Goal: Task Accomplishment & Management: Manage account settings

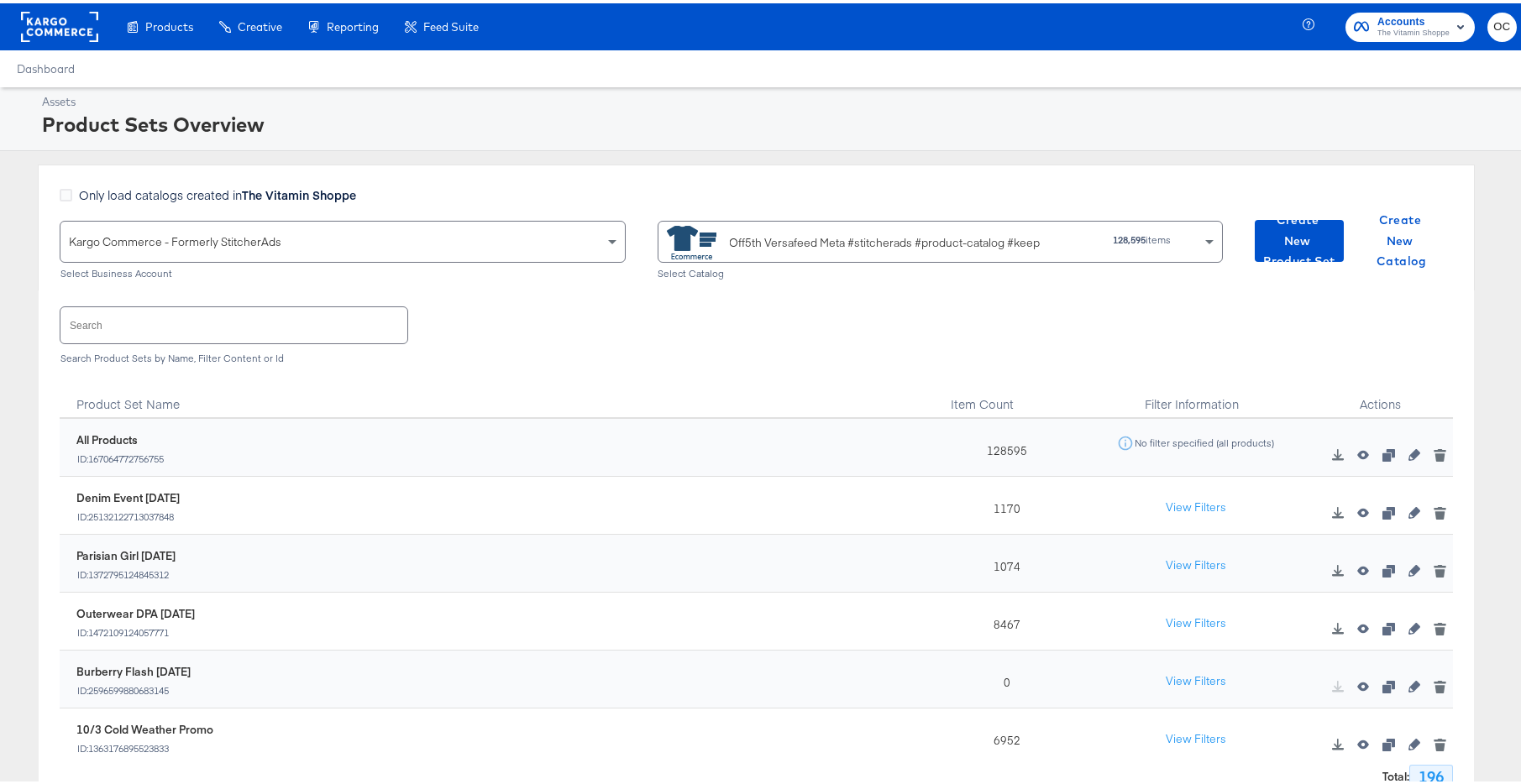
click at [181, 313] on input "text" at bounding box center [234, 321] width 347 height 36
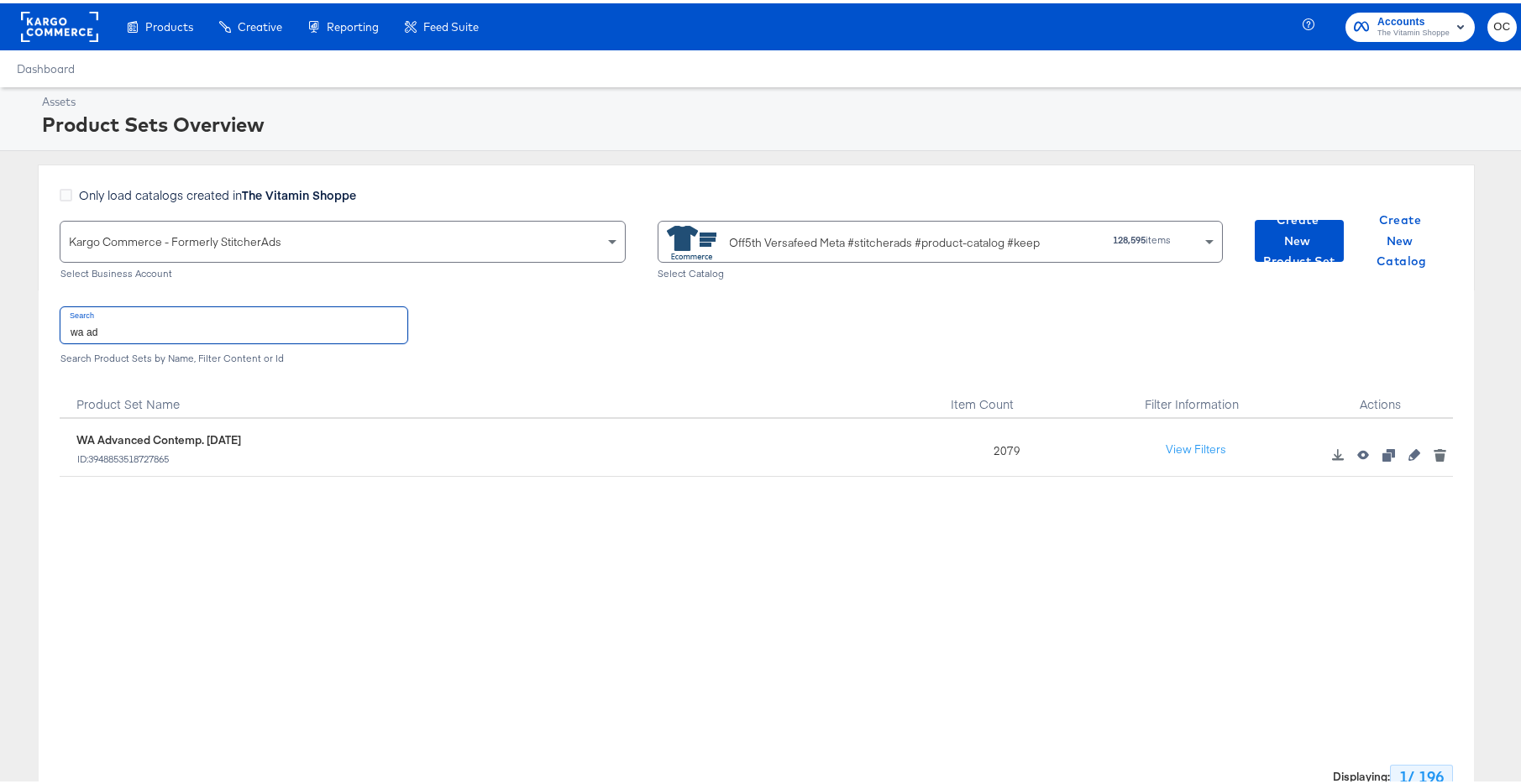
type input "wa ad"
click at [1408, 456] on icon "button" at bounding box center [1414, 451] width 12 height 12
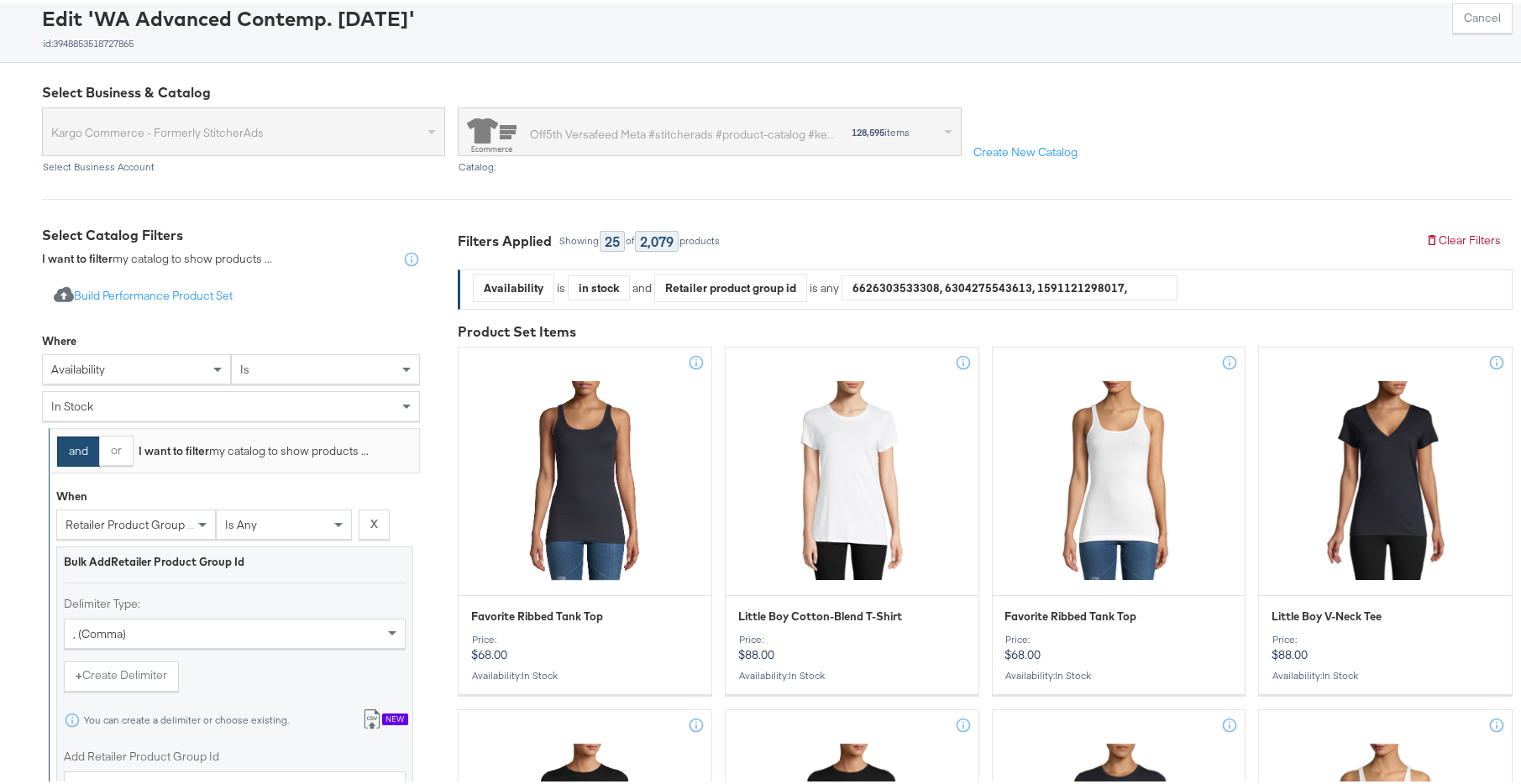
scroll to position [312, 0]
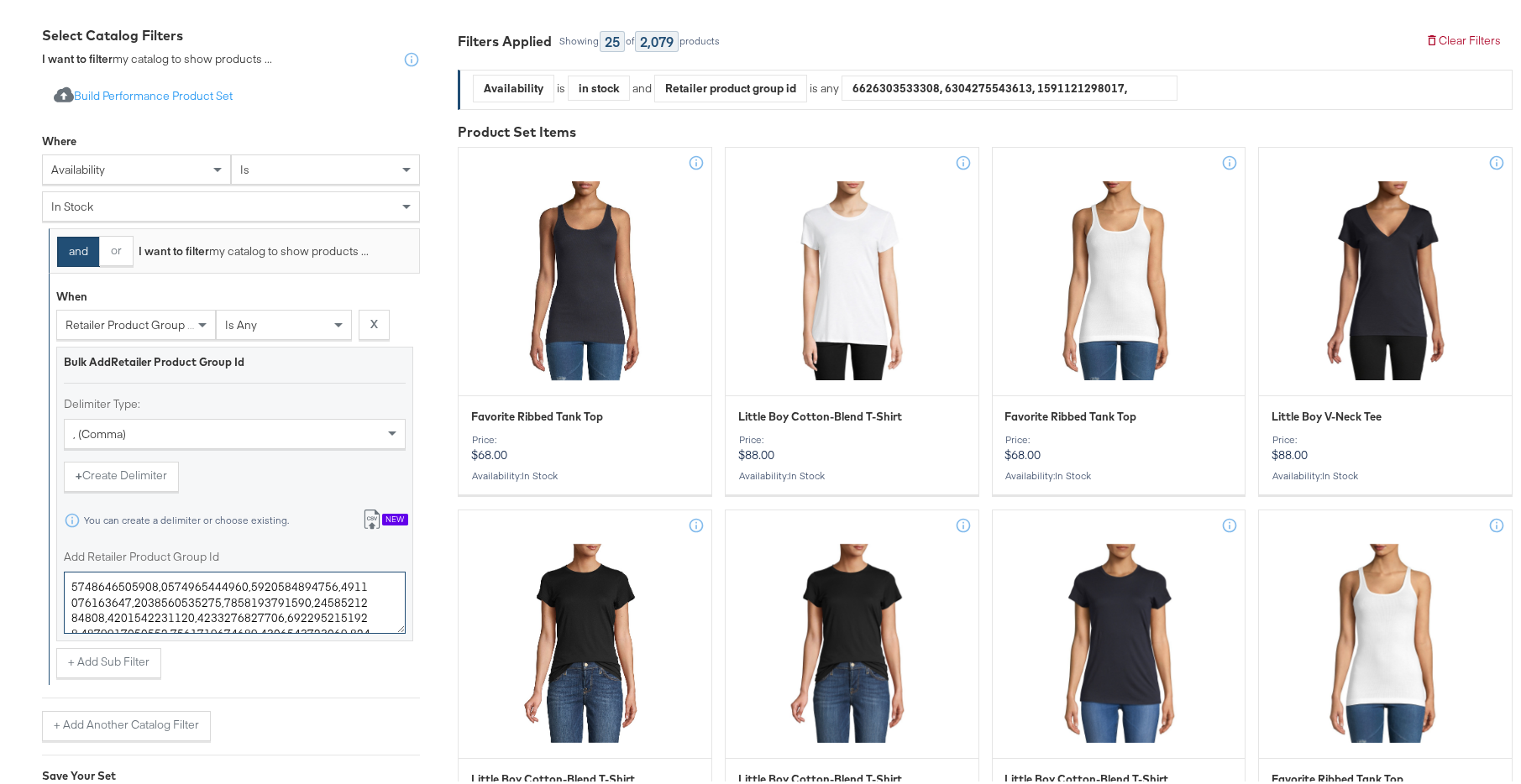
click at [233, 598] on textarea "Add Retailer Product Group Id" at bounding box center [234, 599] width 341 height 62
paste textarea "22954604,0400022896198,0400022954630,0400022416808,0400021641723,0400022955959,…"
type textarea "0400022954604,0400022896198,0400022954630,0400022416808,0400021641723,040002295…"
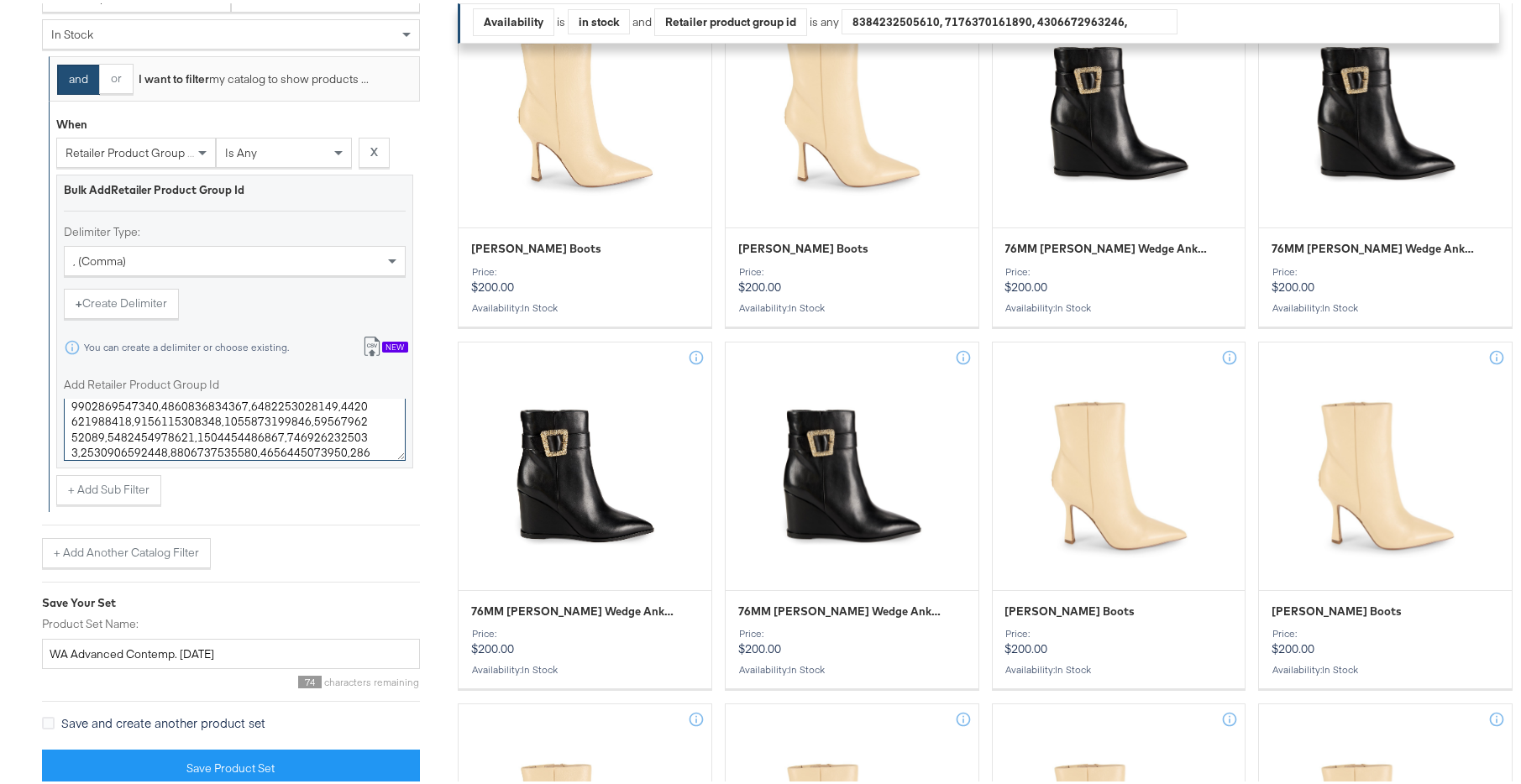
scroll to position [484, 0]
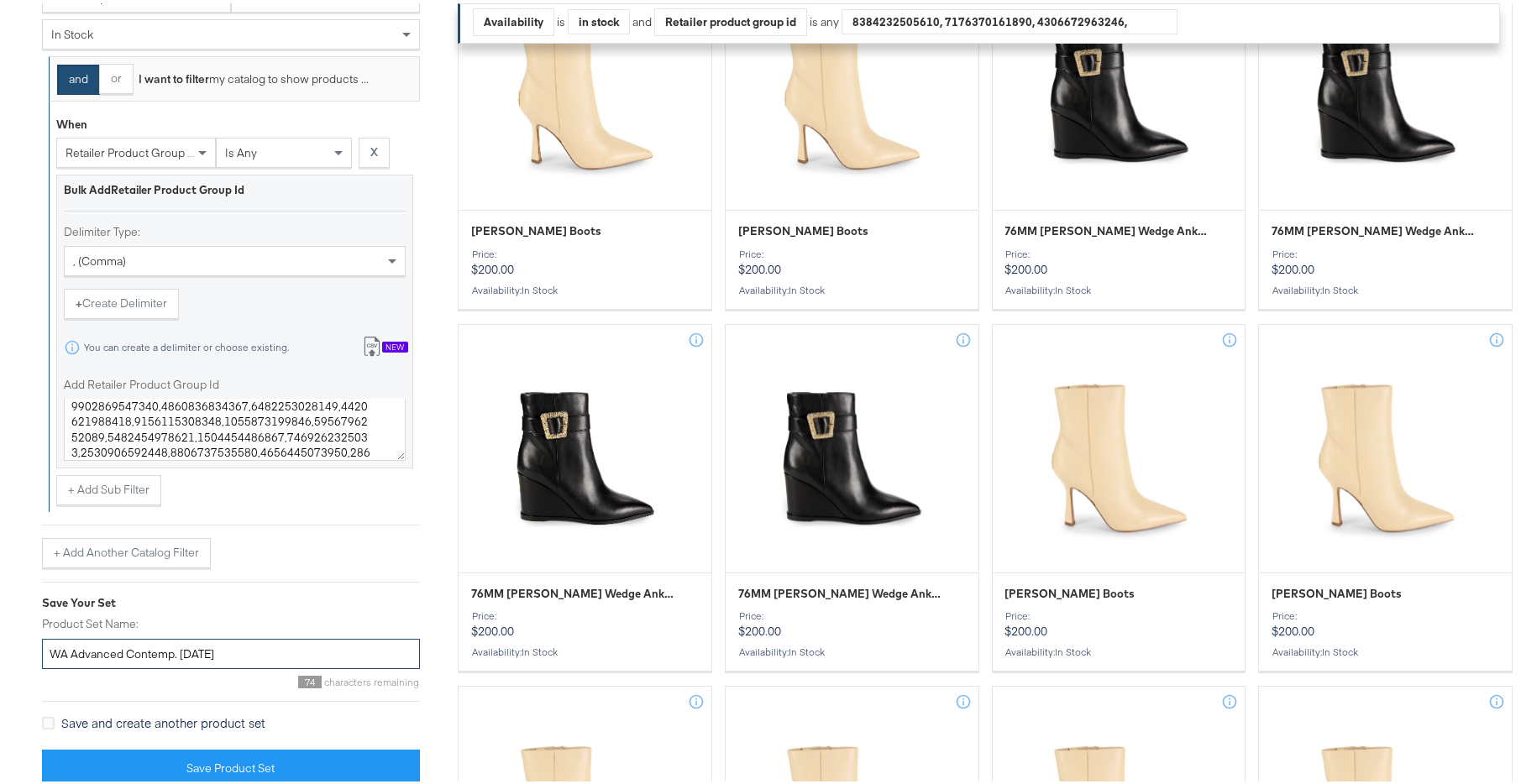
click at [200, 651] on input "WA Advanced Contemp. APR25" at bounding box center [230, 651] width 377 height 31
drag, startPoint x: 200, startPoint y: 651, endPoint x: 182, endPoint y: 650, distance: 18.0
click at [182, 650] on input "WA Advanced Contemp. APR25" at bounding box center [230, 651] width 377 height 31
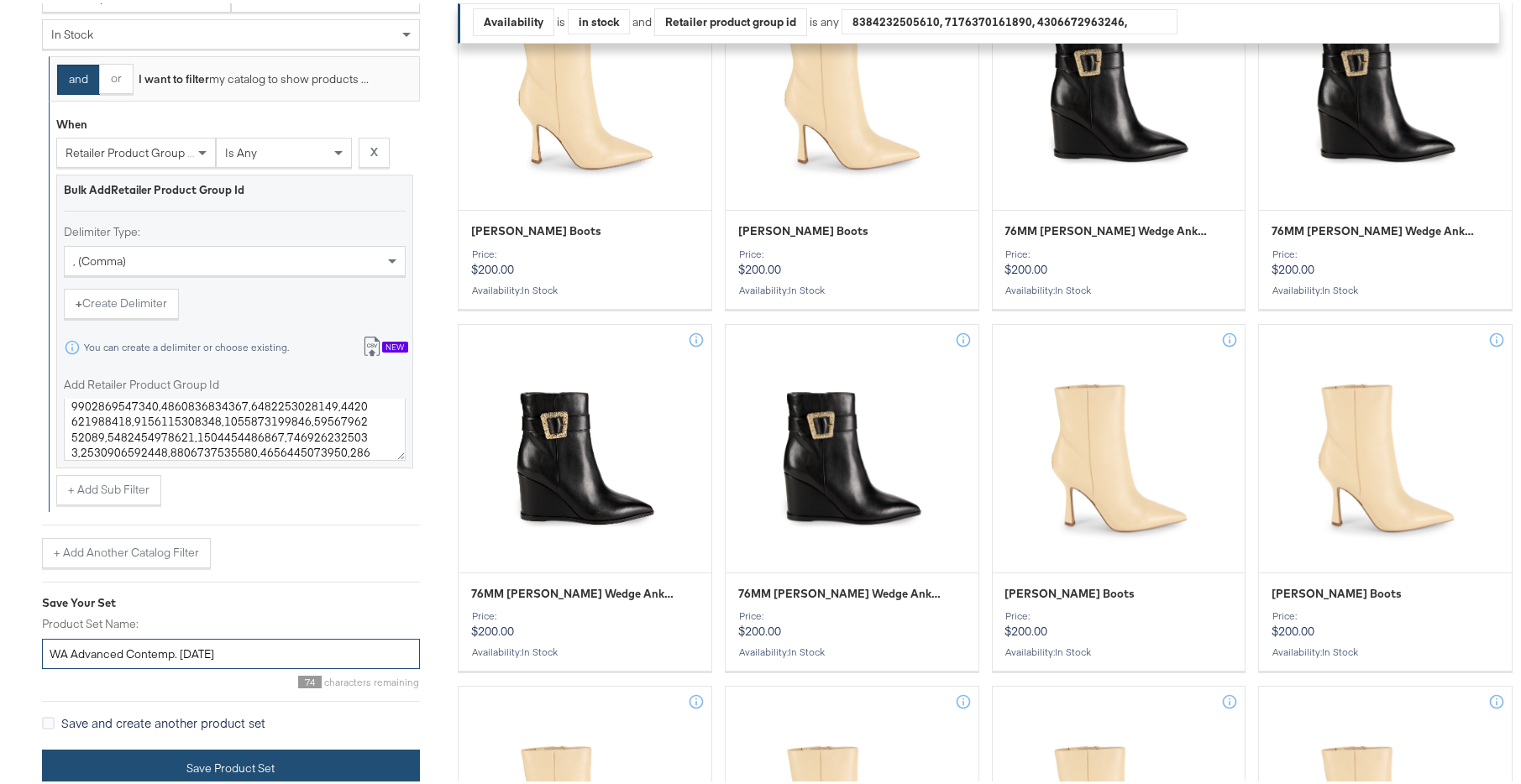
type input "WA Advanced Contemp. OCT25"
click at [287, 767] on button "Save Product Set" at bounding box center [230, 765] width 377 height 38
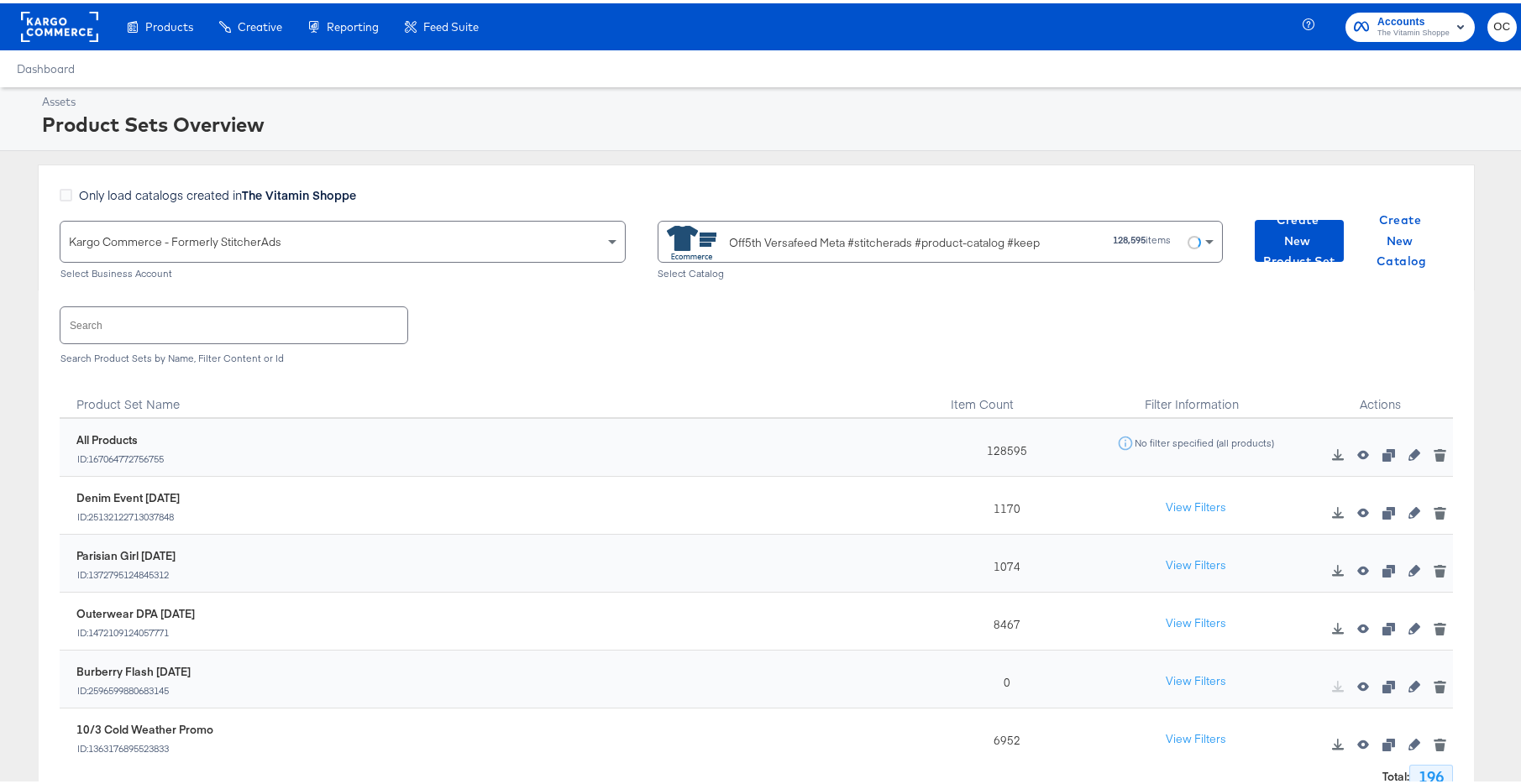
click at [345, 314] on input "text" at bounding box center [234, 321] width 347 height 36
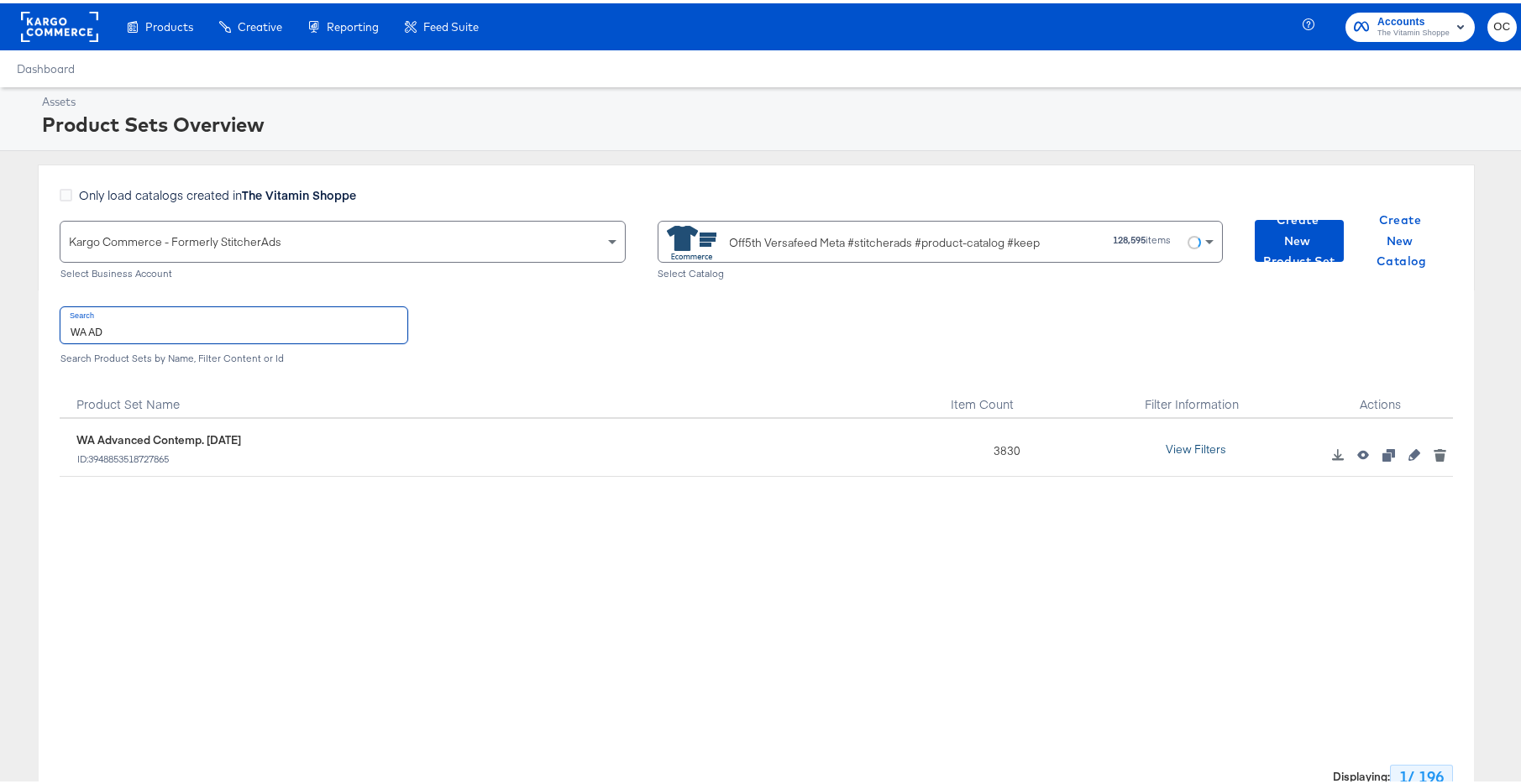
click at [1224, 443] on button "View Filters" at bounding box center [1195, 446] width 84 height 30
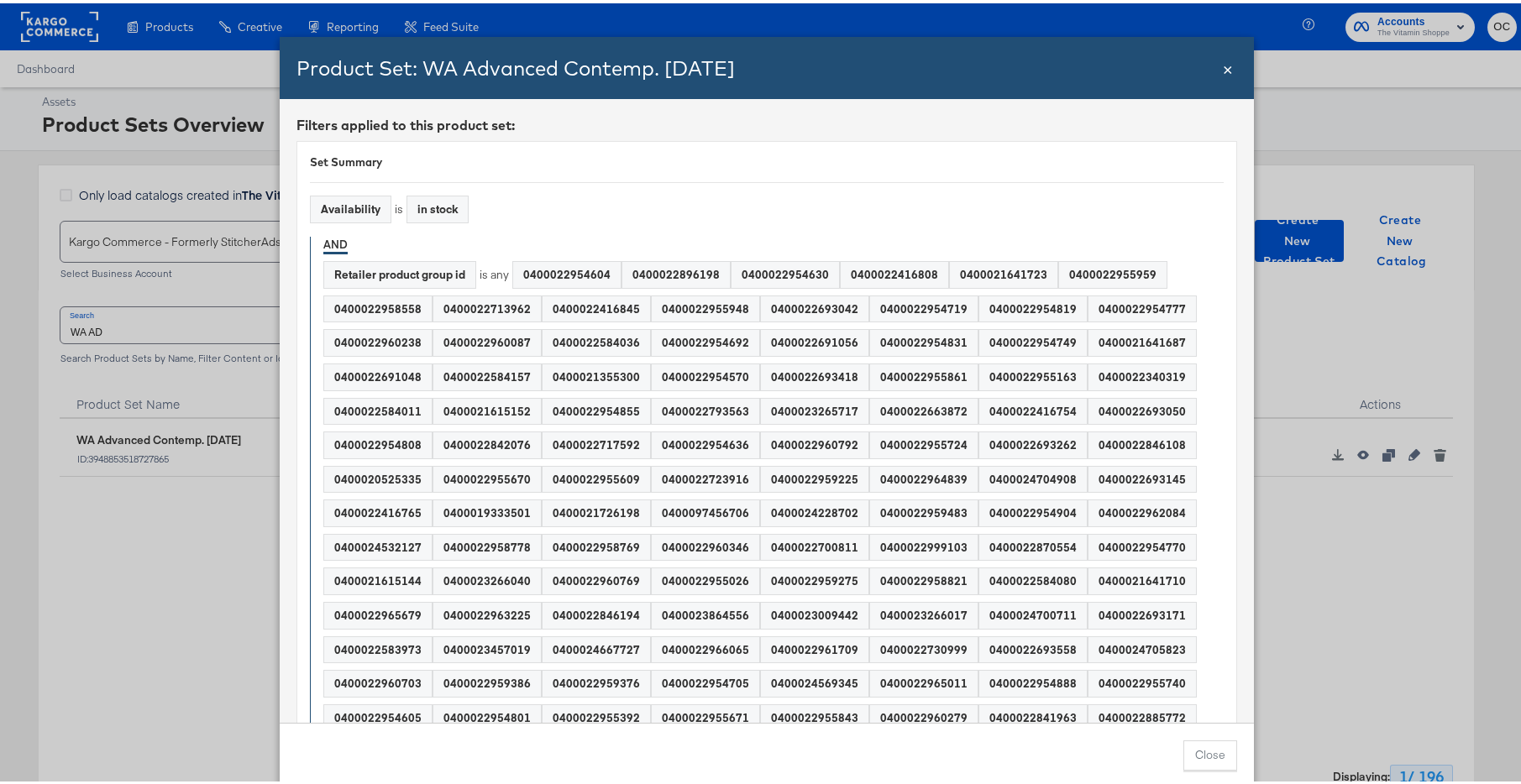
click at [1223, 69] on span "×" at bounding box center [1228, 64] width 10 height 23
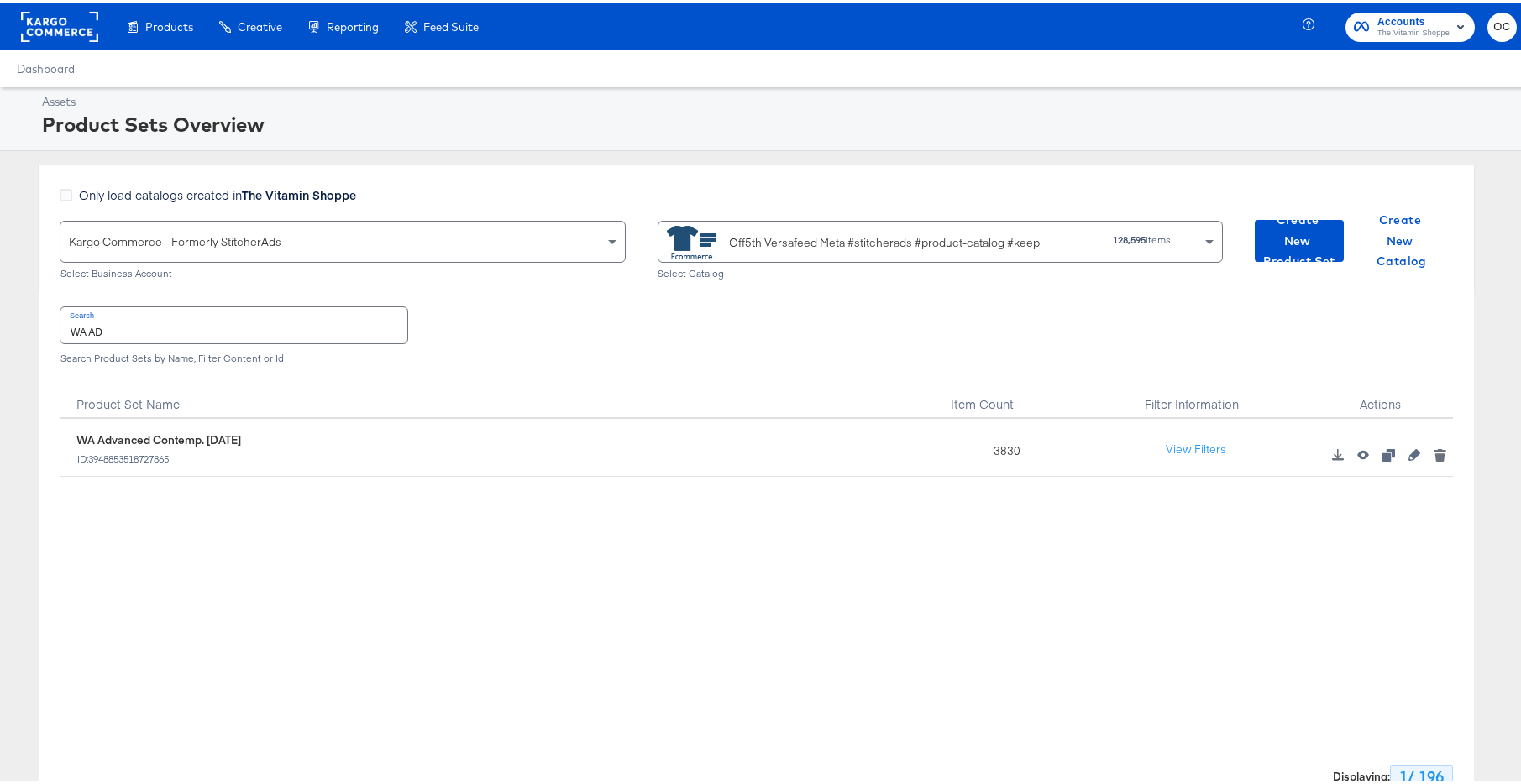
click at [179, 321] on input "WA AD" at bounding box center [234, 321] width 347 height 36
click at [162, 327] on input "JEWELRY EX" at bounding box center [234, 321] width 347 height 36
click at [162, 327] on input "JEWELRY EX" at bounding box center [234, 321] width 347 height 36
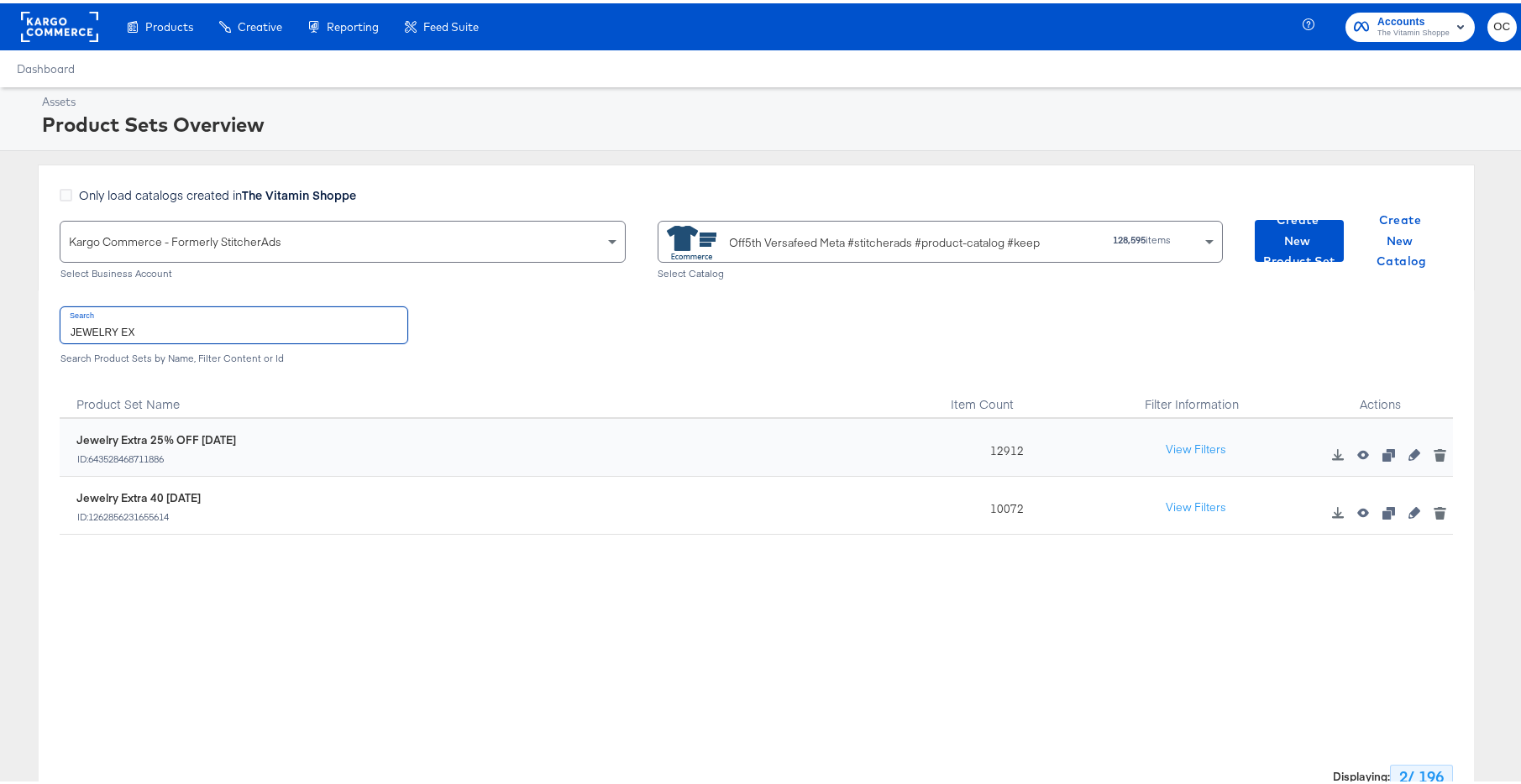
click at [162, 327] on input "JEWELRY EX" at bounding box center [234, 321] width 347 height 36
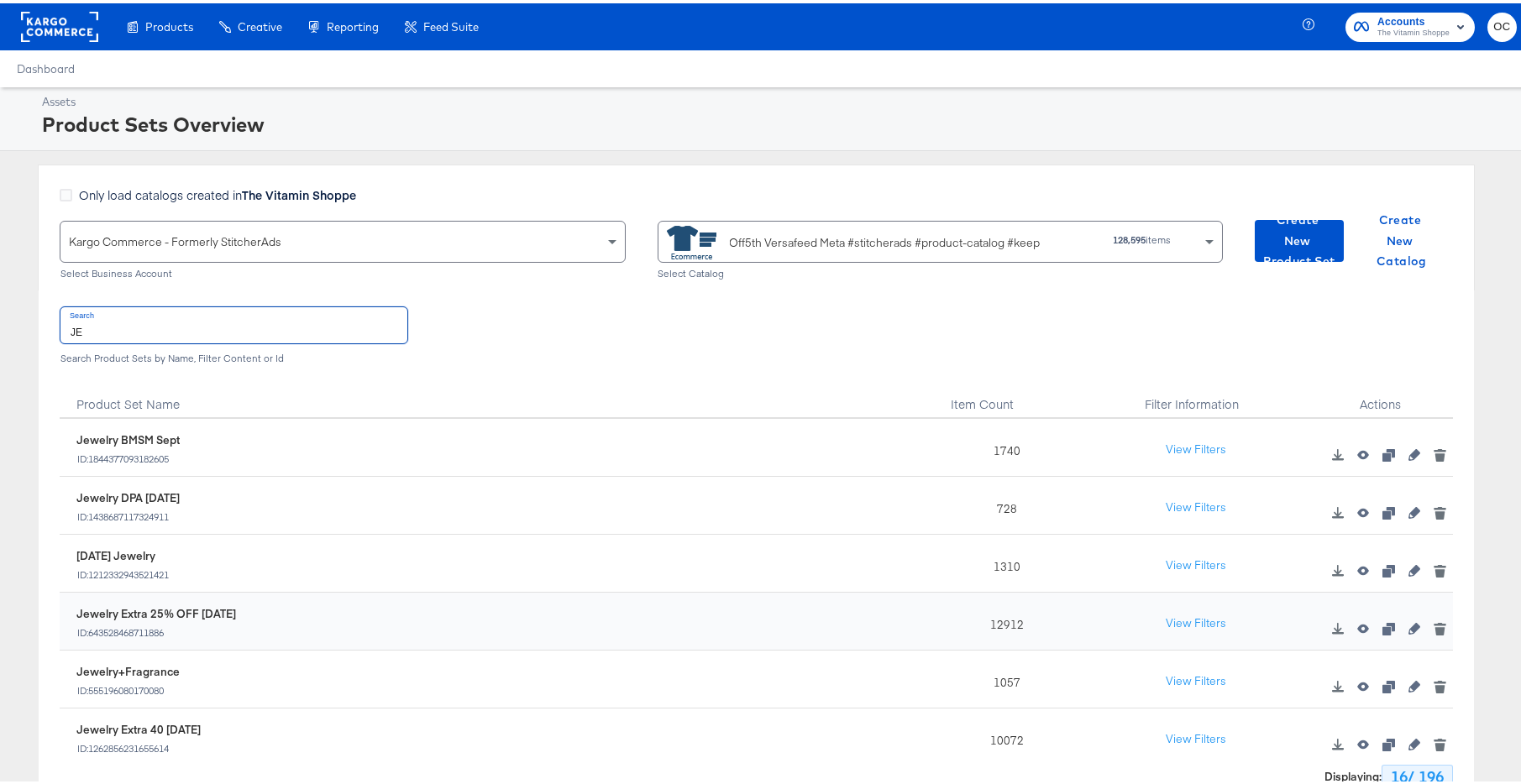
type input "J"
type input "sunglass"
click at [1408, 687] on icon "button" at bounding box center [1414, 683] width 12 height 12
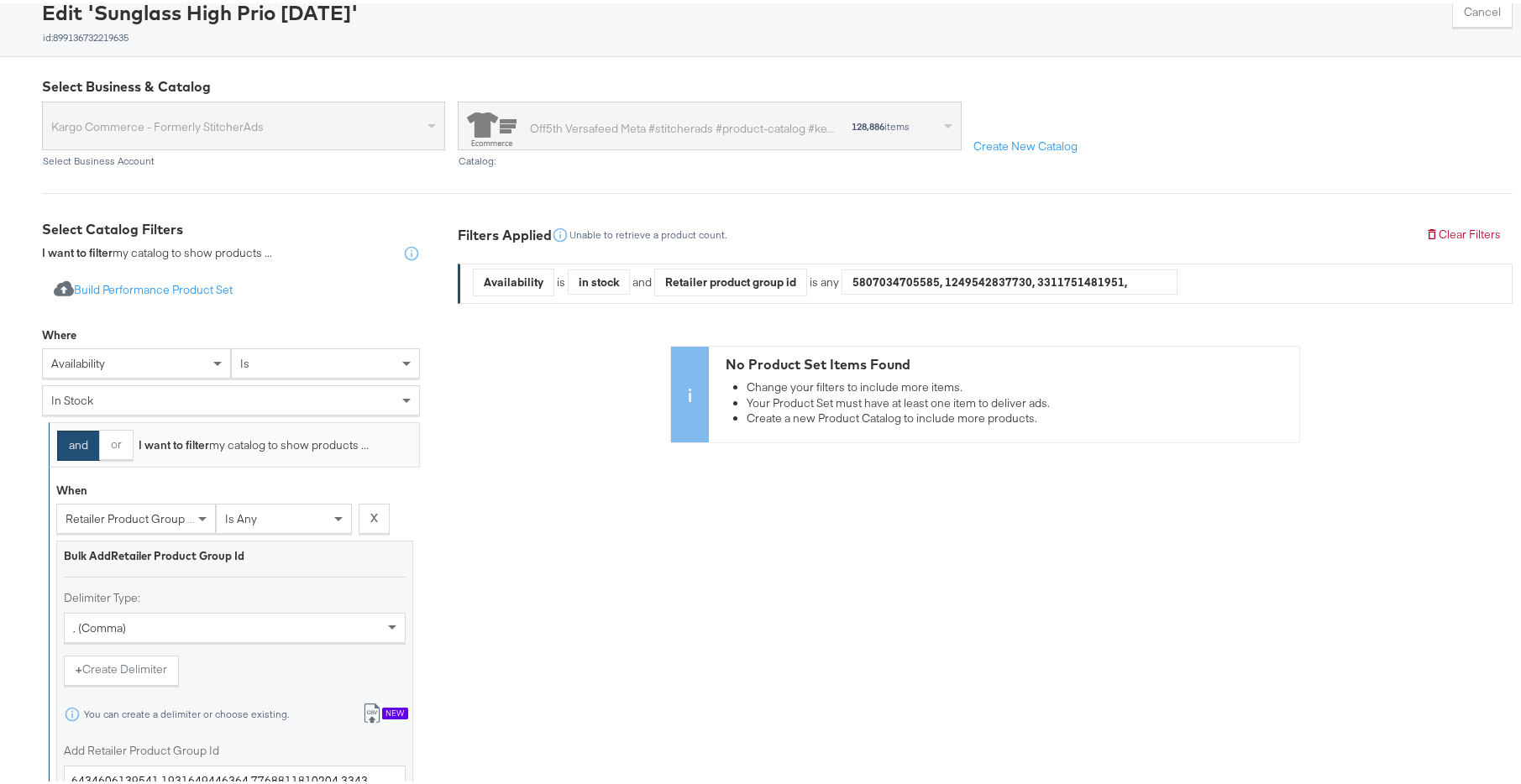
scroll to position [305, 0]
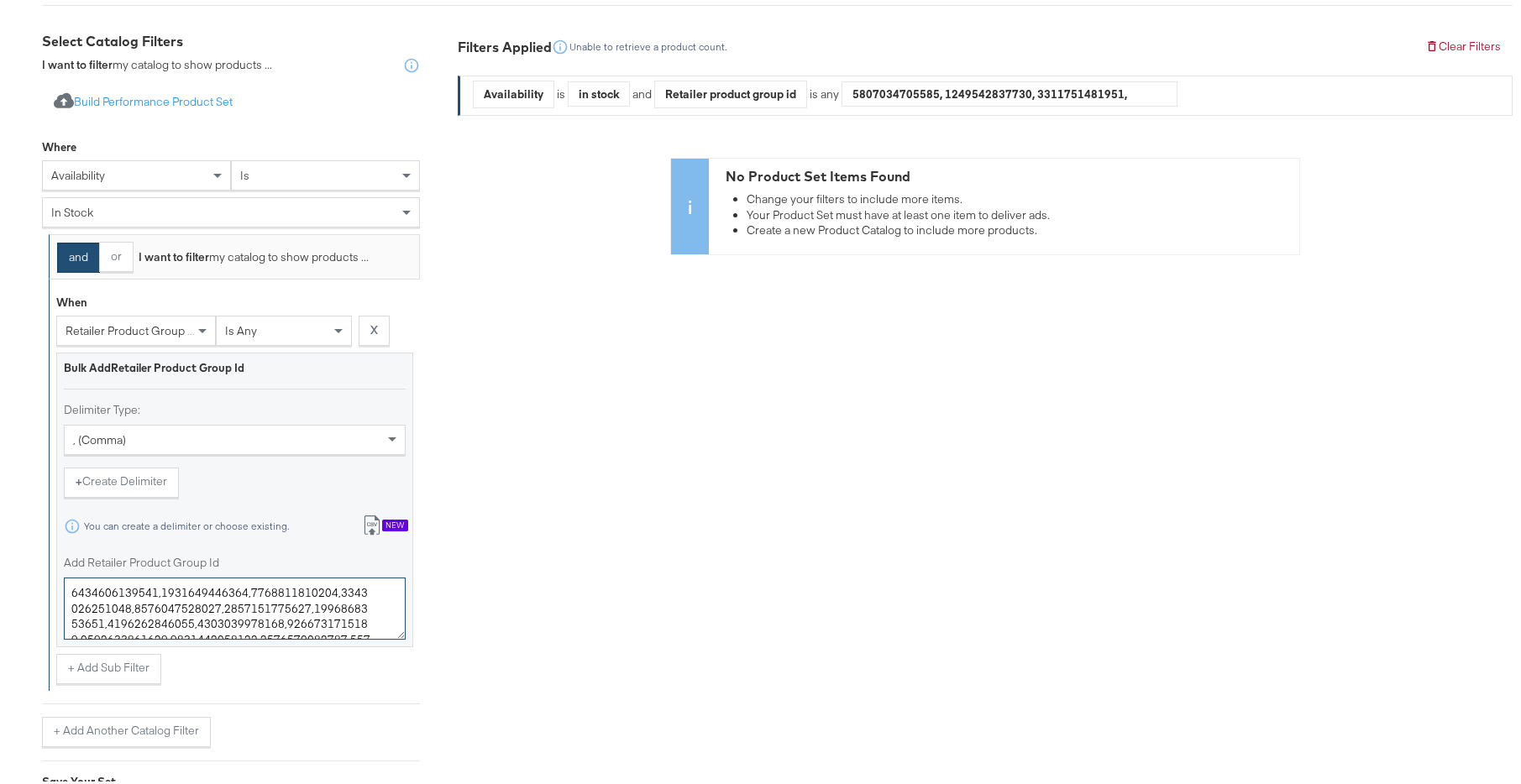
click at [237, 588] on textarea "Add Retailer Product Group Id" at bounding box center [234, 604] width 341 height 62
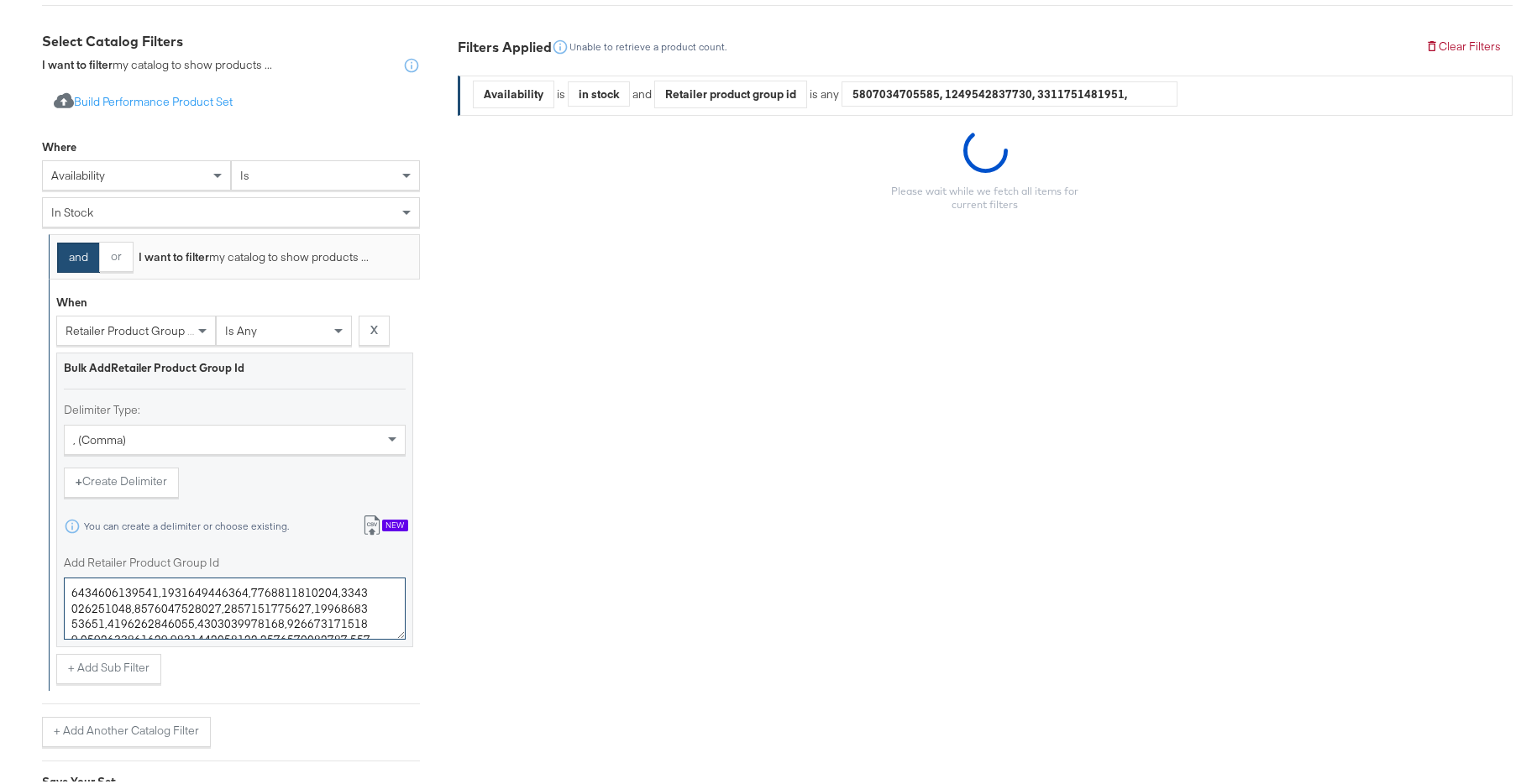
click at [237, 588] on textarea "Add Retailer Product Group Id" at bounding box center [234, 604] width 341 height 62
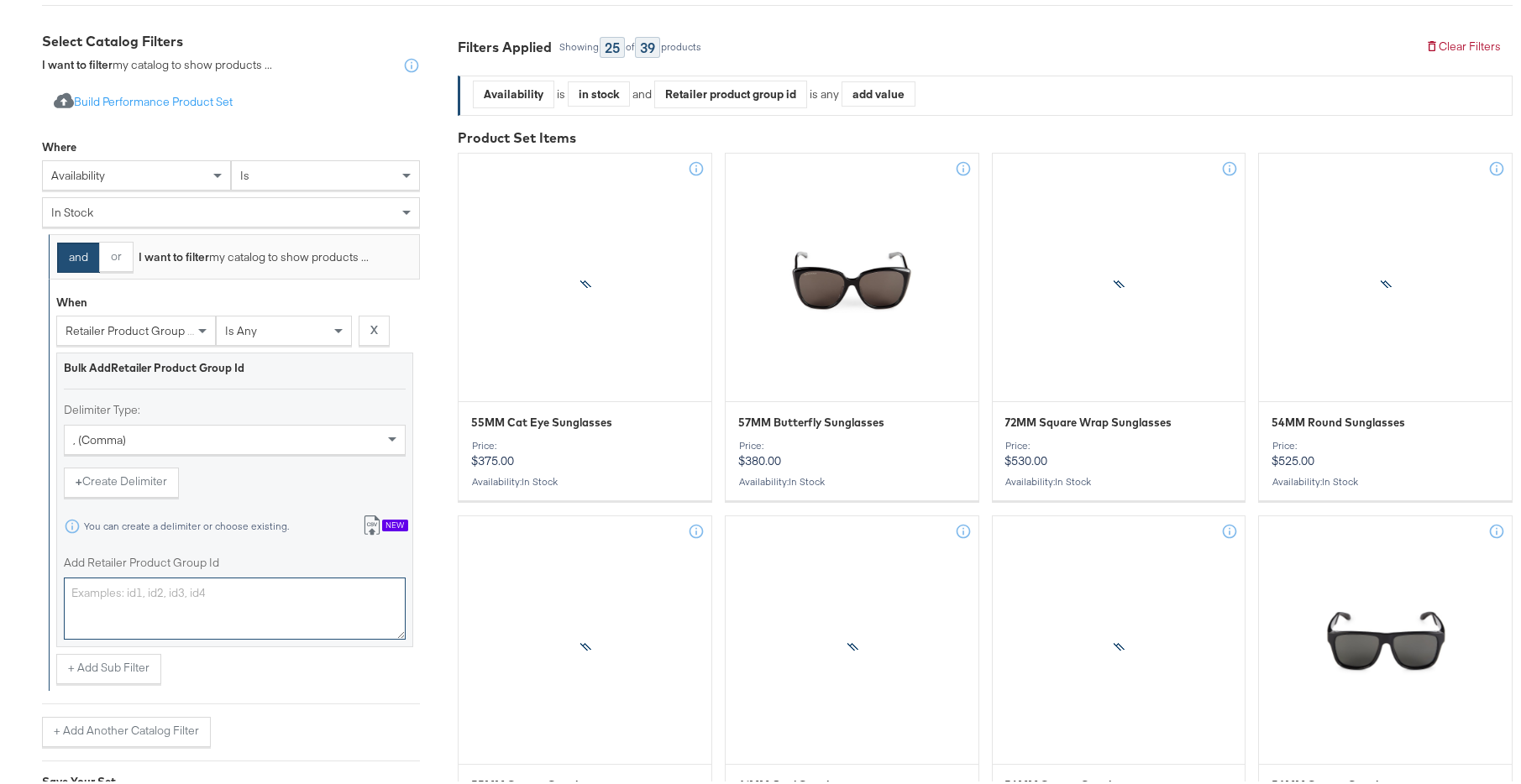
paste textarea "0400024865243,0400024865254,0400024865256,0400022524924,0400024865240,040002252…"
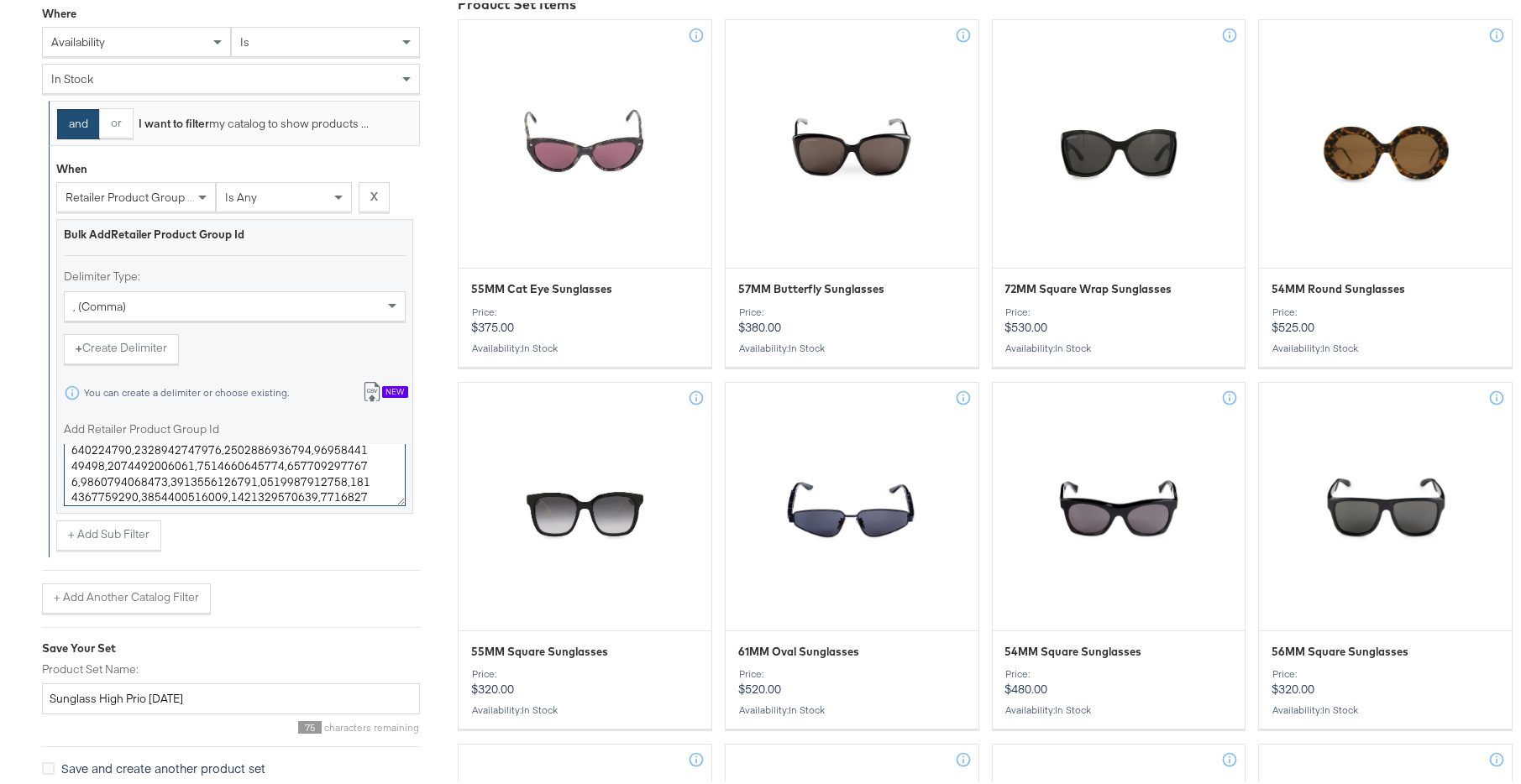
scroll to position [491, 0]
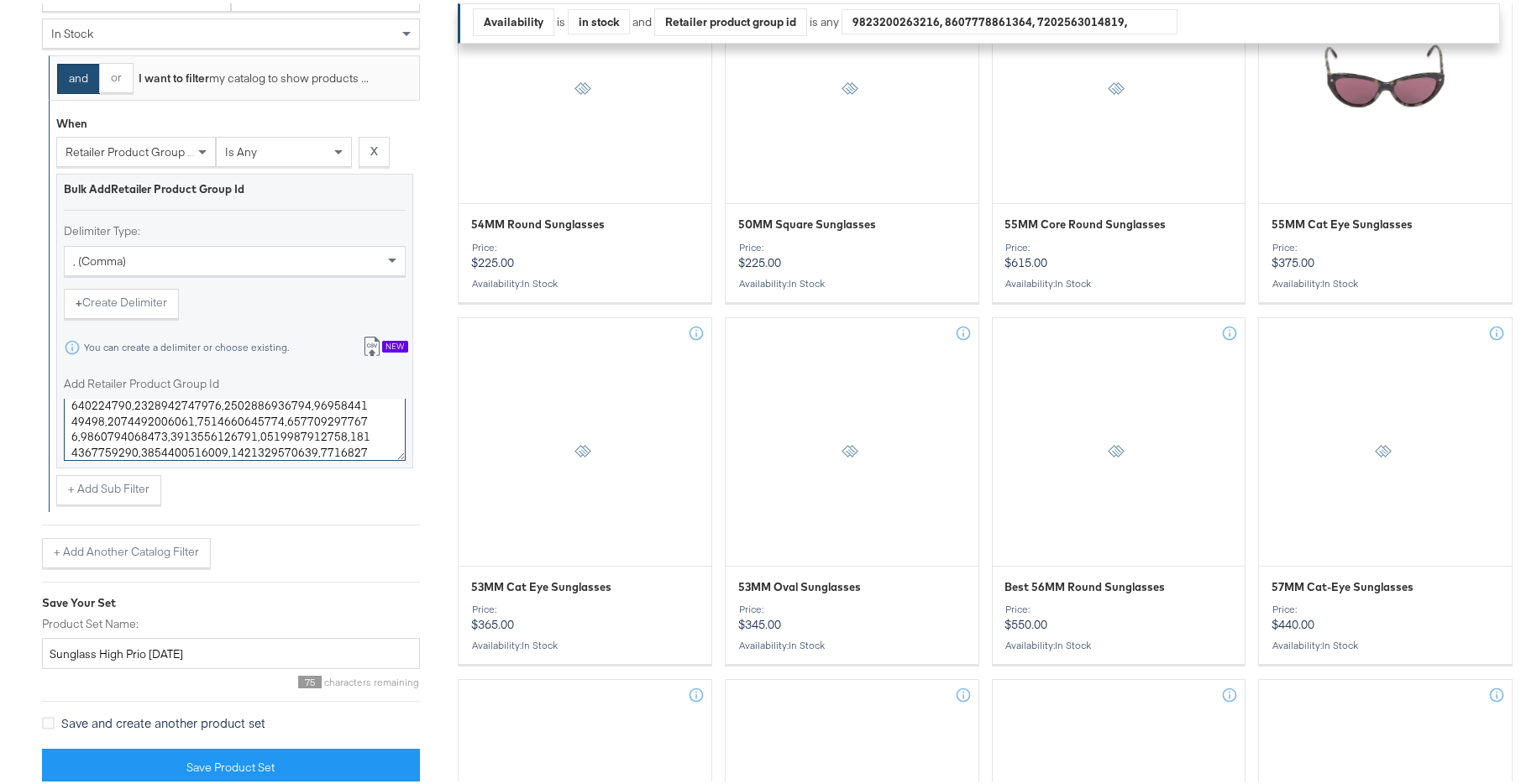
type textarea "0400024865243,0400024865254,0400024865256,0400022524924,0400024865240,040002252…"
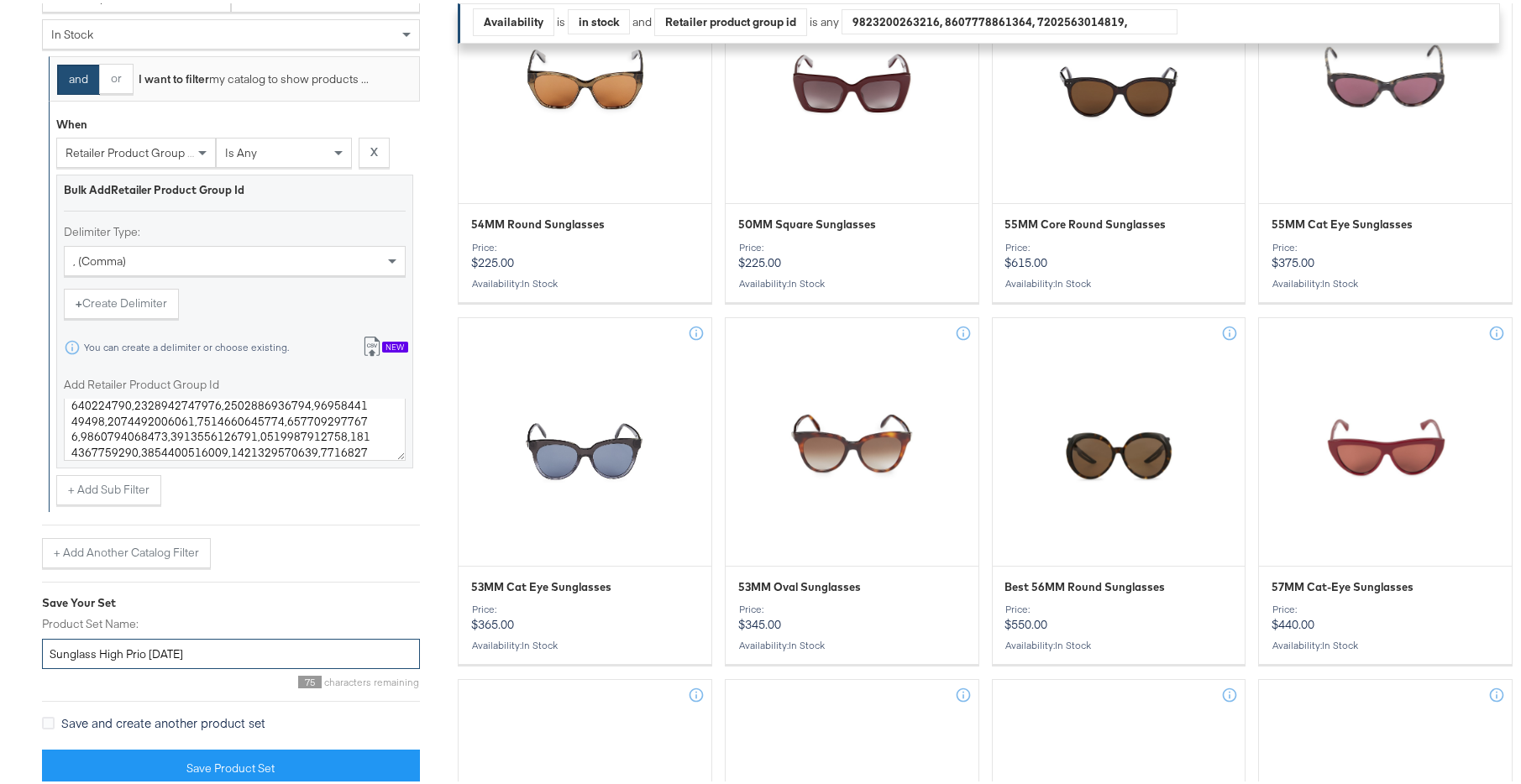
drag, startPoint x: 175, startPoint y: 650, endPoint x: 151, endPoint y: 648, distance: 24.1
click at [151, 648] on input "Sunglass High Prio SEPT25" at bounding box center [230, 651] width 377 height 31
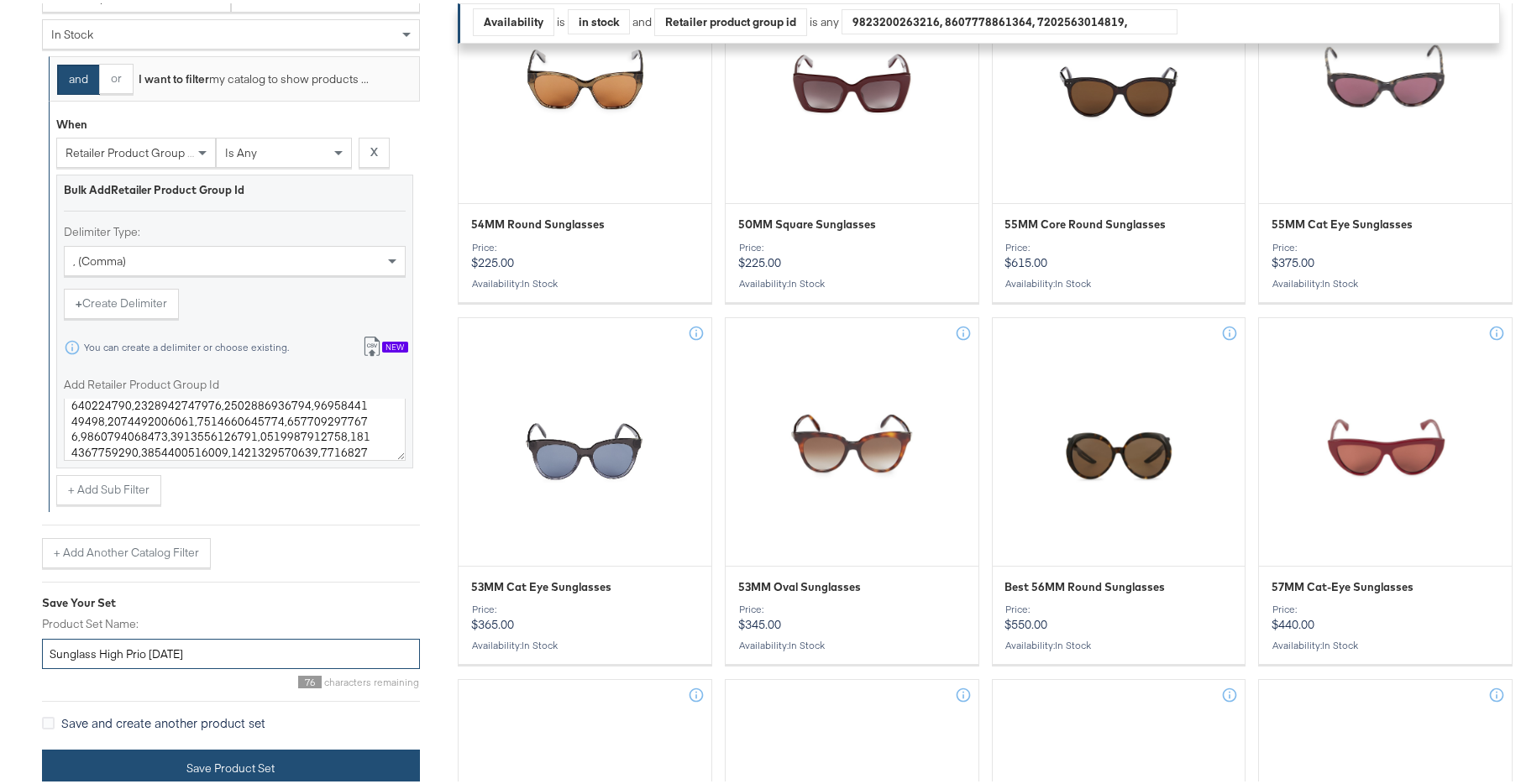
type input "Sunglass High Prio [DATE]"
click at [214, 754] on button "Save Product Set" at bounding box center [230, 765] width 377 height 38
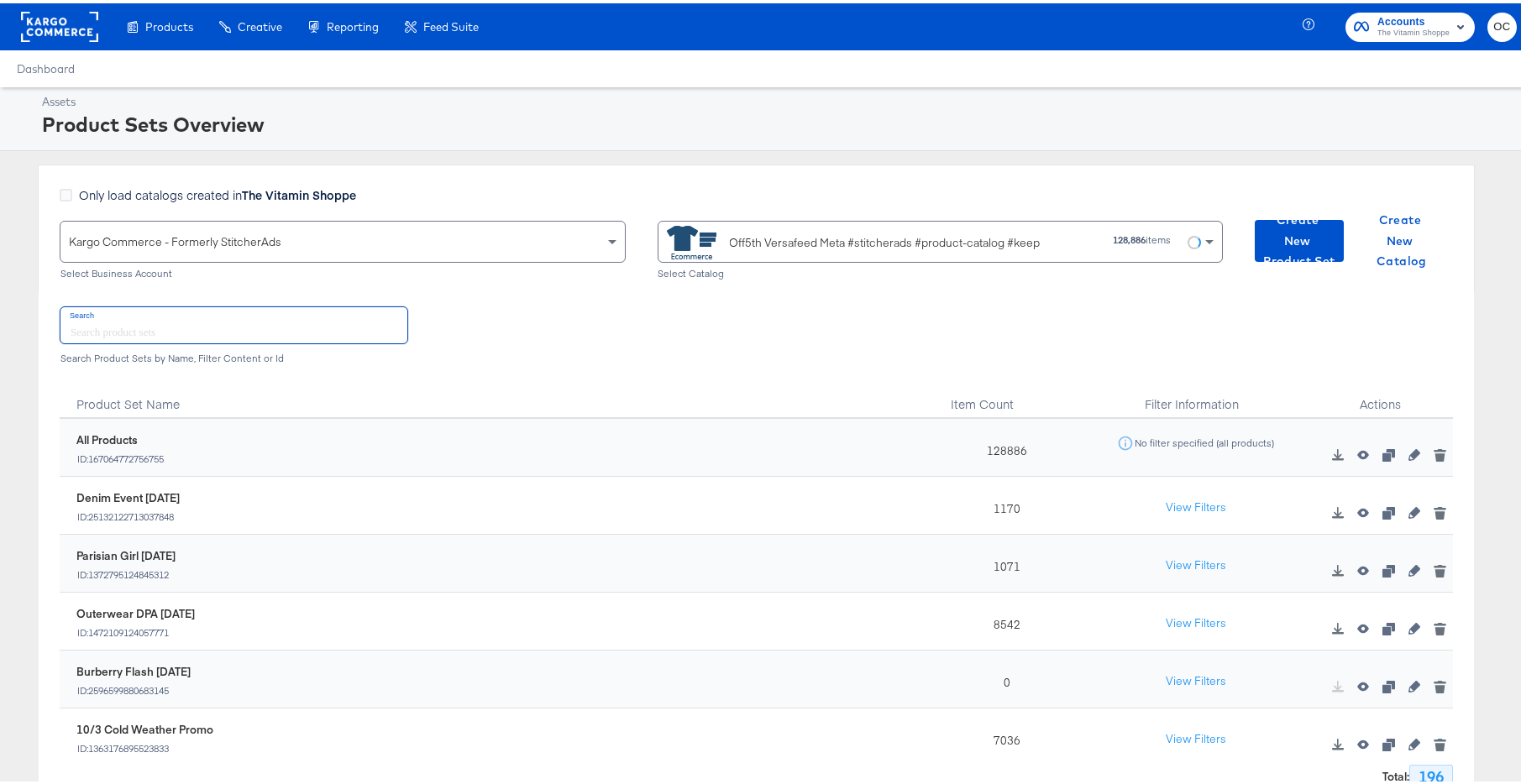
click at [272, 320] on input "text" at bounding box center [234, 321] width 347 height 36
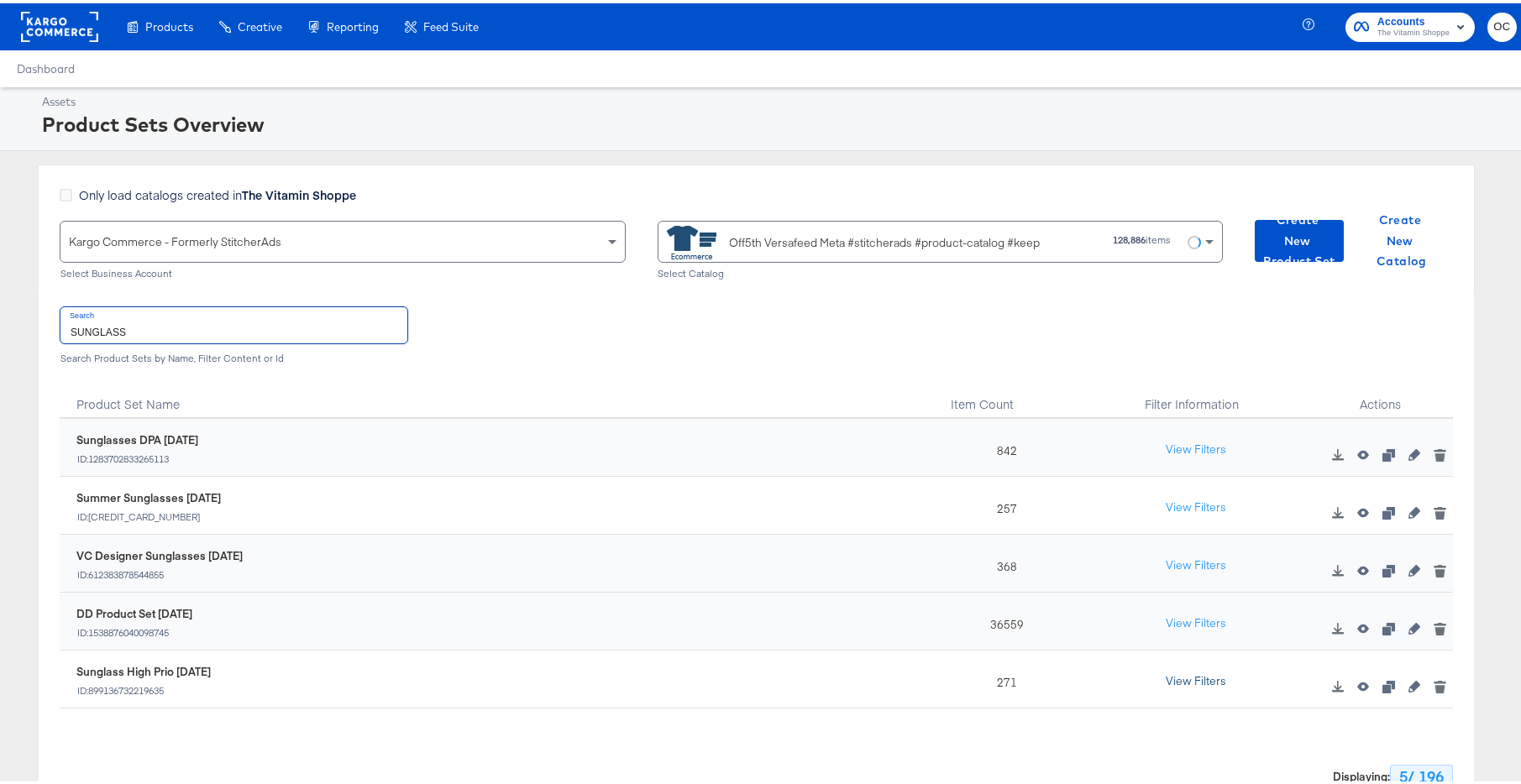
type input "SUNGLASS"
click at [1158, 674] on button "View Filters" at bounding box center [1195, 678] width 84 height 30
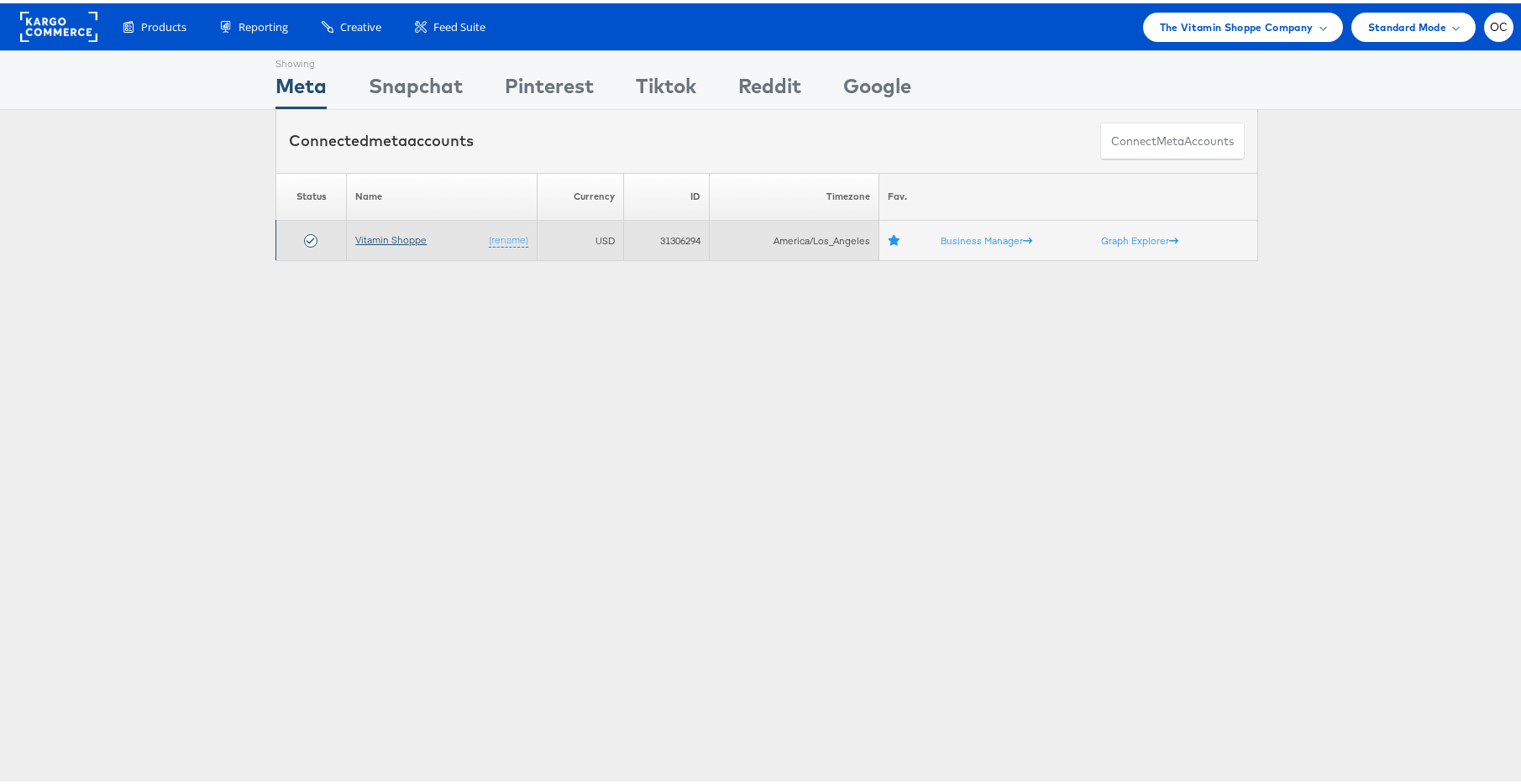
click at [411, 237] on link "Vitamin Shoppe" at bounding box center [390, 236] width 71 height 13
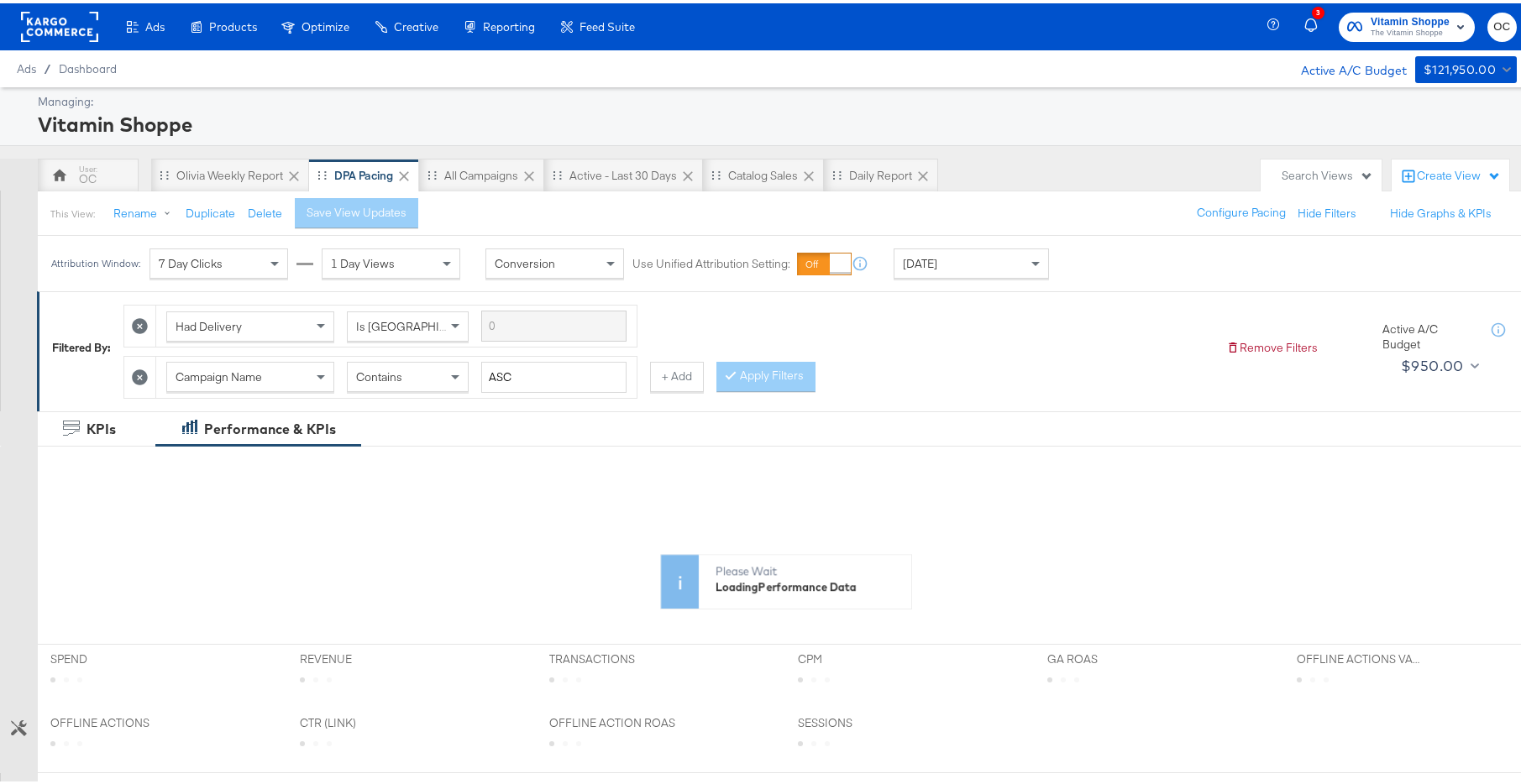
click at [991, 255] on div "Today" at bounding box center [971, 260] width 153 height 29
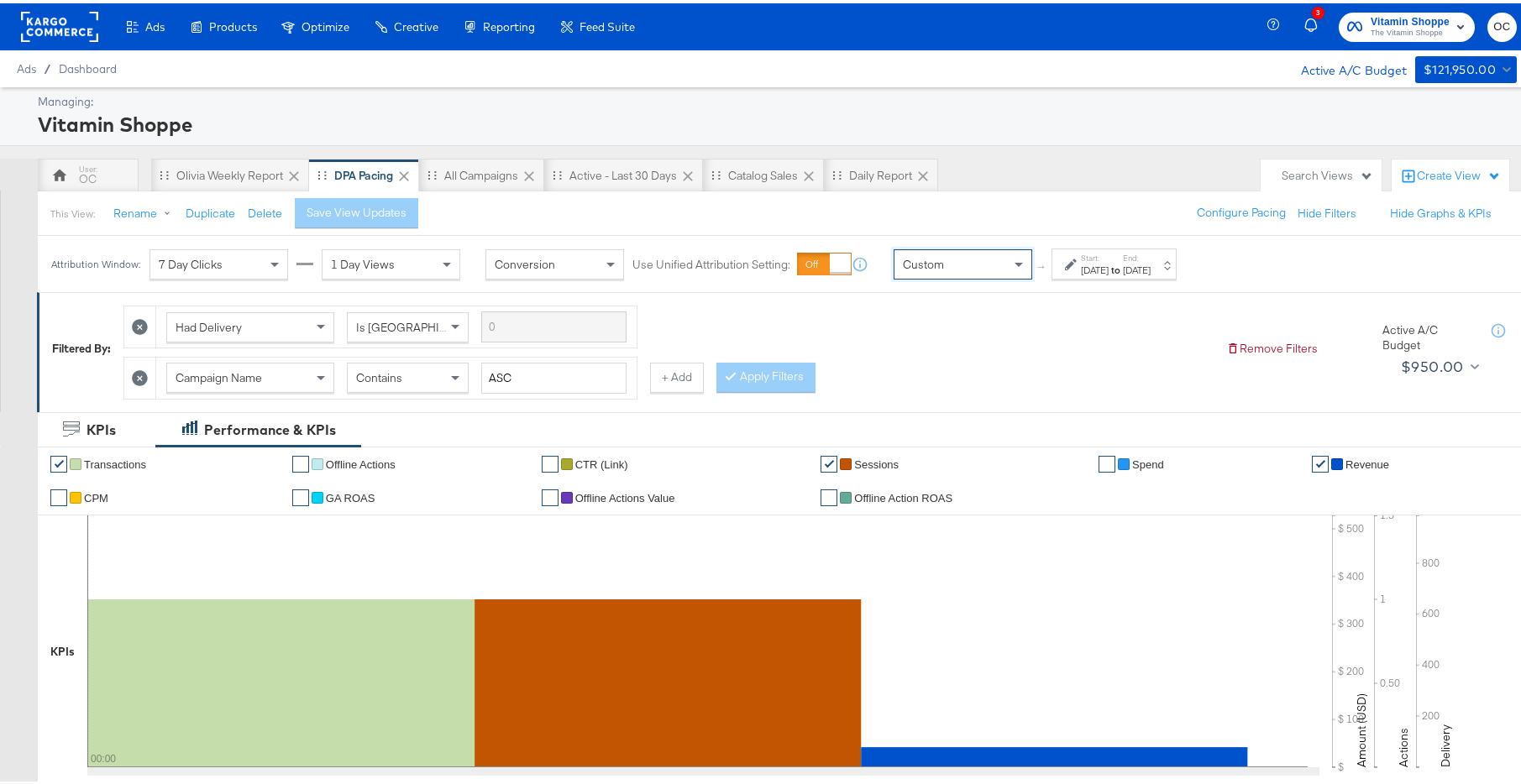
click at [1122, 270] on strong "to" at bounding box center [1115, 267] width 14 height 13
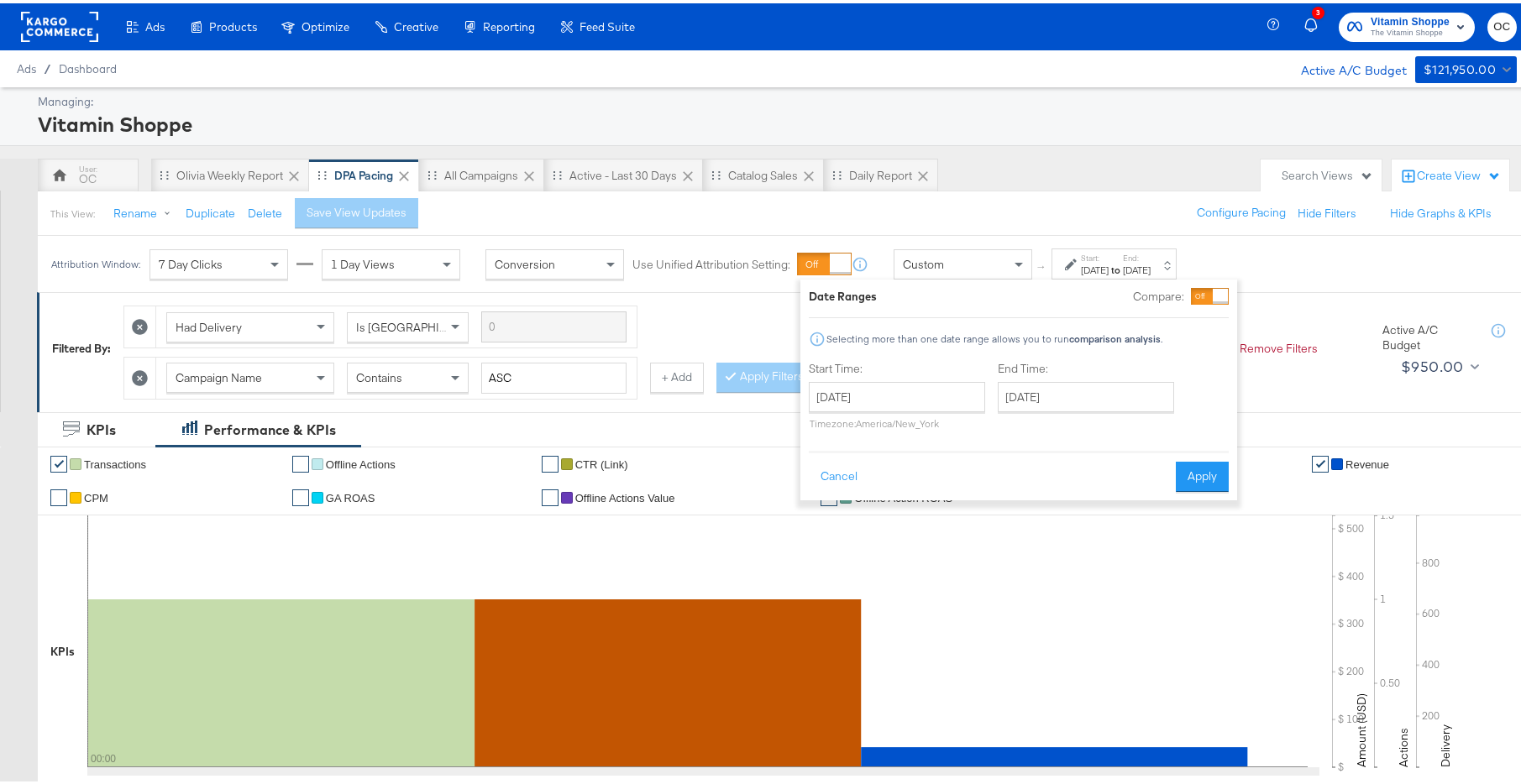
click at [1216, 293] on div at bounding box center [1220, 292] width 15 height 15
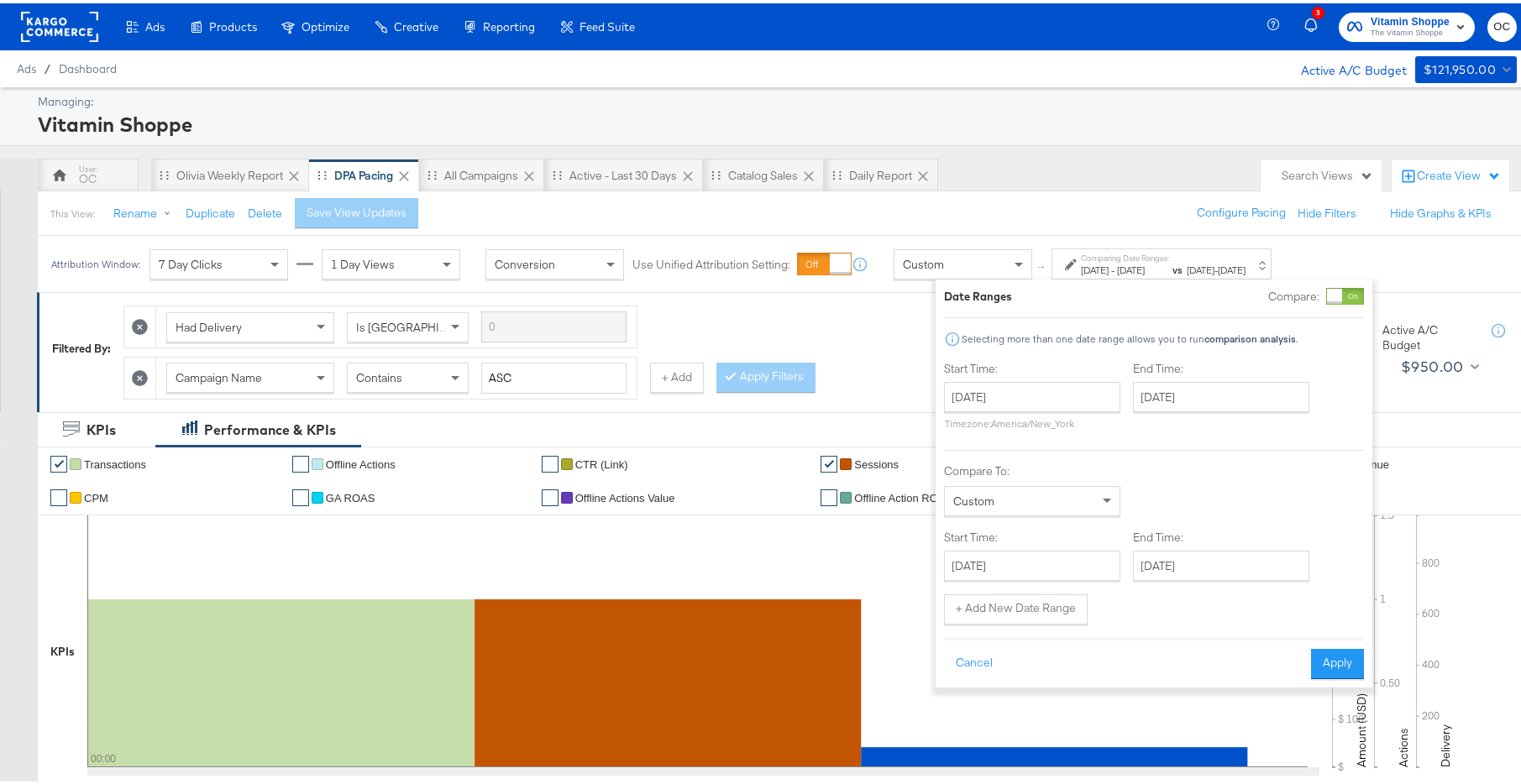
click at [1059, 363] on label "Start Time:" at bounding box center [1032, 365] width 176 height 16
click at [1065, 401] on input "October 1st 2025" at bounding box center [1032, 393] width 176 height 30
click at [959, 427] on span "‹" at bounding box center [963, 427] width 26 height 25
click at [997, 544] on td "22" at bounding box center [991, 548] width 29 height 23
type input "September 22nd 2025"
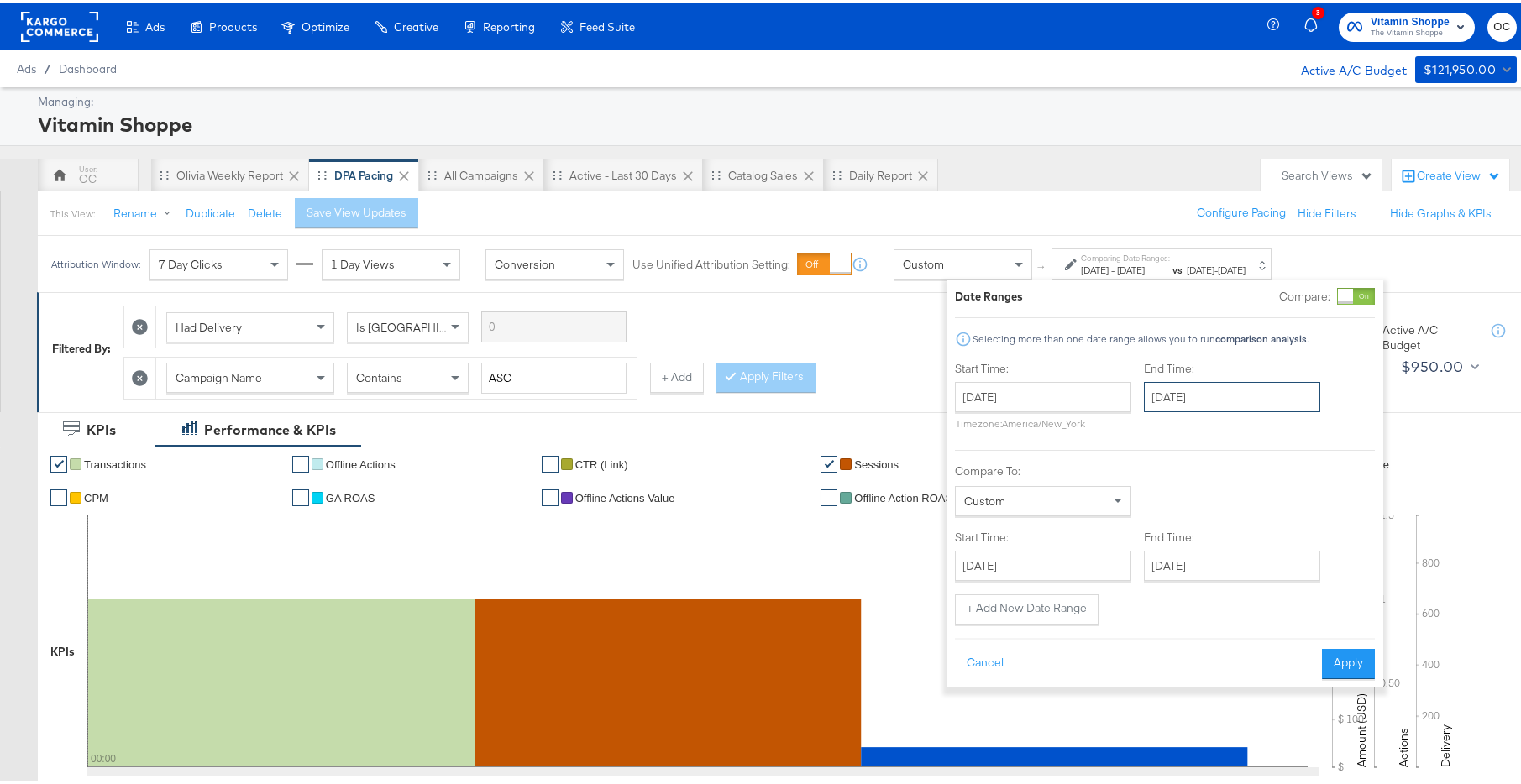
click at [1195, 398] on input "October 1st 2025" at bounding box center [1231, 393] width 176 height 30
click at [1158, 429] on span "‹" at bounding box center [1162, 427] width 26 height 25
click at [1168, 570] on td "28" at bounding box center [1163, 572] width 29 height 23
type input "September 28th 2025"
click at [1097, 559] on input "October 1st 2025" at bounding box center [1050, 562] width 176 height 30
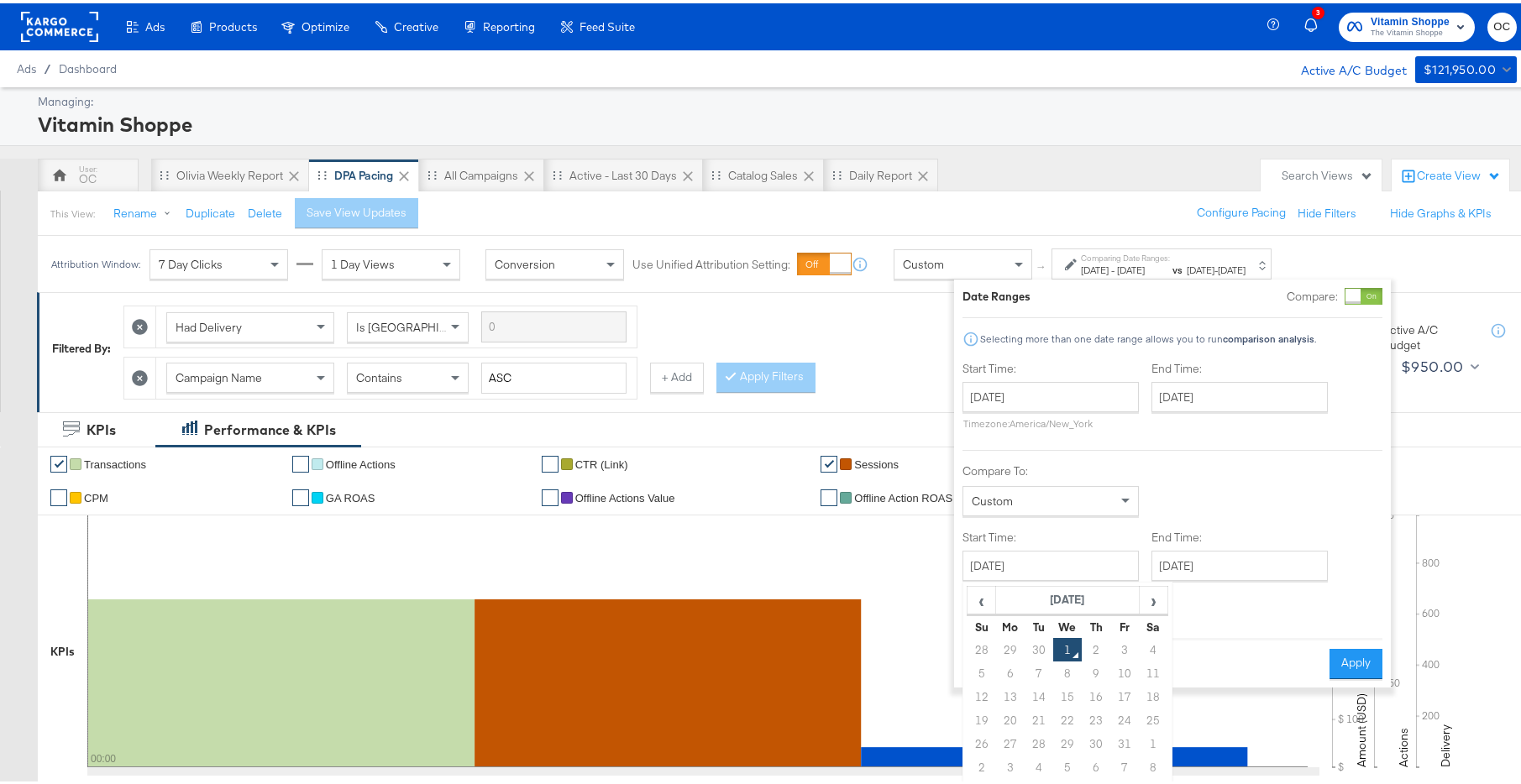
click at [1014, 648] on td "29" at bounding box center [1010, 646] width 29 height 23
type input "September 29th 2025"
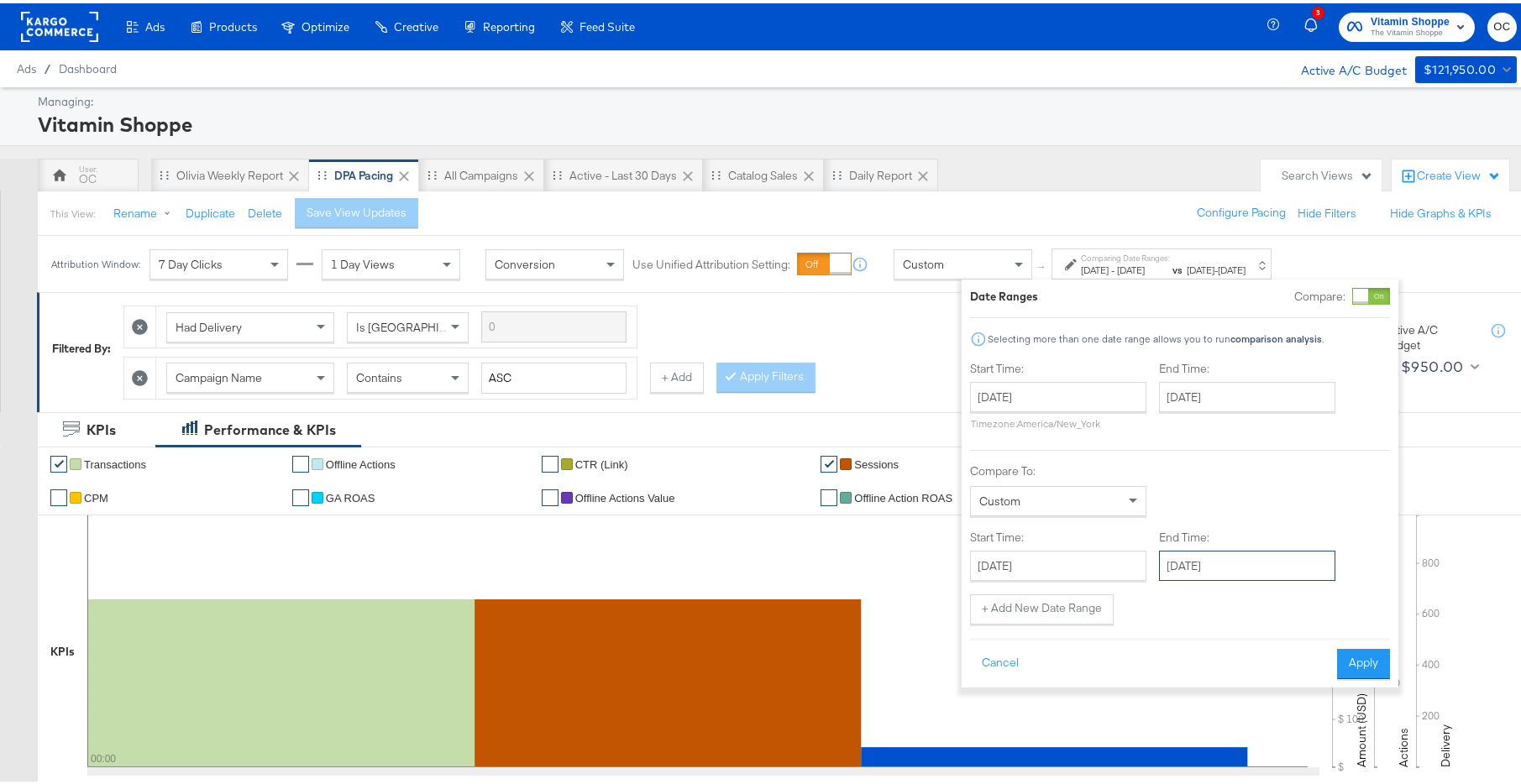
click at [1231, 568] on input "October 1st 2025" at bounding box center [1246, 562] width 176 height 30
click at [1075, 398] on input "September 22nd 2025" at bounding box center [1058, 393] width 176 height 30
click at [1022, 522] on td "15" at bounding box center [1017, 525] width 29 height 23
type input "September 15th 2025"
click at [1210, 389] on input "September 28th 2025" at bounding box center [1243, 393] width 176 height 30
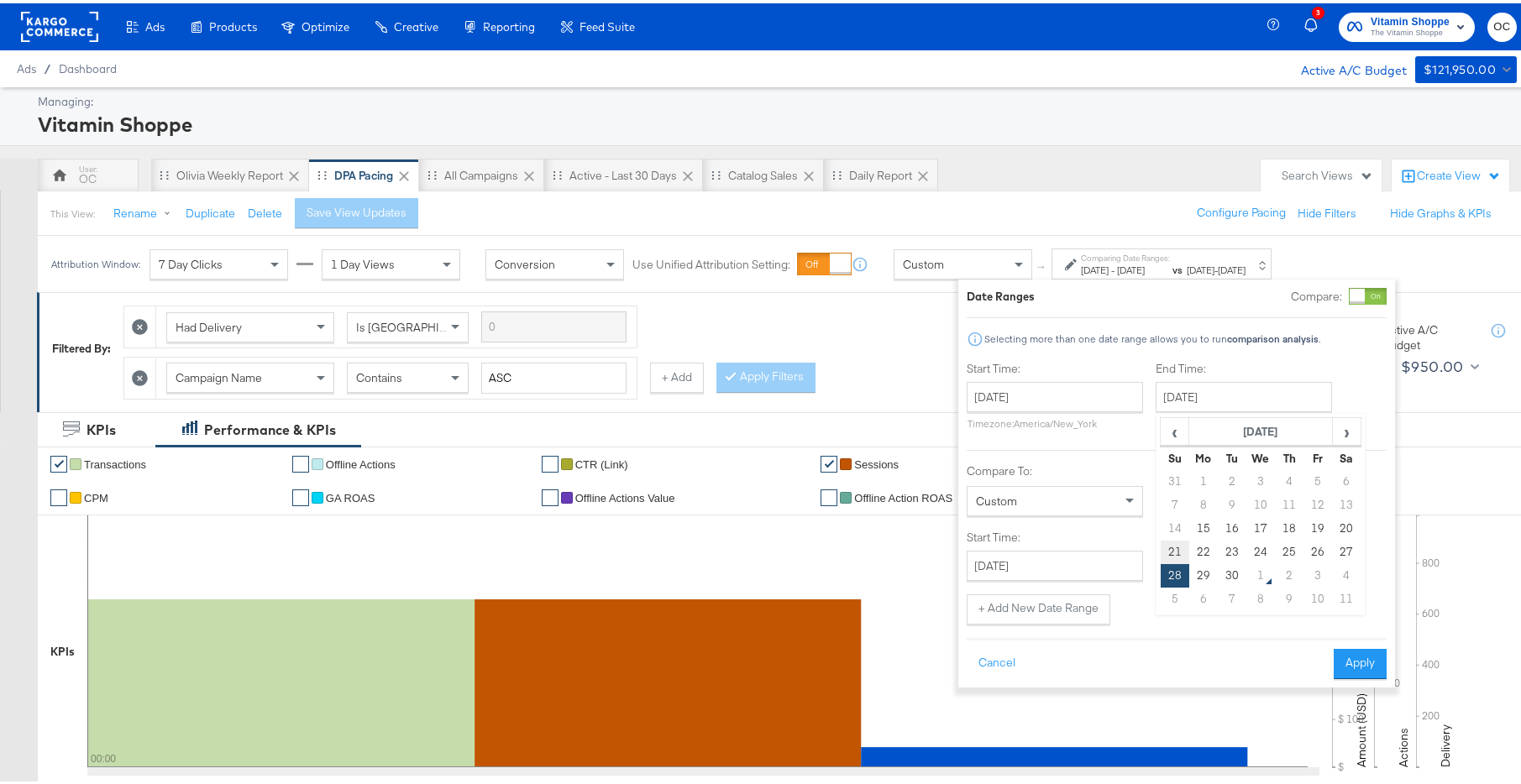
click at [1175, 548] on td "21" at bounding box center [1174, 548] width 29 height 23
type input "September 21st 2025"
click at [1120, 553] on input "September 29th 2025" at bounding box center [1053, 562] width 176 height 30
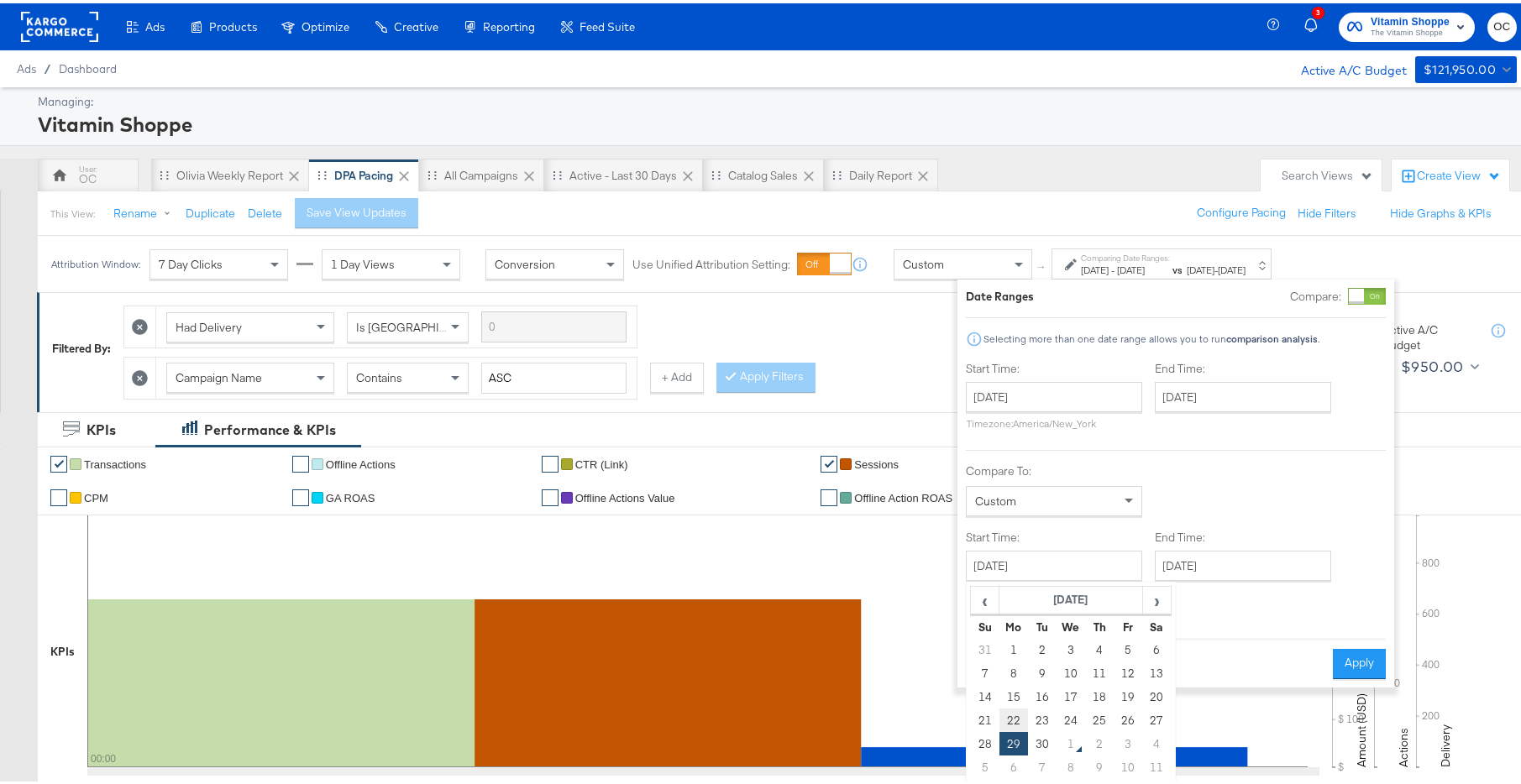
click at [1018, 711] on td "22" at bounding box center [1013, 716] width 29 height 23
type input "September 22nd 2025"
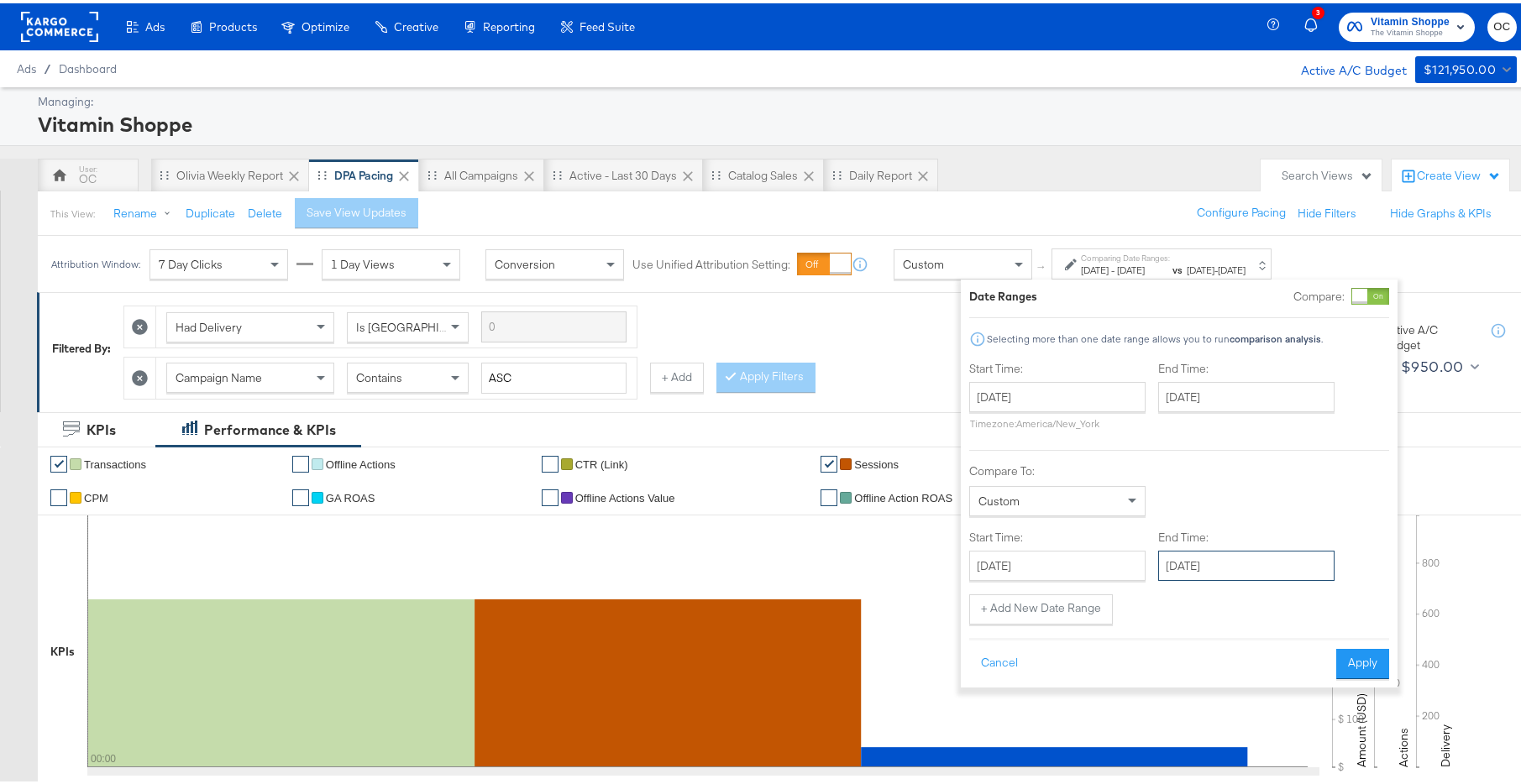
click at [1210, 571] on input "October 1st 2025" at bounding box center [1246, 562] width 176 height 30
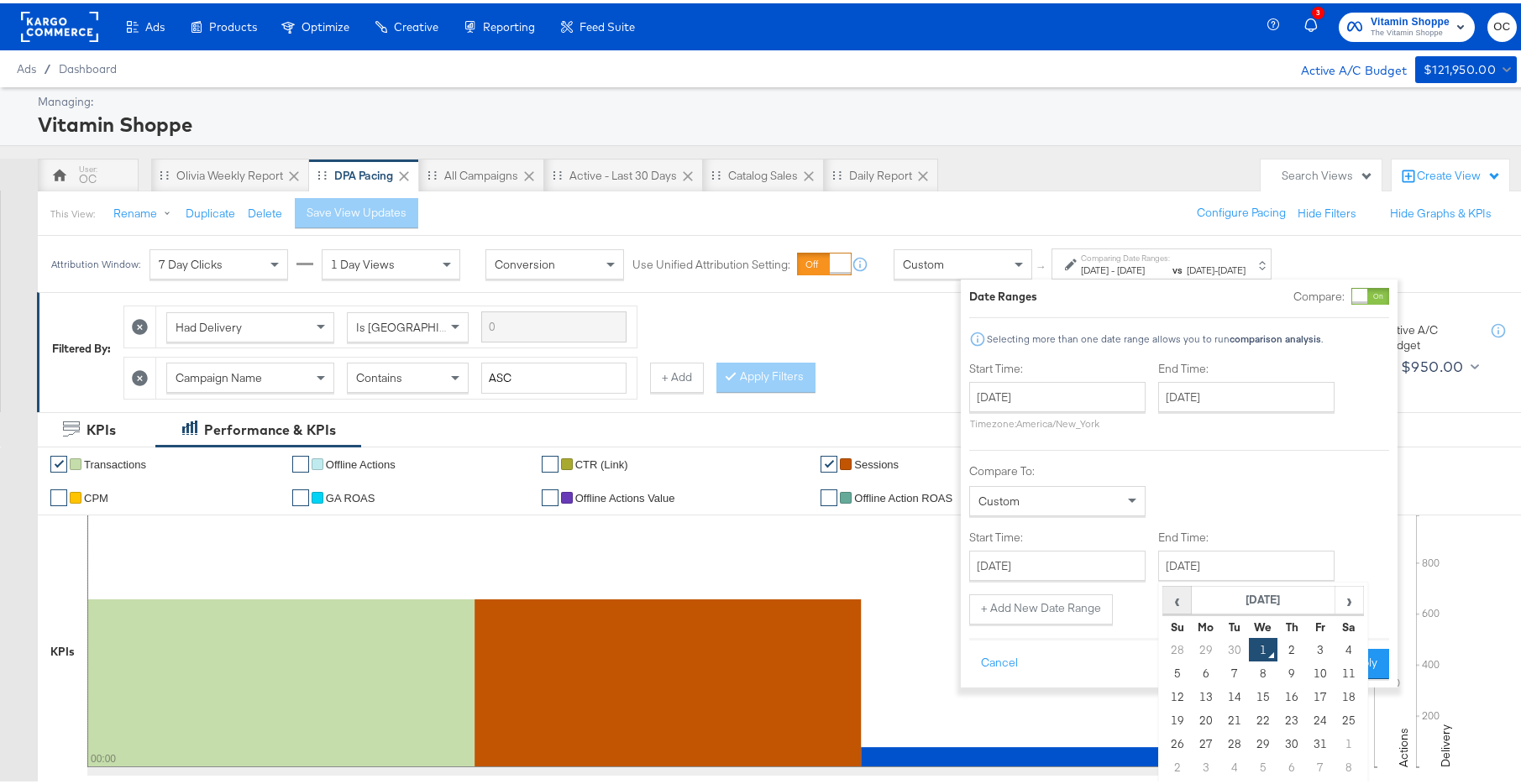
click at [1177, 595] on span "‹" at bounding box center [1177, 596] width 26 height 25
click at [1177, 737] on td "28" at bounding box center [1177, 740] width 29 height 23
type input "September 28th 2025"
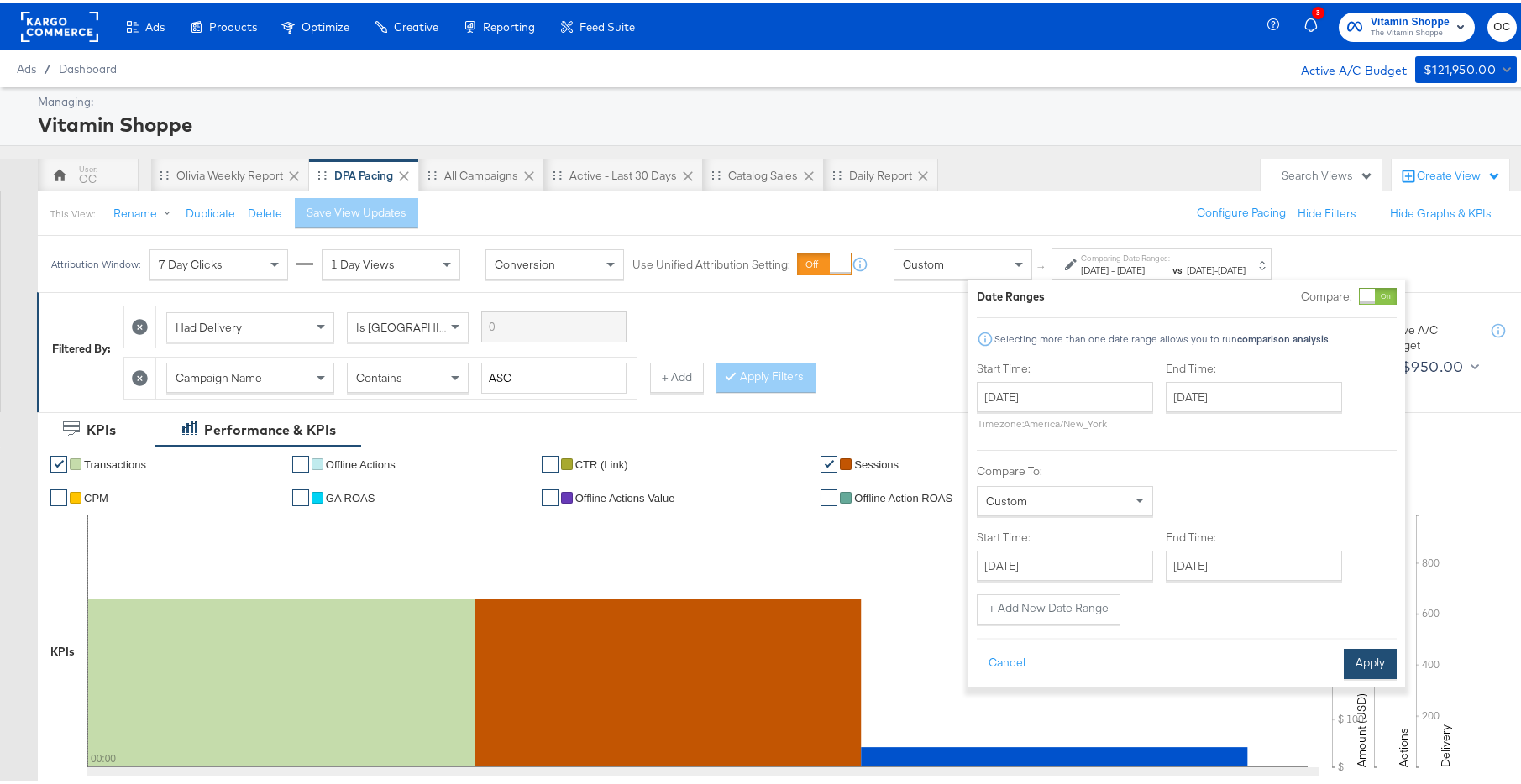
click at [1374, 652] on button "Apply" at bounding box center [1370, 660] width 53 height 30
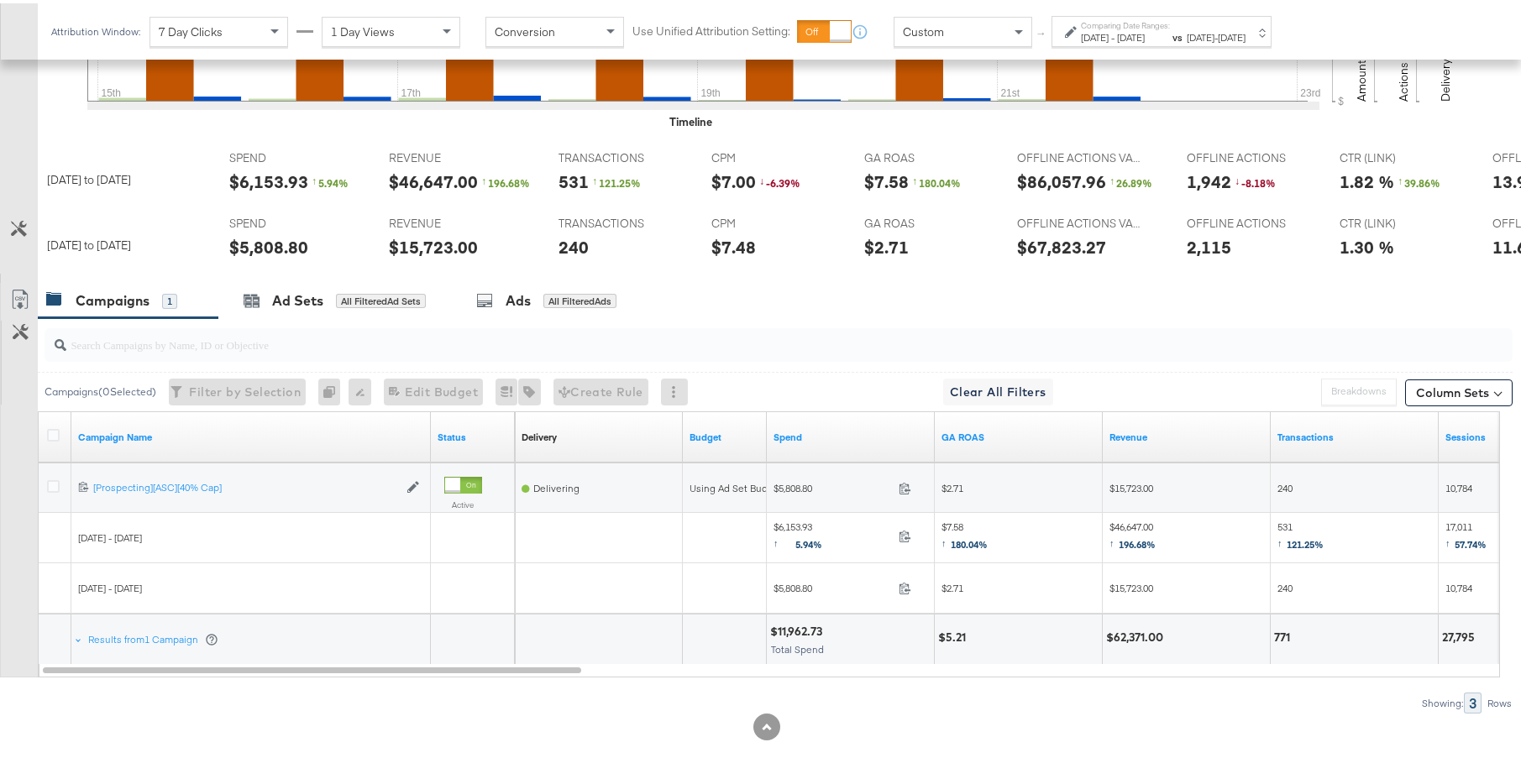
scroll to position [533, 0]
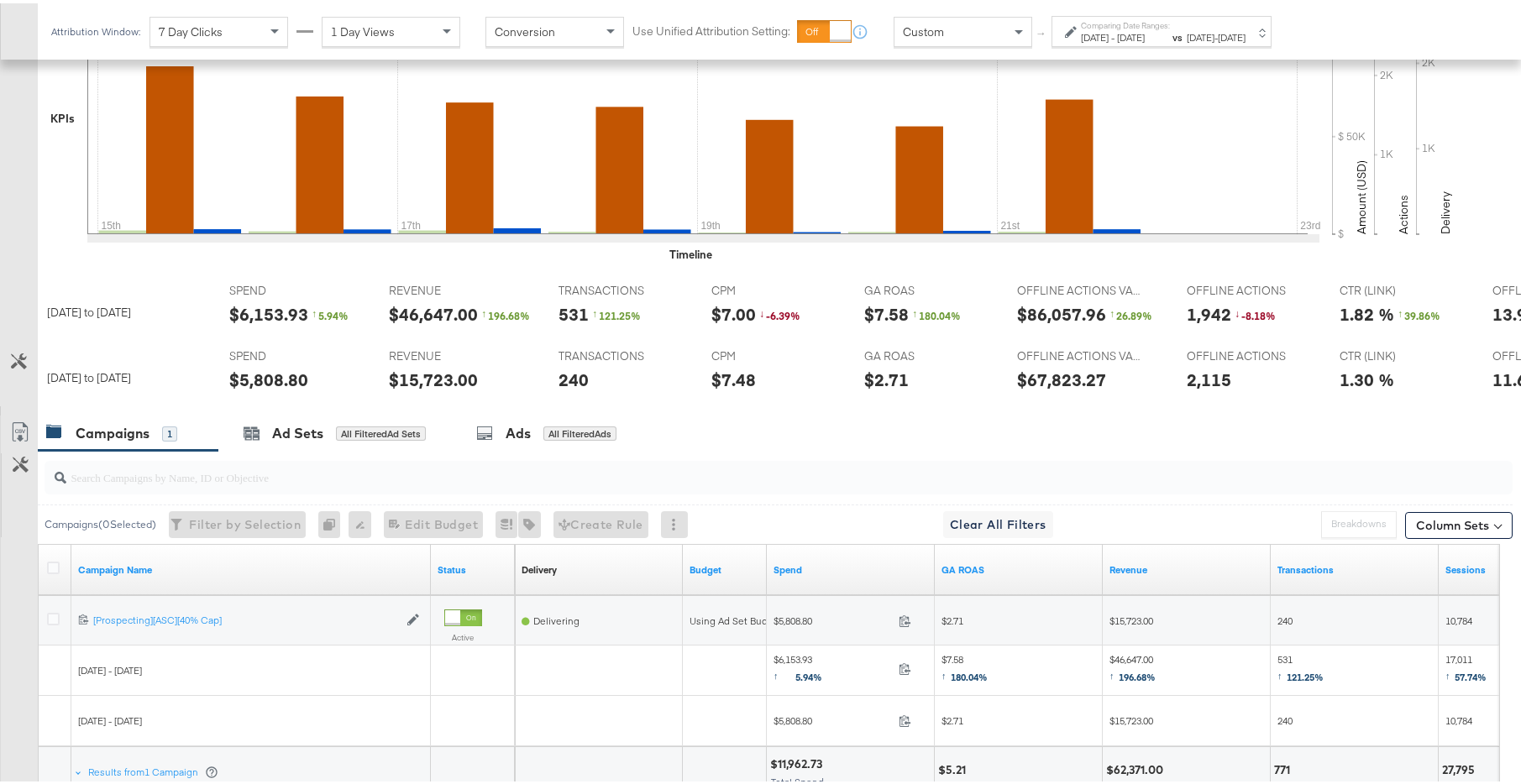
click at [1215, 33] on span "Sep 22nd 2025" at bounding box center [1200, 34] width 28 height 13
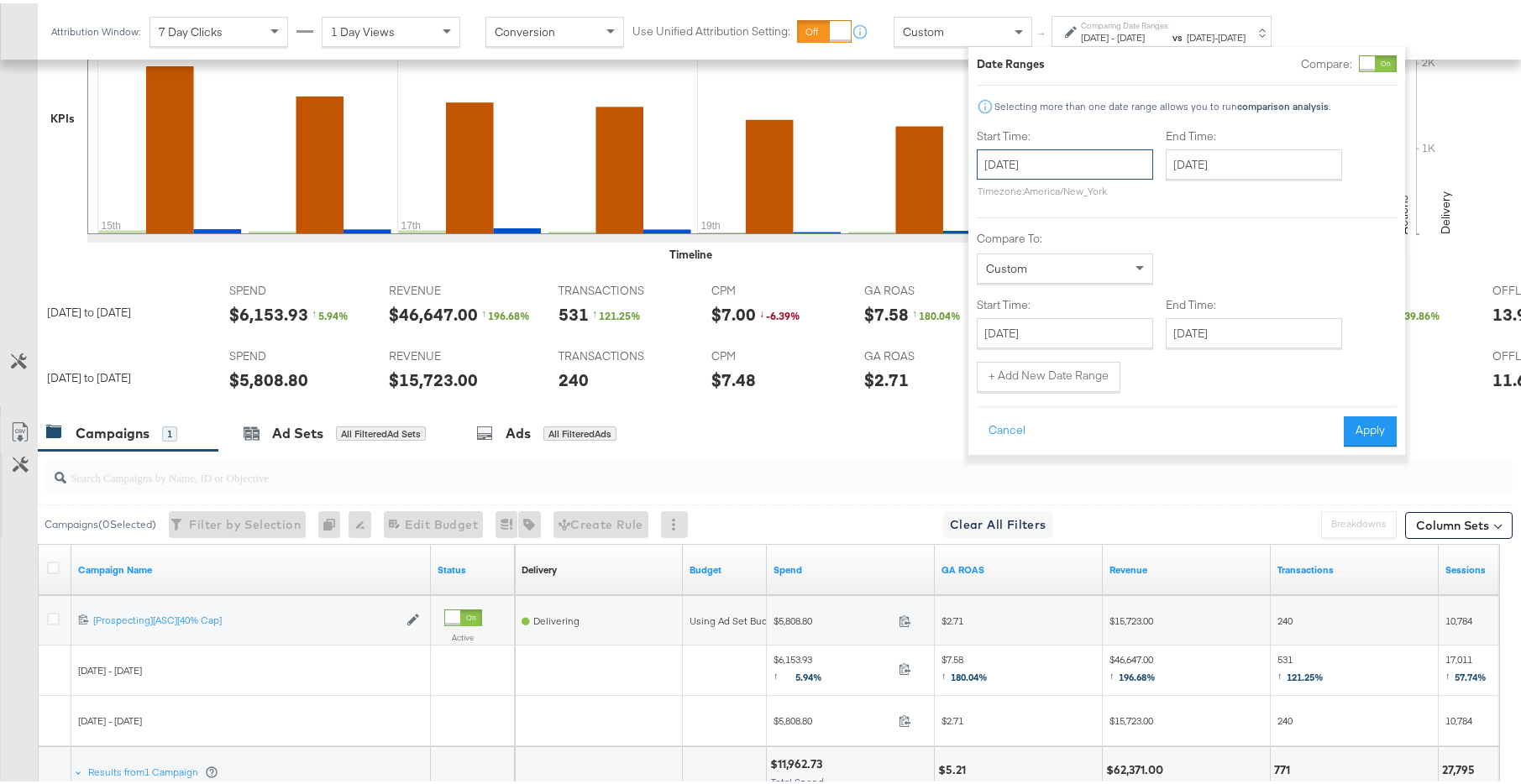
click at [1075, 171] on input "September 15th 2025" at bounding box center [1064, 160] width 176 height 30
click at [1262, 268] on div "Compare To: Custom" at bounding box center [1186, 254] width 420 height 53
click at [1009, 424] on button "Cancel" at bounding box center [1007, 428] width 61 height 30
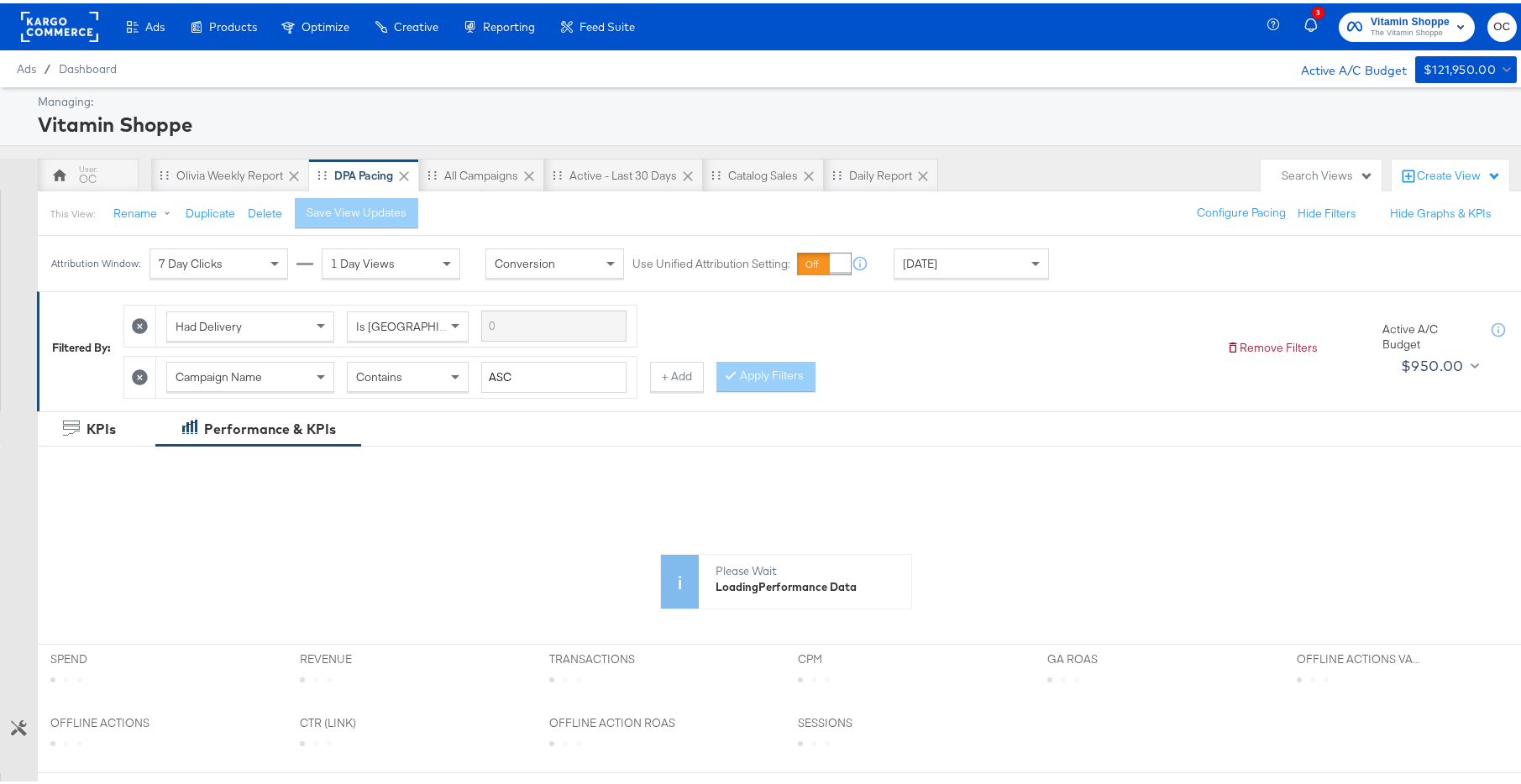
click at [979, 253] on div "Today" at bounding box center [971, 260] width 153 height 29
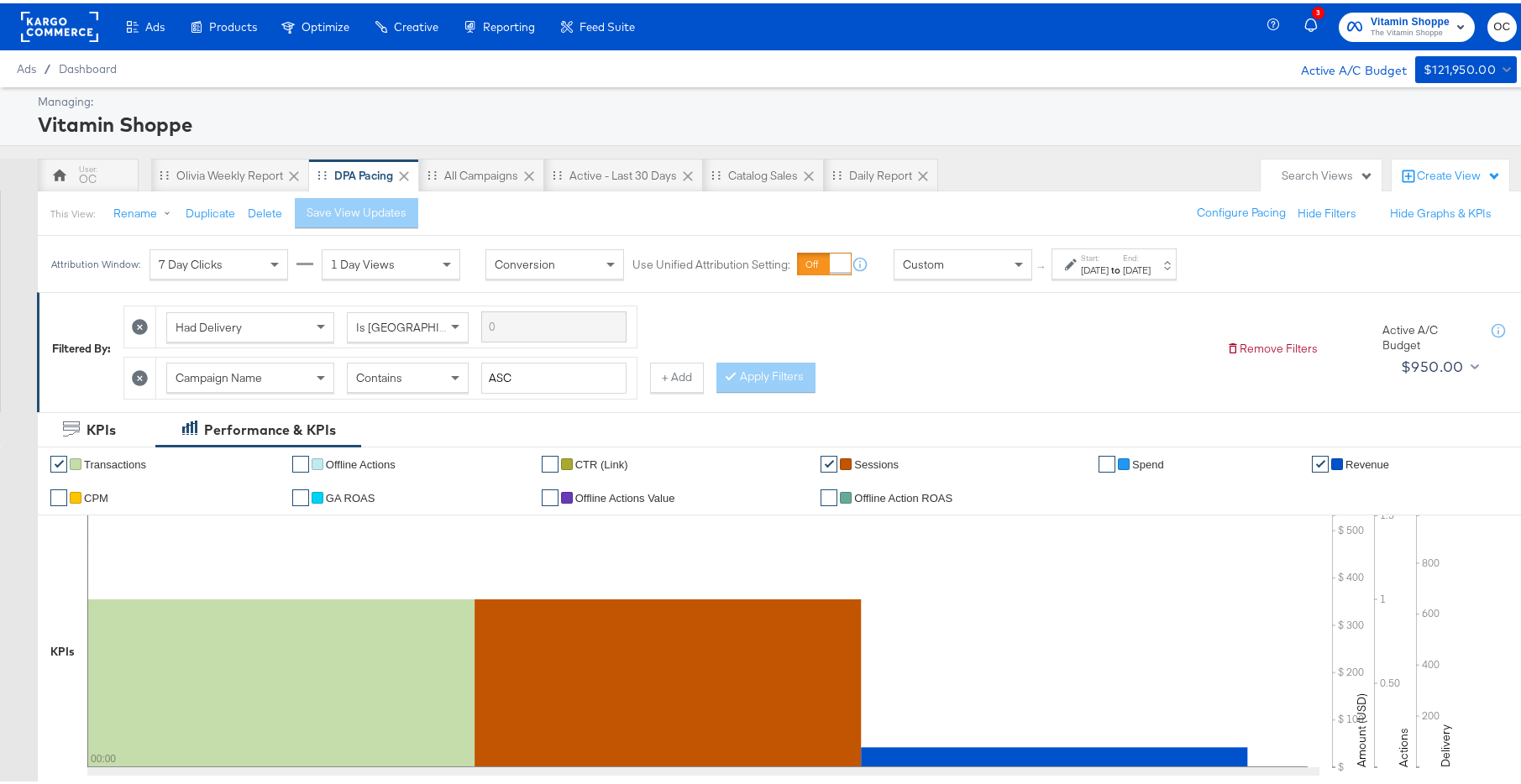
click at [1177, 262] on div "Start: Oct 1st 2025 to End: Oct 1st 2025" at bounding box center [1114, 261] width 126 height 31
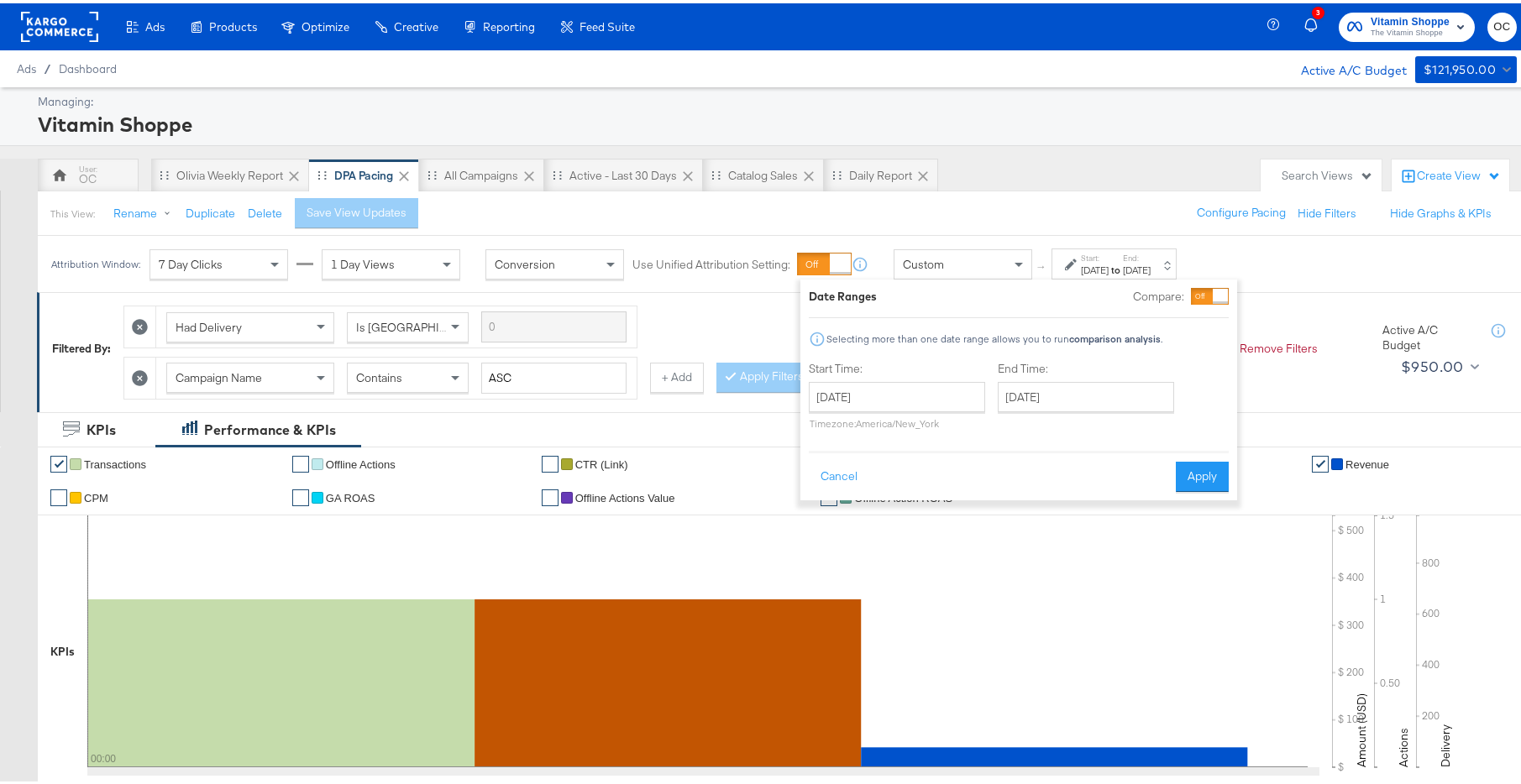
click at [1213, 294] on div at bounding box center [1220, 292] width 15 height 15
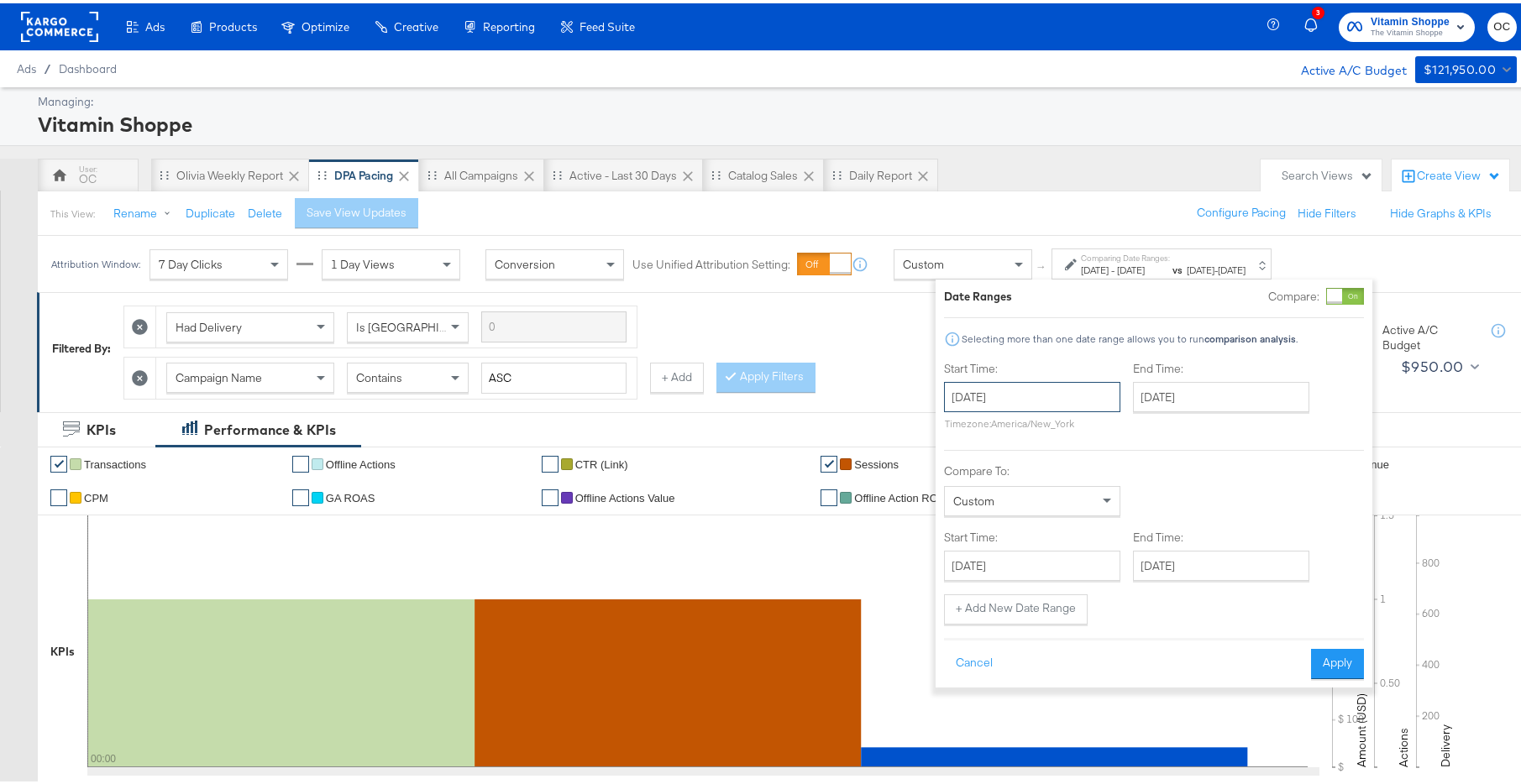
click at [1044, 401] on input "October 1st 2025" at bounding box center [1032, 393] width 176 height 30
click at [964, 423] on span "‹" at bounding box center [963, 427] width 26 height 25
click at [988, 523] on td "15" at bounding box center [991, 525] width 29 height 23
type input "September 15th 2025"
click at [1213, 401] on input "October 1st 2025" at bounding box center [1228, 393] width 176 height 30
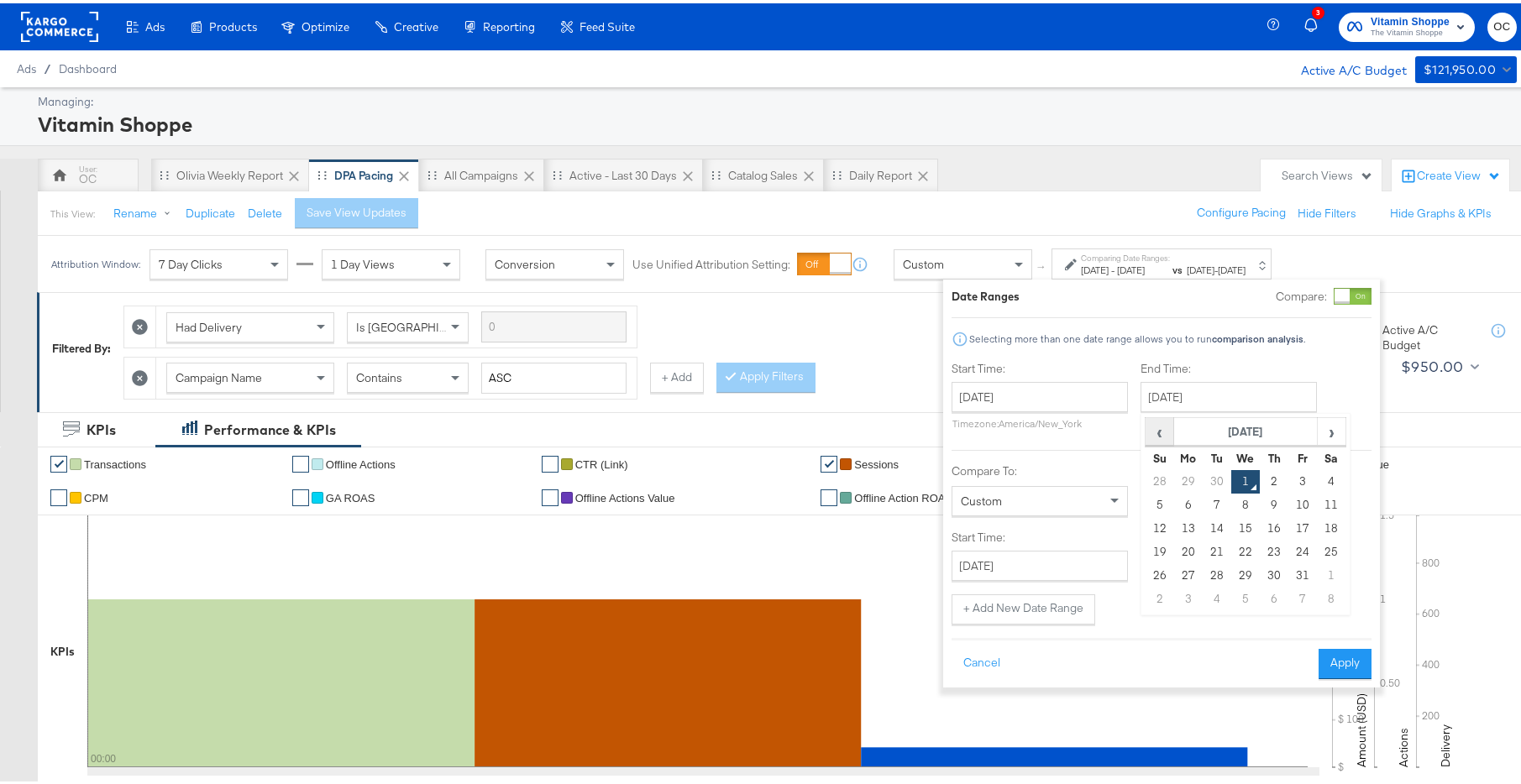
click at [1157, 426] on span "‹" at bounding box center [1159, 427] width 26 height 25
click at [1156, 551] on td "21" at bounding box center [1159, 548] width 29 height 23
type input "September 21st 2025"
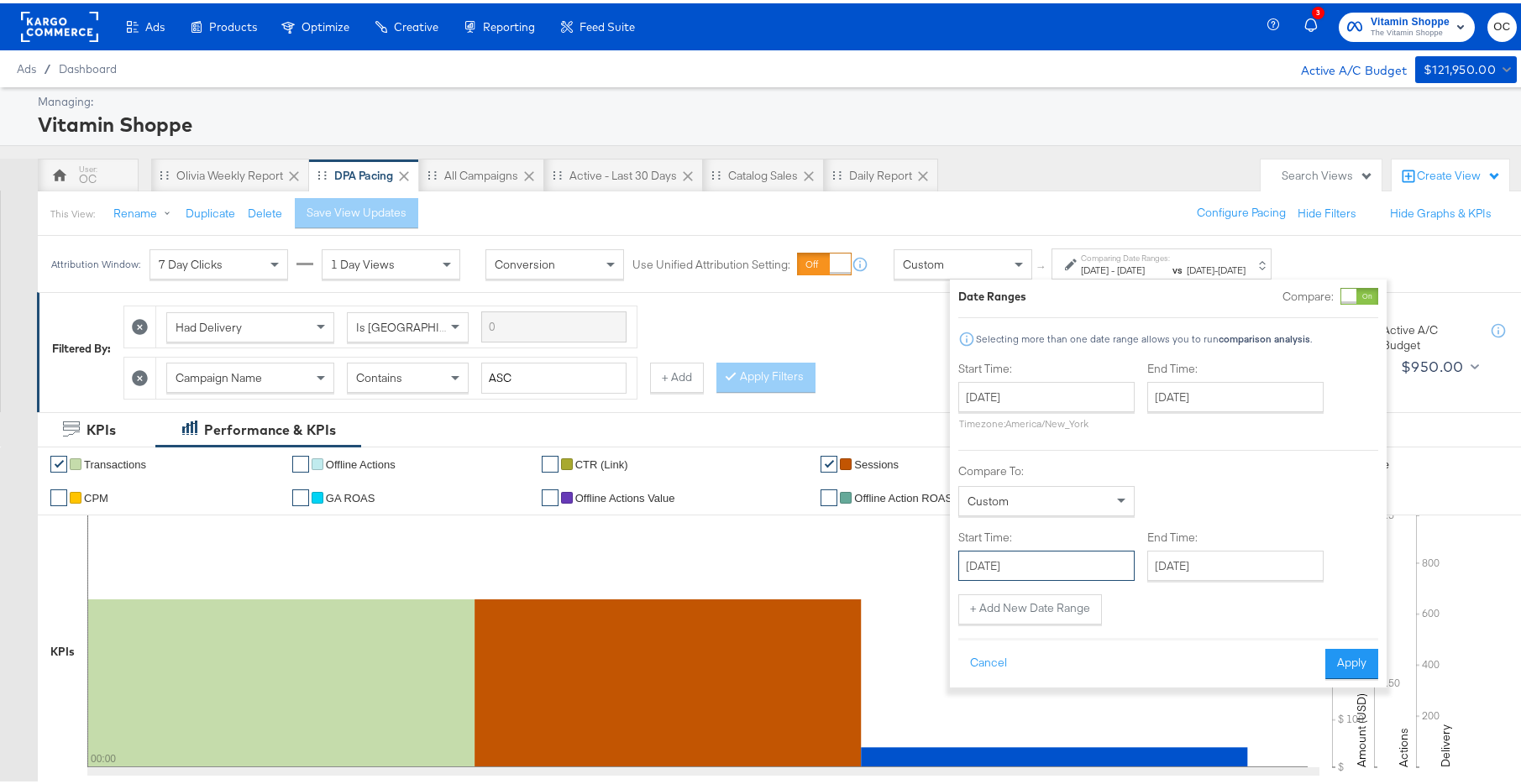
click at [1084, 551] on input "October 1st 2025" at bounding box center [1046, 562] width 176 height 30
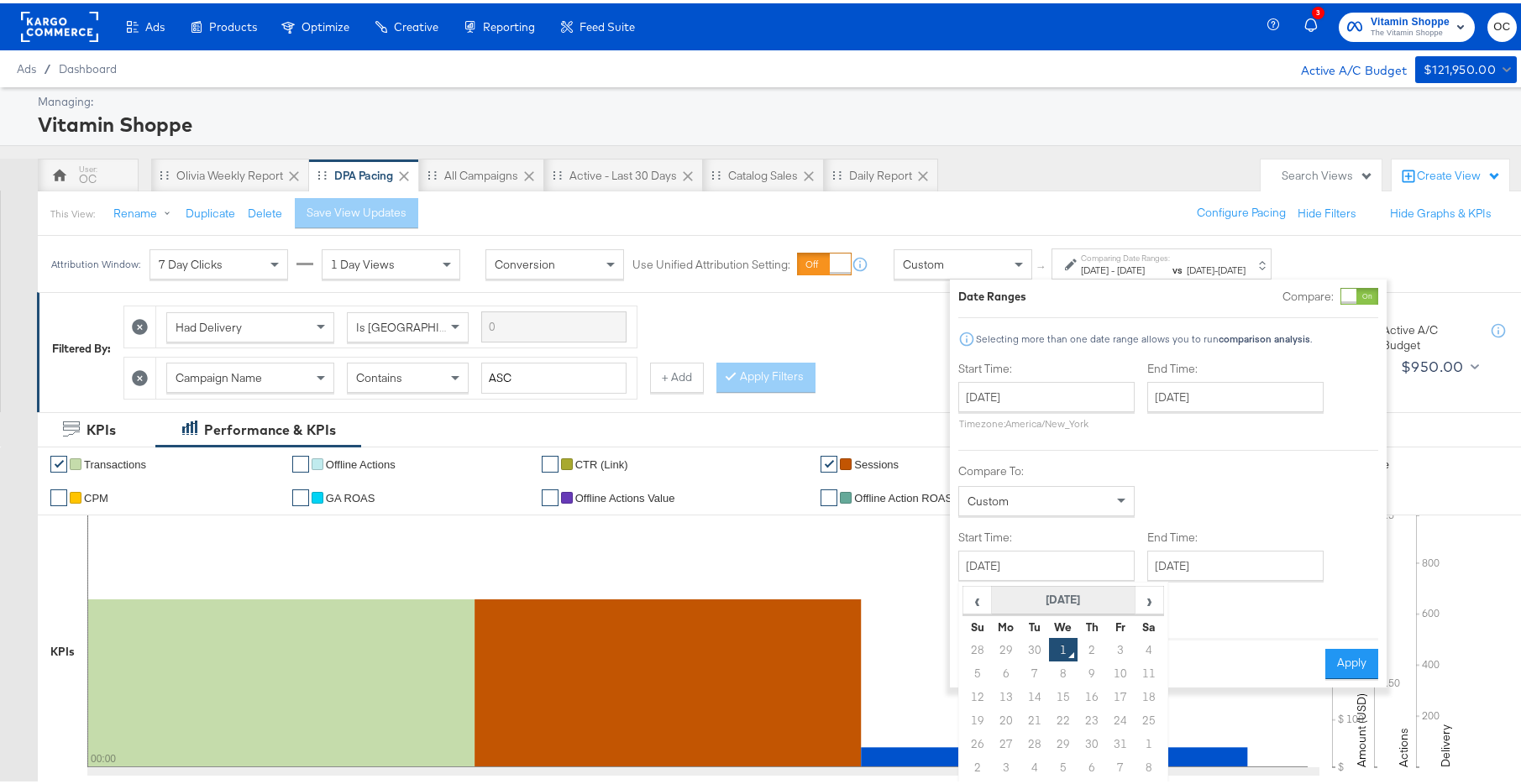
click at [991, 590] on th "October 2025" at bounding box center [1063, 596] width 144 height 29
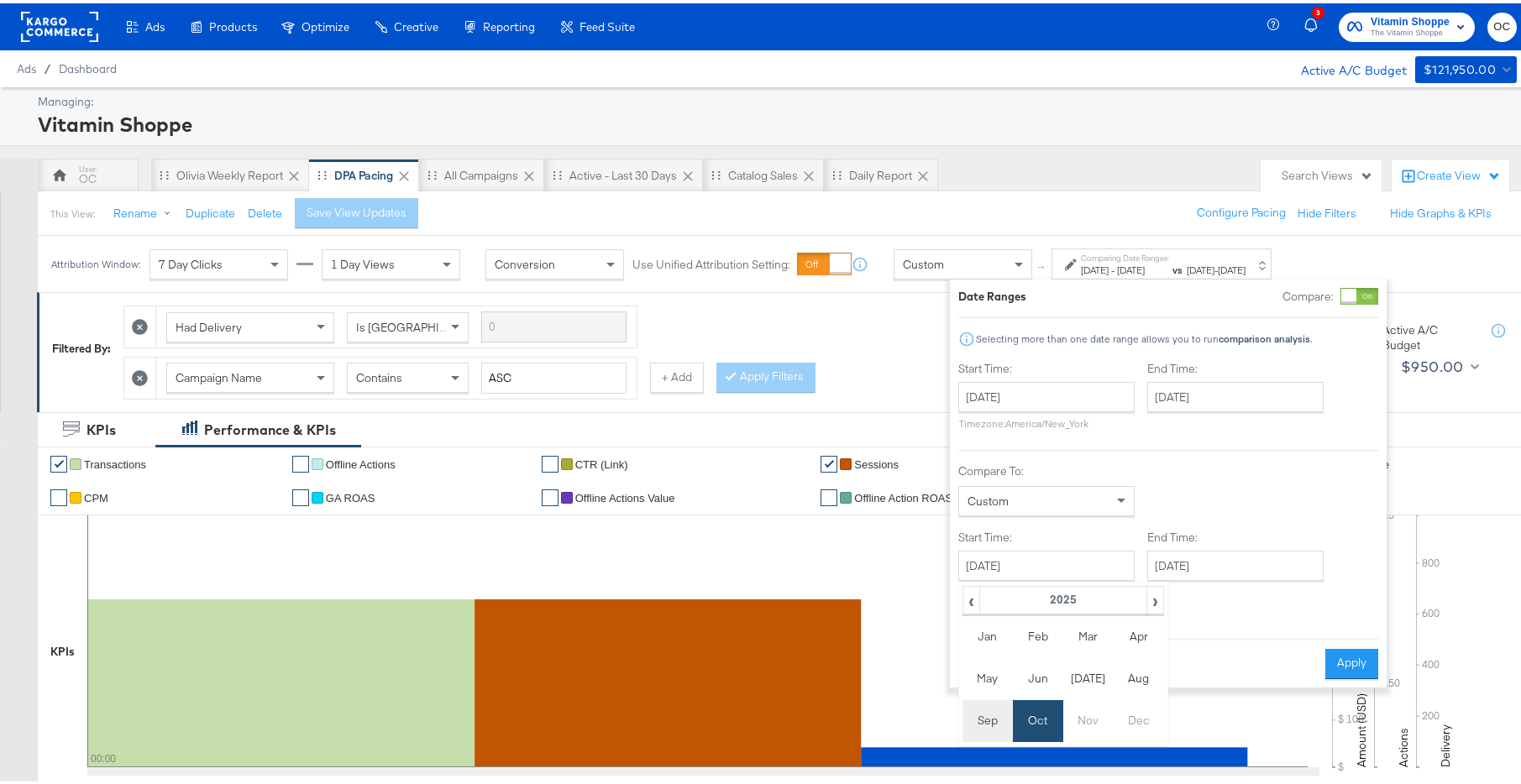
click at [993, 719] on td "Sep" at bounding box center [988, 717] width 51 height 42
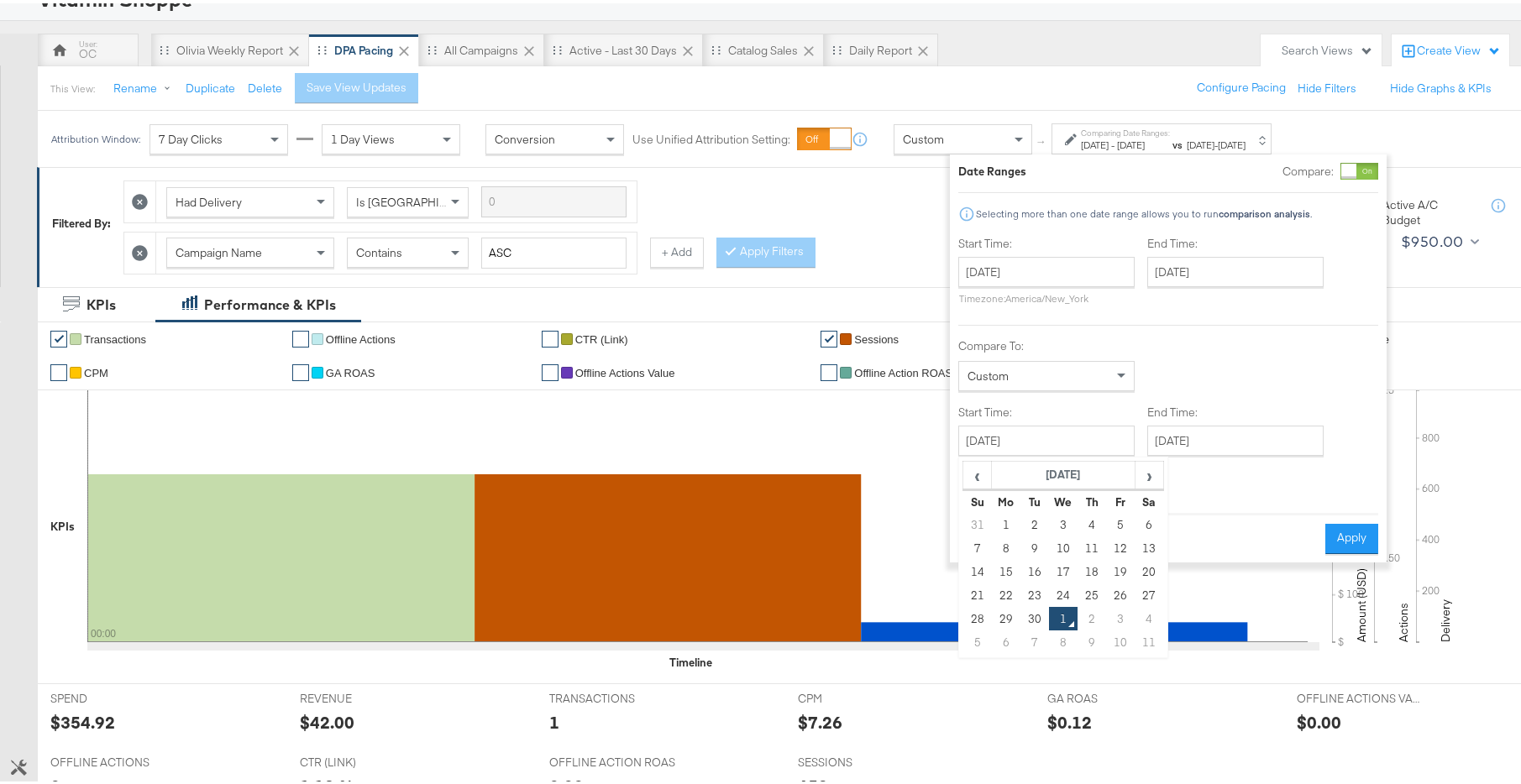
scroll to position [133, 0]
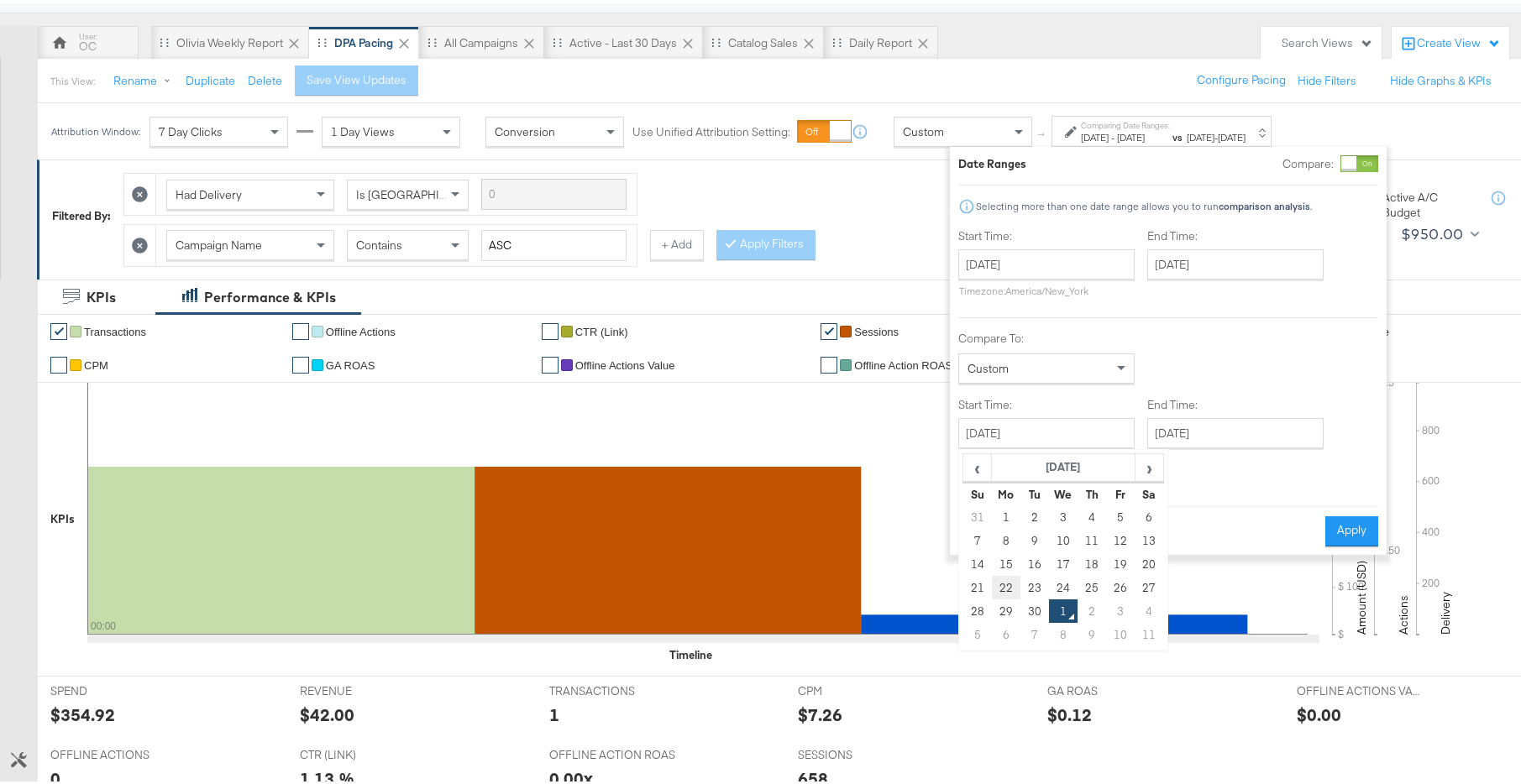
click at [1002, 584] on td "22" at bounding box center [1005, 583] width 29 height 23
type input "September 22nd 2025"
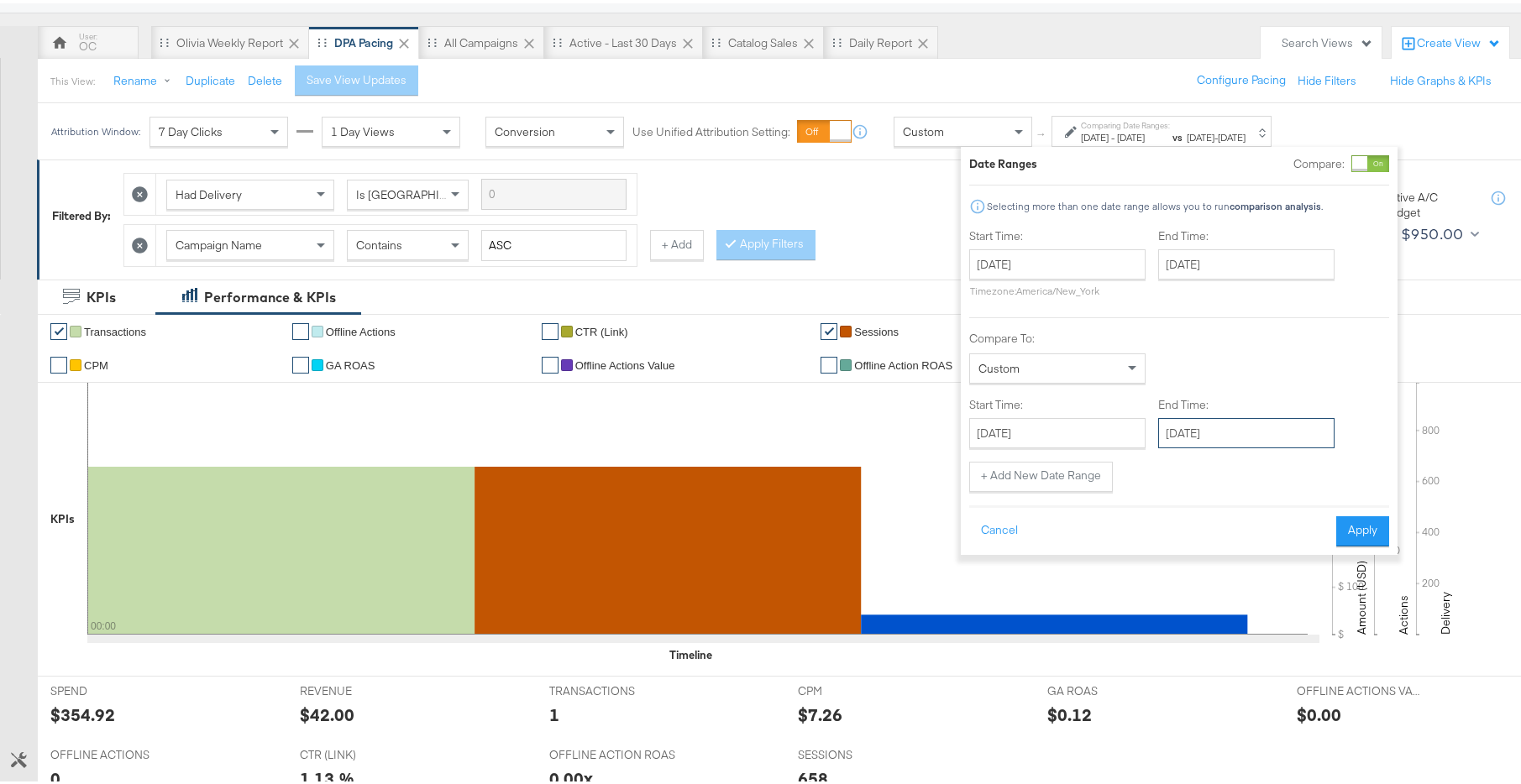
click at [1201, 438] on input "October 1st 2025" at bounding box center [1246, 429] width 176 height 30
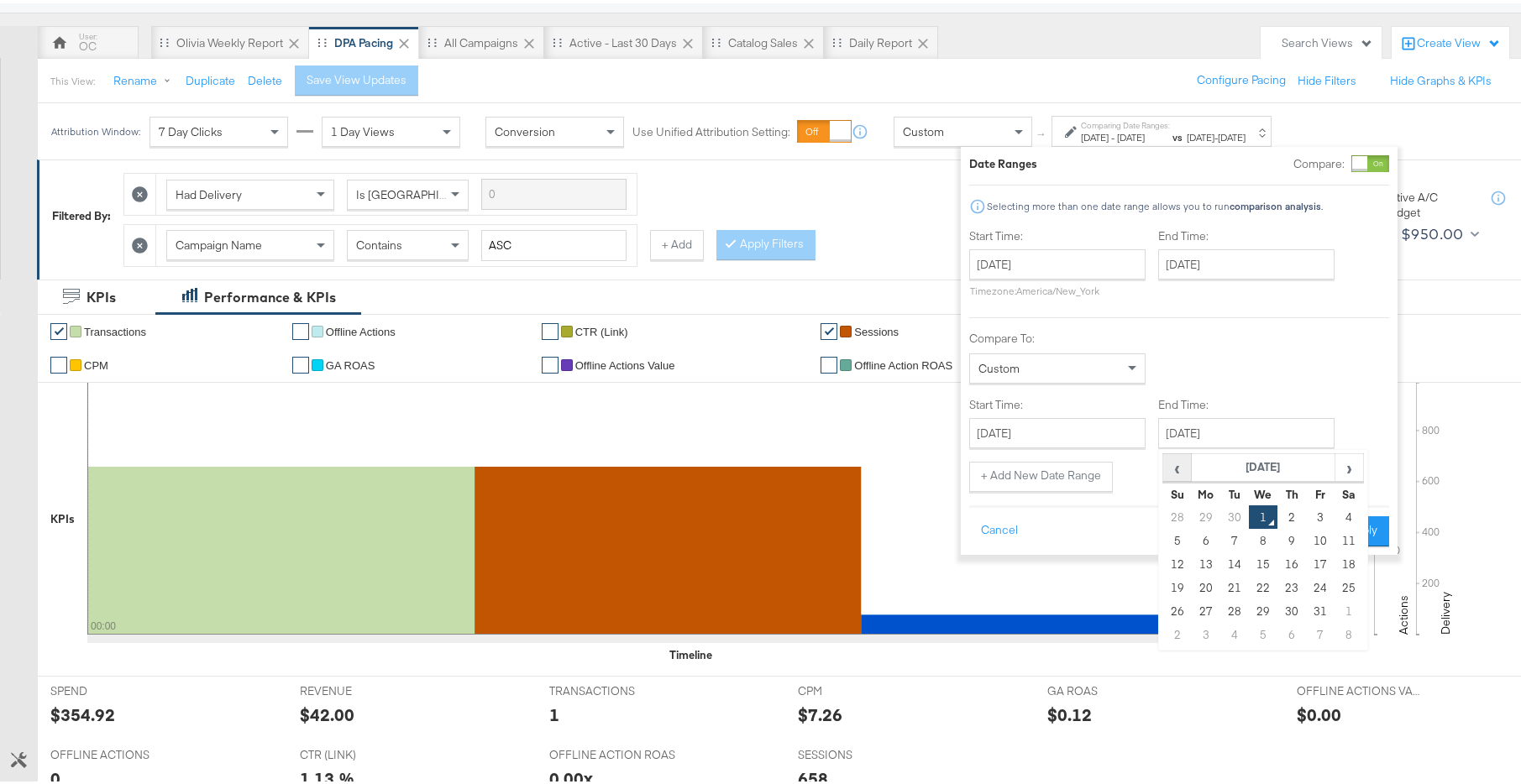
click at [1175, 474] on span "‹" at bounding box center [1177, 463] width 26 height 25
click at [1168, 610] on td "28" at bounding box center [1177, 607] width 29 height 23
type input "September 28th 2025"
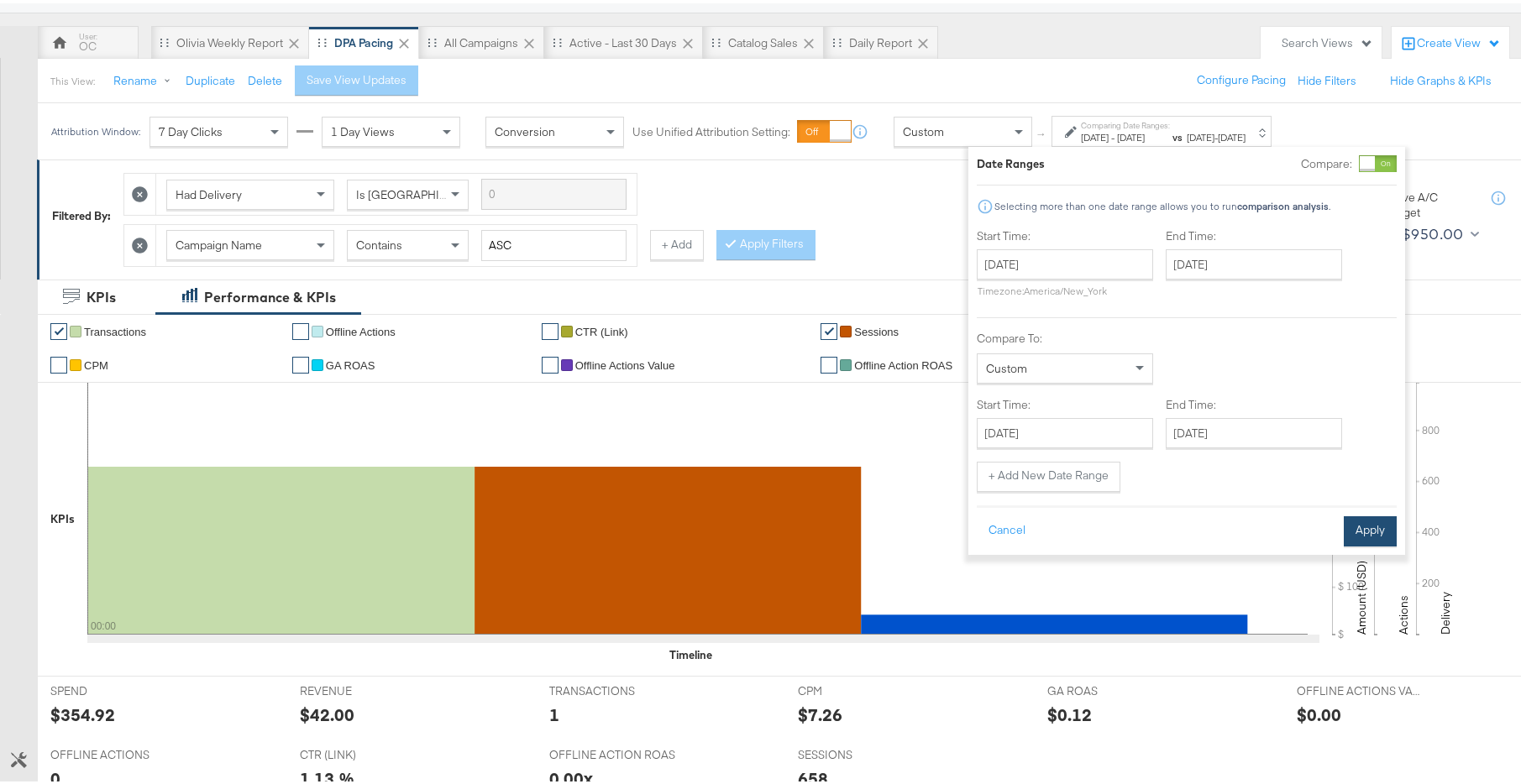
click at [1375, 530] on button "Apply" at bounding box center [1370, 528] width 53 height 30
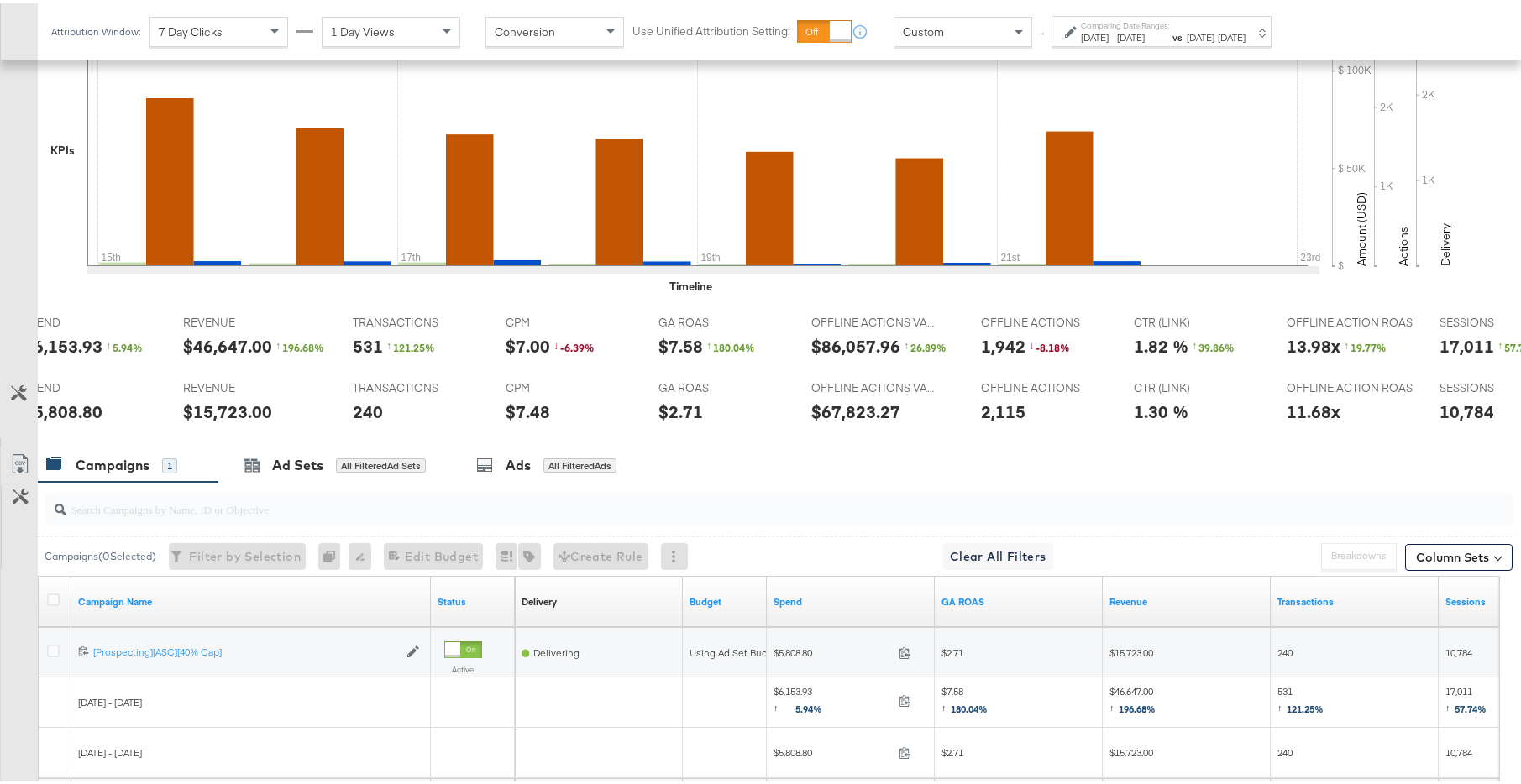
scroll to position [0, 198]
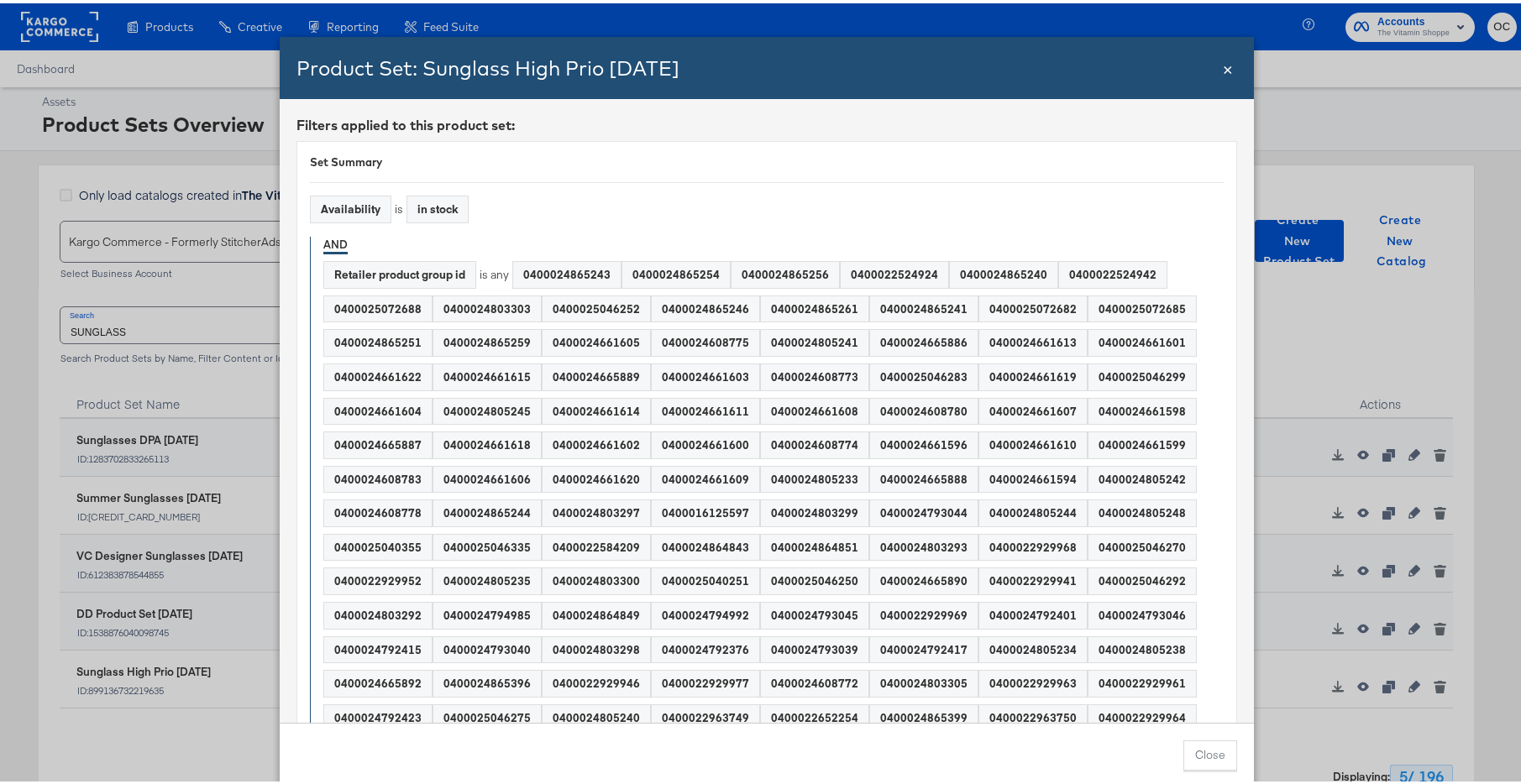
click at [1223, 63] on span "×" at bounding box center [1228, 64] width 10 height 23
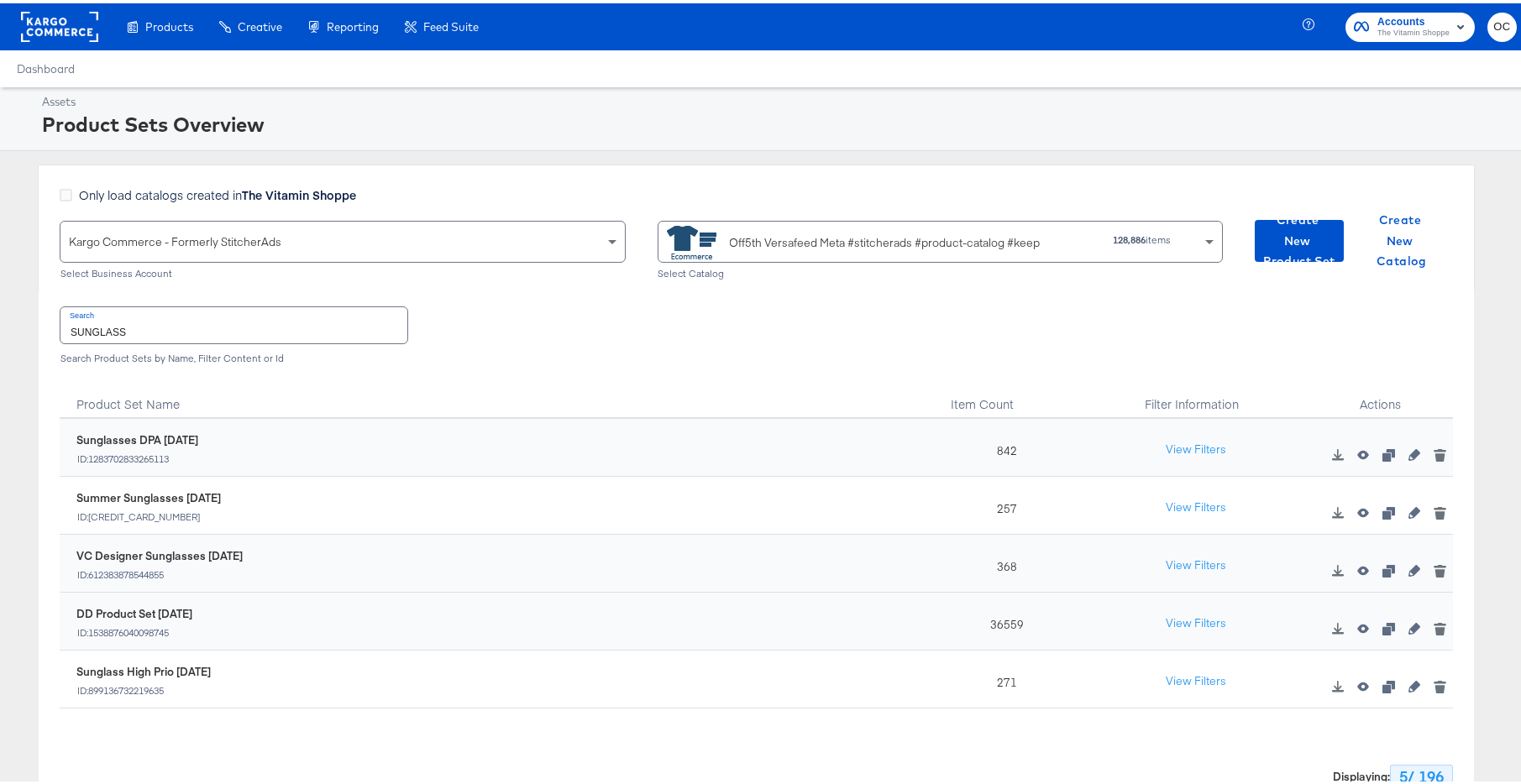
click at [150, 343] on div "Search SUNGLASS Search Product Sets by Name, Filter Content or Id" at bounding box center [756, 330] width 1393 height 87
click at [149, 336] on input "SUNGLASS" at bounding box center [234, 321] width 347 height 36
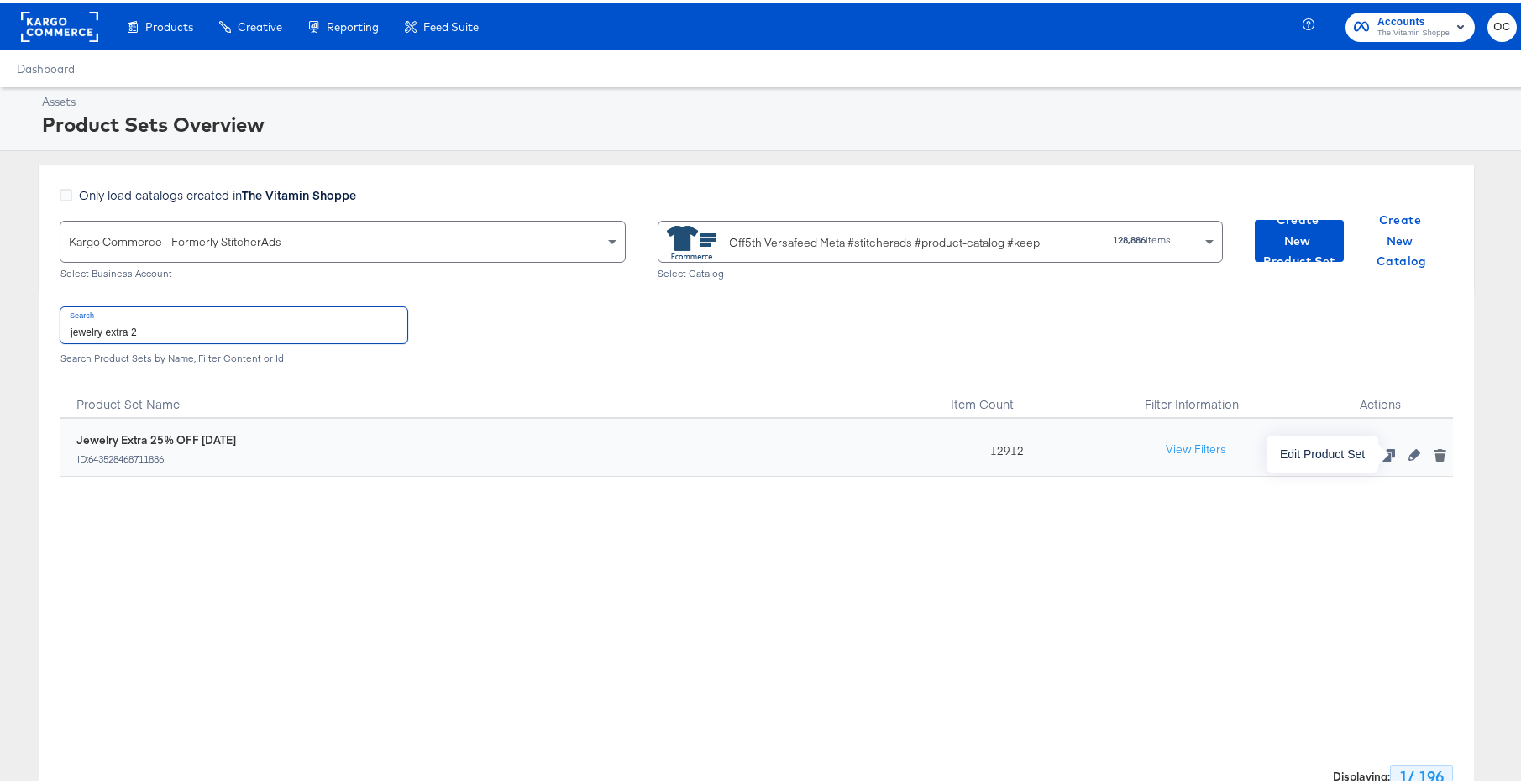
type input "jewelry extra 2"
click at [1408, 451] on icon "button" at bounding box center [1414, 451] width 12 height 12
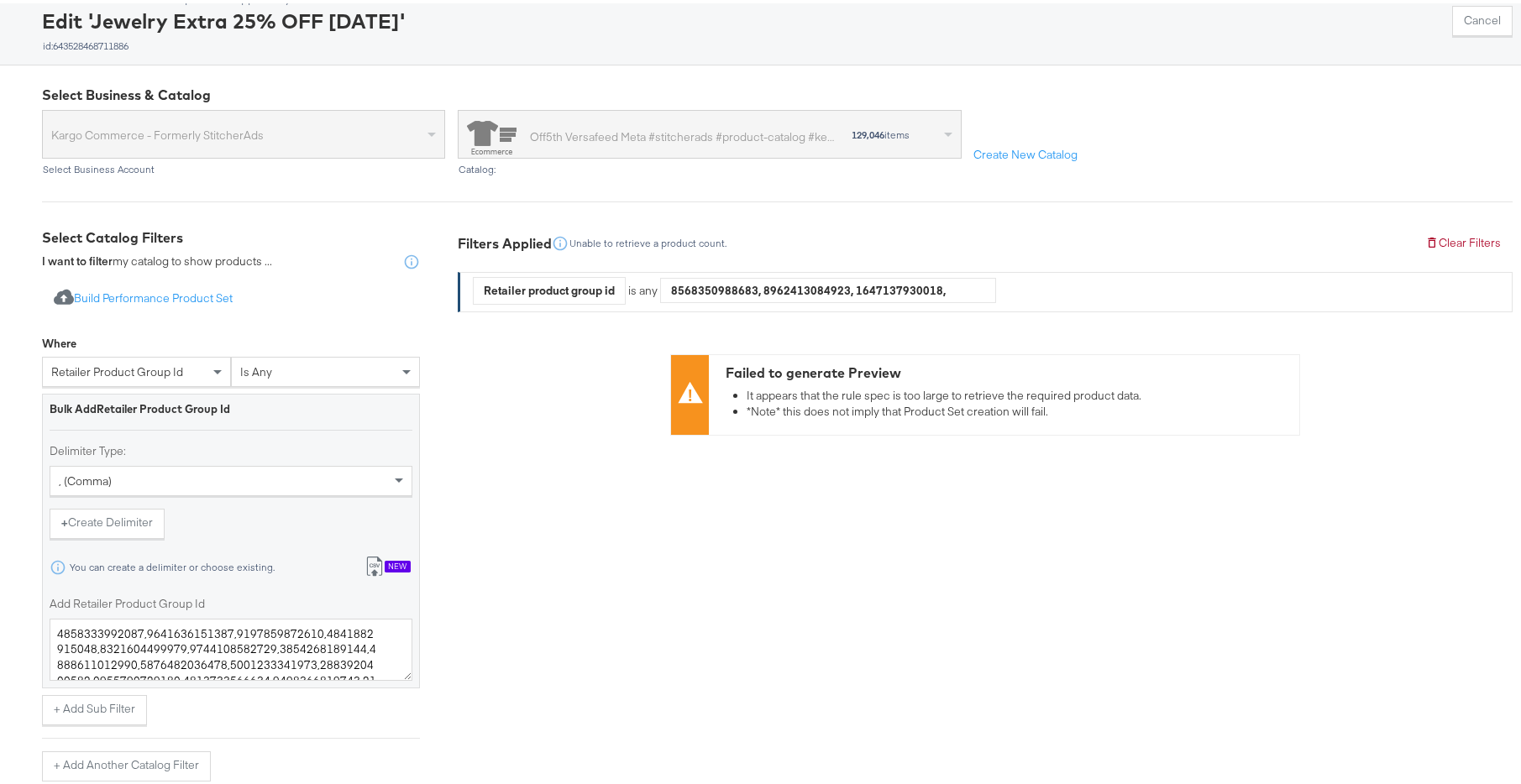
scroll to position [183, 0]
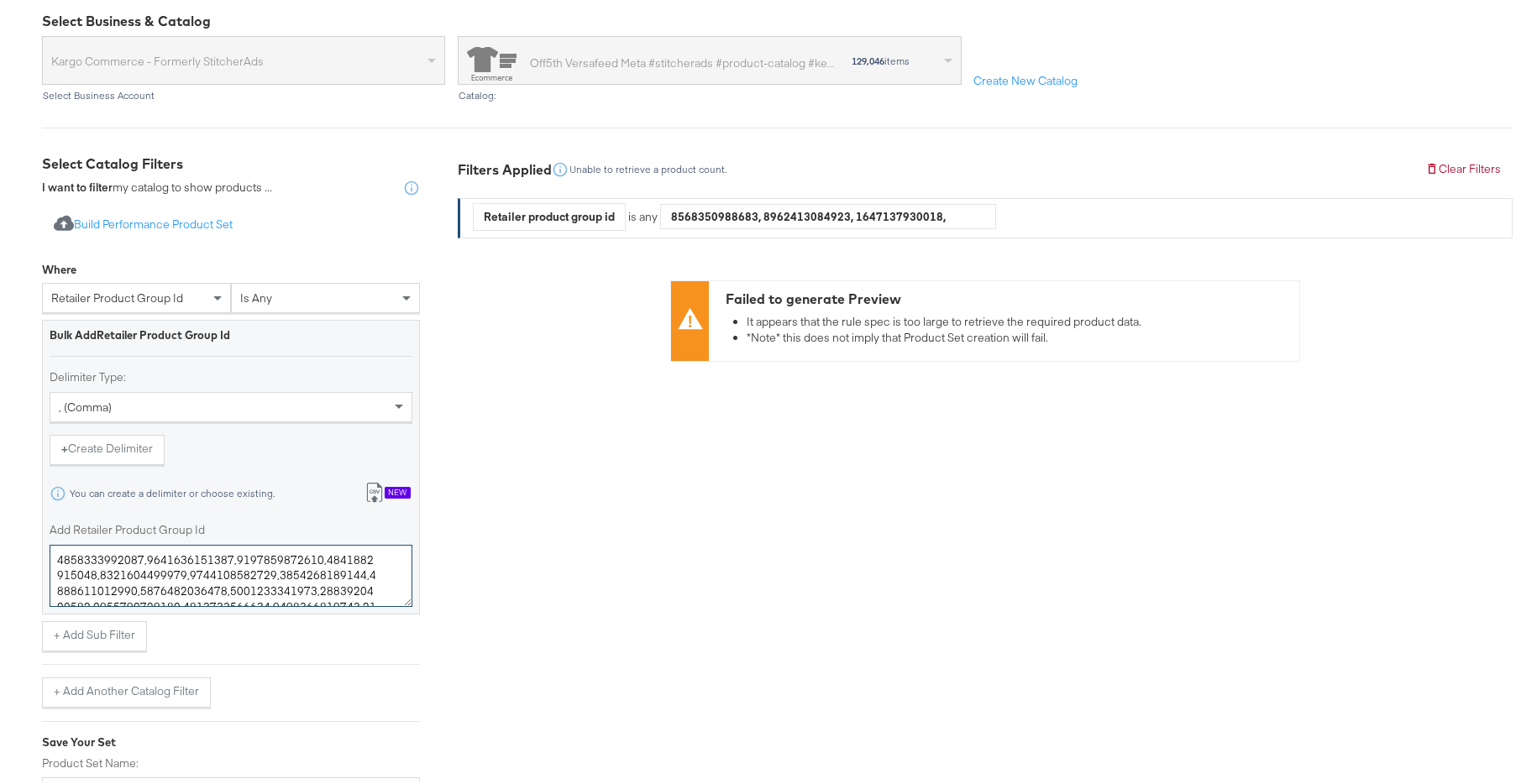
click at [293, 576] on textarea "Add Retailer Product Group Id" at bounding box center [231, 572] width 363 height 62
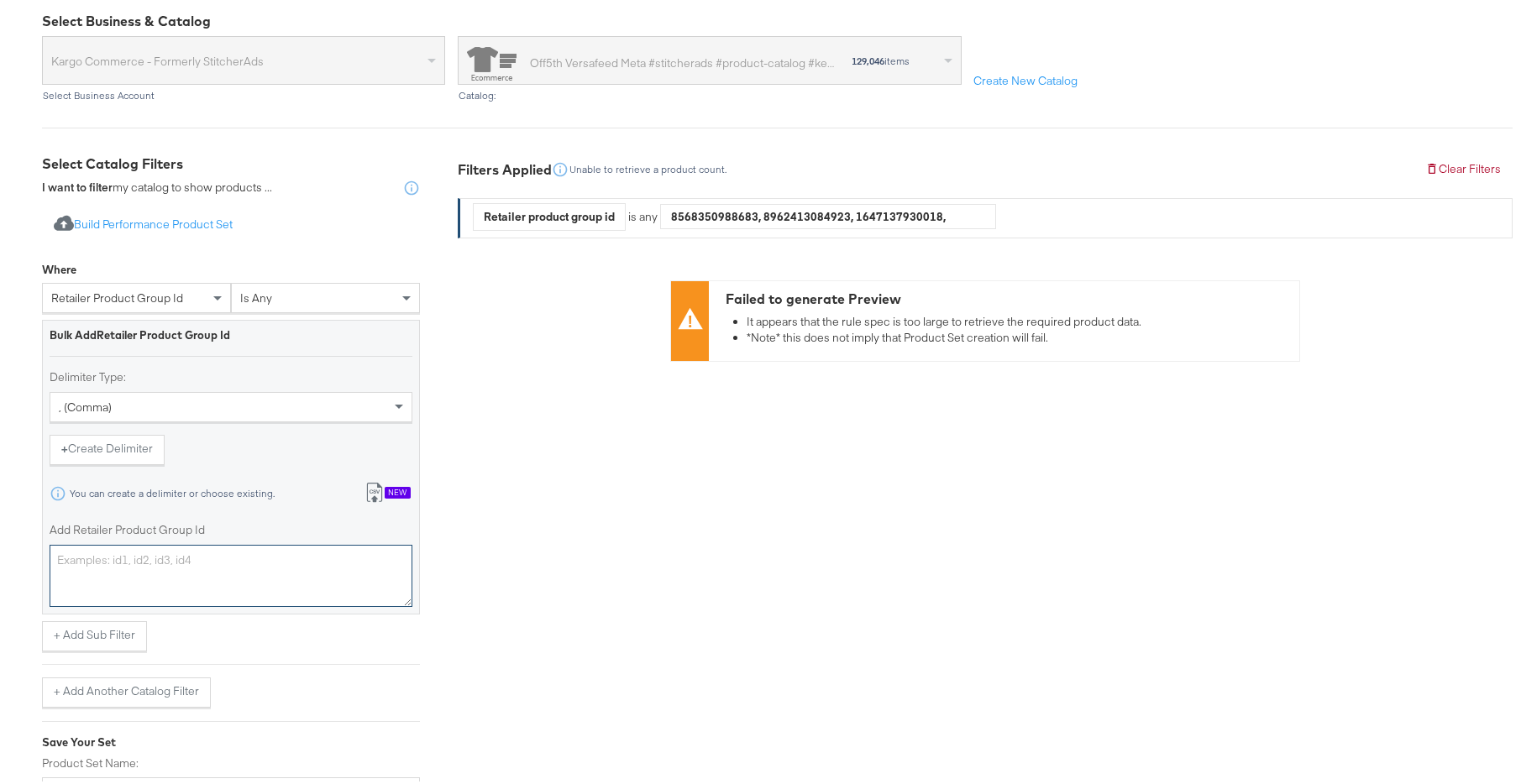
paste textarea "0400022220129,0400022794293,0400022794286,0400022106319,0400010825050,040001191…"
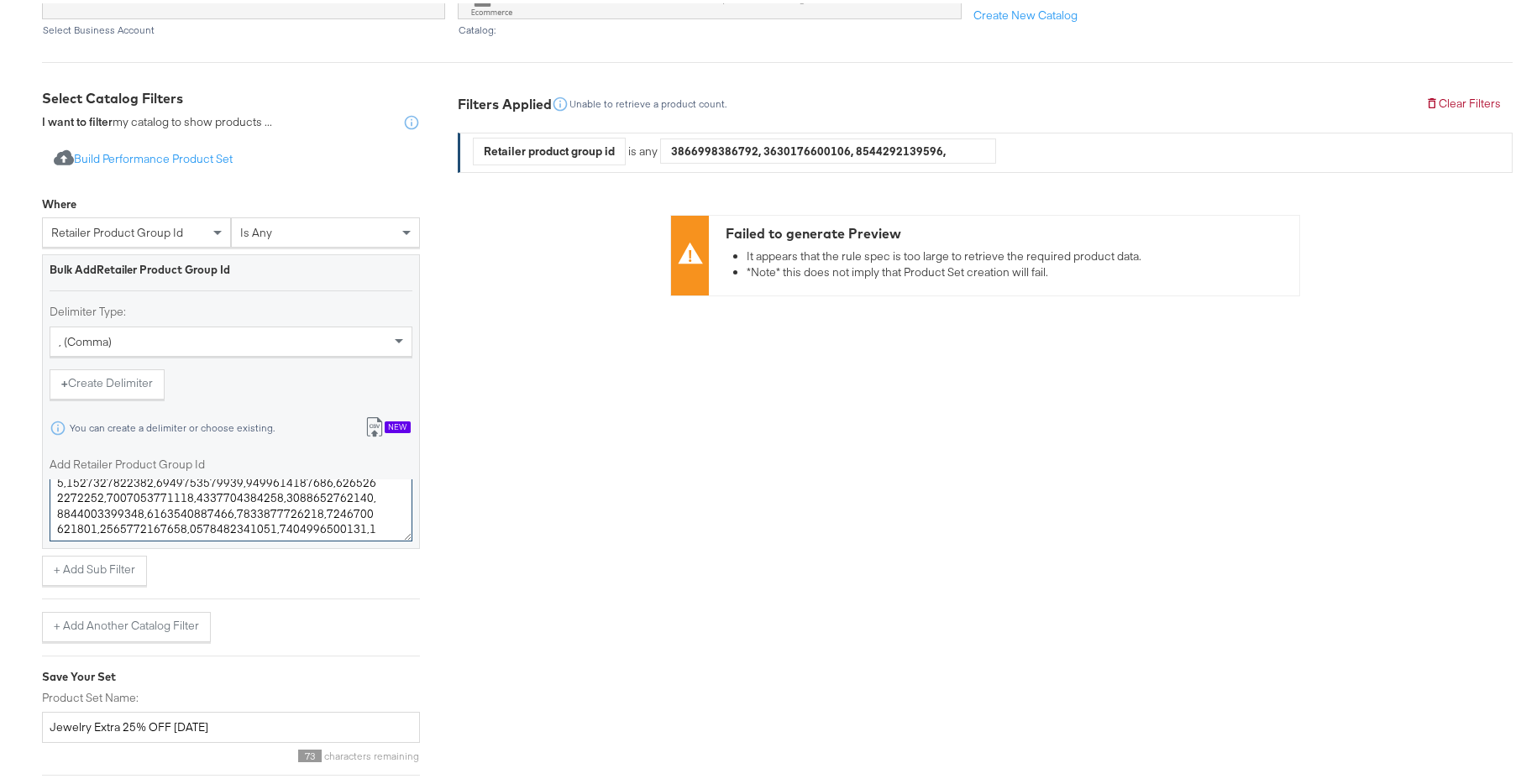
scroll to position [341, 0]
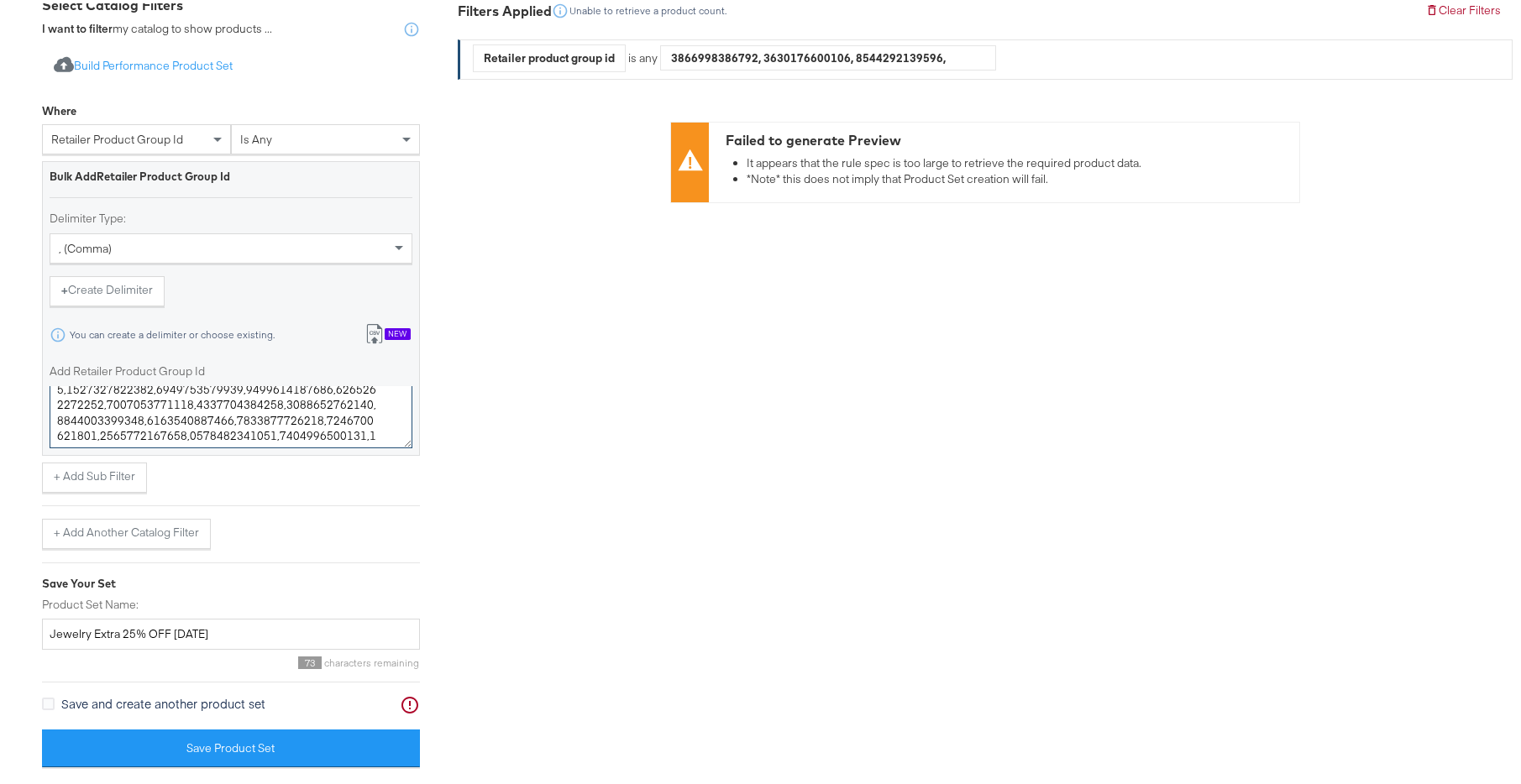
type textarea "0400022220129,0400022794293,0400022794286,0400022106319,0400010825050,040001191…"
drag, startPoint x: 198, startPoint y: 631, endPoint x: 174, endPoint y: 630, distance: 24.0
click at [174, 630] on input "Jewelry Extra 25% OFF [DATE]" at bounding box center [230, 631] width 377 height 31
click at [169, 628] on input "Jewelry Extra 25% OFF [DATE]" at bounding box center [230, 631] width 377 height 31
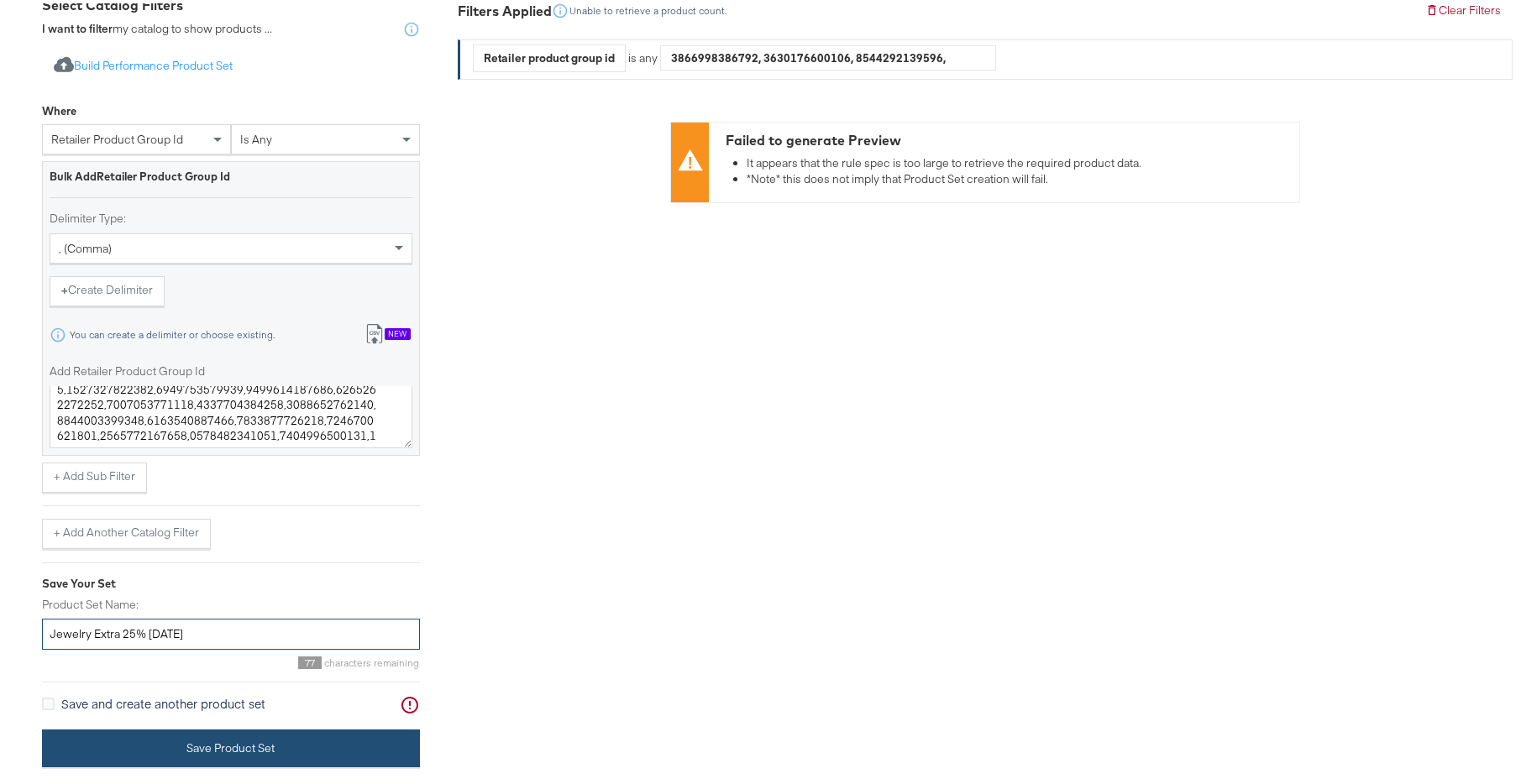
type input "Jewelry Extra 25% [DATE]"
click at [195, 729] on button "Save Product Set" at bounding box center [230, 744] width 377 height 38
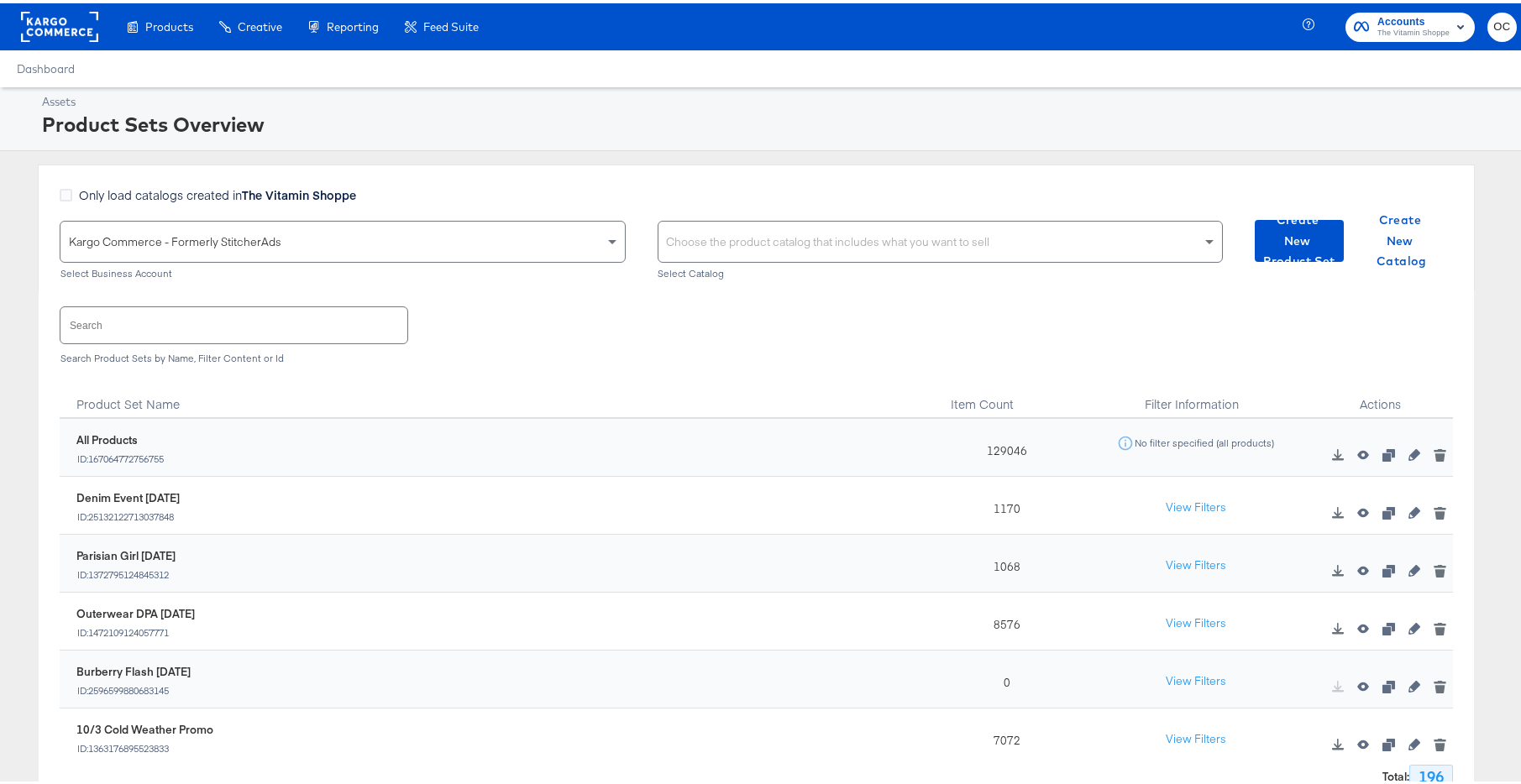
click at [78, 27] on rect at bounding box center [60, 23] width 78 height 30
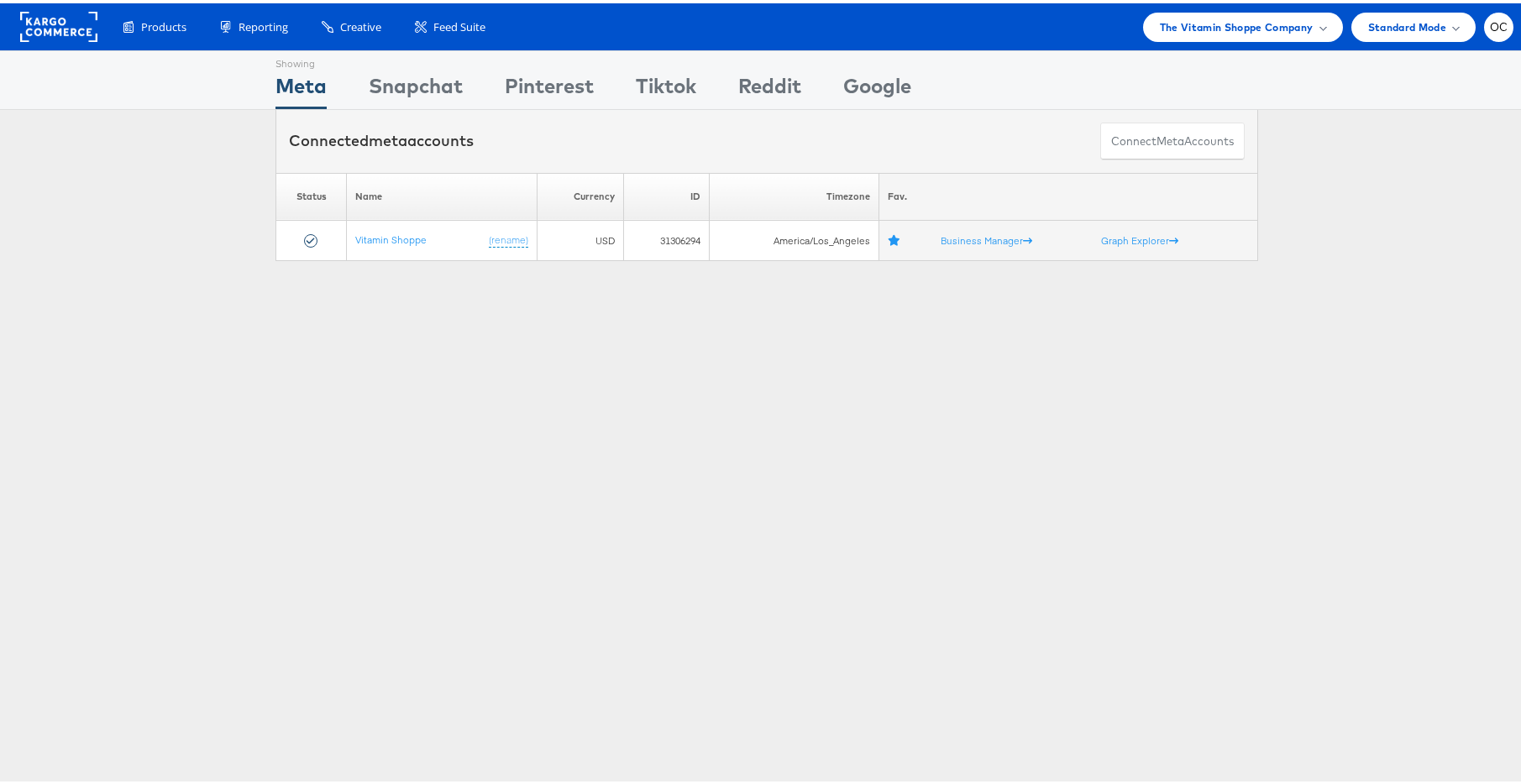
click at [1227, 5] on div "Products Product Catalogs Enhance Your Product Catalog, Map Them to Publishers,…" at bounding box center [766, 23] width 1533 height 47
click at [1216, 19] on span "The Vitamin Shoppe Company" at bounding box center [1236, 23] width 153 height 18
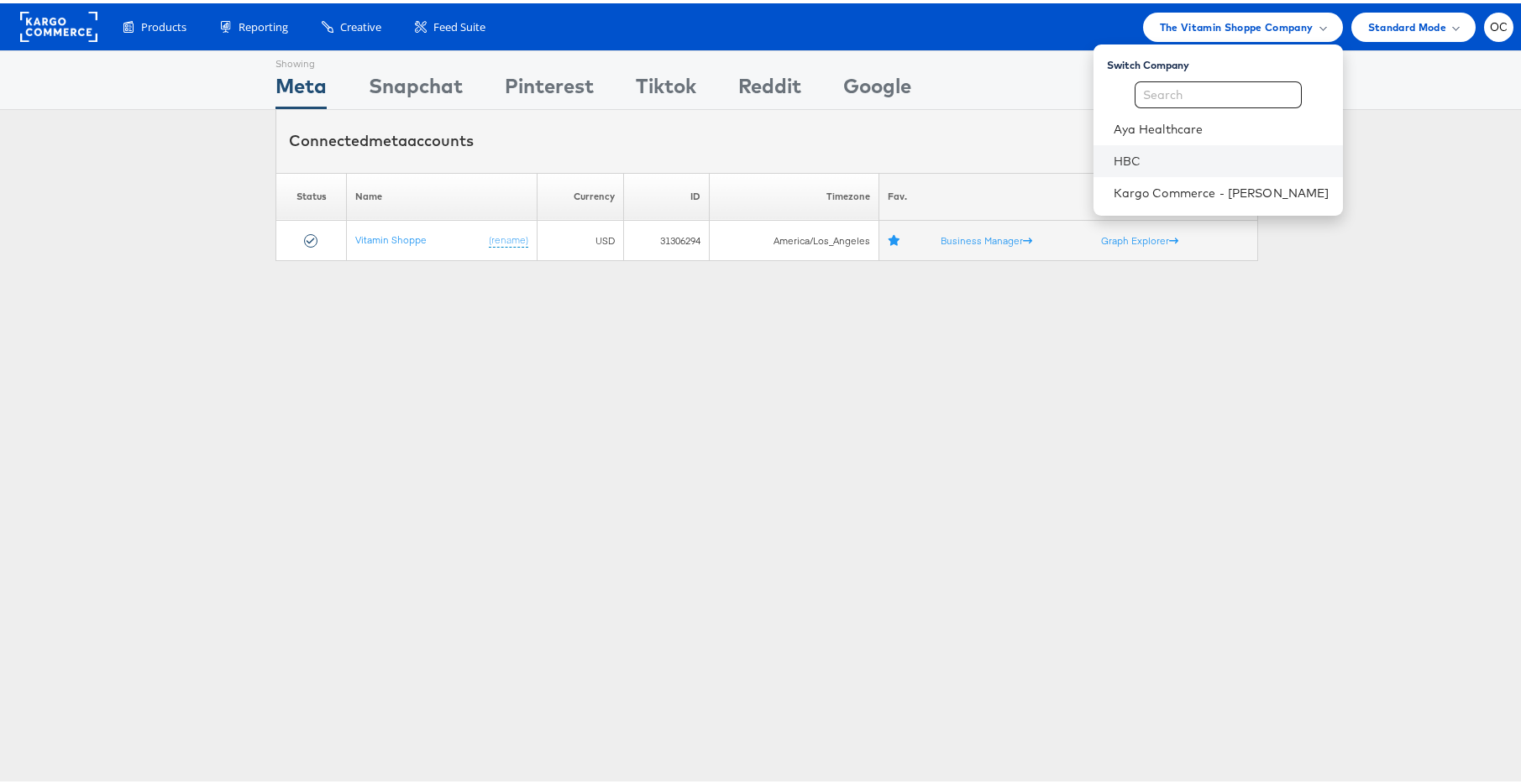
click at [1123, 164] on li "HBC" at bounding box center [1218, 158] width 249 height 32
click at [1149, 166] on li "HBC" at bounding box center [1218, 158] width 249 height 32
click at [863, 275] on div "Showing Meta Showing [GEOGRAPHIC_DATA] Showing Pinterest Showing Tiktok Showing…" at bounding box center [766, 467] width 1533 height 839
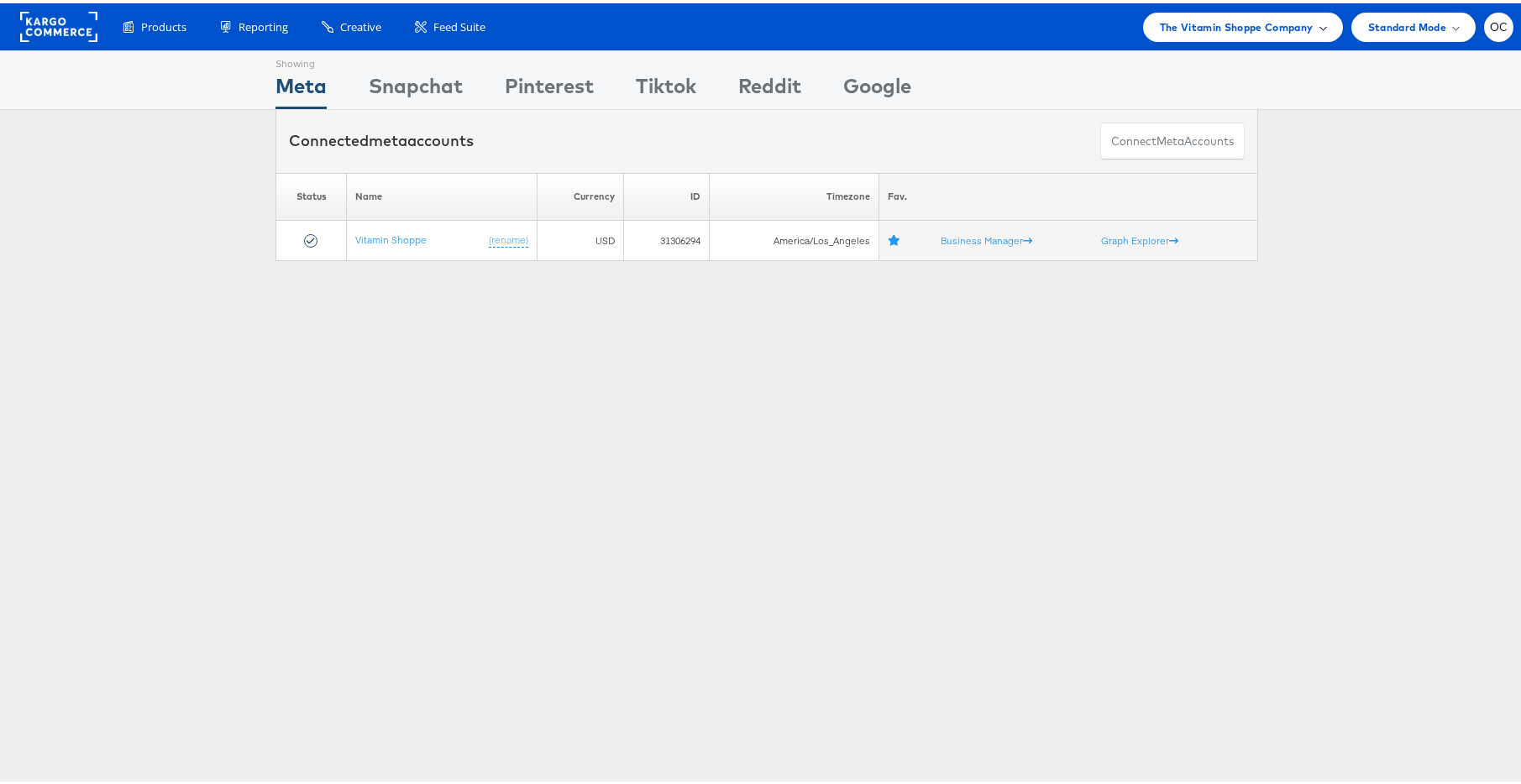
click at [1235, 32] on div "The Vitamin Shoppe Company" at bounding box center [1242, 24] width 200 height 30
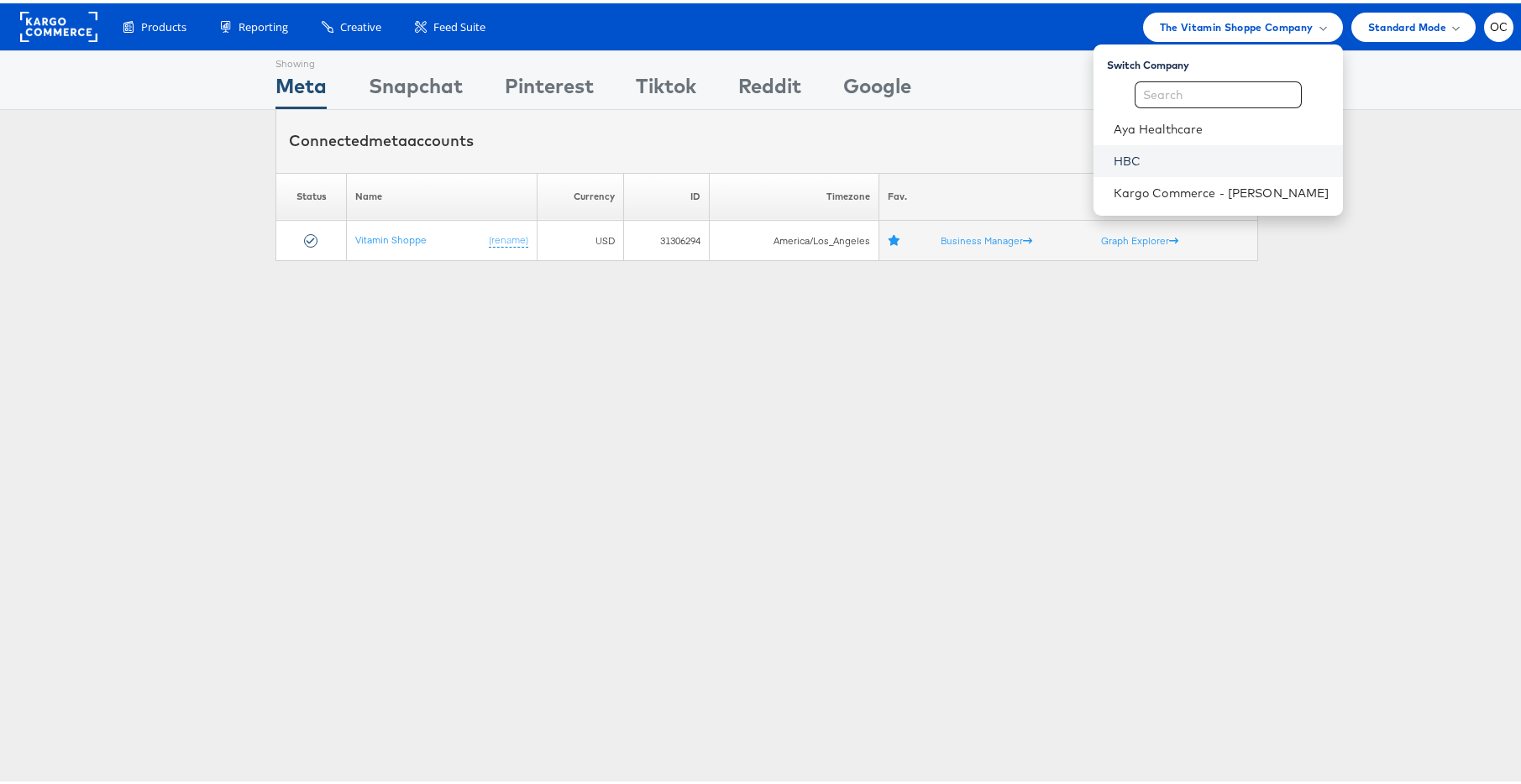
click at [1140, 159] on link "HBC" at bounding box center [1221, 158] width 216 height 17
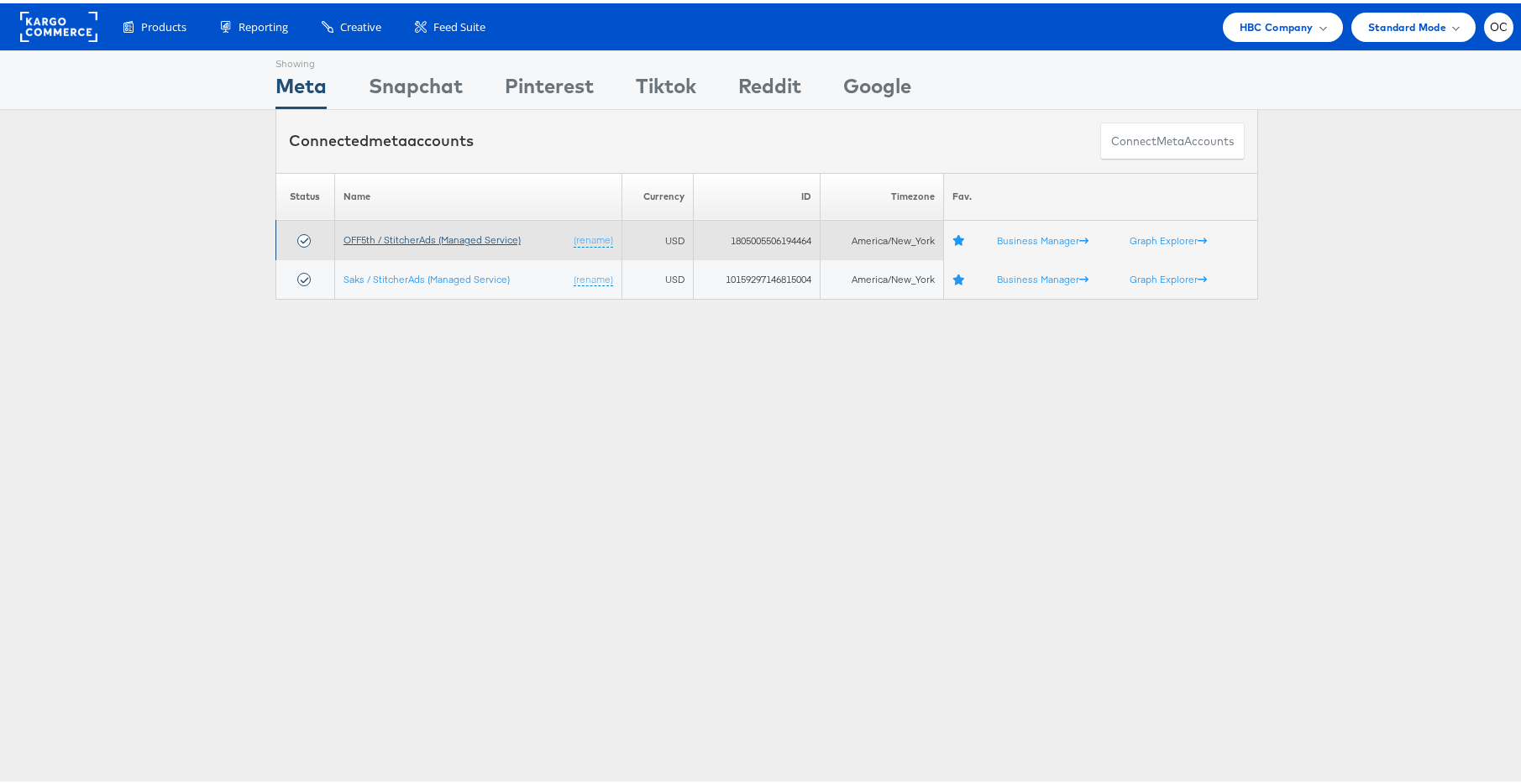
click at [465, 232] on link "OFF5th / StitcherAds (Managed Service)" at bounding box center [432, 236] width 177 height 13
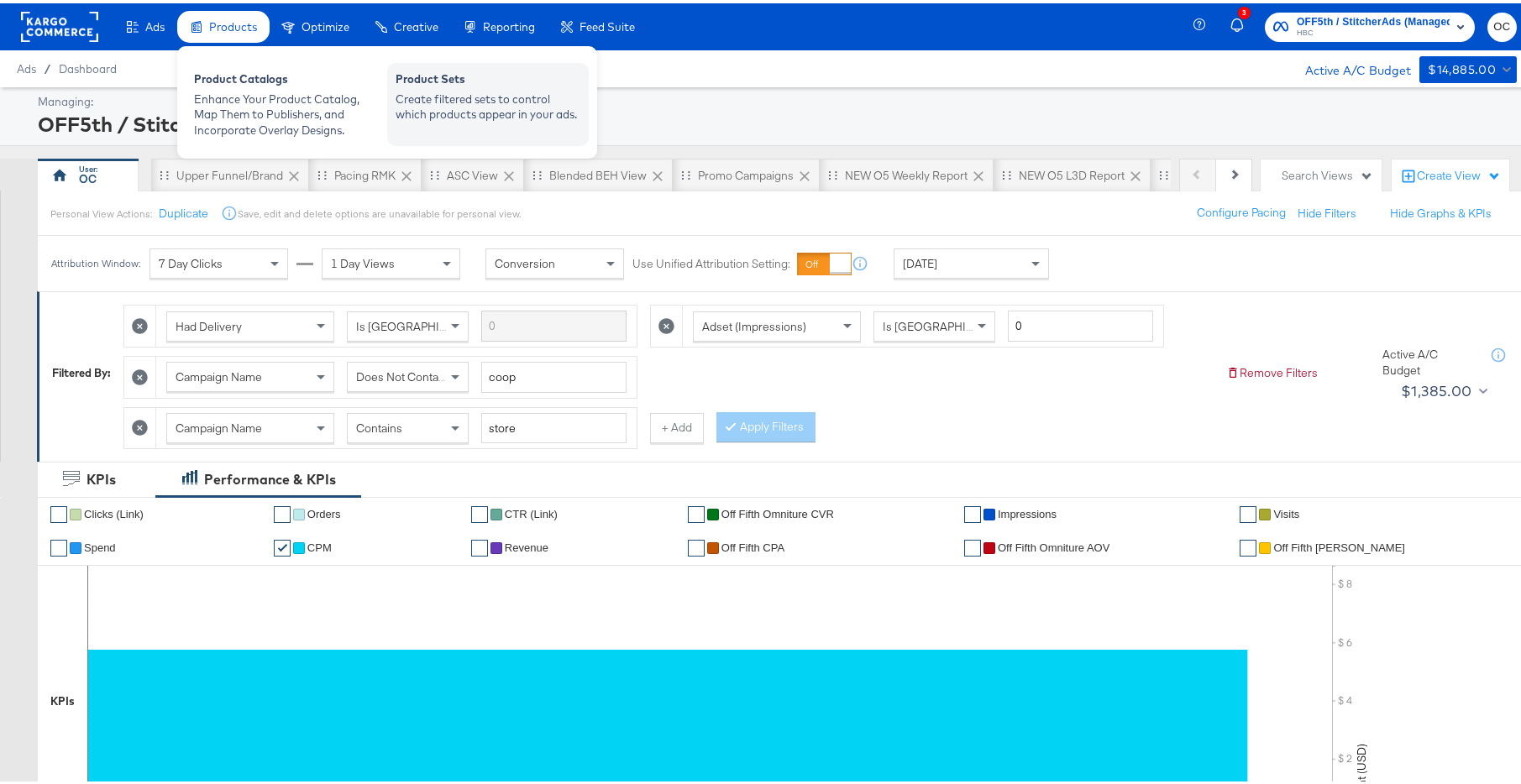
click at [391, 98] on div "Product Sets Create filtered sets to control which products appear in your ads." at bounding box center [487, 101] width 201 height 83
click at [450, 101] on div "Create filtered sets to control which products appear in your ads." at bounding box center [487, 104] width 185 height 31
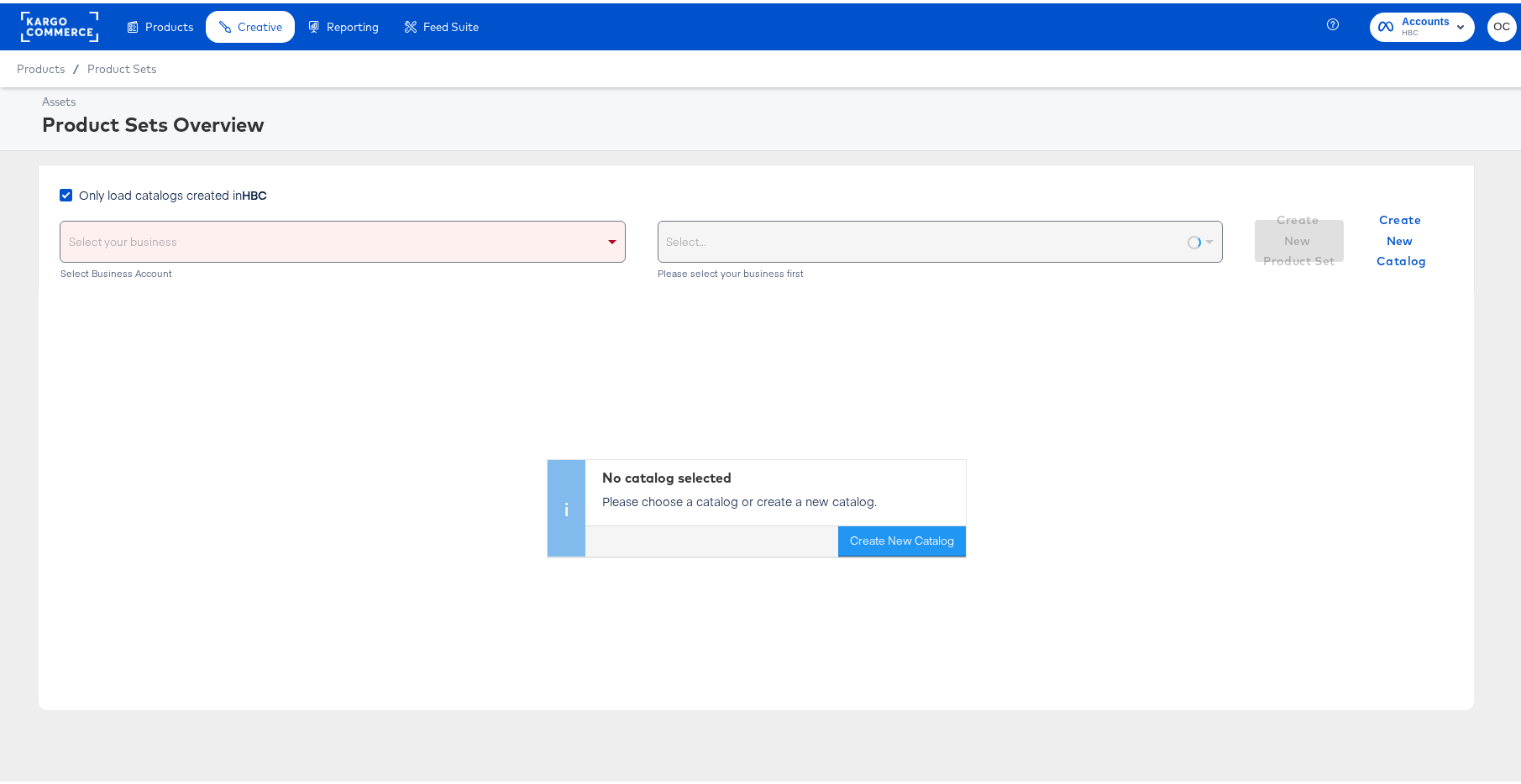
click at [246, 199] on strong "HBC" at bounding box center [254, 191] width 25 height 17
click at [0, 0] on input "Only load catalogs created in HBC" at bounding box center [0, 0] width 0 height 0
click at [246, 256] on div "Select your business" at bounding box center [342, 239] width 564 height 41
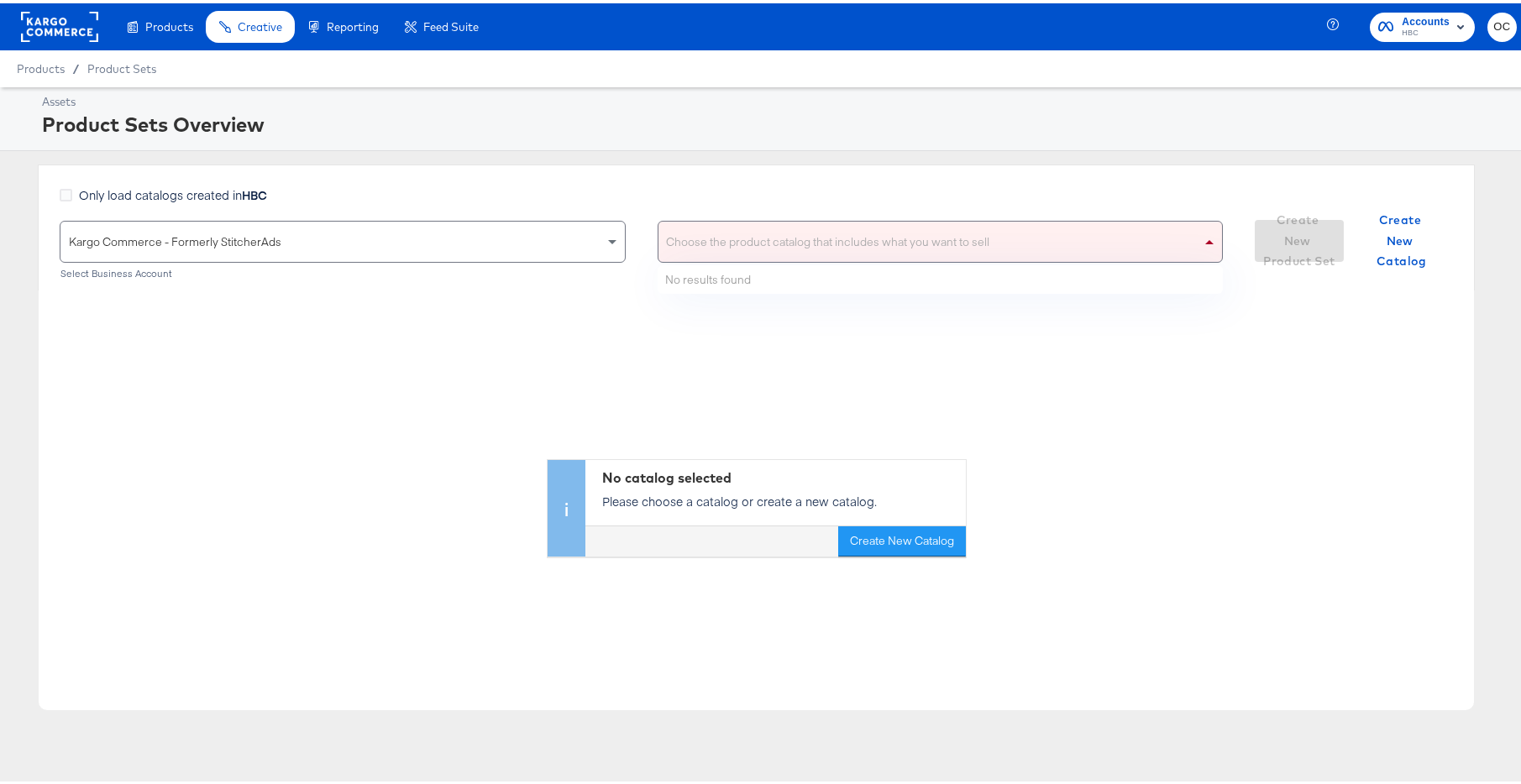
click at [753, 244] on div "Choose the product catalog that includes what you want to sell" at bounding box center [940, 239] width 564 height 41
type input "VERS"
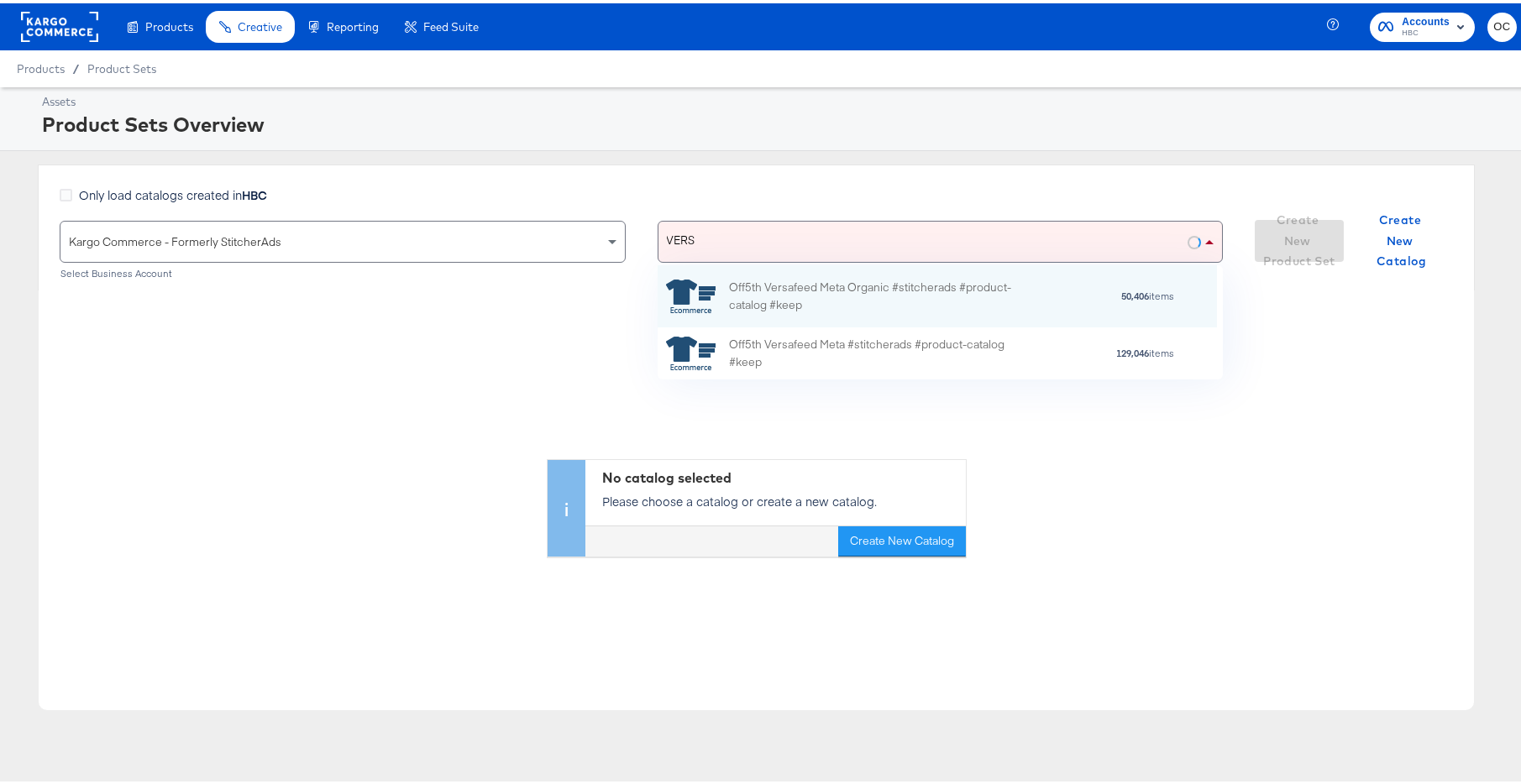
scroll to position [102, 546]
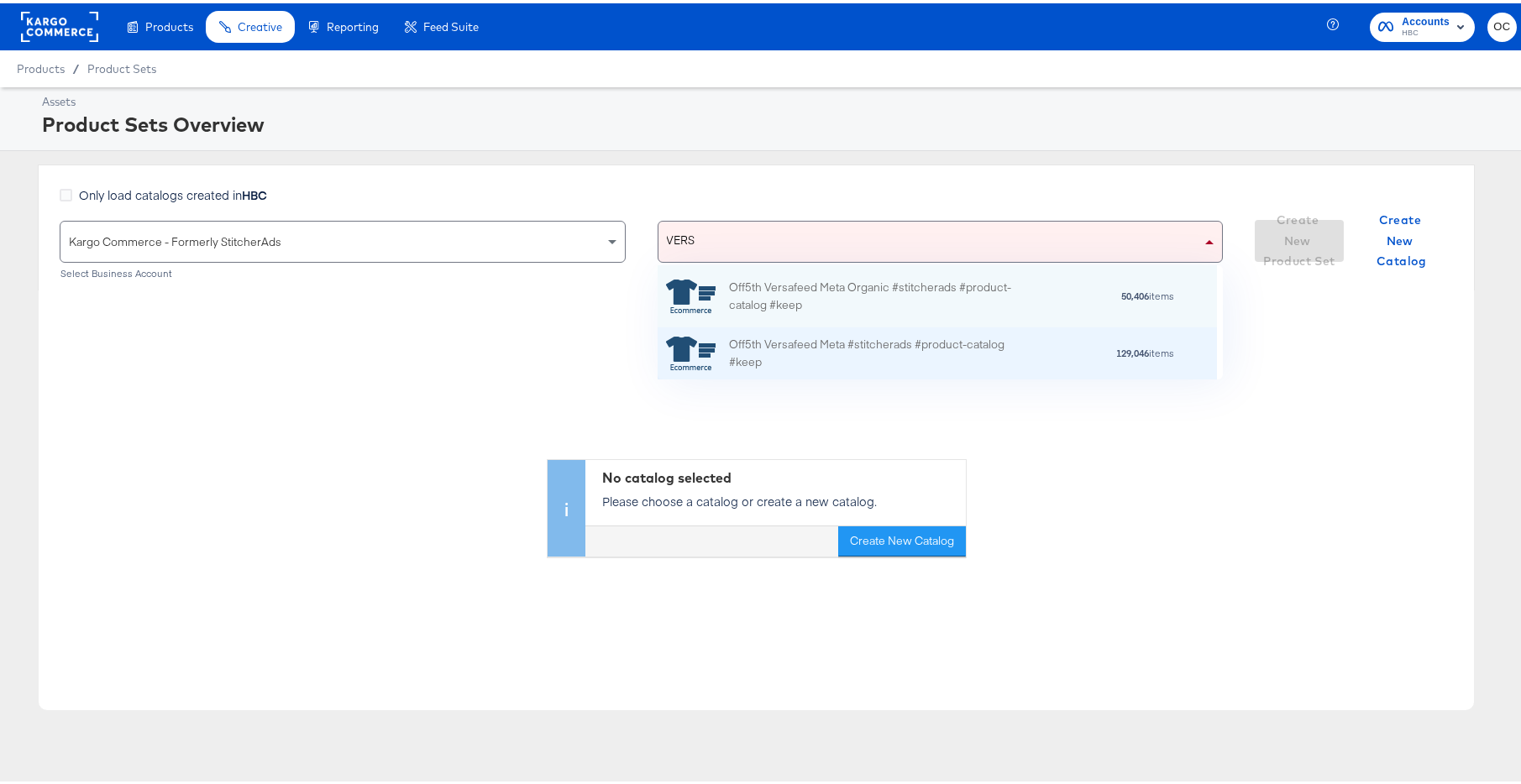
click at [837, 357] on div "Off5th Versafeed Meta #stitcherads #product-catalog #keep" at bounding box center [876, 350] width 293 height 35
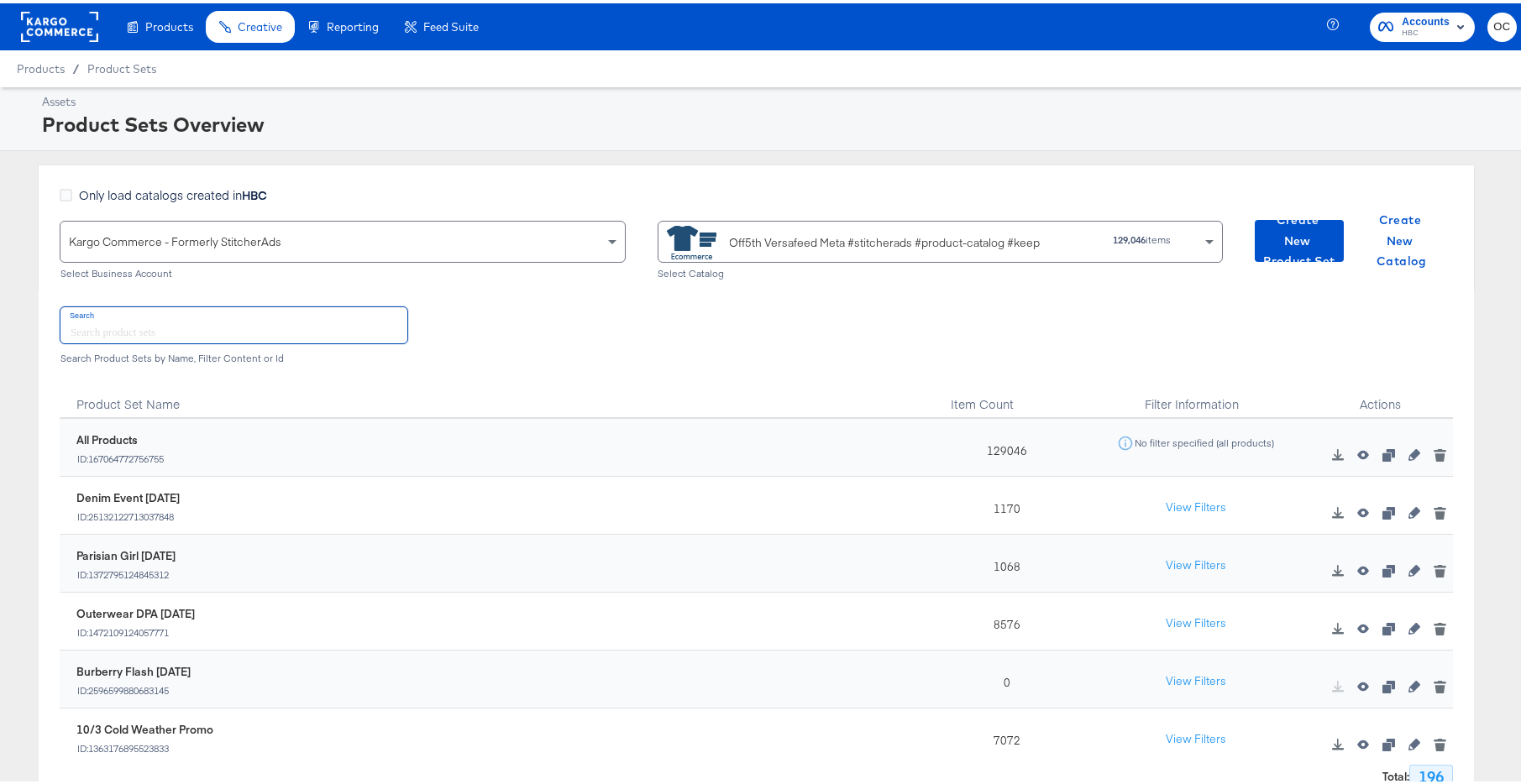
click at [231, 324] on input "text" at bounding box center [234, 321] width 347 height 36
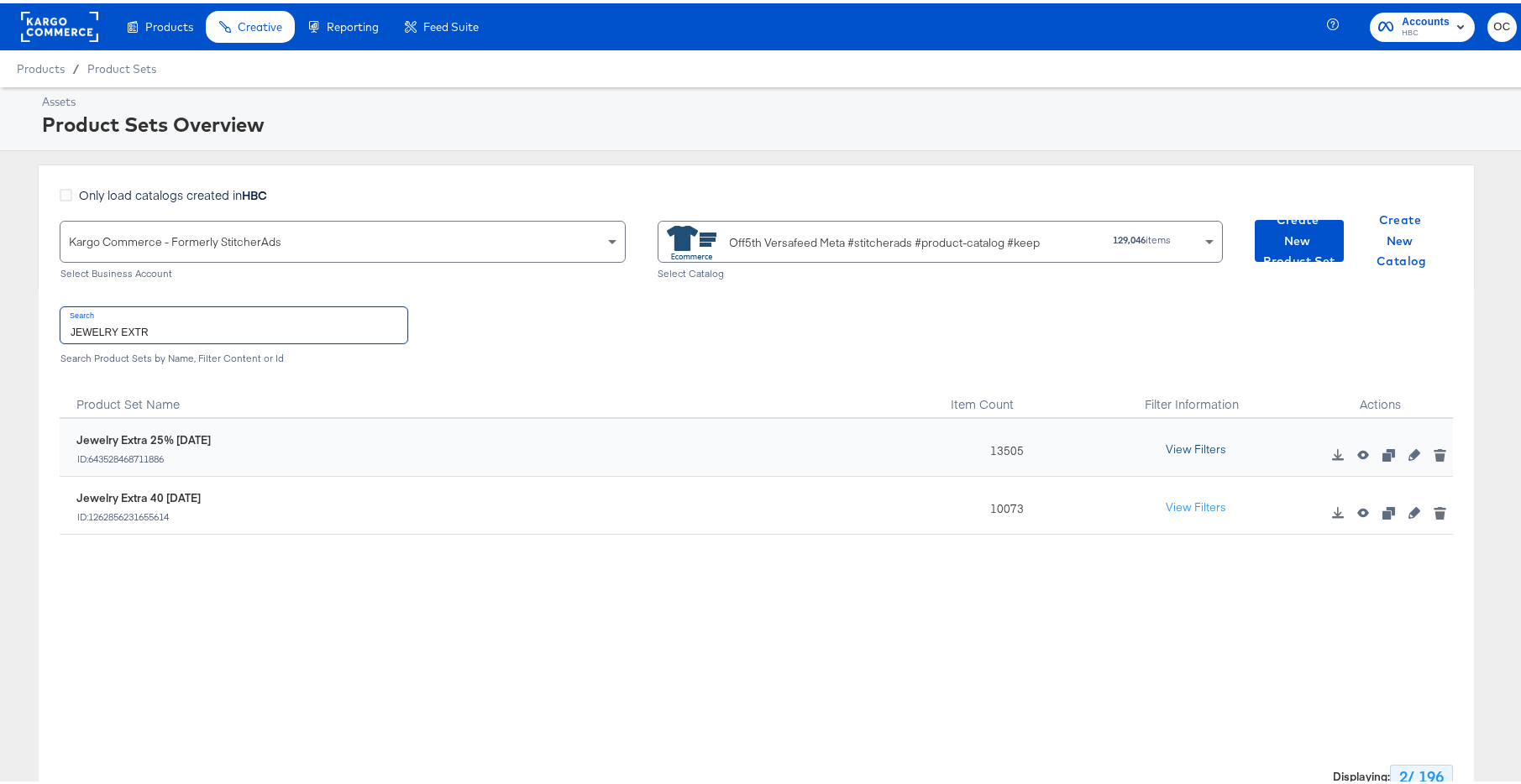
click at [1165, 441] on button "View Filters" at bounding box center [1195, 446] width 84 height 30
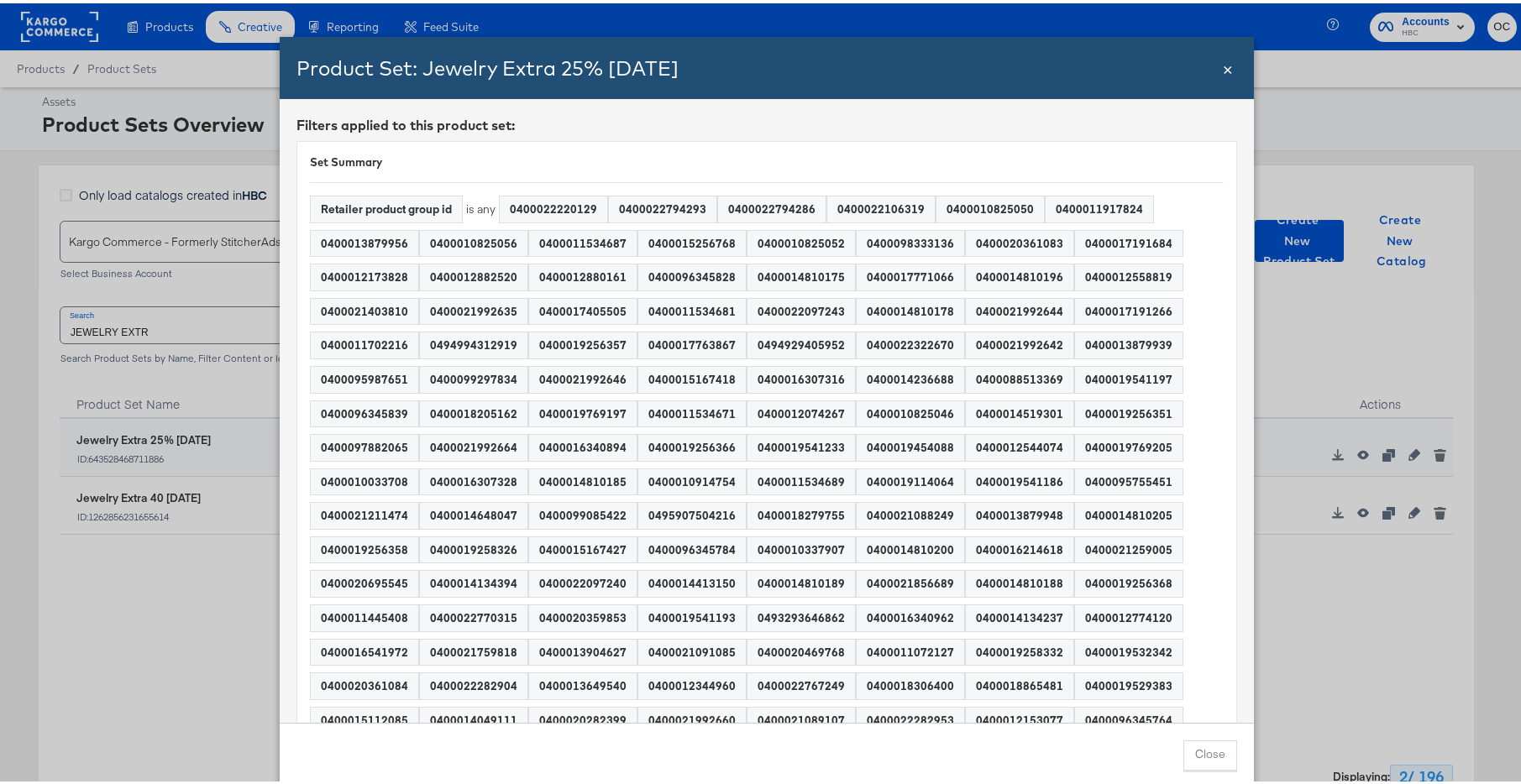
click at [965, 418] on div "0400014519301" at bounding box center [1019, 410] width 107 height 26
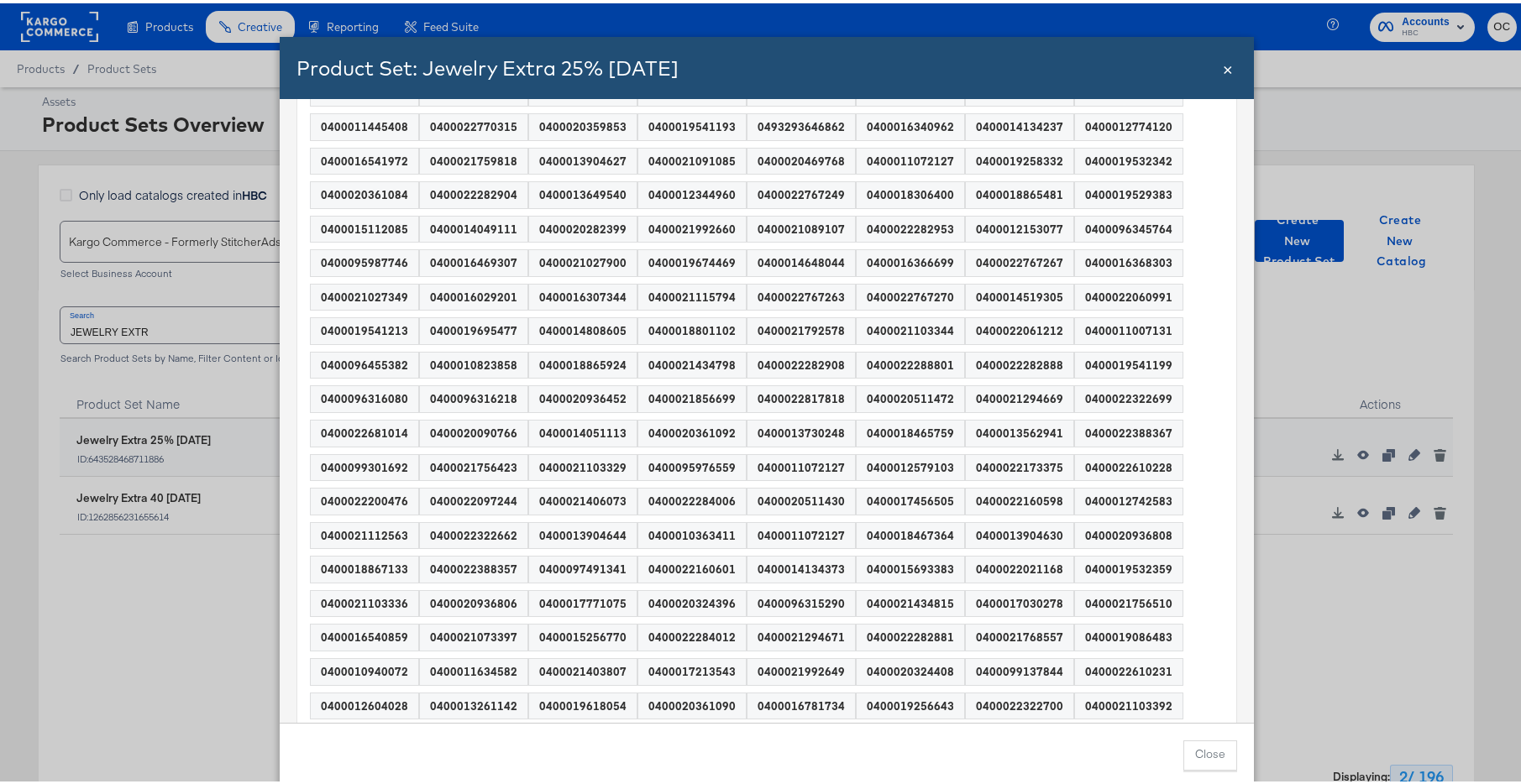
scroll to position [0, 0]
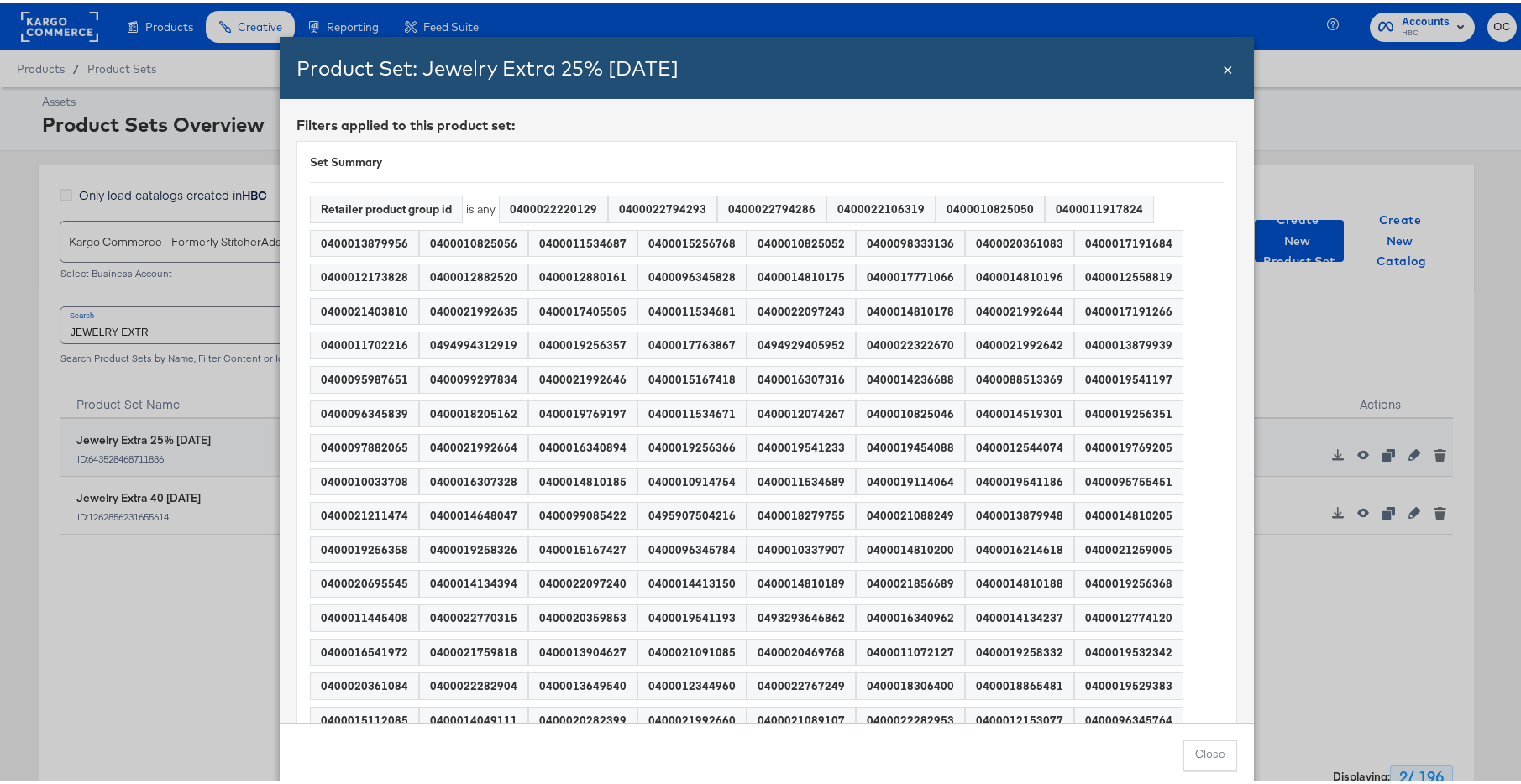
click at [911, 414] on div "0400010825046" at bounding box center [910, 410] width 107 height 26
click at [1208, 62] on div "Product Set: Jewelry Extra 25% OCT25" at bounding box center [758, 65] width 924 height 29
click at [1215, 68] on div "Product Set: Jewelry Extra 25% OCT25 Close ×" at bounding box center [766, 64] width 974 height 62
click at [1223, 70] on span "×" at bounding box center [1228, 64] width 10 height 23
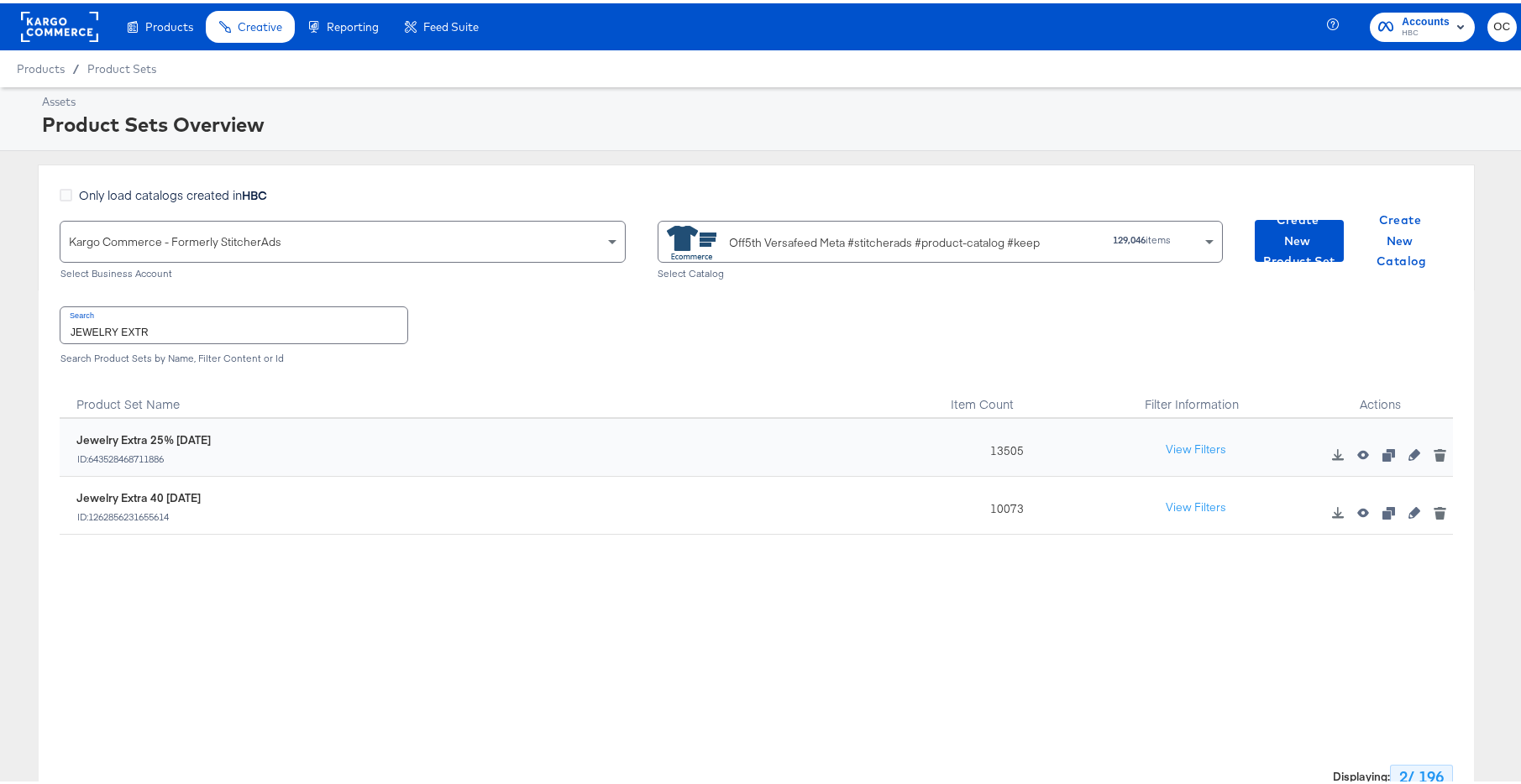
click at [179, 311] on input "JEWELRY EXTR" at bounding box center [234, 321] width 347 height 36
click at [170, 315] on input "JEWELRY EXTR" at bounding box center [234, 321] width 347 height 36
type input "SUNGLASS HIG"
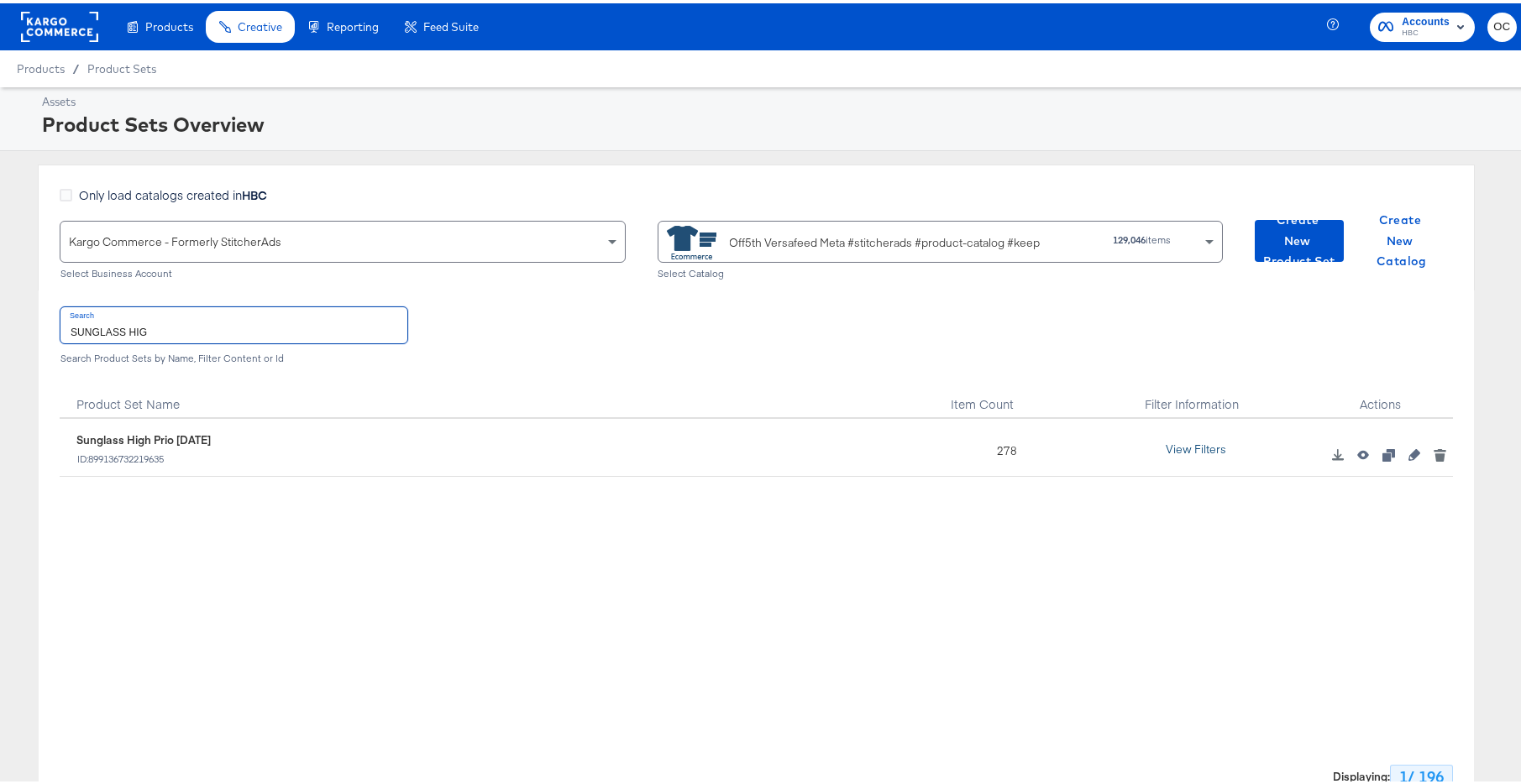
click at [1196, 437] on button "View Filters" at bounding box center [1195, 446] width 84 height 30
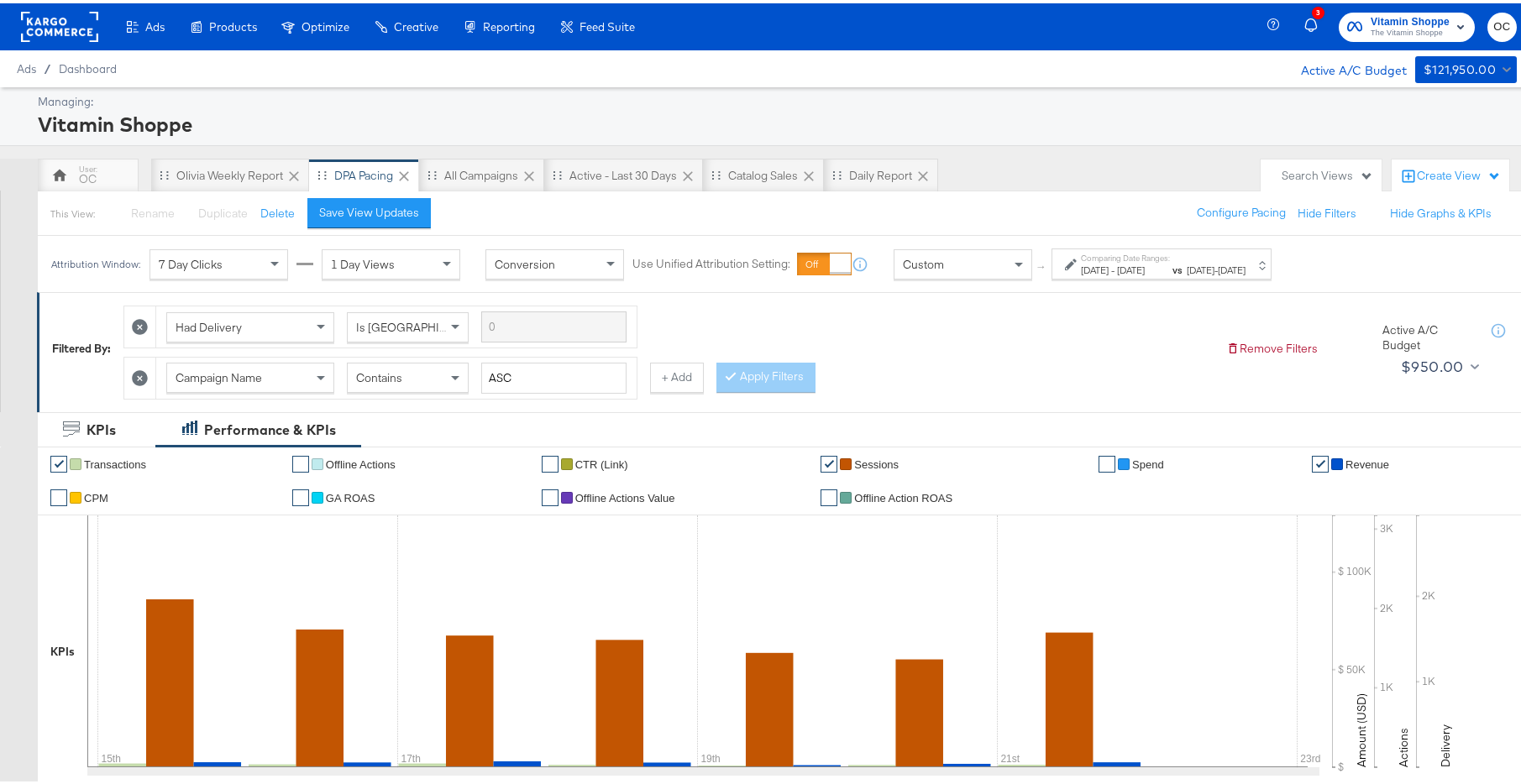
click at [51, 21] on rect at bounding box center [60, 23] width 78 height 30
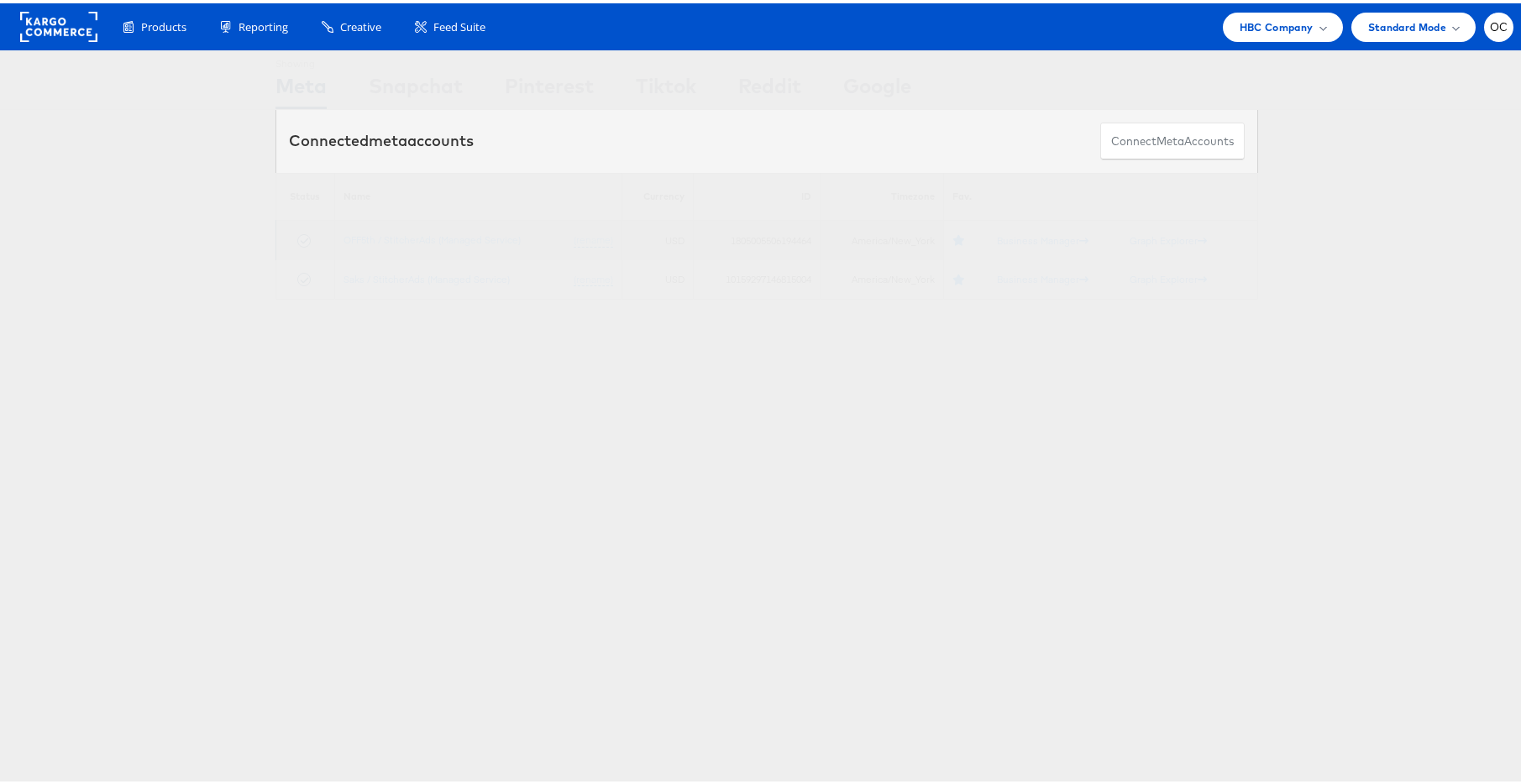
click at [439, 243] on td "OFF5th / StitcherAds (Managed Service) (rename)" at bounding box center [477, 237] width 287 height 40
click at [442, 235] on link "OFF5th / StitcherAds (Managed Service)" at bounding box center [432, 236] width 177 height 13
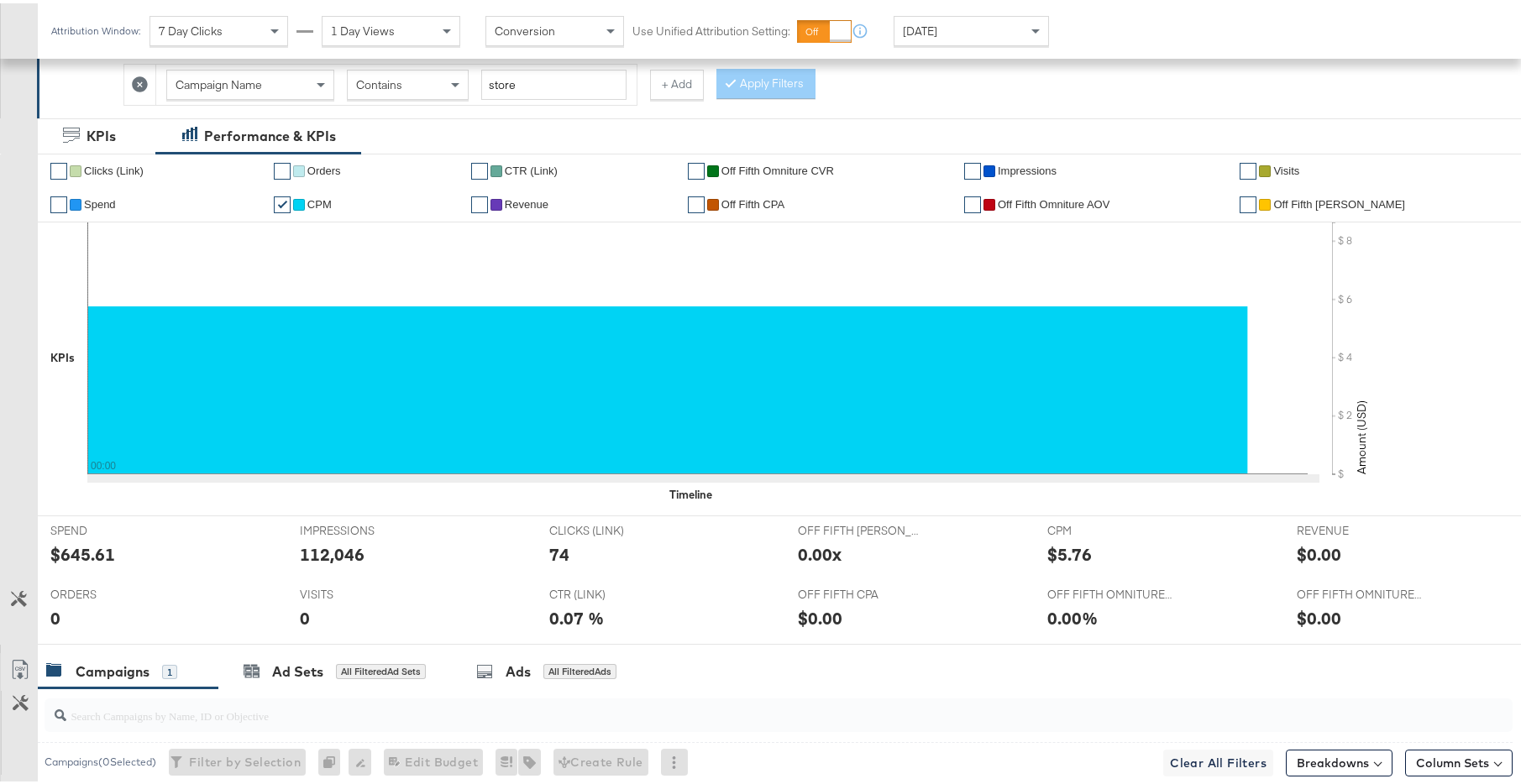
scroll to position [612, 0]
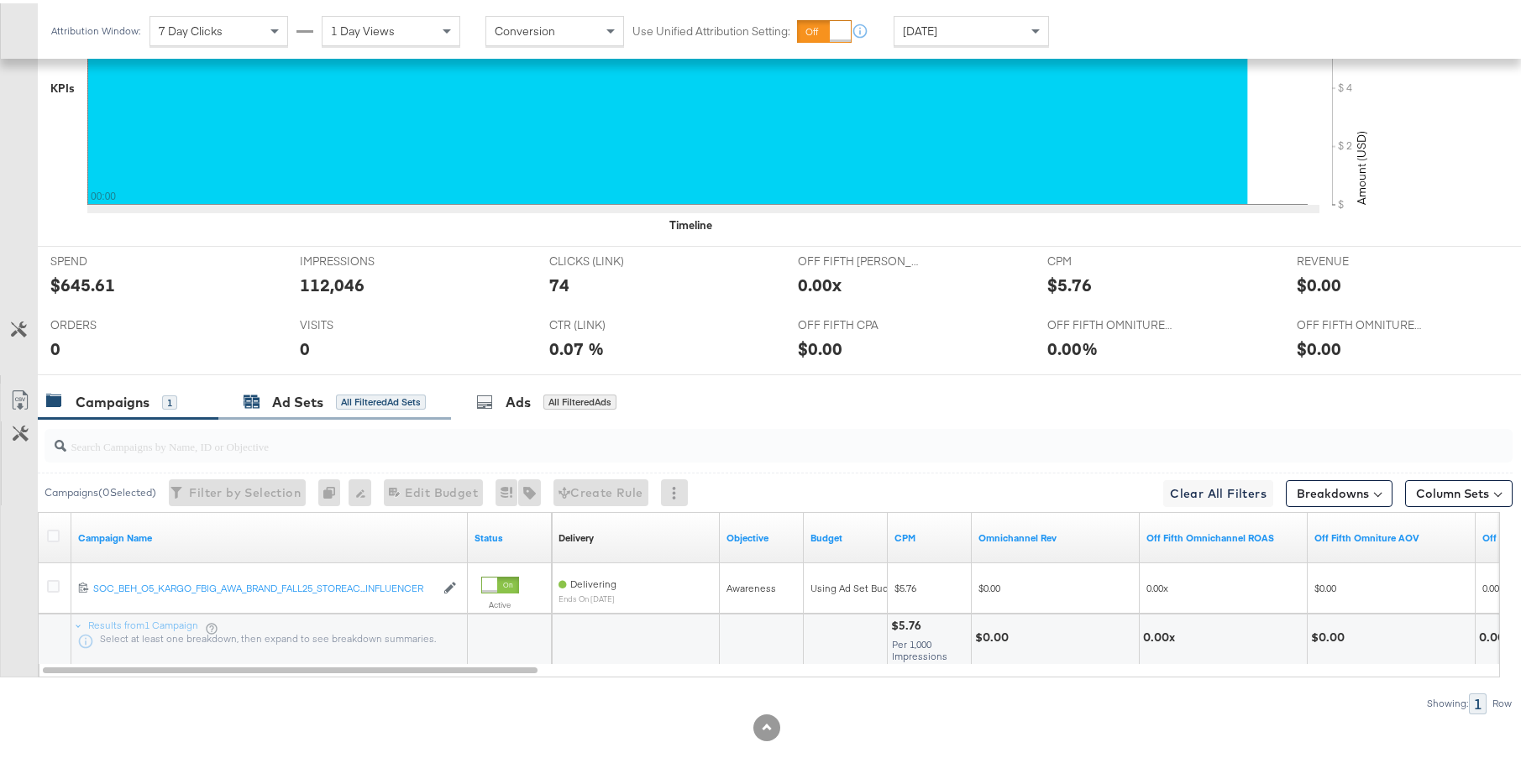
click at [343, 395] on div "All Filtered Ad Sets" at bounding box center [380, 398] width 90 height 15
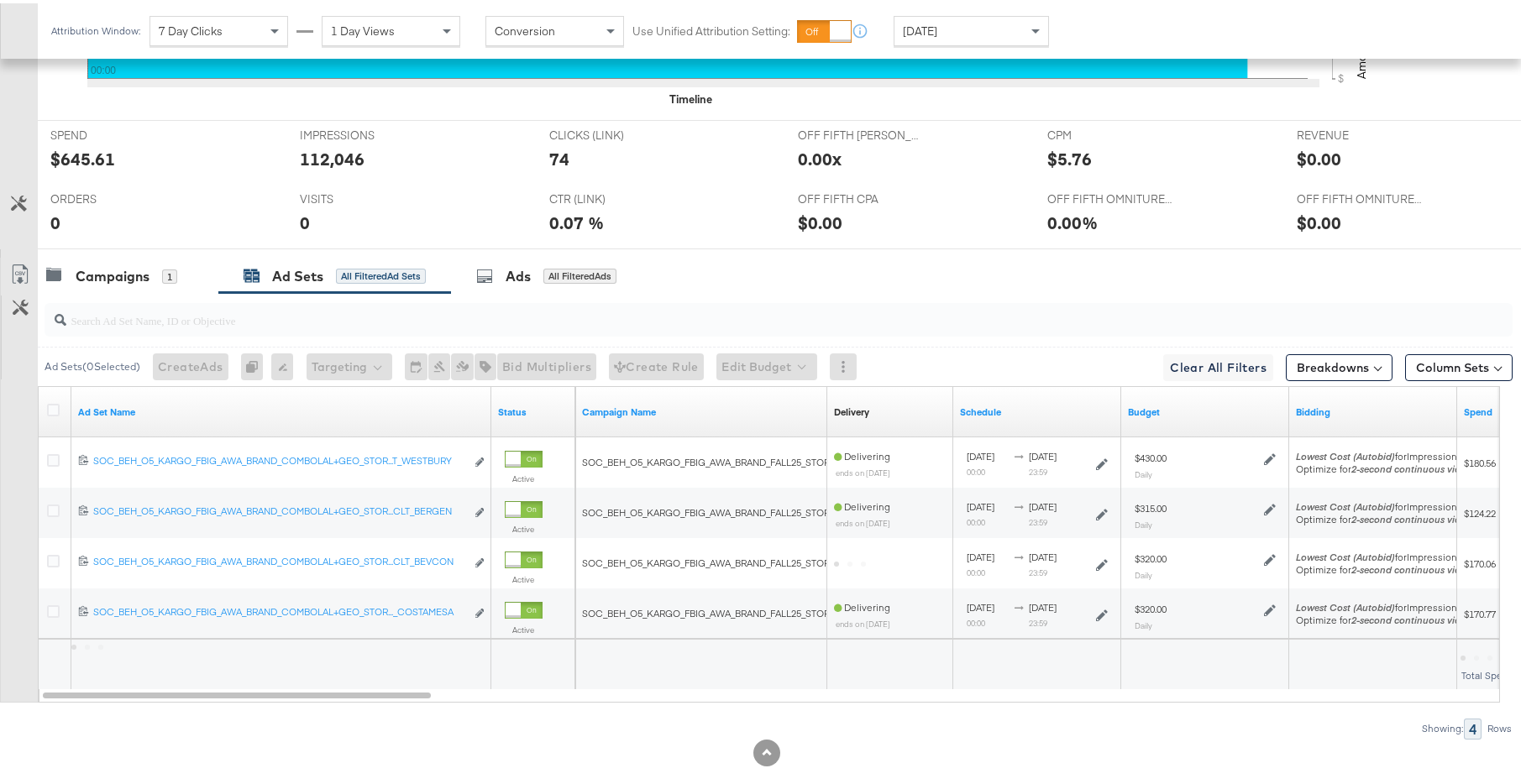
scroll to position [764, 0]
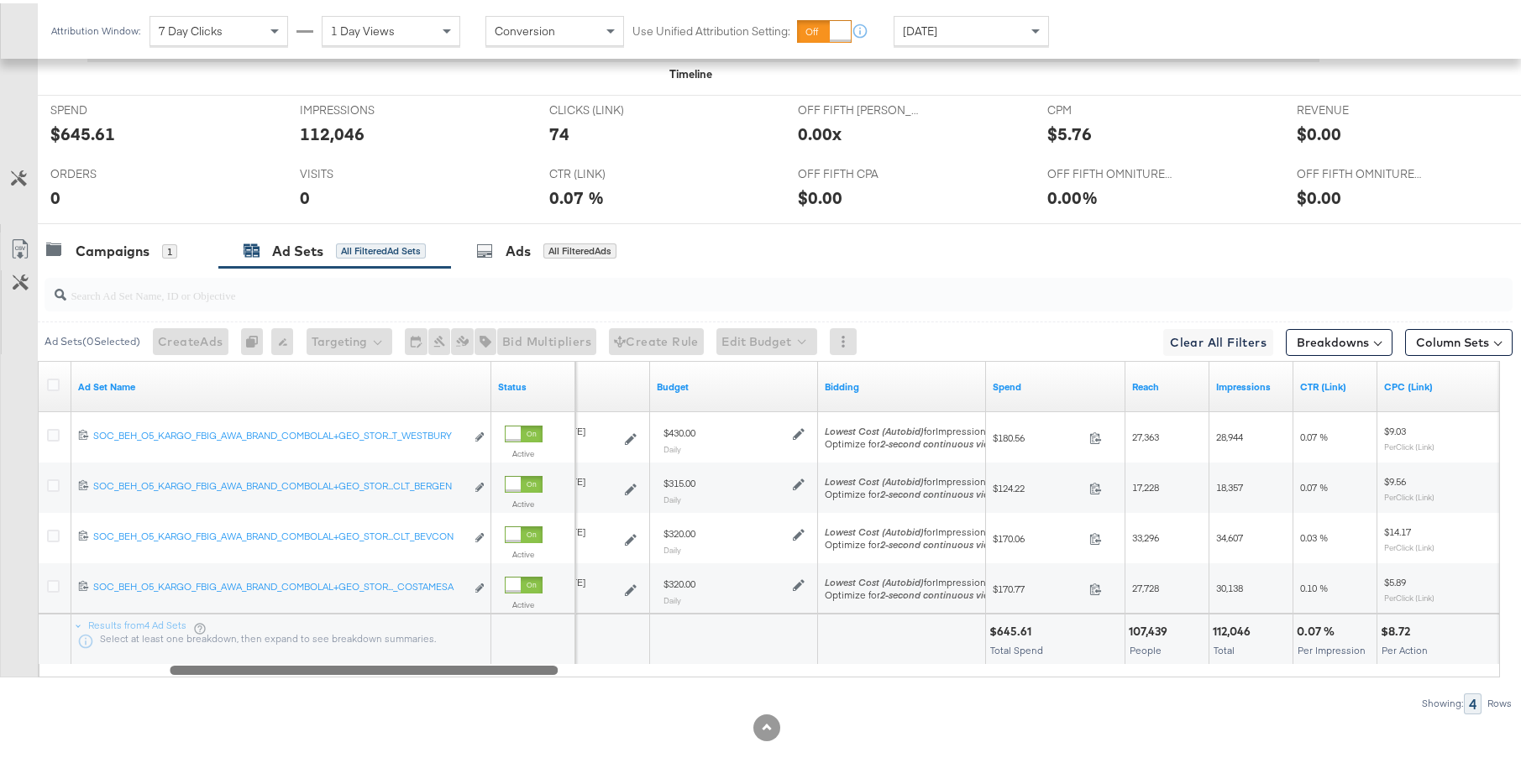
drag, startPoint x: 380, startPoint y: 667, endPoint x: 508, endPoint y: 661, distance: 128.1
click at [508, 661] on div at bounding box center [364, 665] width 388 height 14
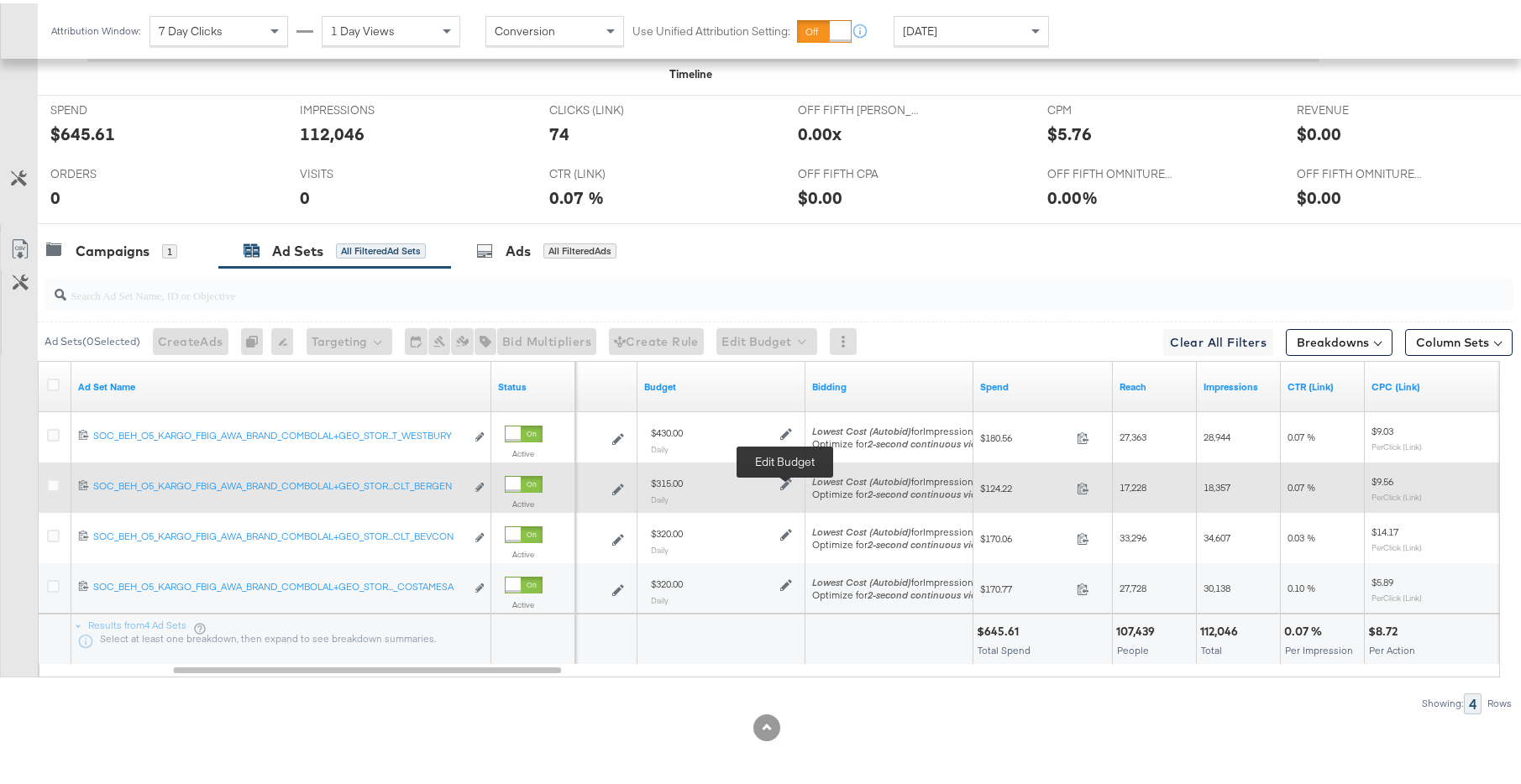
click at [786, 479] on icon at bounding box center [785, 481] width 12 height 12
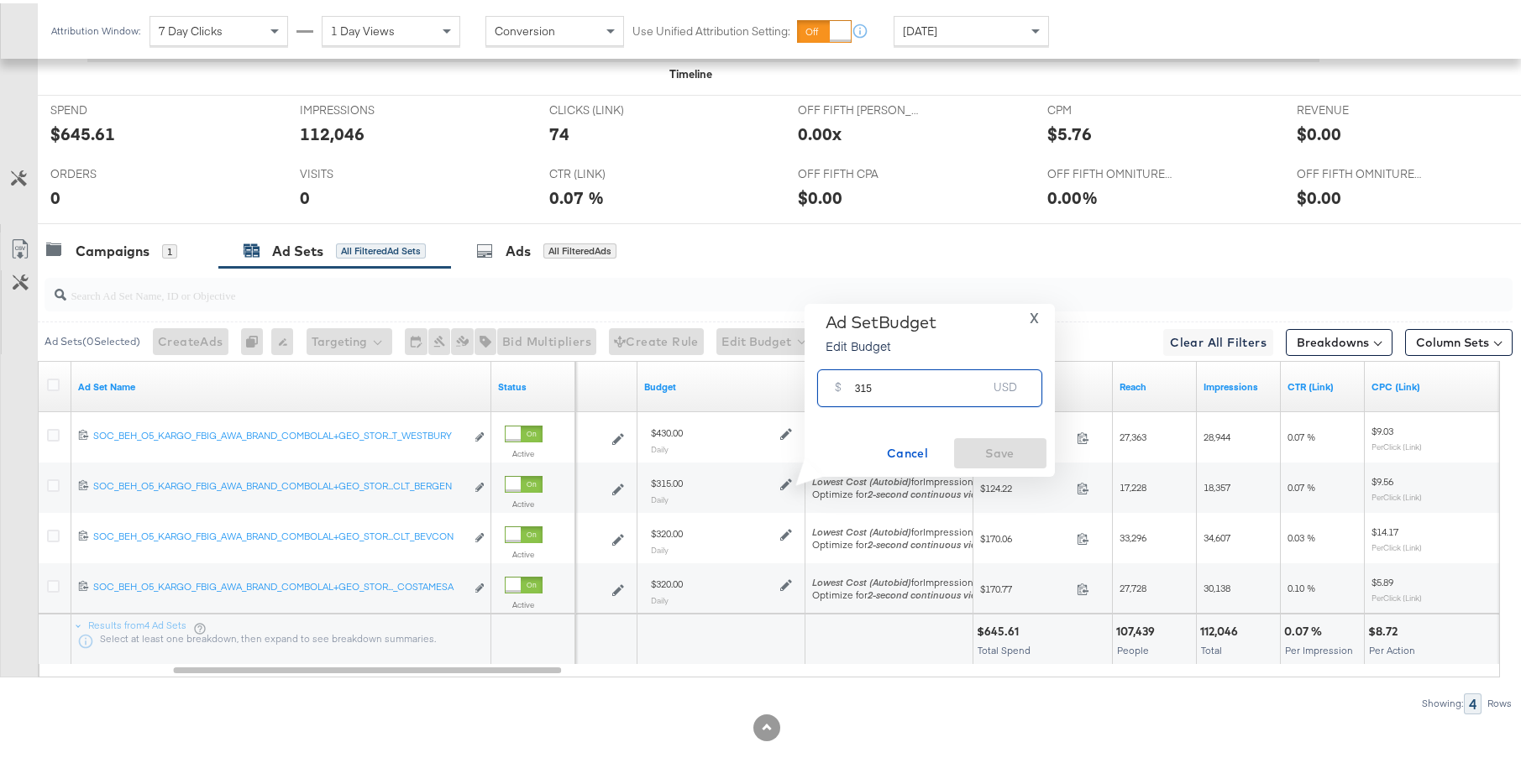
drag, startPoint x: 871, startPoint y: 385, endPoint x: 852, endPoint y: 382, distance: 19.2
click at [852, 382] on div "$ 315 USD" at bounding box center [929, 385] width 225 height 38
type input "250"
click at [1017, 455] on span "Save" at bounding box center [1000, 450] width 79 height 21
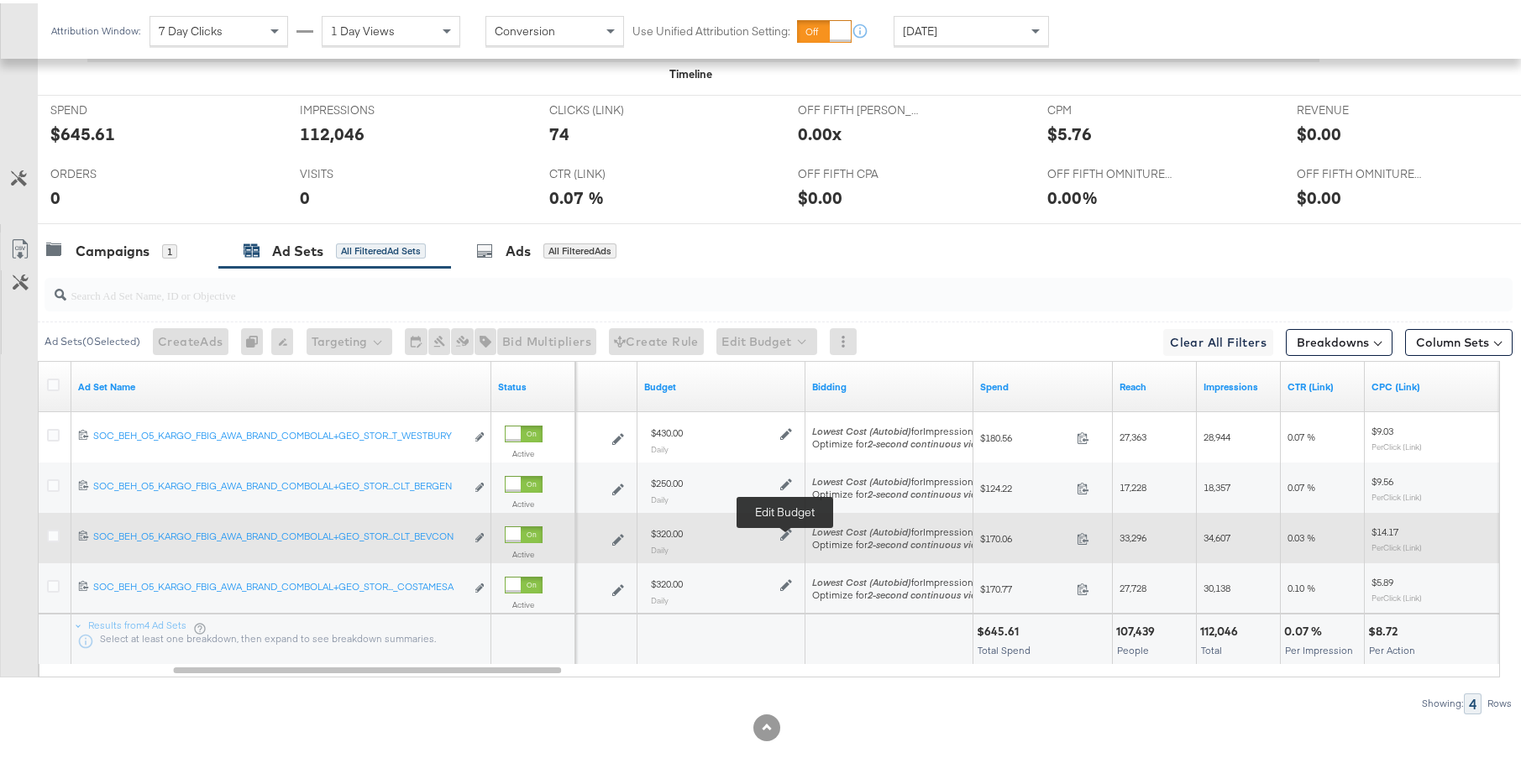
click at [783, 533] on icon at bounding box center [785, 531] width 12 height 12
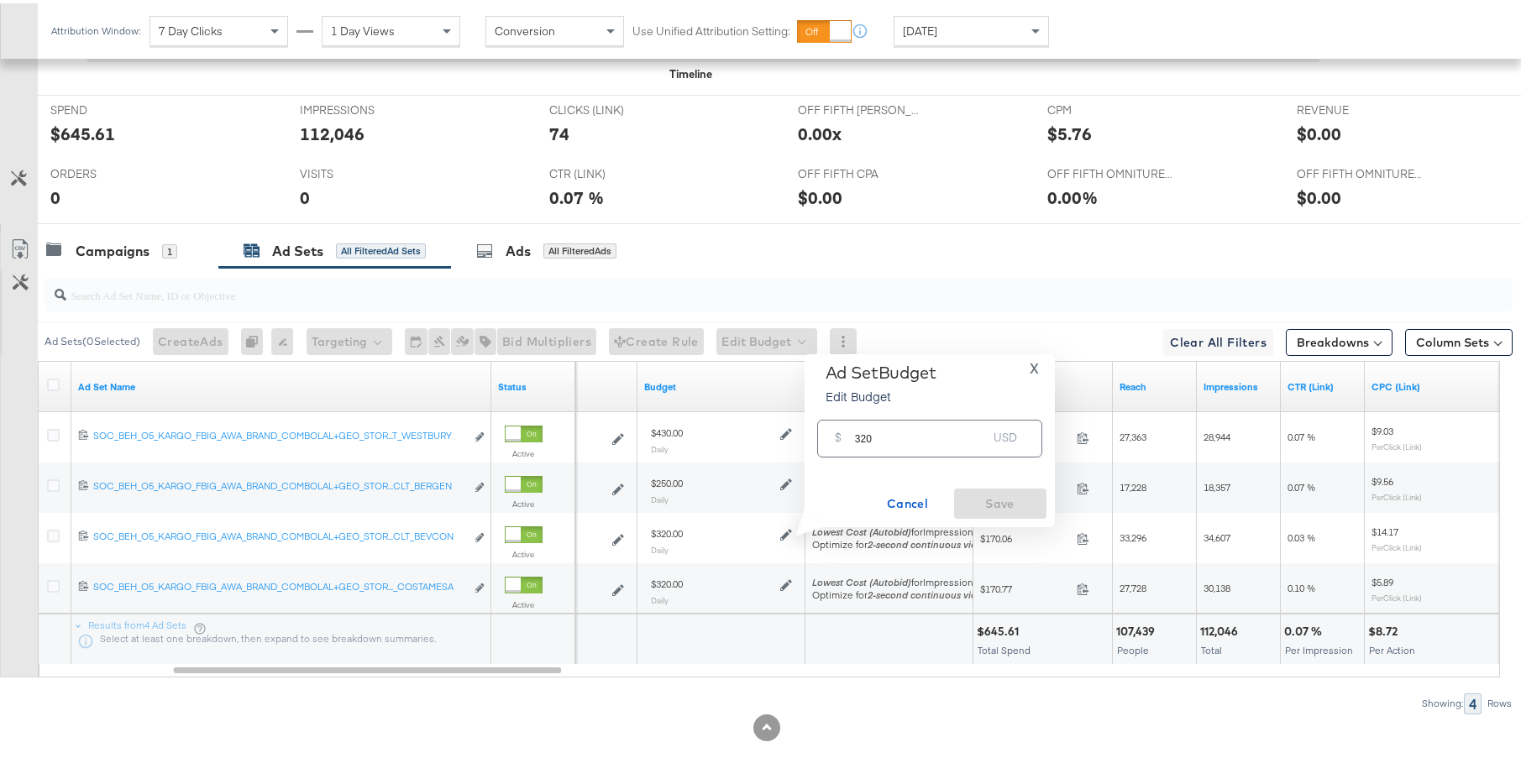
click at [864, 434] on input "320" at bounding box center [921, 428] width 133 height 36
type input "300"
click at [986, 504] on span "Save" at bounding box center [1000, 500] width 79 height 21
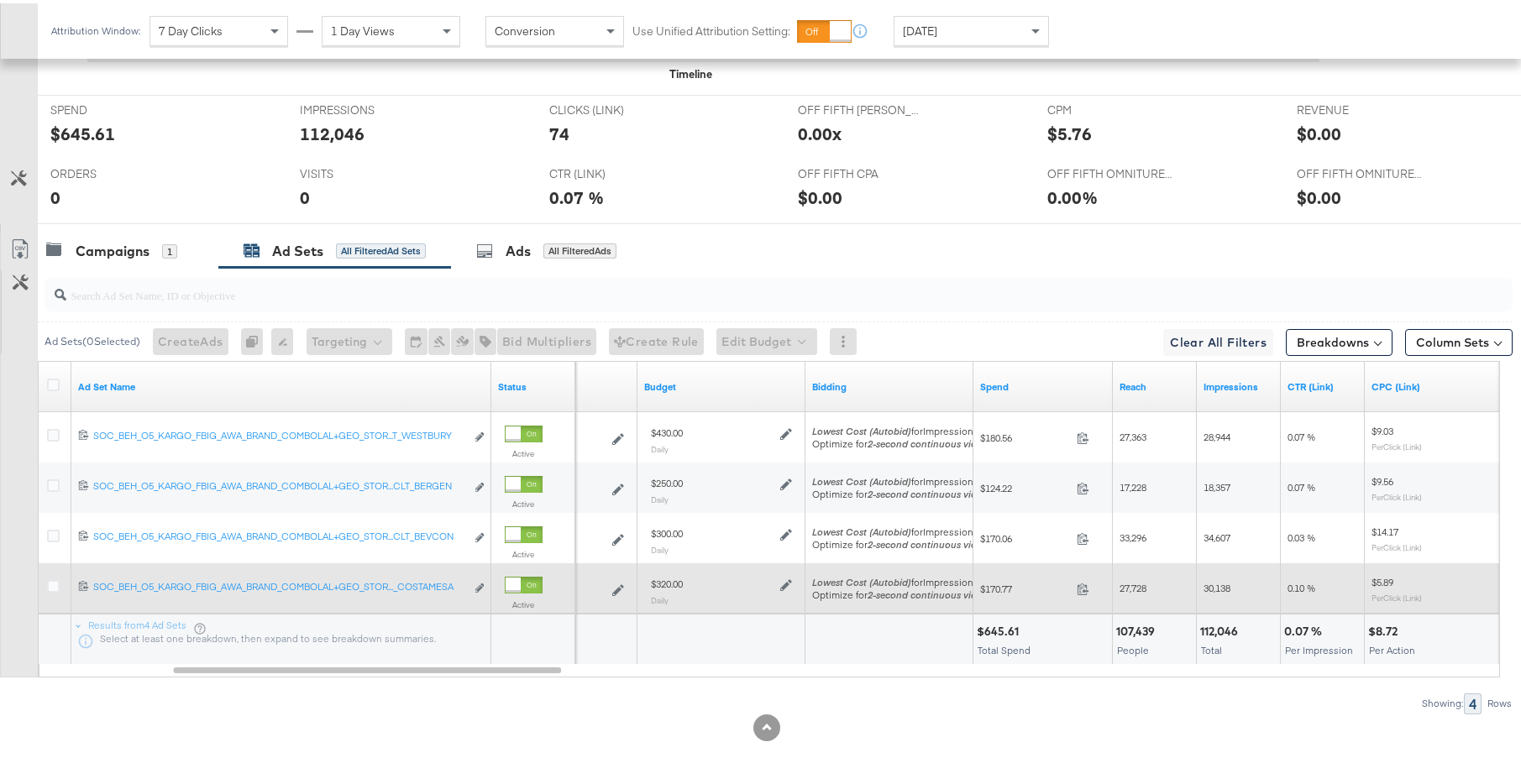
click at [793, 581] on div "$320.00 Daily" at bounding box center [721, 587] width 154 height 42
click at [788, 578] on icon at bounding box center [785, 582] width 12 height 12
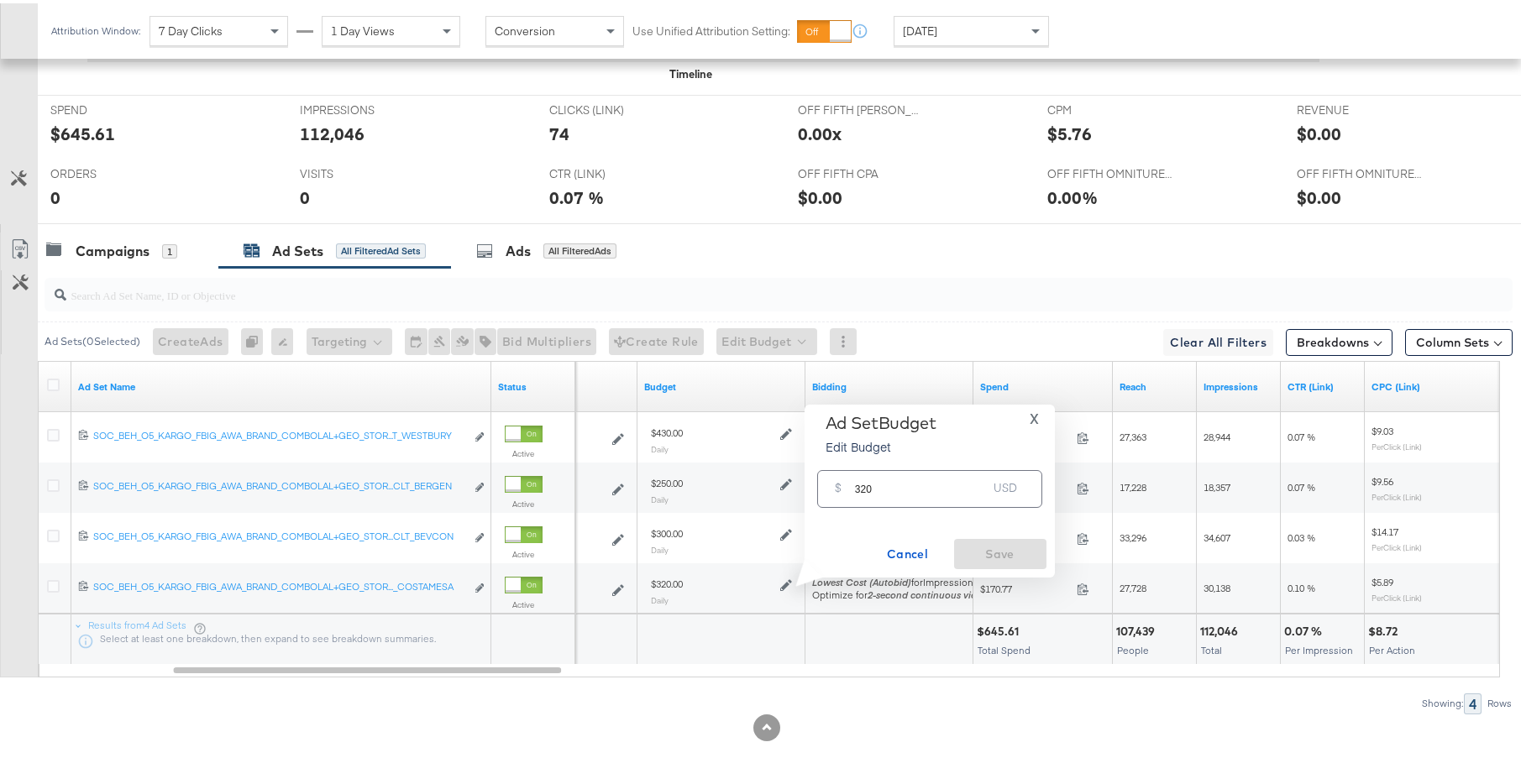
click at [867, 482] on input "320" at bounding box center [921, 478] width 133 height 36
type input "300"
click at [1036, 555] on span "Save" at bounding box center [1000, 551] width 79 height 21
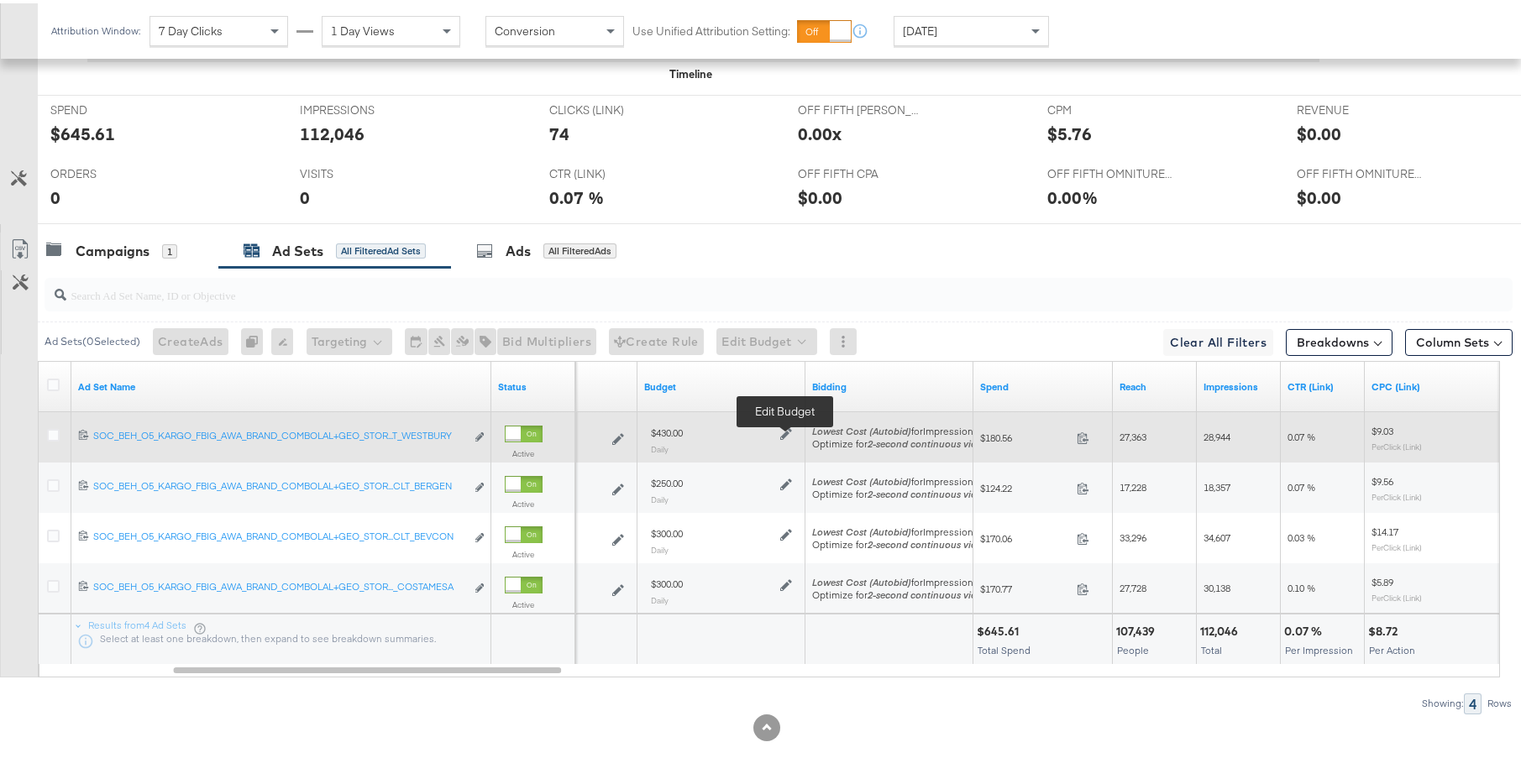
click at [784, 432] on icon at bounding box center [785, 431] width 12 height 12
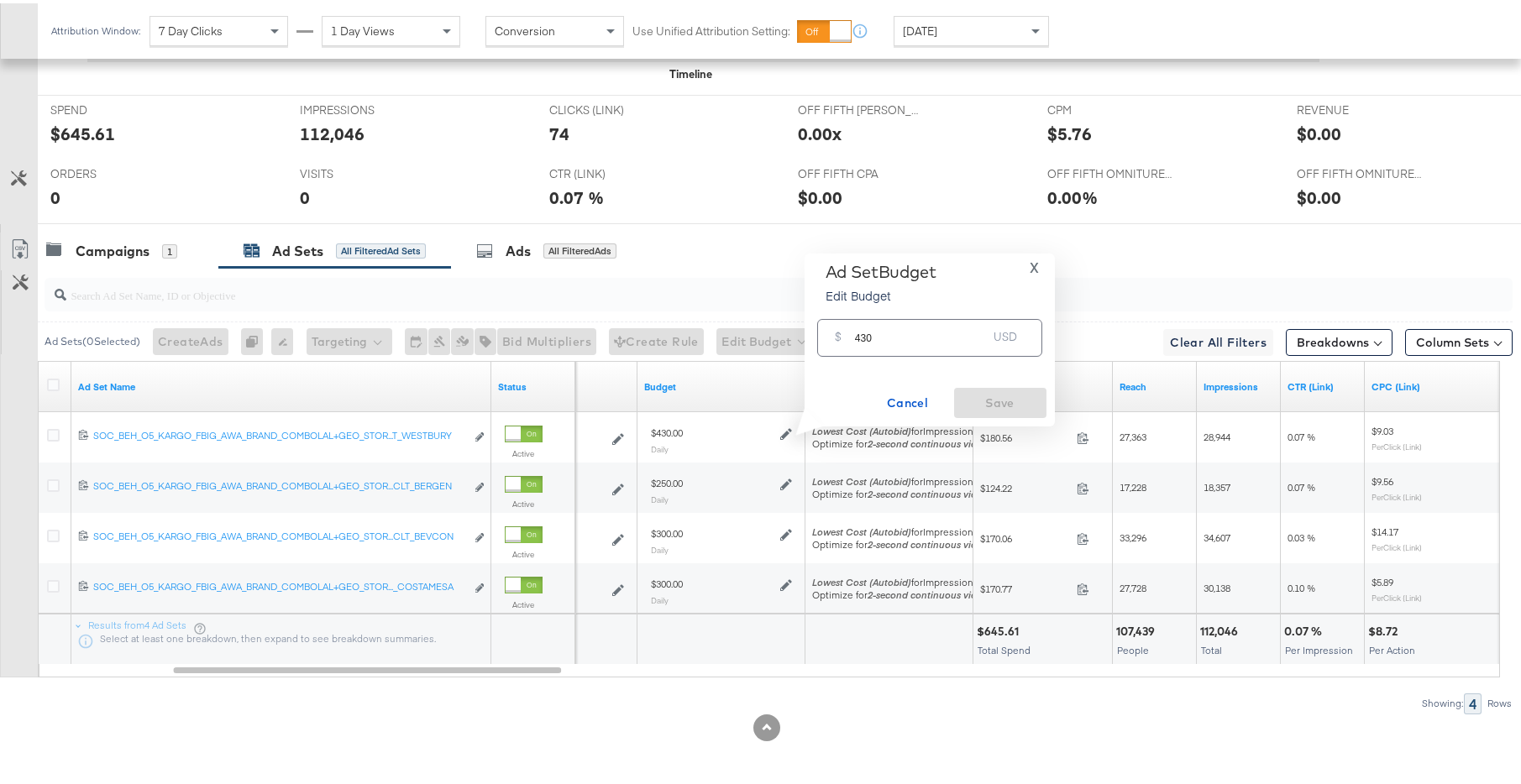
click at [865, 335] on input "430" at bounding box center [921, 327] width 133 height 36
click at [1037, 264] on span "X" at bounding box center [1034, 264] width 9 height 23
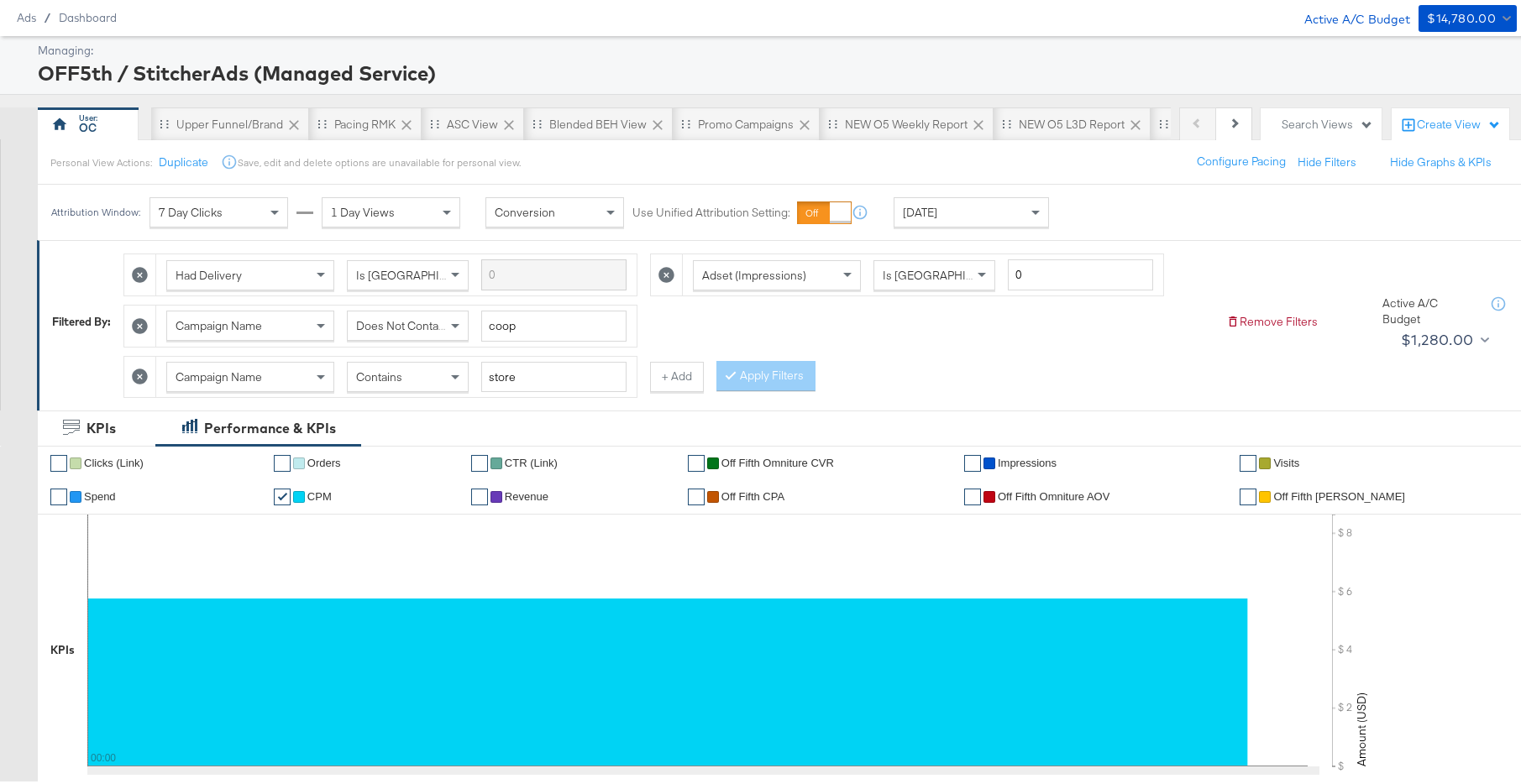
scroll to position [0, 0]
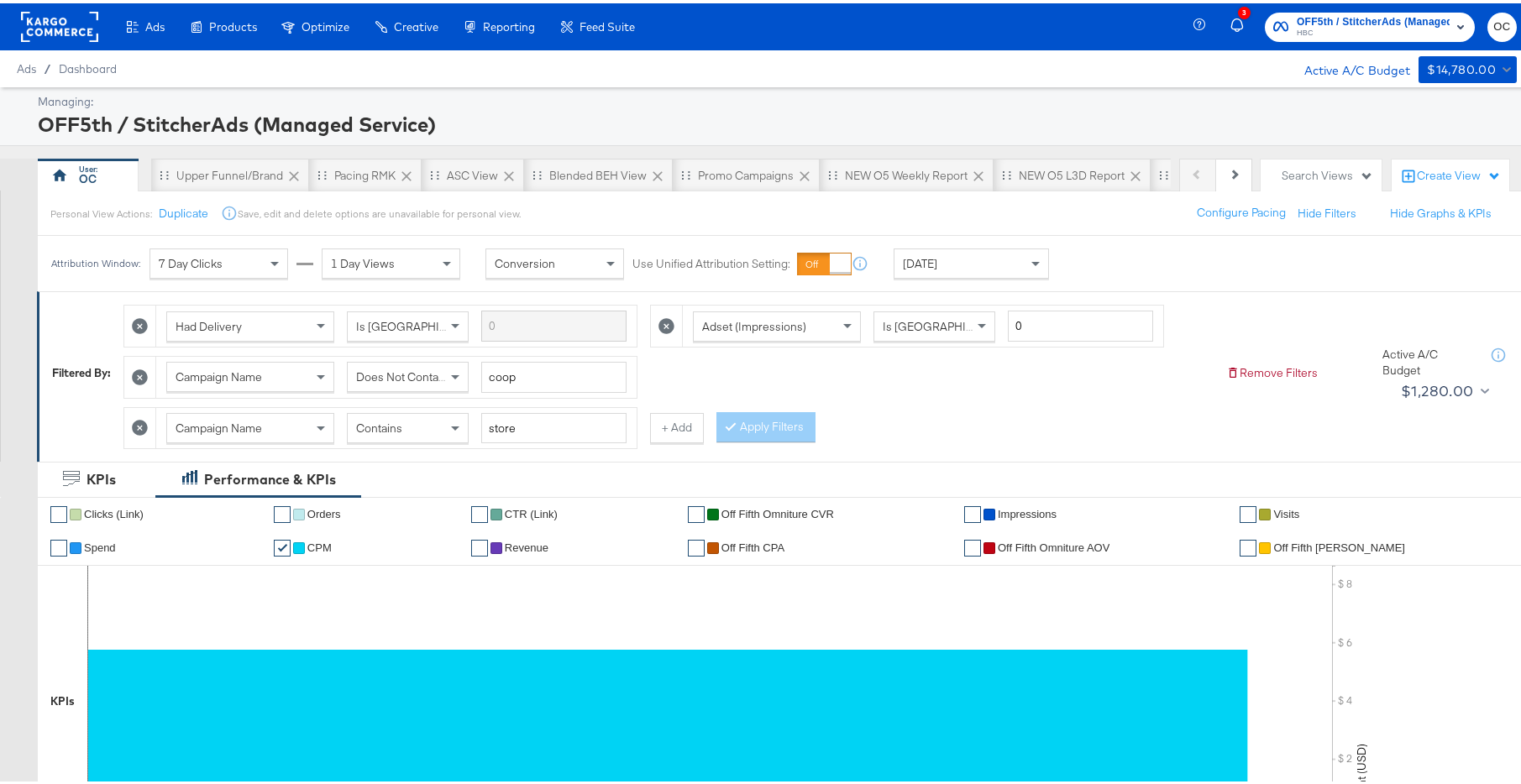
click at [79, 26] on rect at bounding box center [60, 23] width 78 height 30
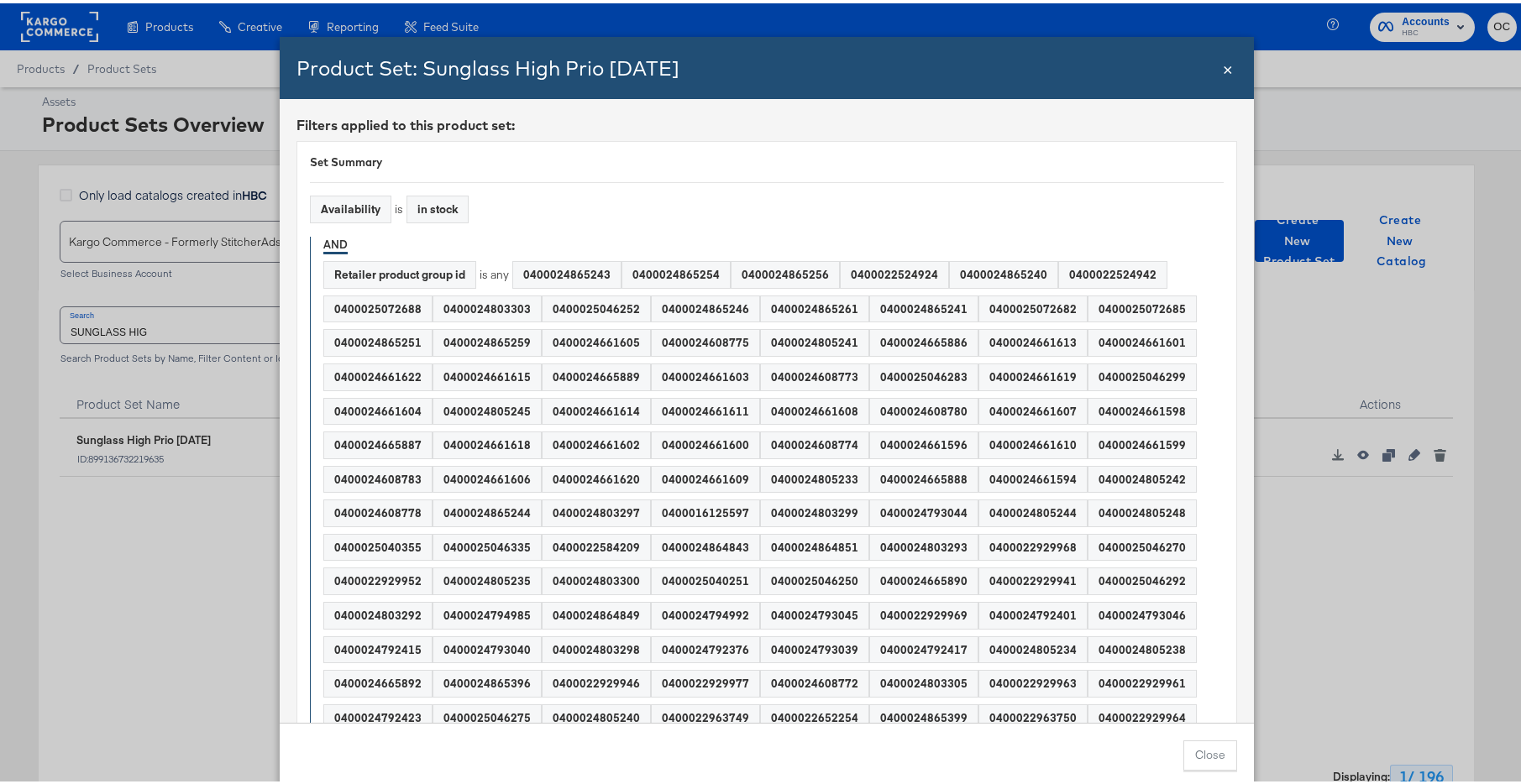
click at [1226, 68] on span "×" at bounding box center [1228, 64] width 10 height 23
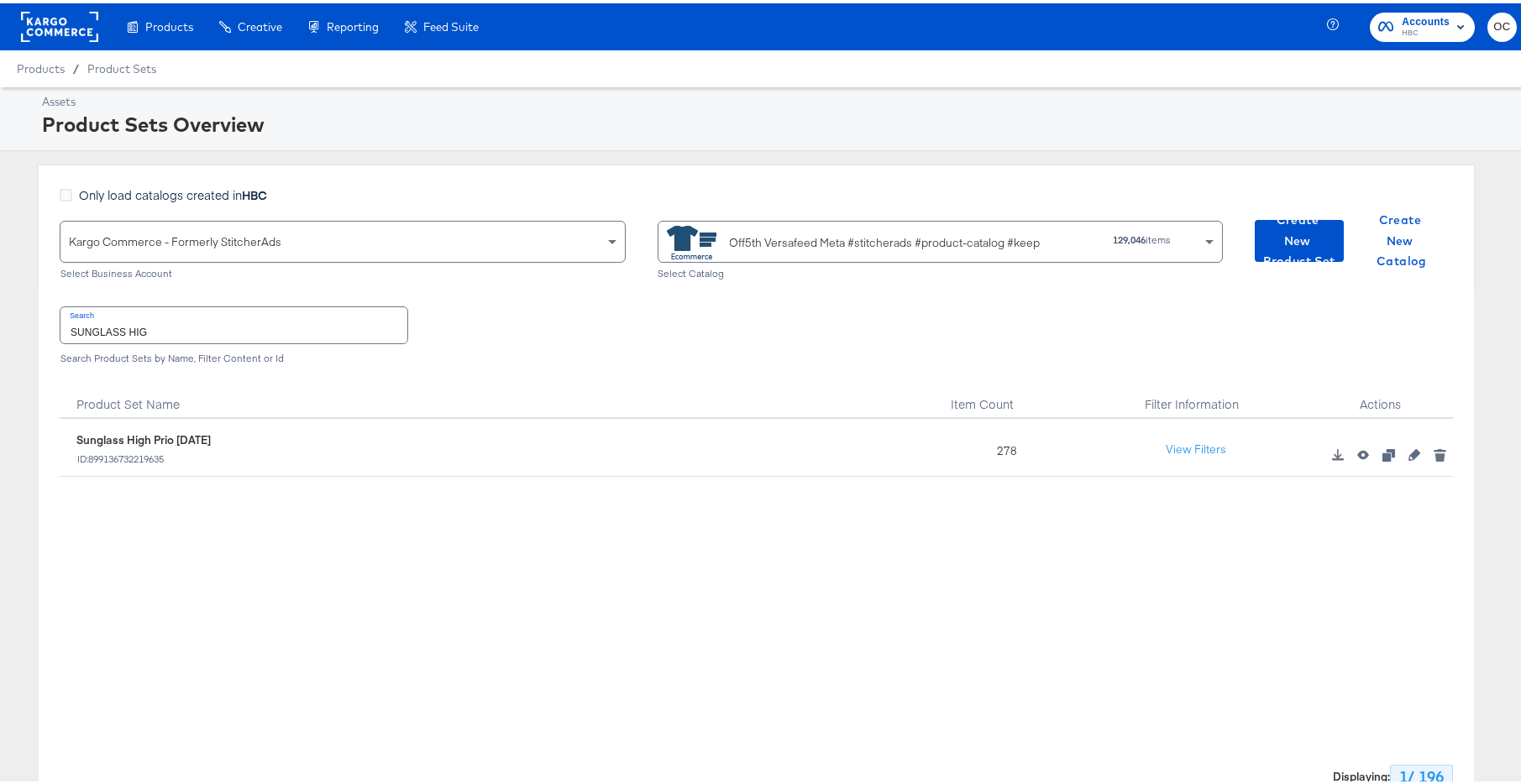
click at [190, 326] on input "SUNGLASS HIG" at bounding box center [234, 321] width 347 height 36
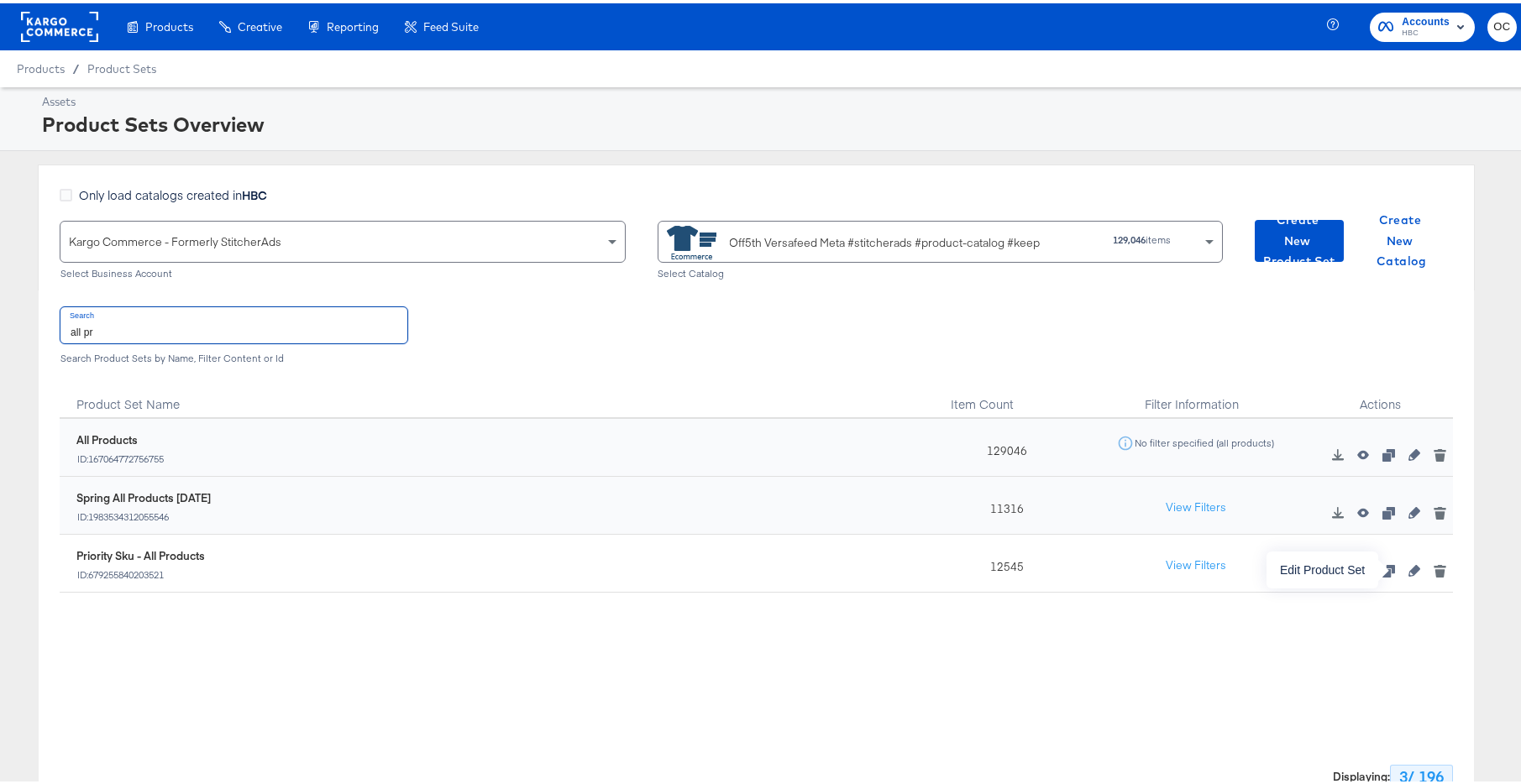
type input "all pr"
click at [1408, 571] on icon "button" at bounding box center [1414, 567] width 12 height 12
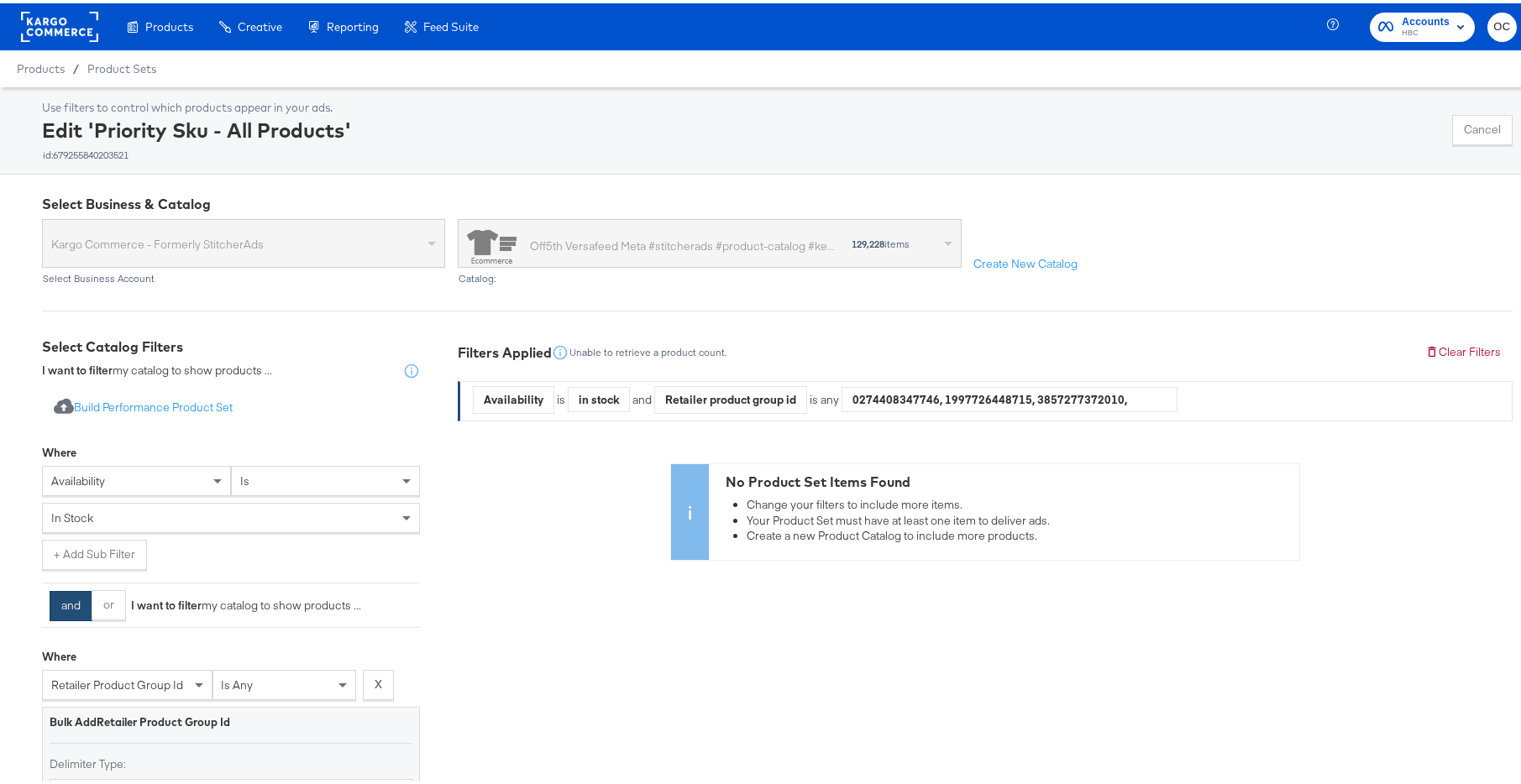
scroll to position [533, 0]
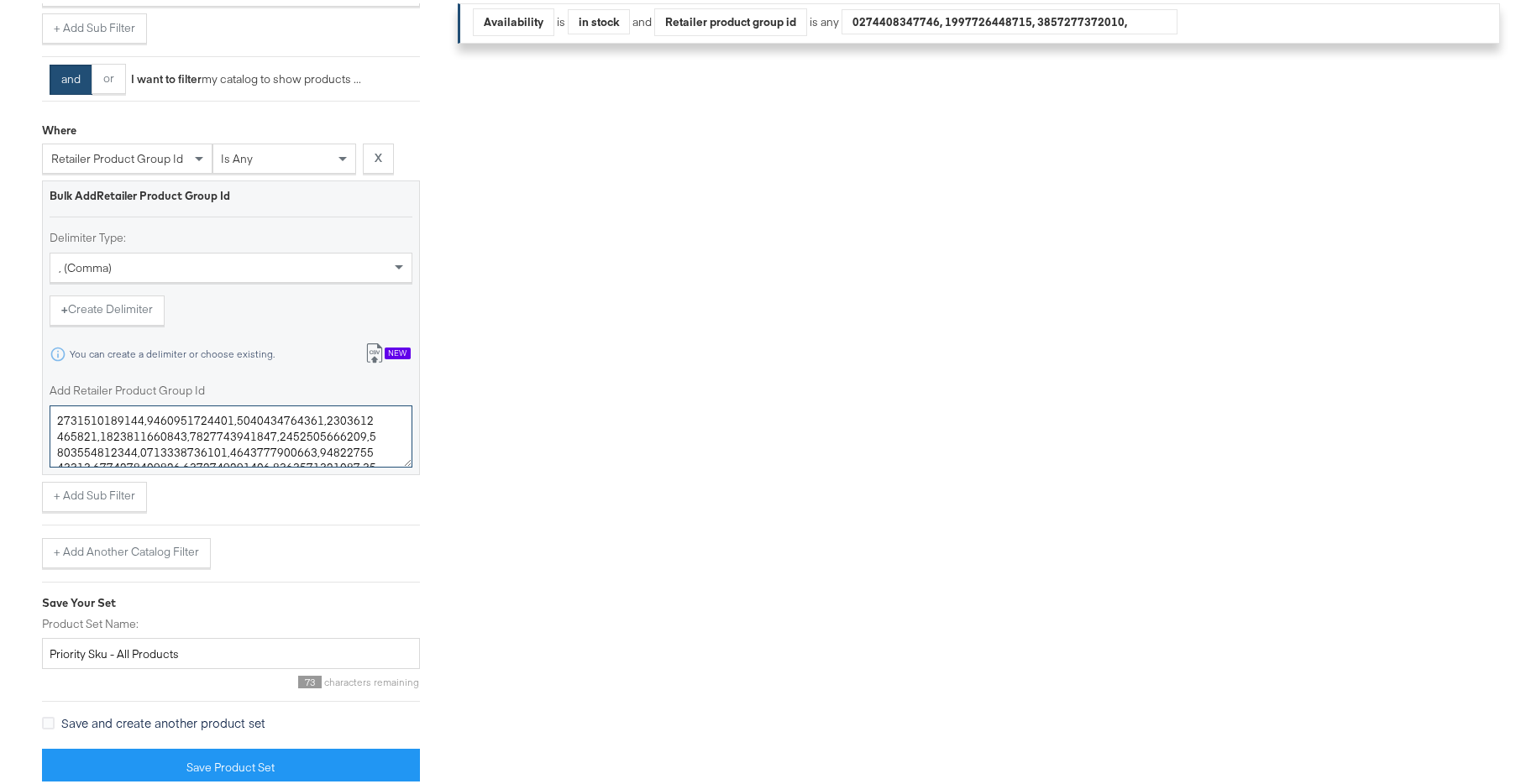
click at [257, 445] on textarea "Add Retailer Product Group Id" at bounding box center [231, 433] width 363 height 62
paste textarea "2395158,0400020889985,0400022161926,0400022087421,0400021876830,0400021792824,0…"
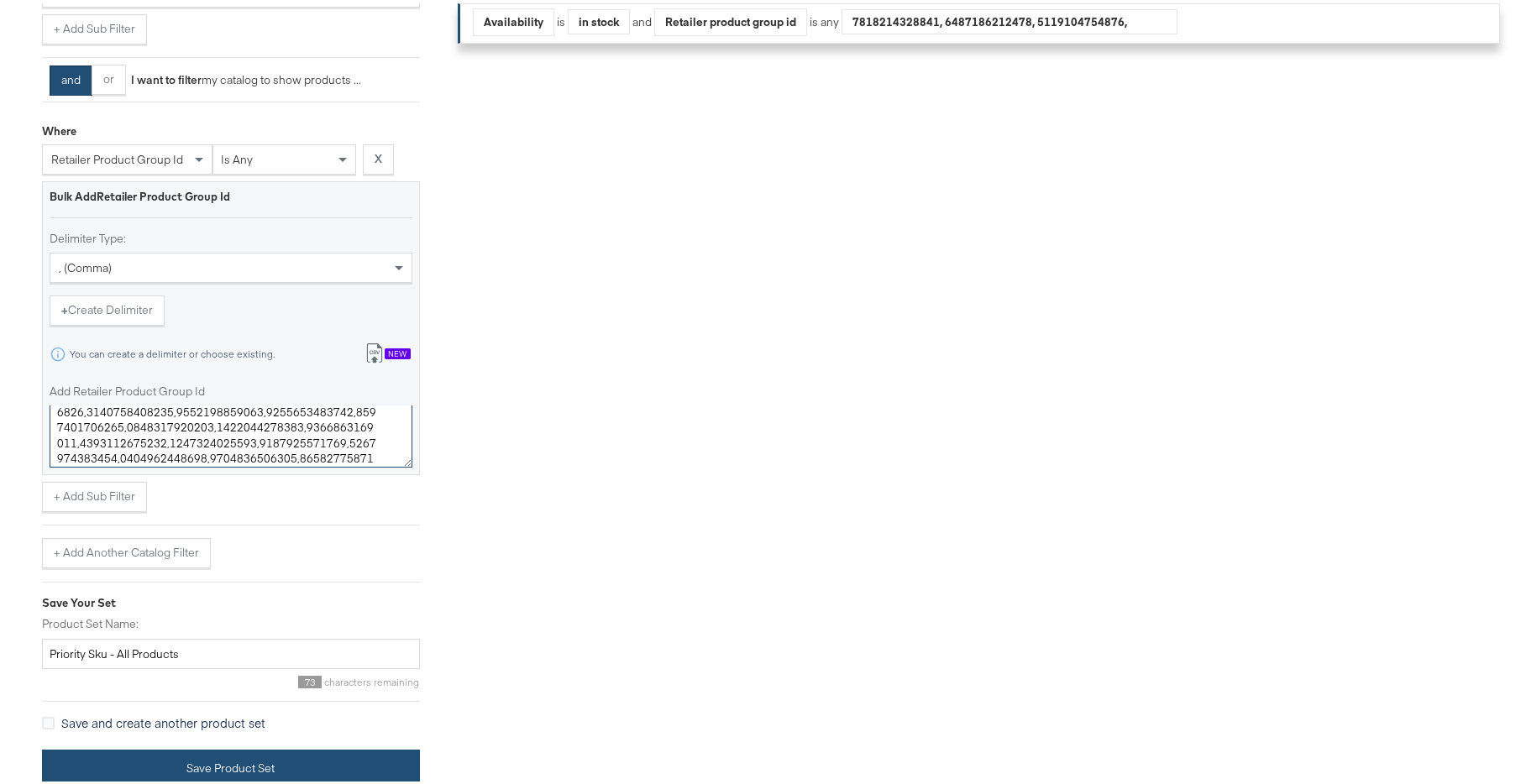
type textarea "0400021944122,0400021944113,0400021355300,0400020295996,0400022159808,040002199…"
click at [231, 758] on button "Save Product Set" at bounding box center [230, 765] width 377 height 38
click at [304, 764] on button "Save Product Set" at bounding box center [230, 765] width 377 height 38
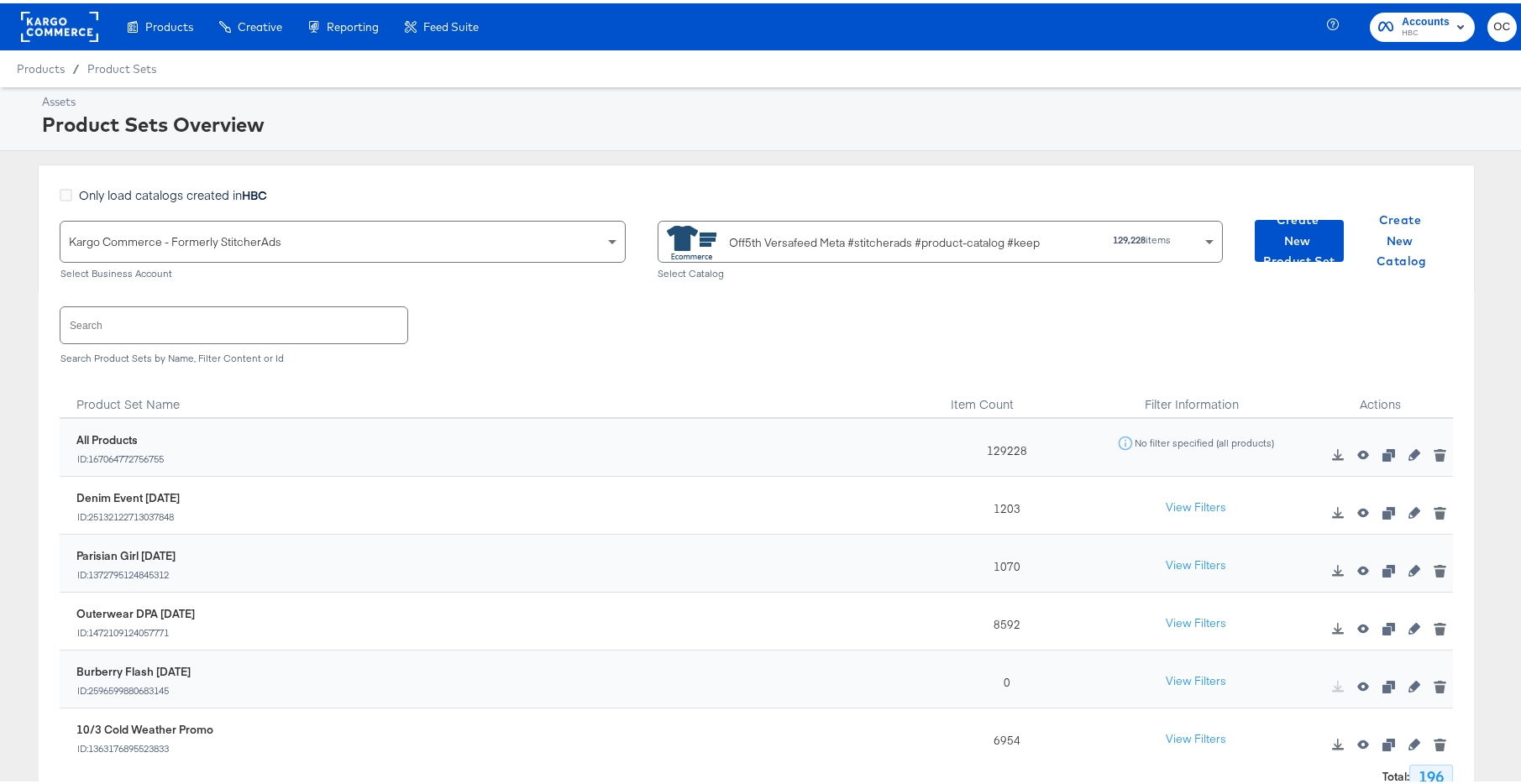
click at [238, 315] on input "text" at bounding box center [234, 321] width 347 height 36
type input "p"
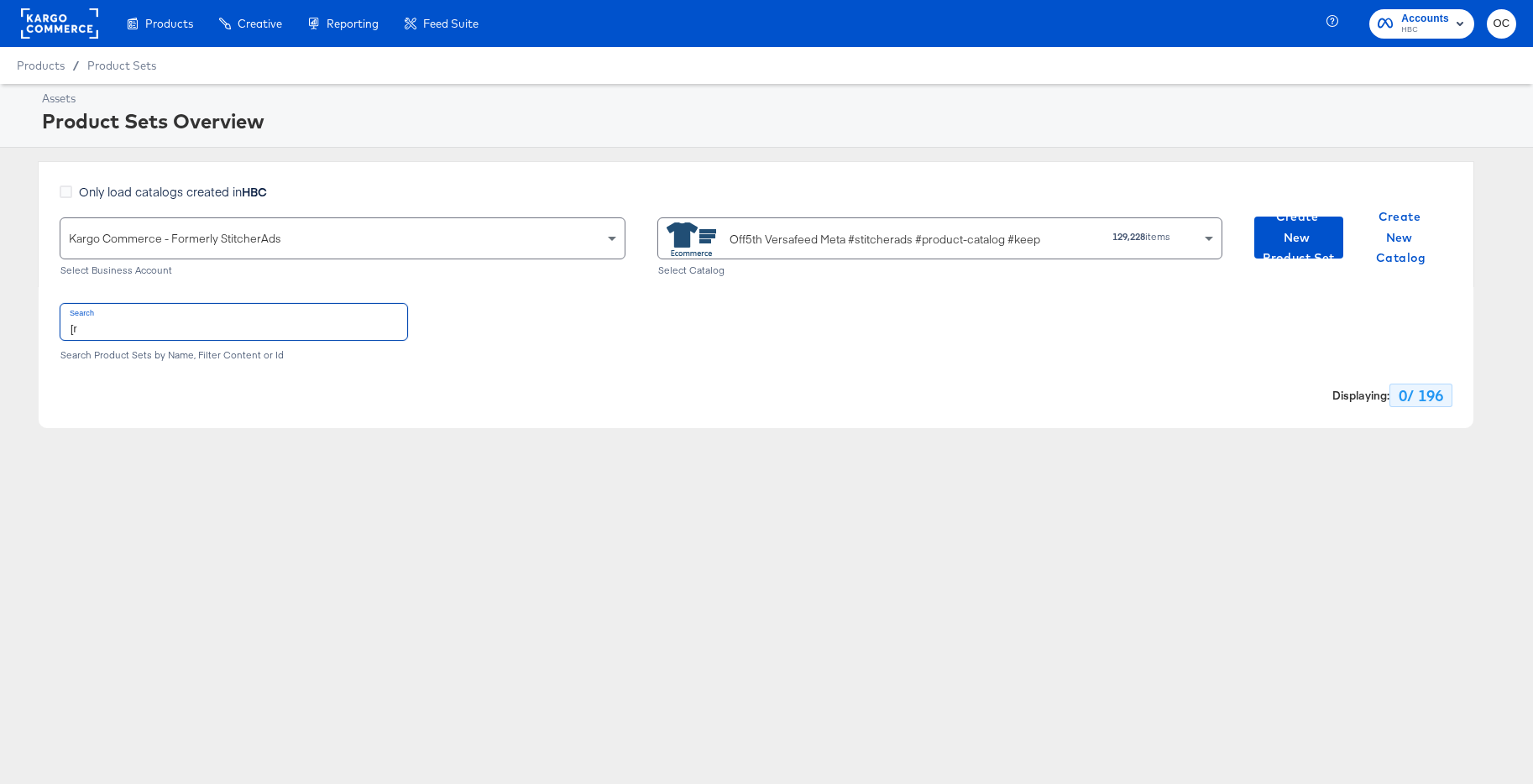
type input "["
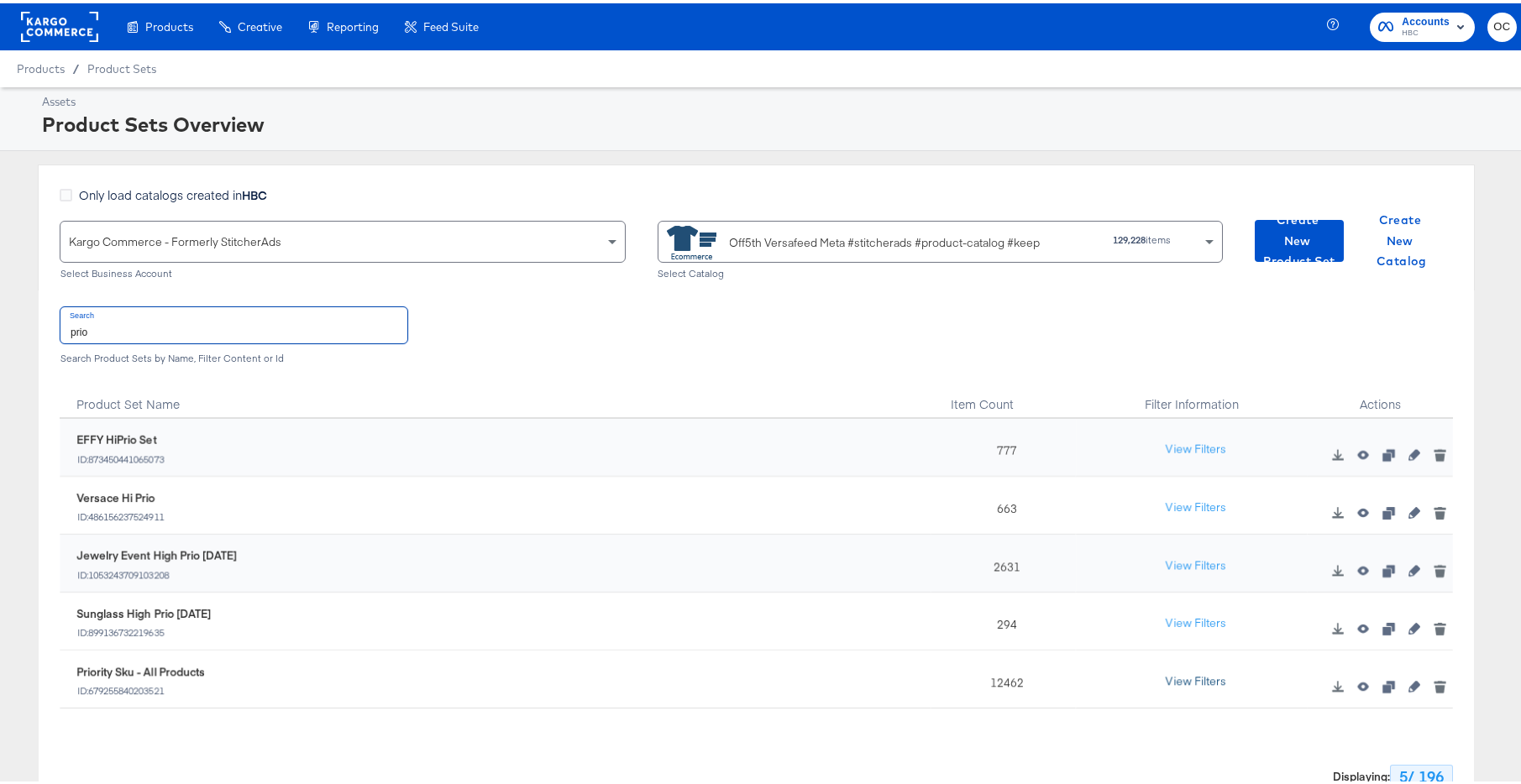
type input "prio"
click at [1154, 675] on button "View Filters" at bounding box center [1195, 678] width 84 height 30
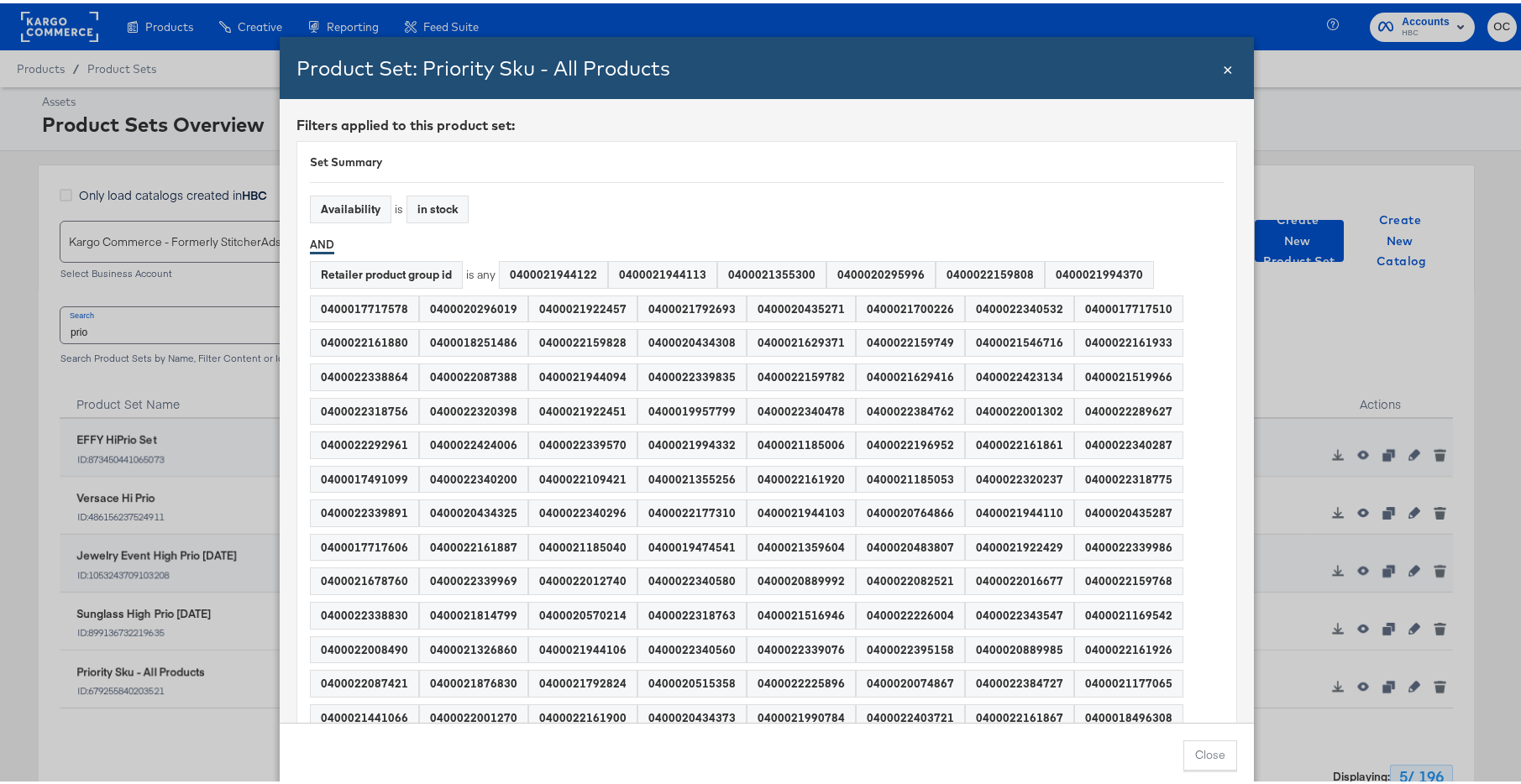
click at [772, 463] on div "0400022161920" at bounding box center [801, 476] width 107 height 26
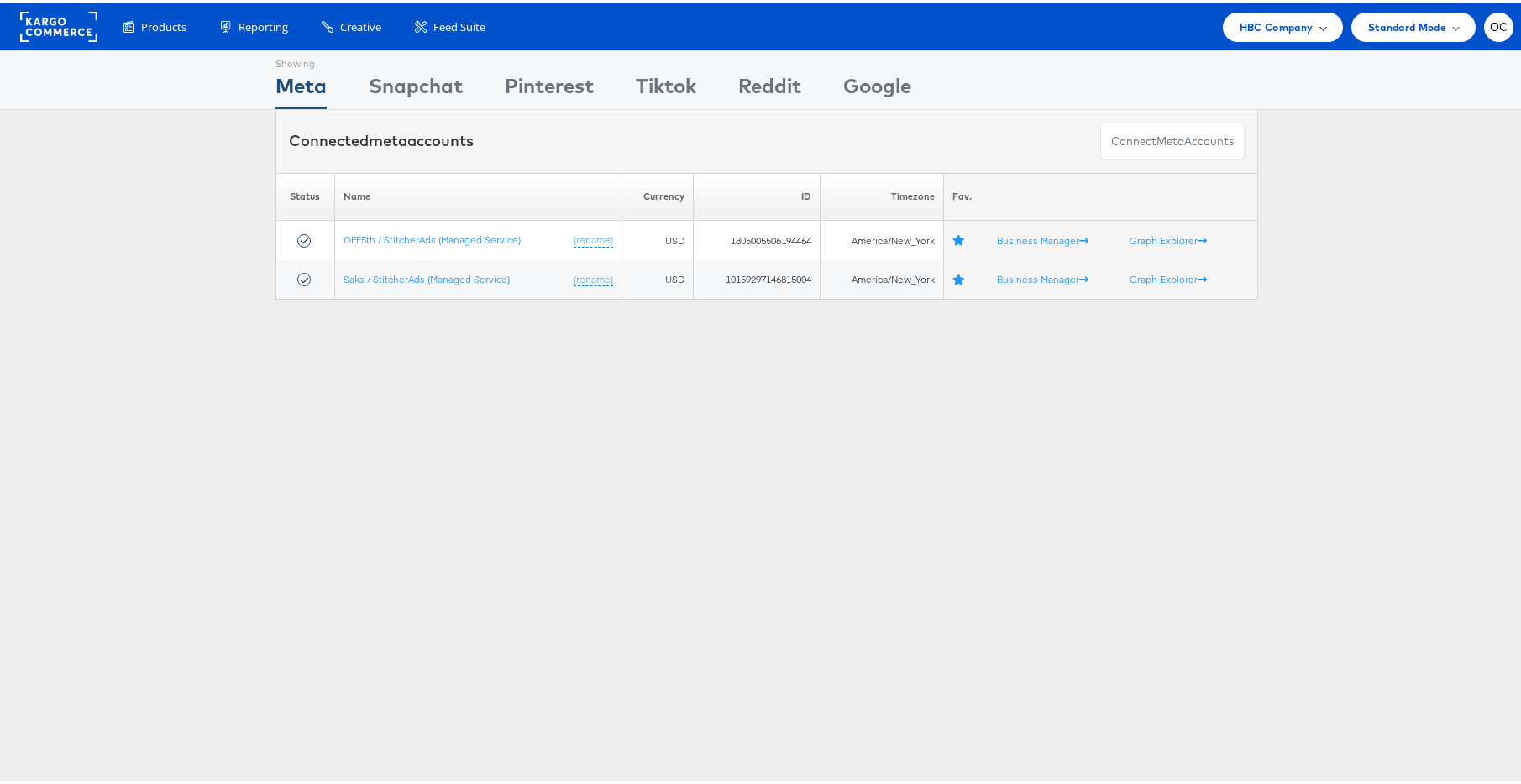
click at [1246, 18] on span "HBC Company" at bounding box center [1276, 23] width 74 height 18
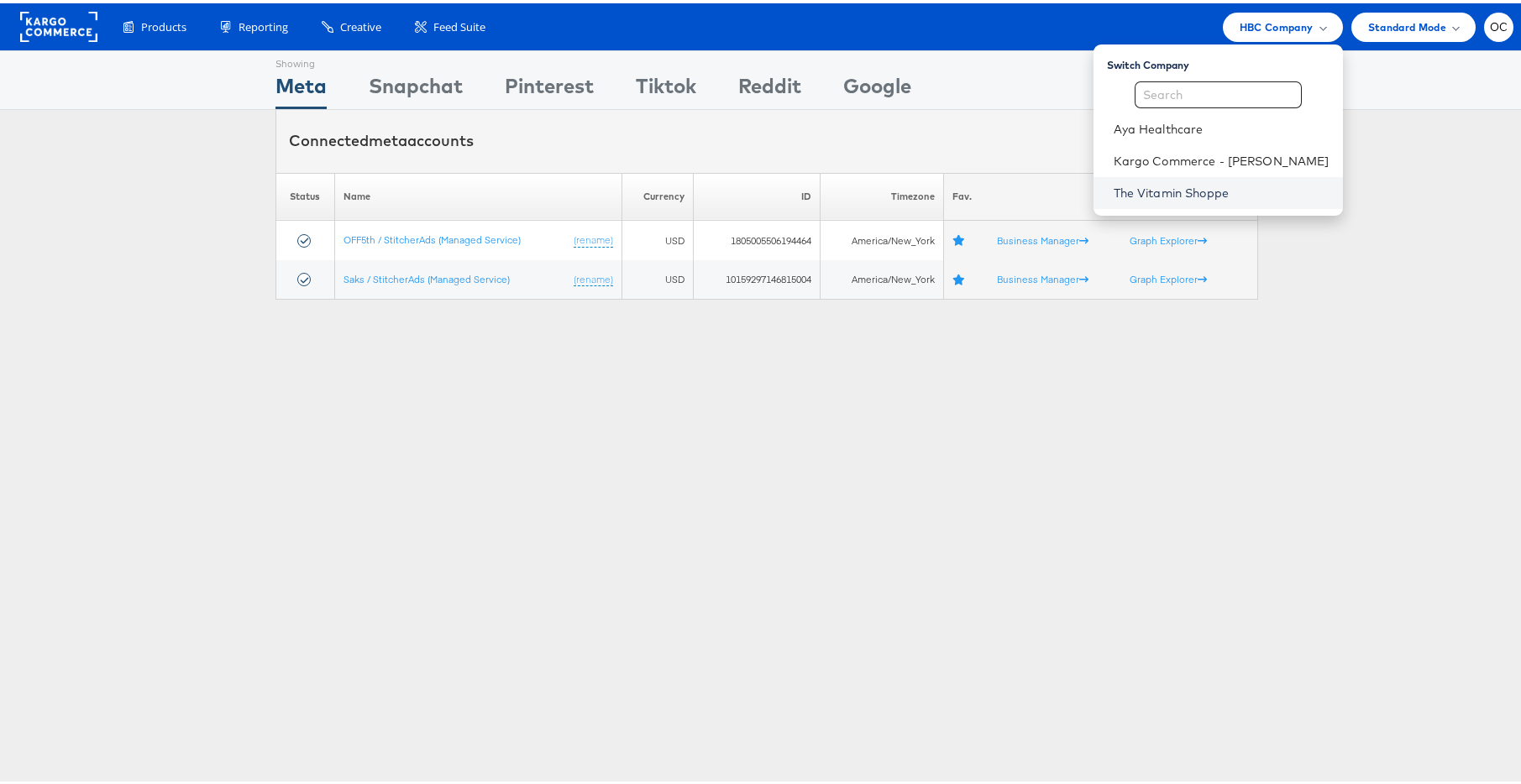
click at [1186, 182] on link "The Vitamin Shoppe" at bounding box center [1221, 190] width 216 height 17
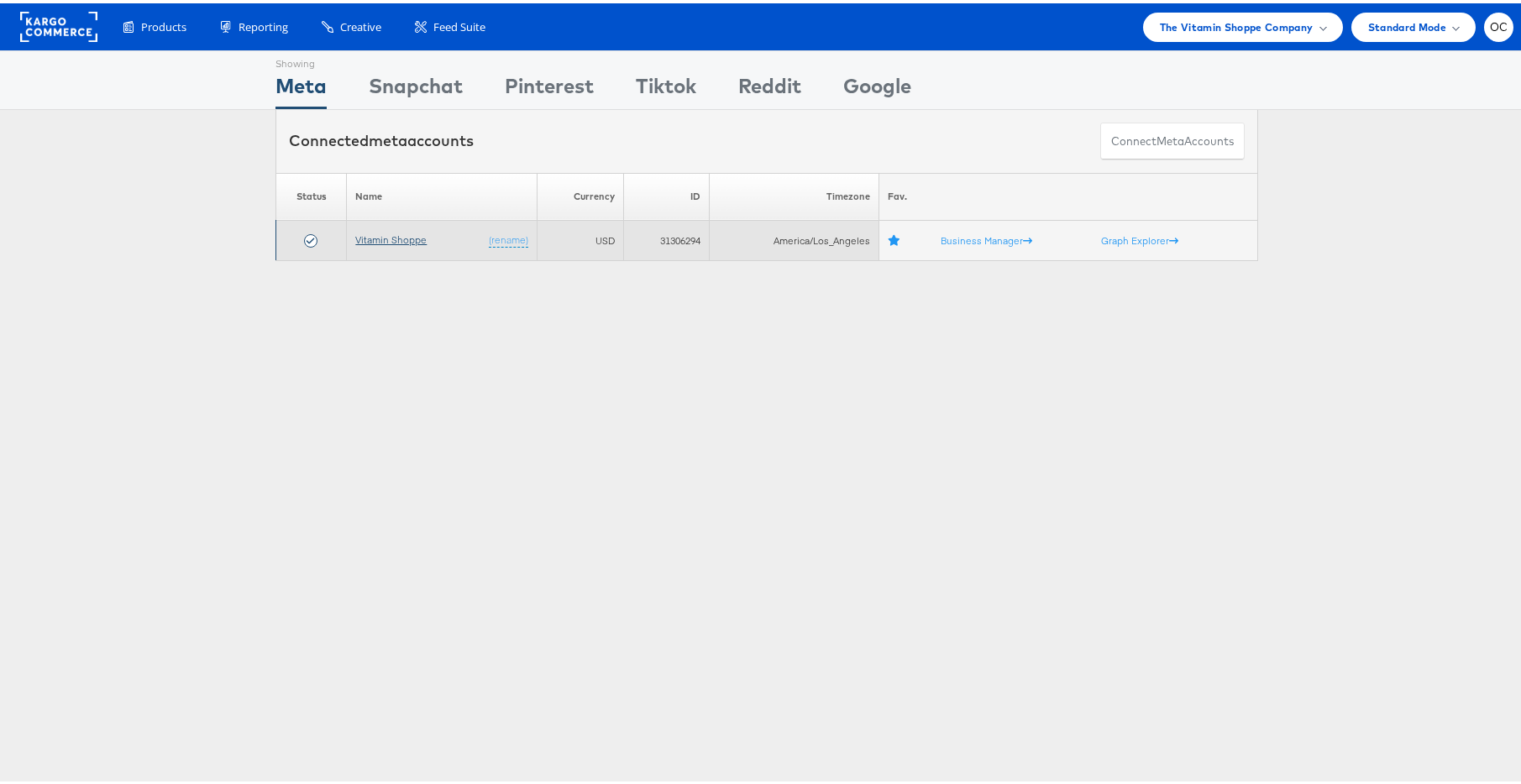
click at [395, 234] on link "Vitamin Shoppe" at bounding box center [390, 236] width 71 height 13
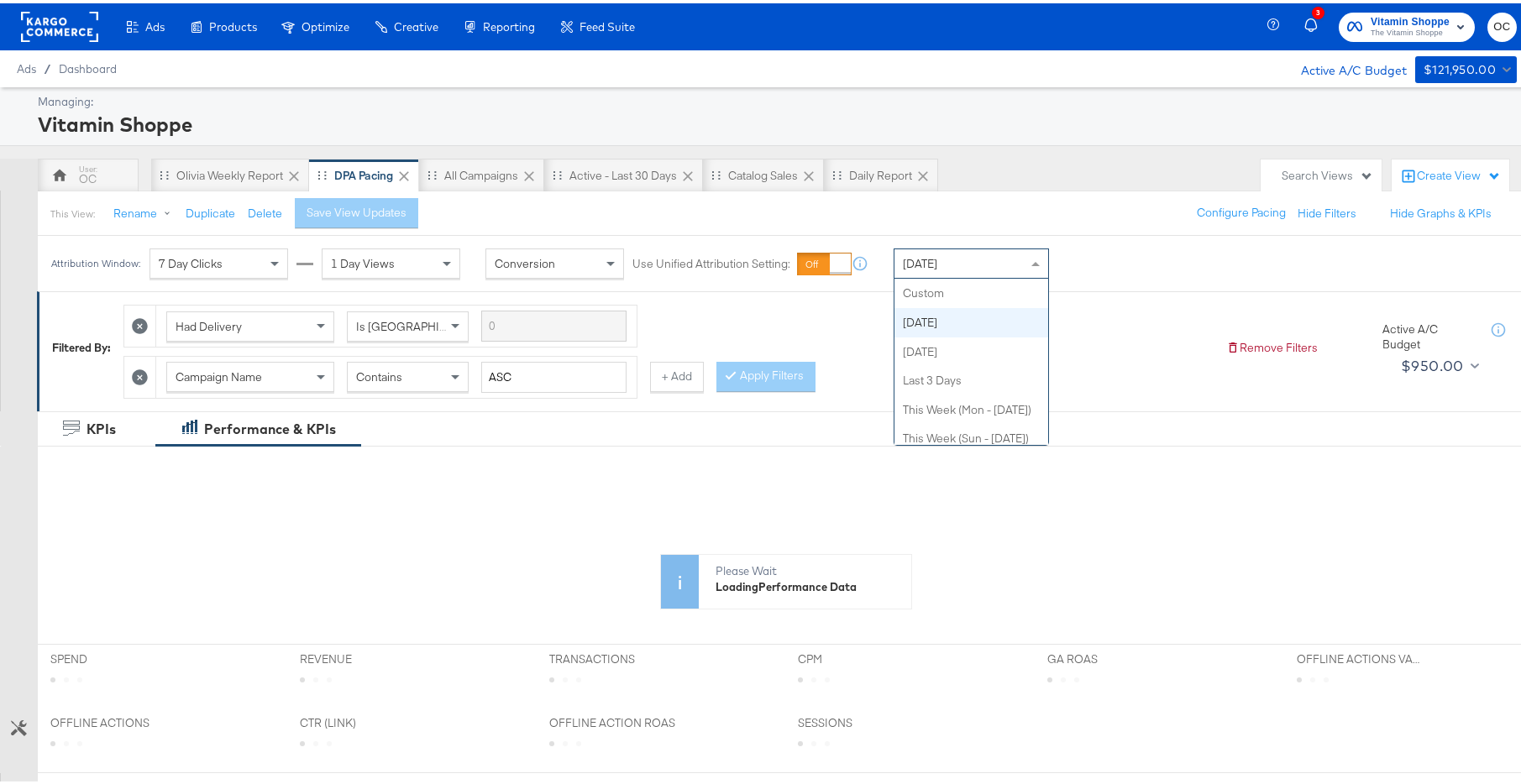
click at [923, 267] on div "[DATE]" at bounding box center [971, 260] width 153 height 29
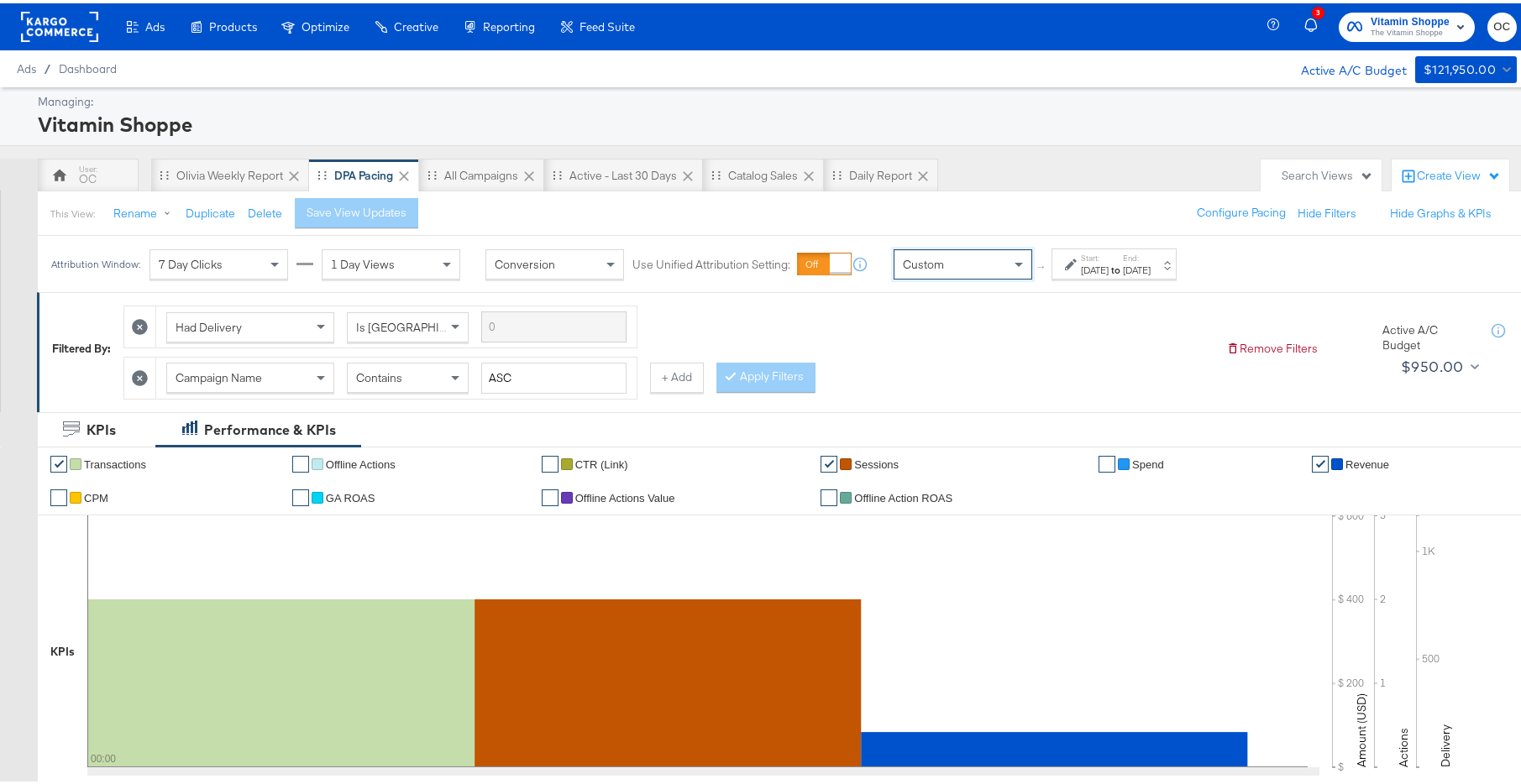
click at [1108, 271] on div "[DATE]" at bounding box center [1095, 267] width 28 height 14
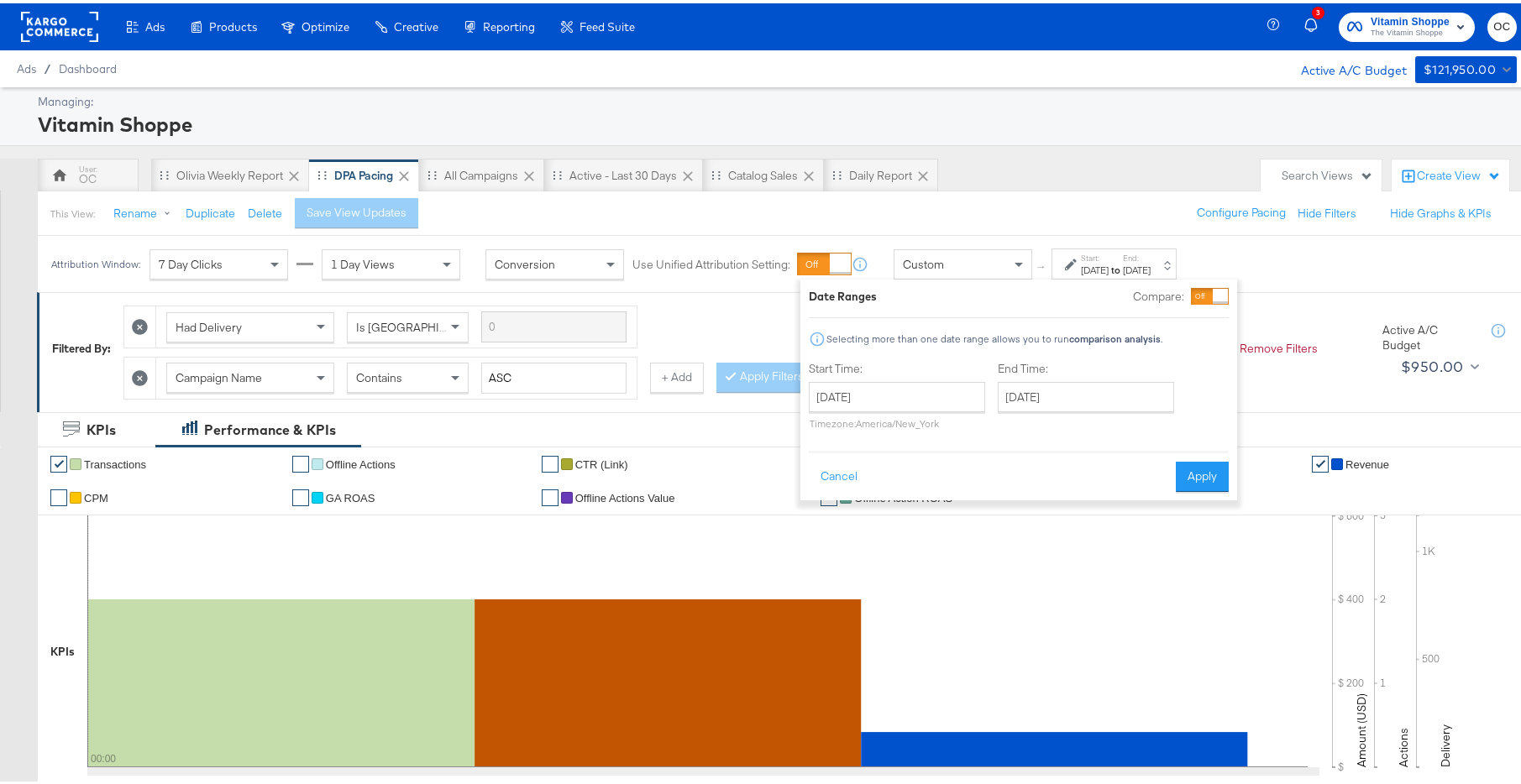
click at [1213, 294] on div at bounding box center [1220, 292] width 15 height 15
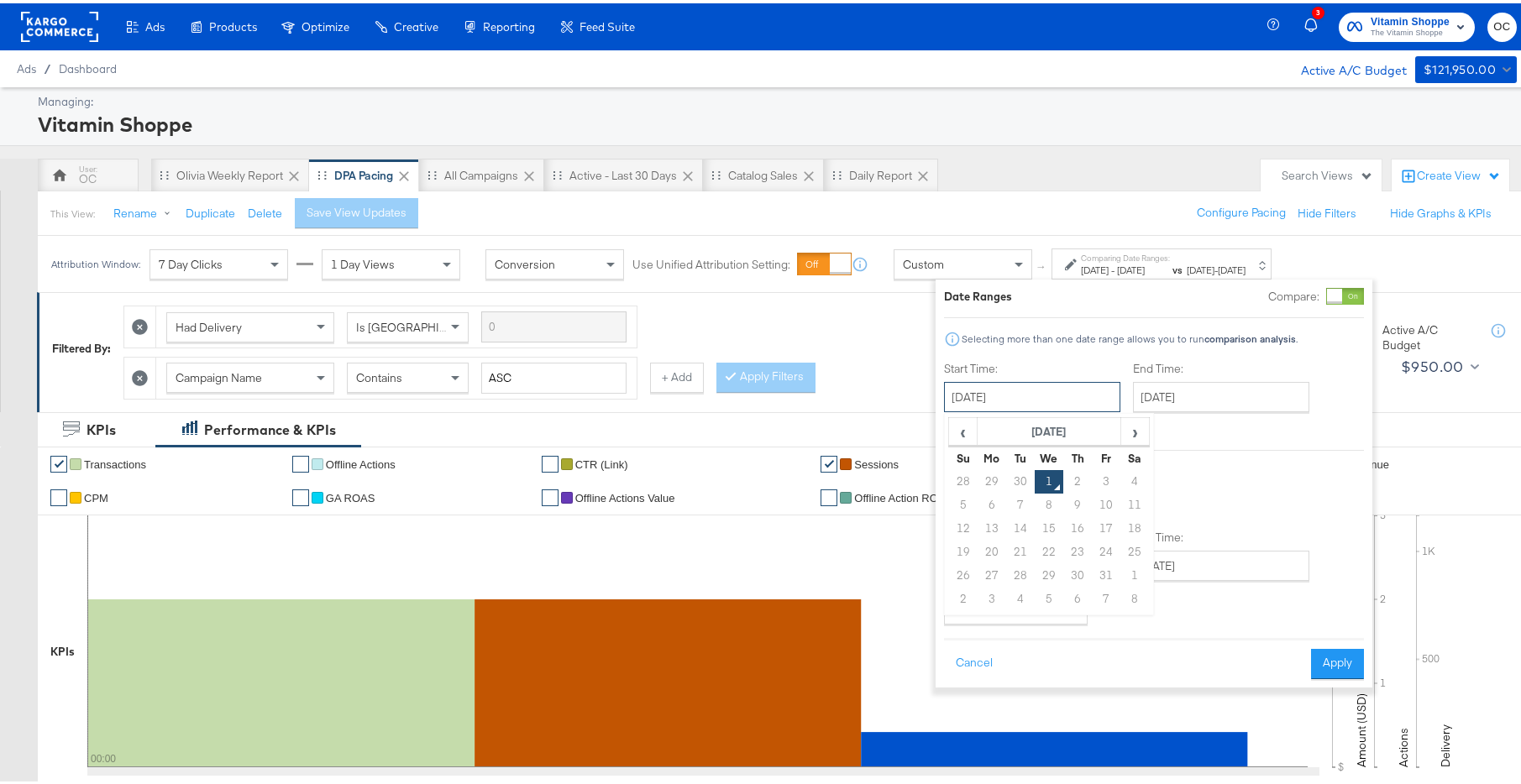
click at [1031, 393] on input "[DATE]" at bounding box center [1032, 393] width 176 height 30
click at [964, 433] on span "‹" at bounding box center [963, 427] width 26 height 25
click at [992, 524] on td "15" at bounding box center [991, 525] width 29 height 23
type input "[DATE]"
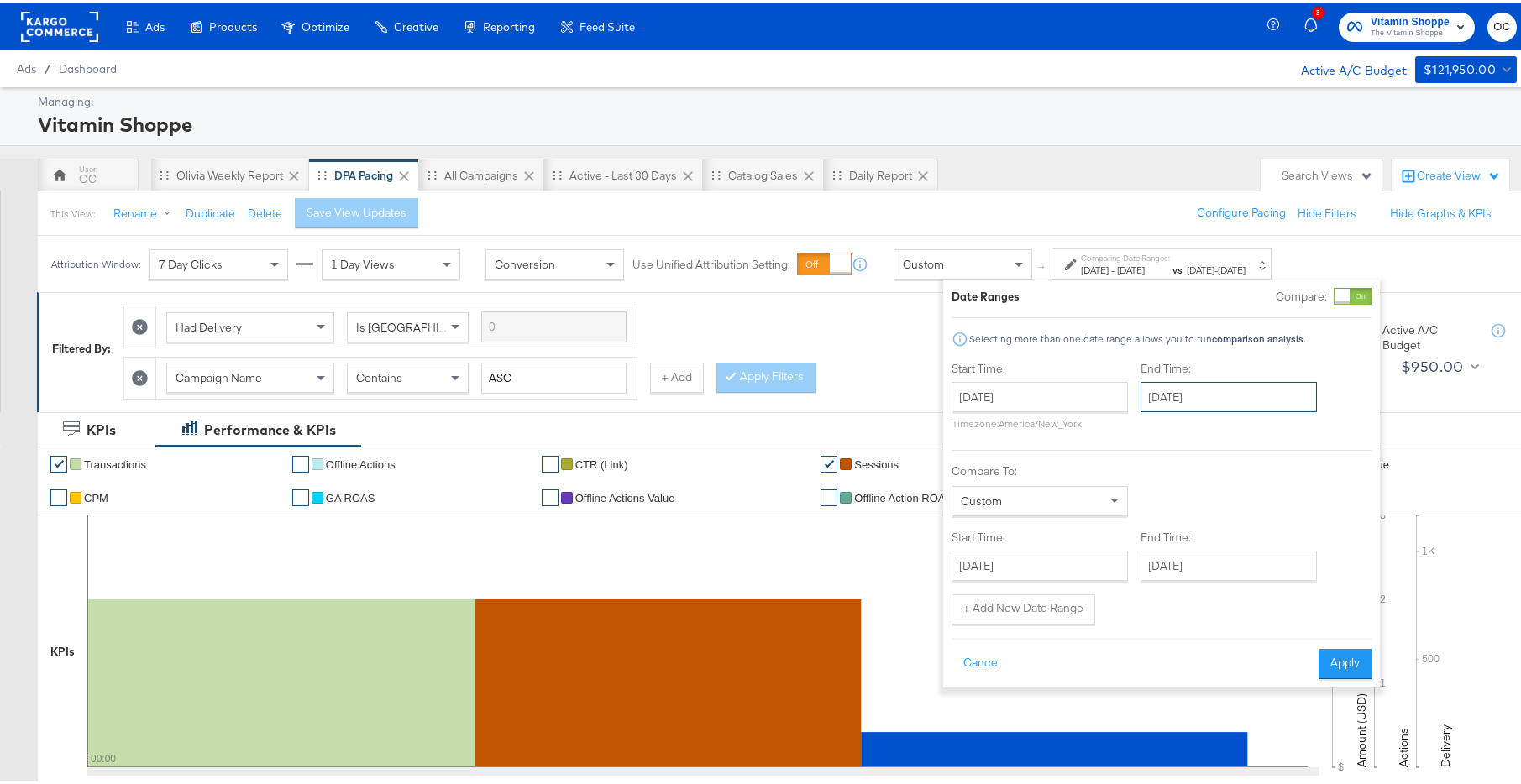
click at [1209, 399] on input "[DATE]" at bounding box center [1228, 393] width 176 height 30
click at [1166, 429] on span "‹" at bounding box center [1159, 427] width 26 height 25
click at [1160, 540] on td "21" at bounding box center [1159, 548] width 29 height 23
type input "[DATE]"
click at [1090, 564] on input "[DATE]" at bounding box center [1046, 562] width 176 height 30
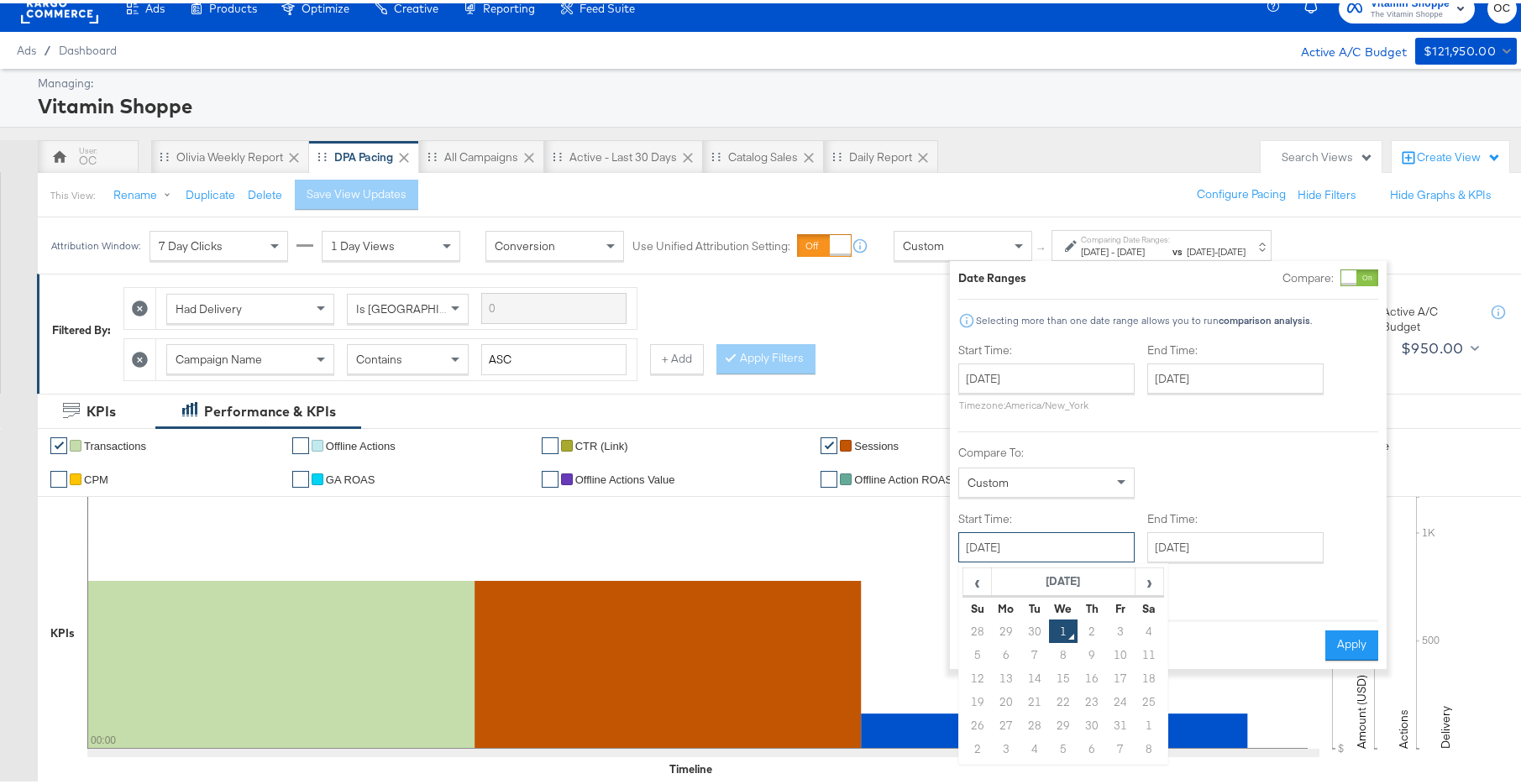
scroll to position [40, 0]
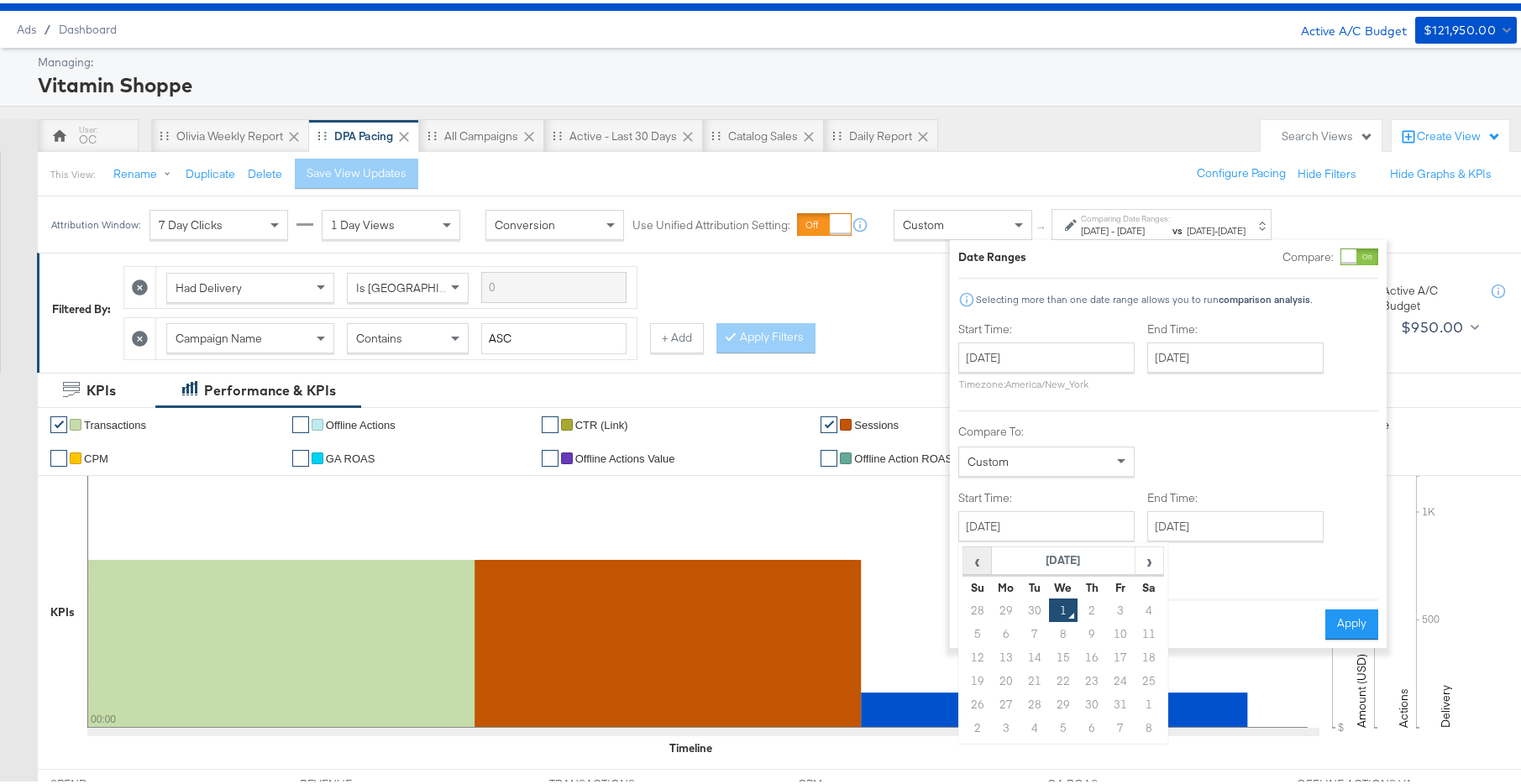
click at [985, 556] on span "‹" at bounding box center [976, 556] width 26 height 25
click at [1010, 682] on td "22" at bounding box center [1005, 676] width 29 height 23
type input "[DATE]"
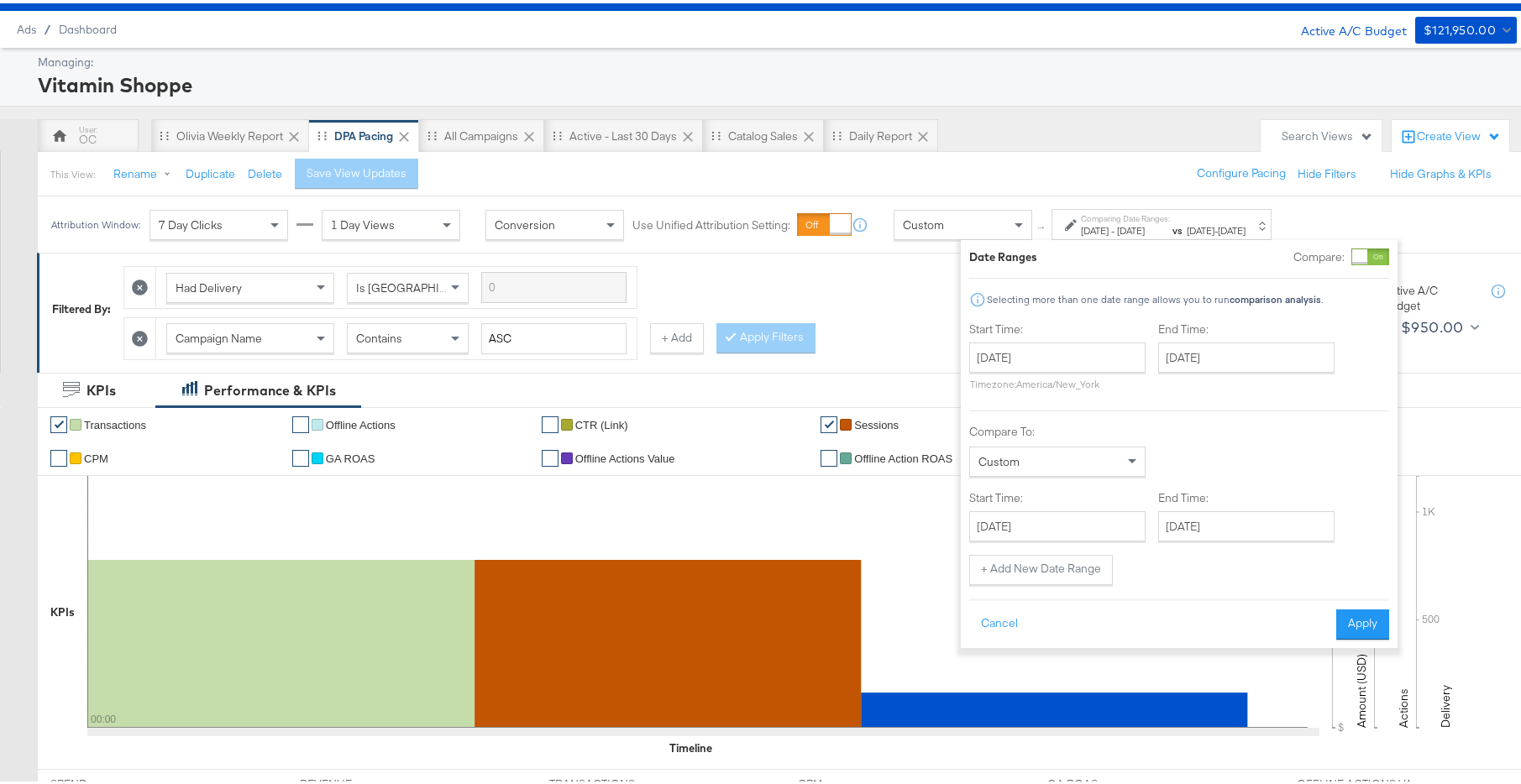
click at [1205, 538] on div "Start Time: [DATE] ‹ [DATE] › Su Mo Tu We Th Fr Sa 31 1 2 3 4 5 6 7 8 9 10 11 1…" at bounding box center [1179, 450] width 420 height 265
click at [1216, 534] on input "[DATE]" at bounding box center [1246, 522] width 176 height 30
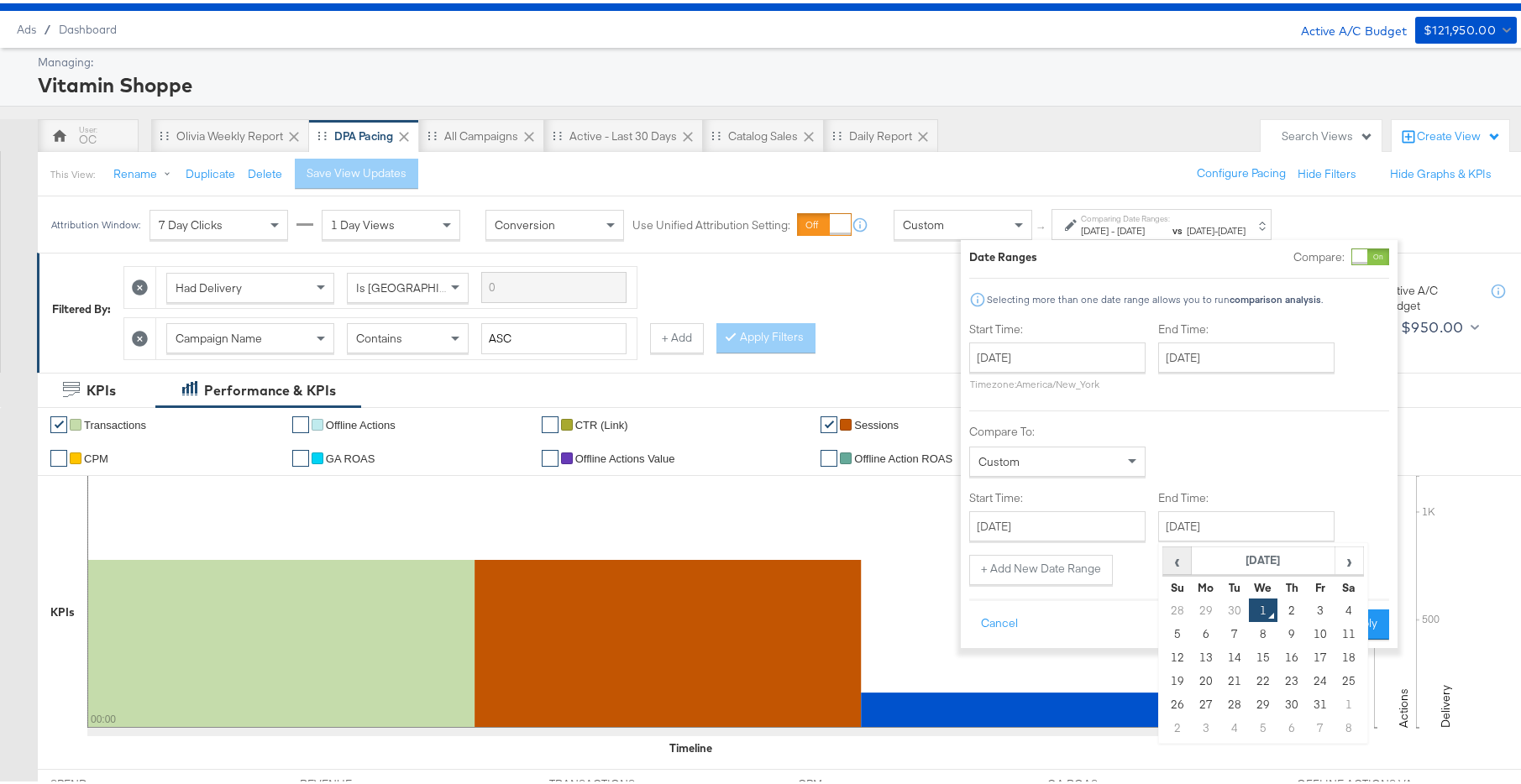
click at [1179, 555] on span "‹" at bounding box center [1177, 556] width 26 height 25
click at [1171, 703] on td "28" at bounding box center [1177, 700] width 29 height 23
type input "[DATE]"
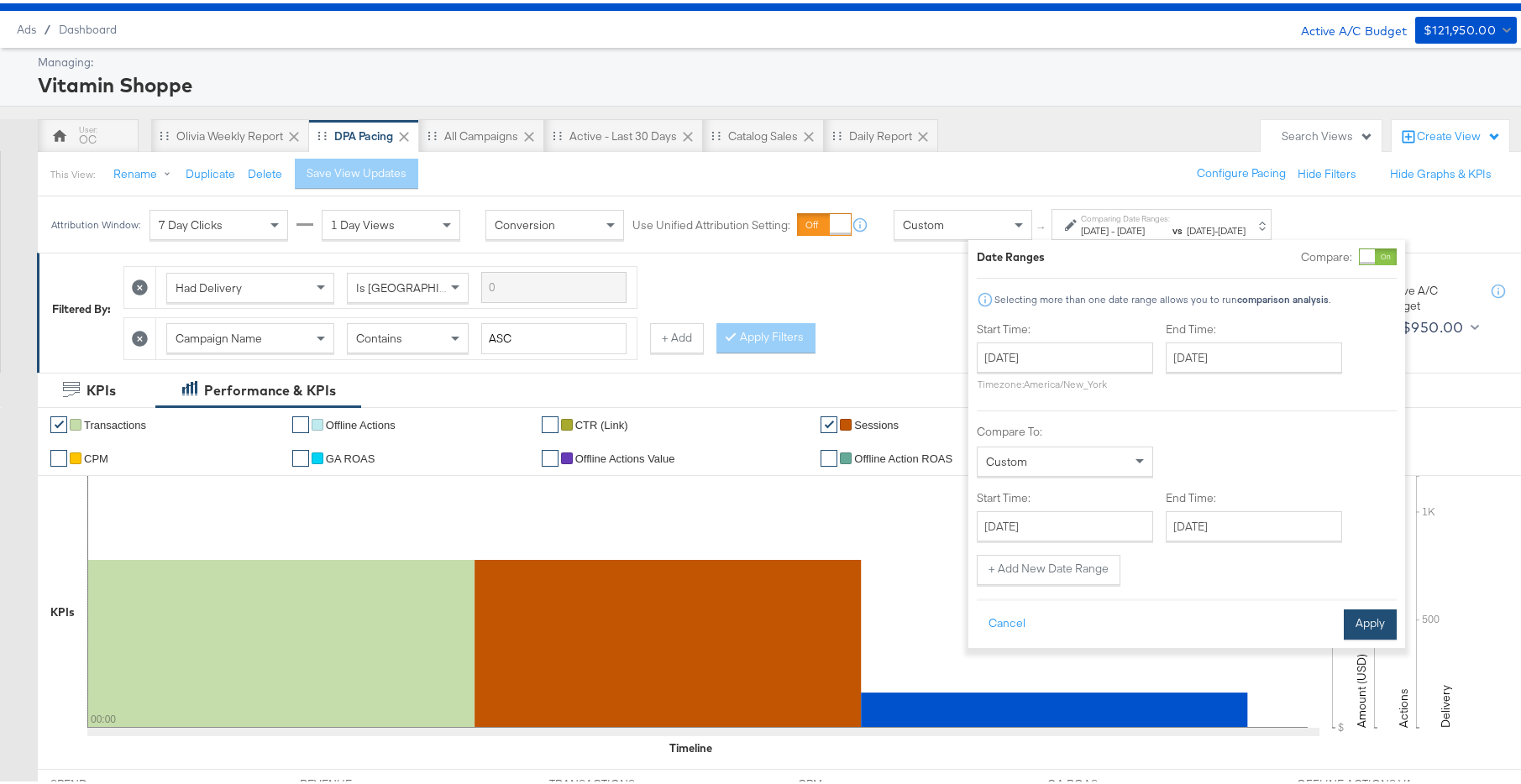
click at [1380, 625] on button "Apply" at bounding box center [1370, 621] width 53 height 30
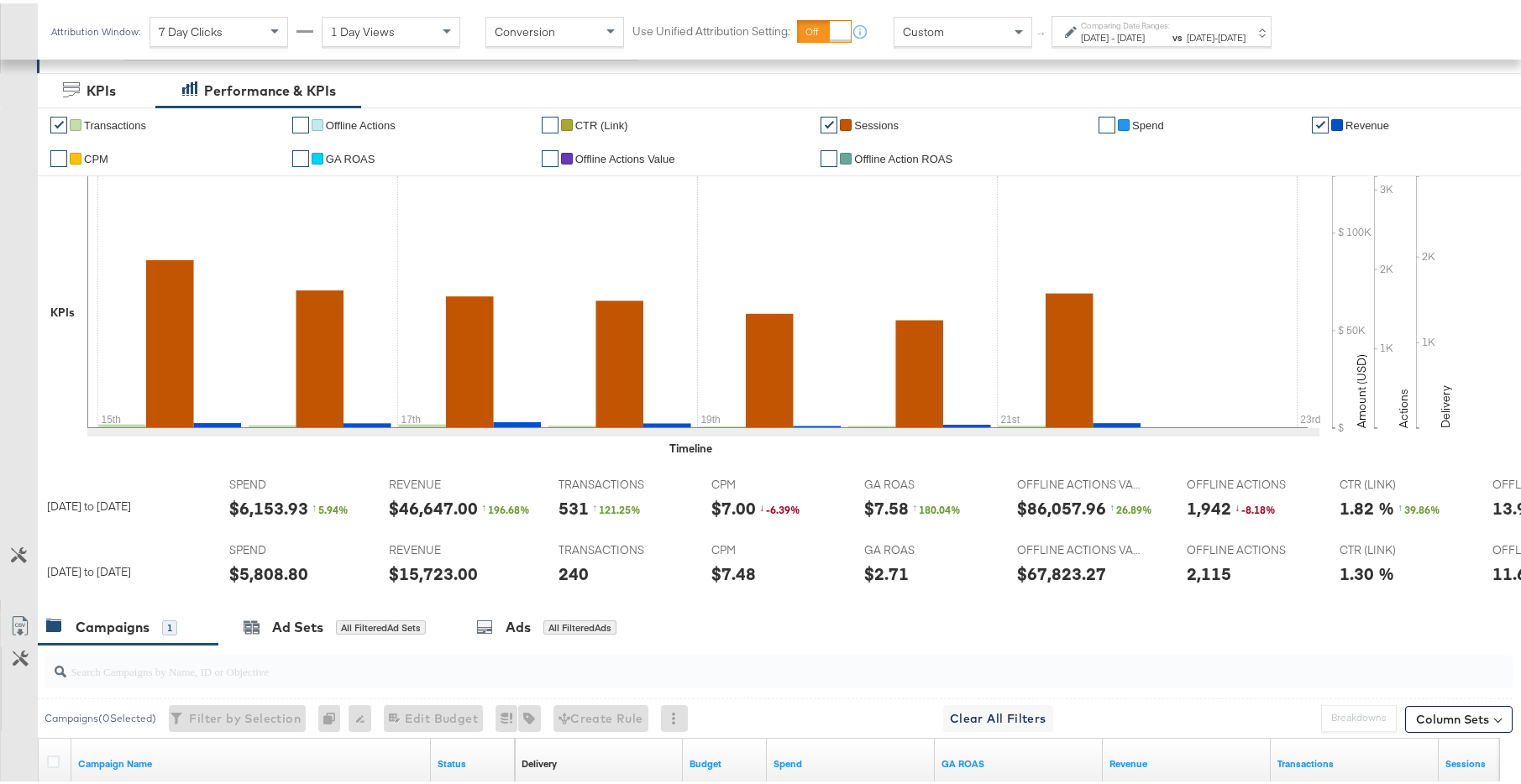
scroll to position [352, 0]
